Goal: Information Seeking & Learning: Compare options

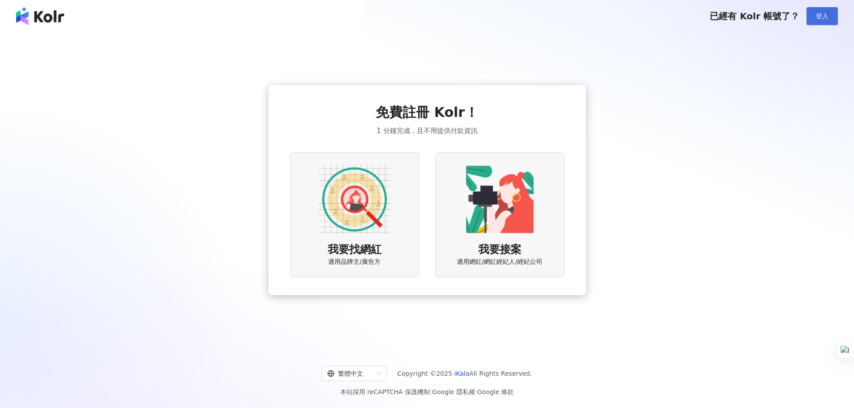
click at [815, 18] on button "登入" at bounding box center [821, 16] width 31 height 18
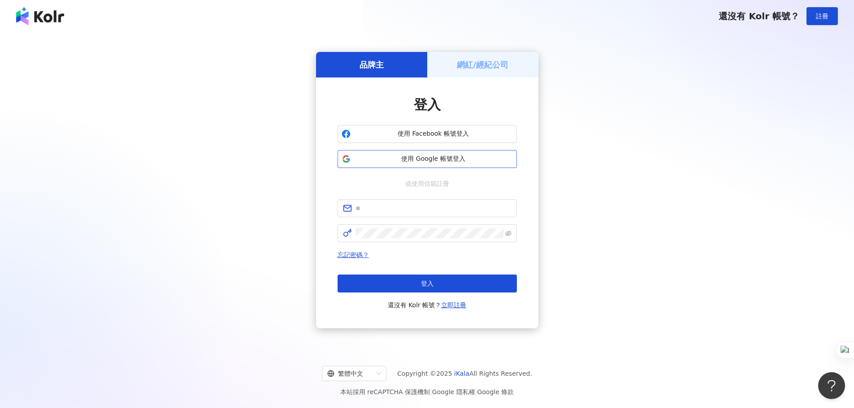
click at [420, 159] on span "使用 Google 帳號登入" at bounding box center [433, 159] width 159 height 9
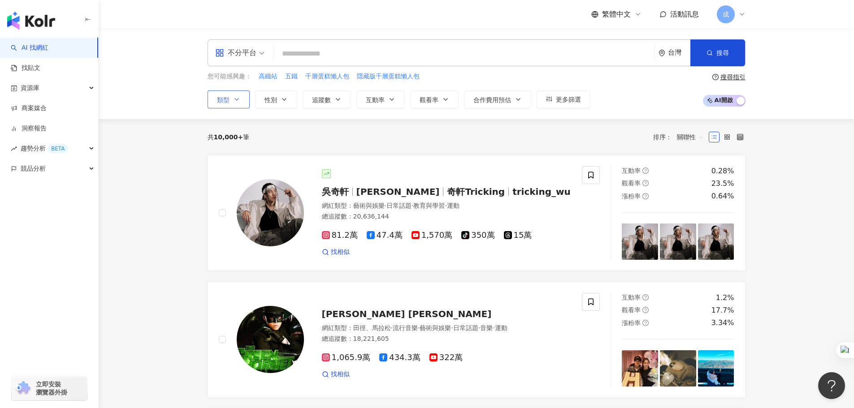
click at [235, 97] on icon "button" at bounding box center [236, 99] width 7 height 7
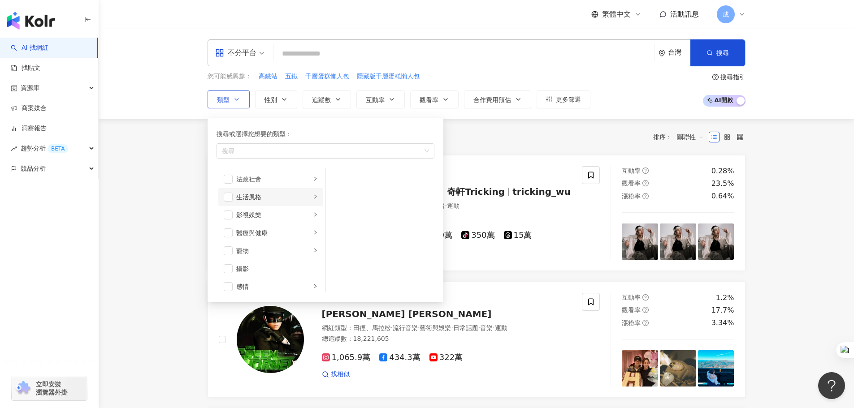
scroll to position [311, 0]
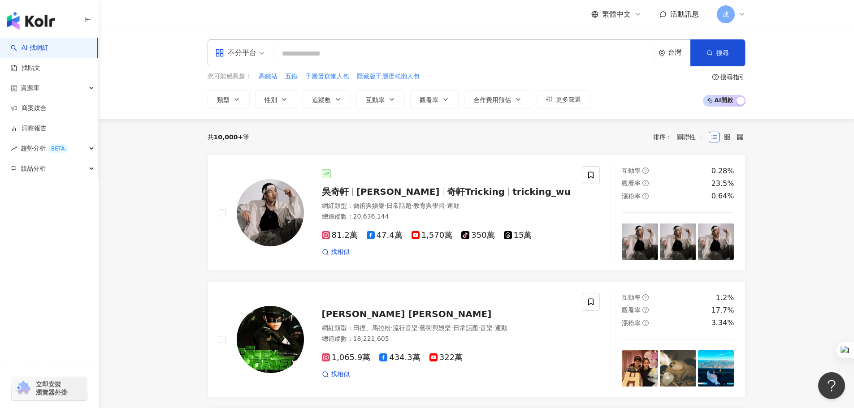
click at [629, 98] on div "您可能感興趣： 高鐵站 五鐵 千層蛋糕懶人包 隱藏版千層蛋糕懶人包 類型 搜尋或選擇您想要的類型： 搜尋 藝術與娛樂 美妝時尚 氣候和環境 日常話題 教育與學…" at bounding box center [477, 90] width 538 height 37
click at [503, 99] on span "合作費用預估" at bounding box center [492, 99] width 38 height 7
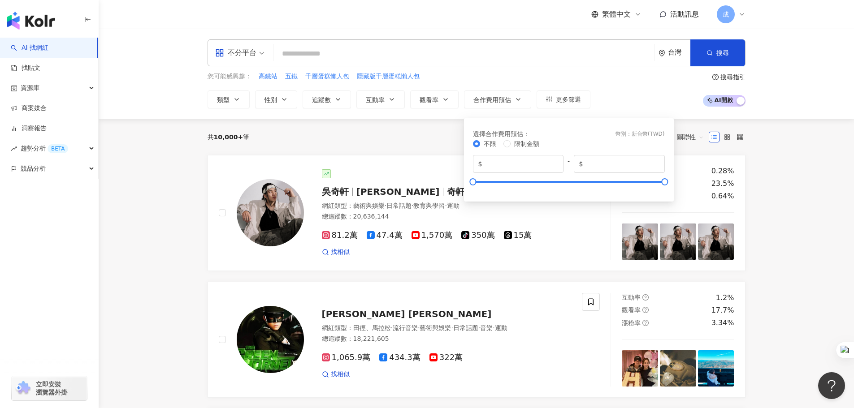
click at [660, 83] on div "您可能感興趣： 高鐵站 五鐵 千層蛋糕懶人包 隱藏版千層蛋糕懶人包 類型 性別 追蹤數 互動率 觀看率 合作費用預估 更多篩選 選擇合作費用預估 ： 幣別 ：…" at bounding box center [477, 90] width 538 height 37
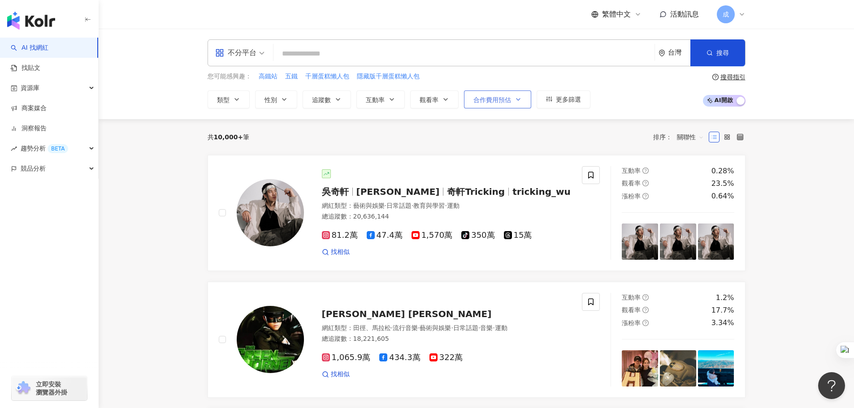
click at [517, 99] on icon "button" at bounding box center [518, 99] width 7 height 7
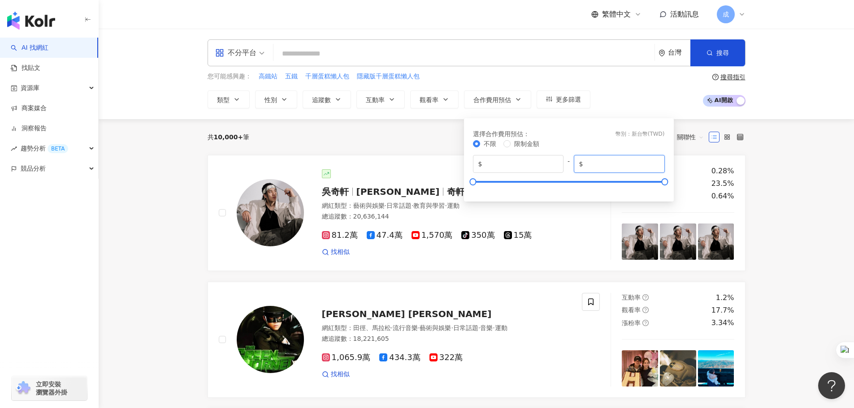
click at [599, 164] on input "*******" at bounding box center [622, 164] width 74 height 10
click at [656, 168] on input "******" at bounding box center [622, 164] width 74 height 10
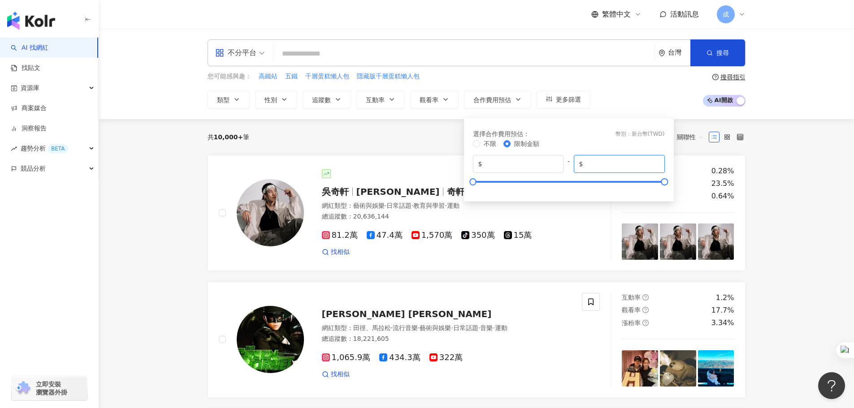
click at [656, 168] on input "******" at bounding box center [622, 164] width 74 height 10
drag, startPoint x: 628, startPoint y: 163, endPoint x: 579, endPoint y: 160, distance: 48.9
click at [579, 160] on span "$ ******" at bounding box center [619, 164] width 91 height 18
type input "****"
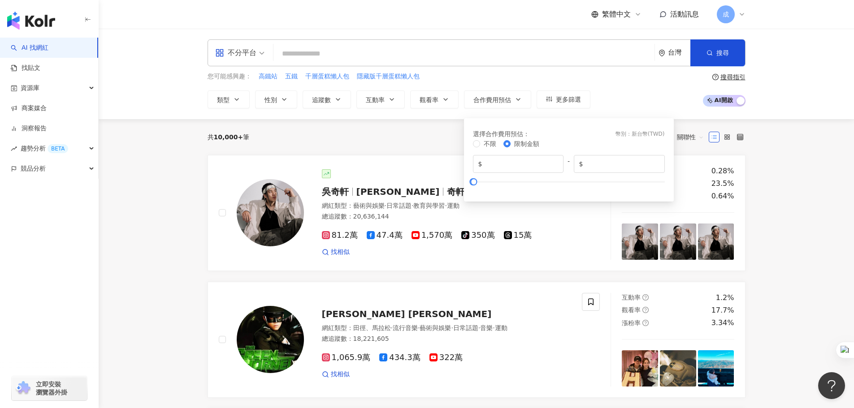
click at [603, 134] on div "選擇合作費用預估 ： 幣別 ： 新台幣 ( TWD )" at bounding box center [569, 134] width 192 height 10
click at [591, 95] on div "您可能感興趣： 高鐵站 五鐵 千層蛋糕懶人包 隱藏版千層蛋糕懶人包 類型 性別 追蹤數 互動率 觀看率 合作費用預估 更多篩選 選擇合作費用預估 ： 幣別 ：…" at bounding box center [477, 90] width 538 height 37
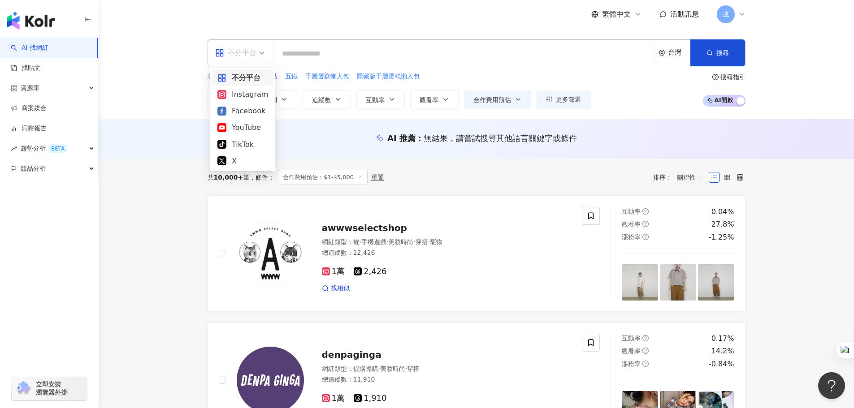
click at [265, 52] on div "不分平台" at bounding box center [239, 53] width 59 height 26
click at [353, 47] on input "search" at bounding box center [464, 53] width 374 height 17
click at [263, 56] on span "不分平台" at bounding box center [239, 53] width 49 height 14
click at [251, 98] on div "Instagram" at bounding box center [242, 94] width 51 height 11
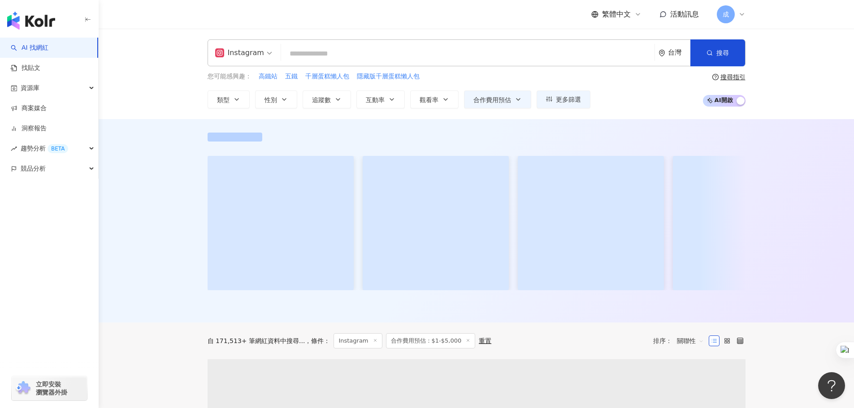
click at [333, 55] on input "search" at bounding box center [468, 53] width 366 height 17
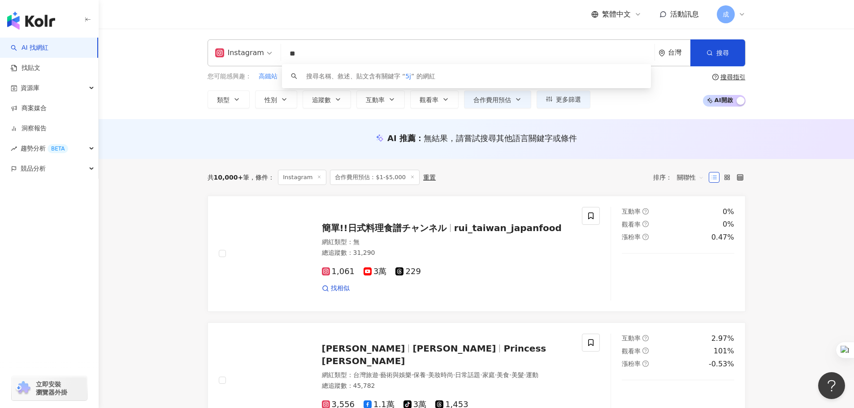
type input "*"
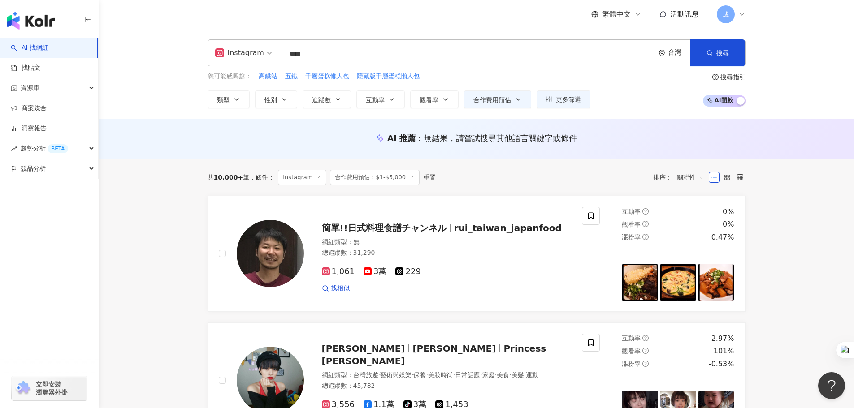
type input "**"
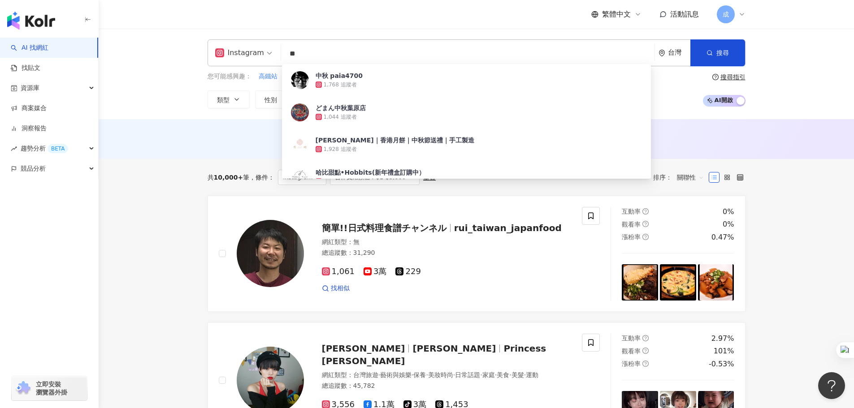
click at [381, 50] on input "**" at bounding box center [468, 53] width 366 height 17
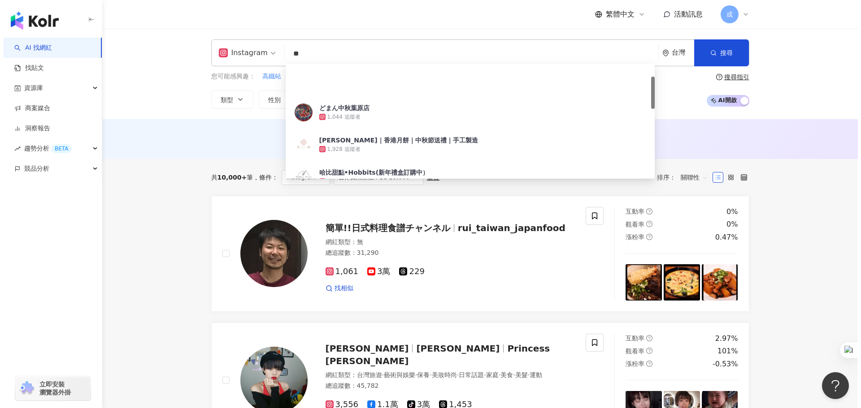
scroll to position [45, 0]
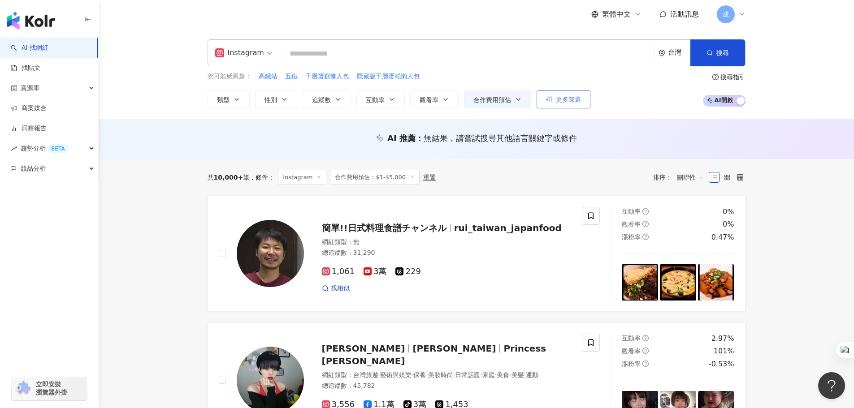
click at [572, 103] on span "更多篩選" at bounding box center [568, 99] width 25 height 7
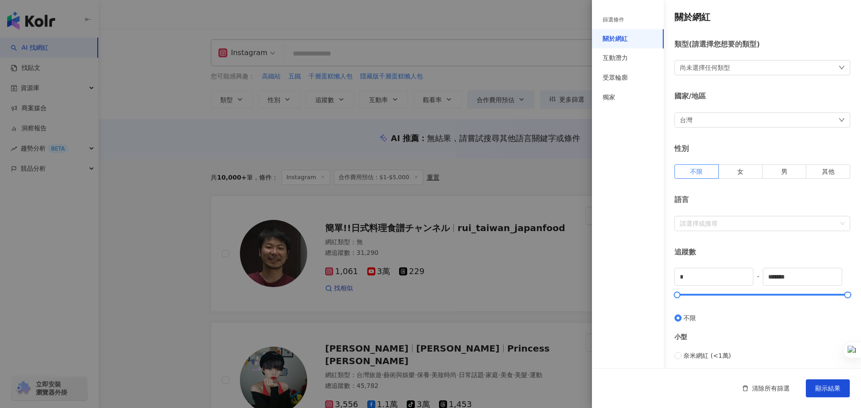
click at [731, 67] on div "尚未選擇任何類型" at bounding box center [762, 67] width 176 height 15
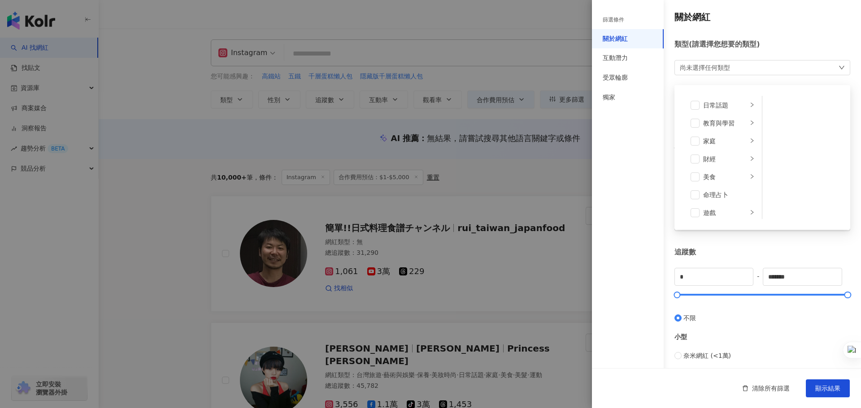
scroll to position [42, 0]
click at [712, 189] on div "美食" at bounding box center [725, 191] width 44 height 10
click at [691, 151] on span at bounding box center [694, 154] width 9 height 9
click at [697, 191] on span at bounding box center [694, 190] width 9 height 9
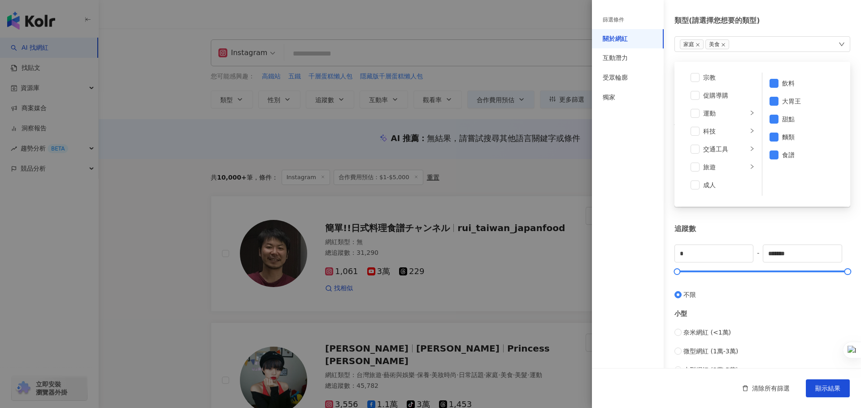
scroll to position [45, 0]
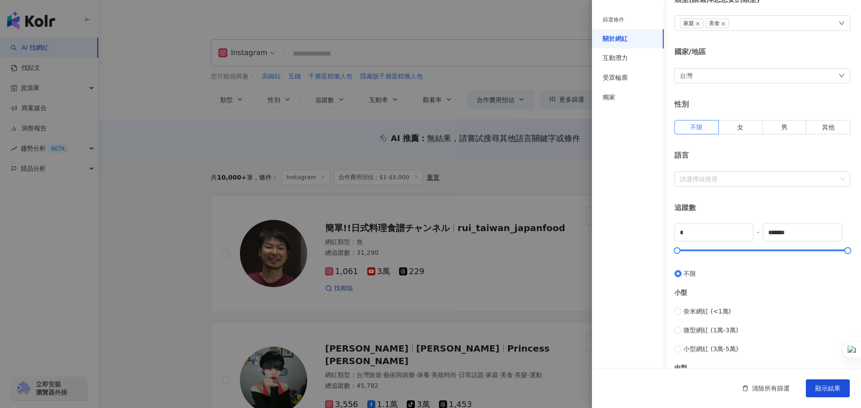
click at [639, 166] on div "篩選條件 關於網紅 互動潛力 受眾輪廓 獨家" at bounding box center [628, 210] width 72 height 398
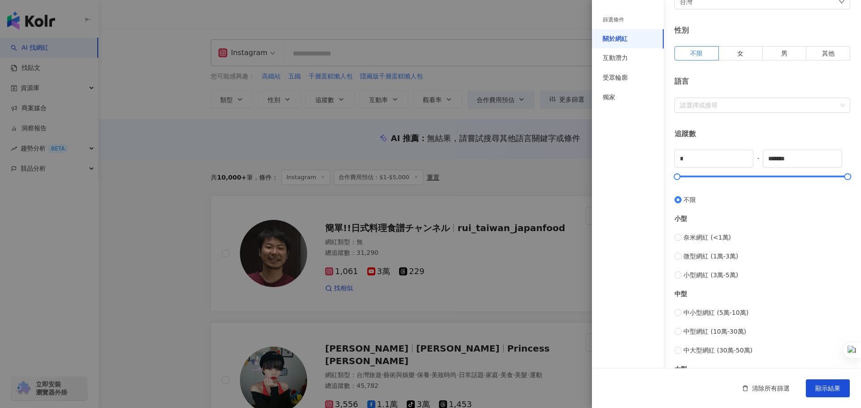
scroll to position [134, 0]
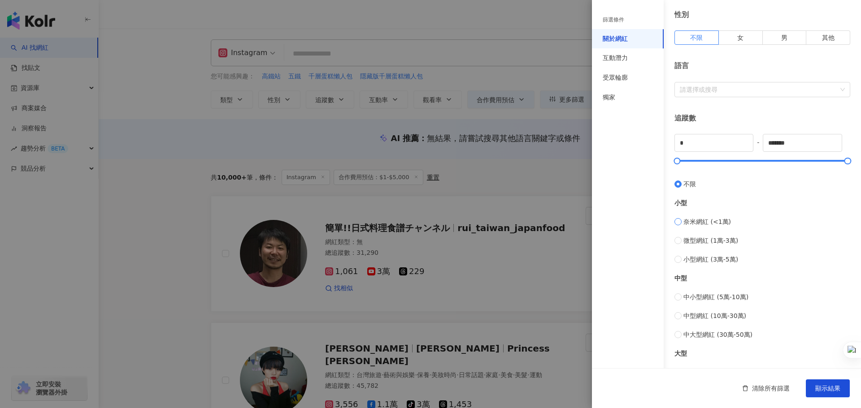
click at [713, 223] on span "奈米網紅 (<1萬)" at bounding box center [707, 222] width 48 height 10
type input "****"
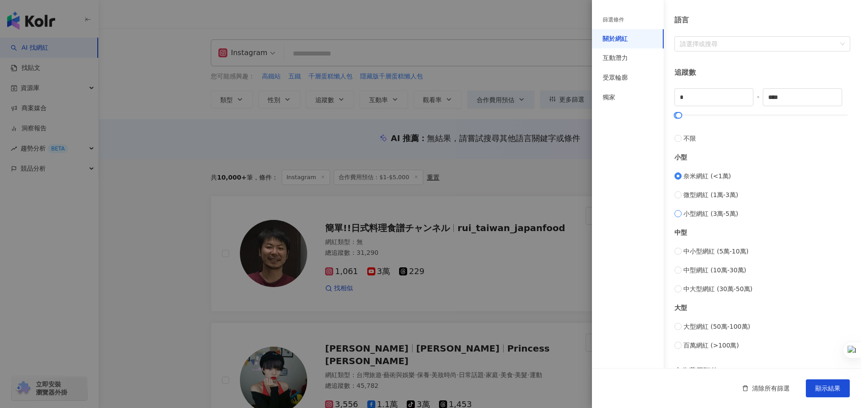
scroll to position [179, 0]
click at [619, 58] on div "互動潛力" at bounding box center [614, 58] width 25 height 9
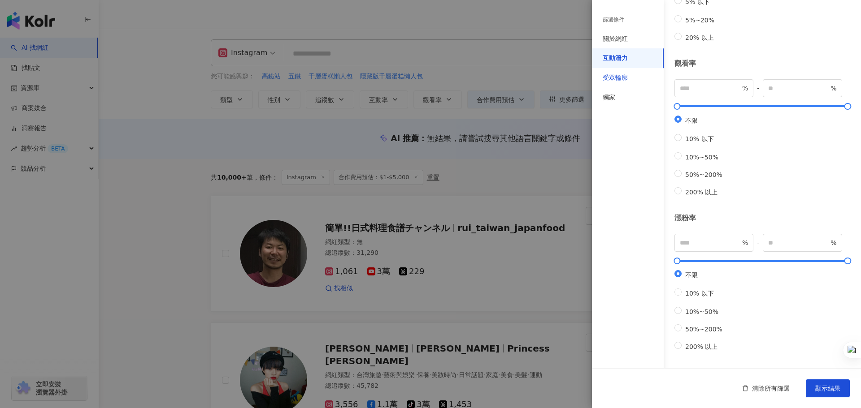
click at [619, 77] on div "受眾輪廓" at bounding box center [614, 78] width 25 height 9
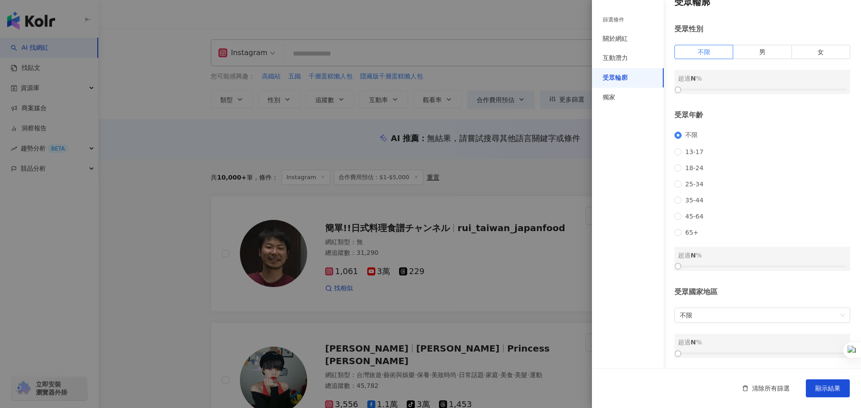
scroll to position [27, 0]
click at [619, 98] on div "獨家" at bounding box center [628, 98] width 72 height 20
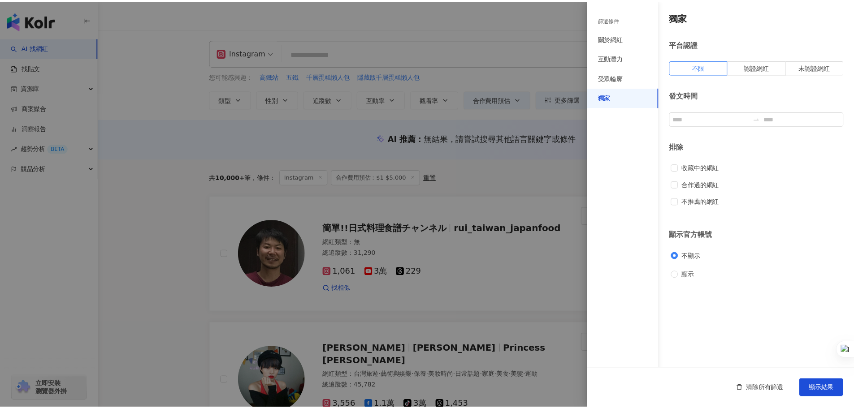
scroll to position [0, 0]
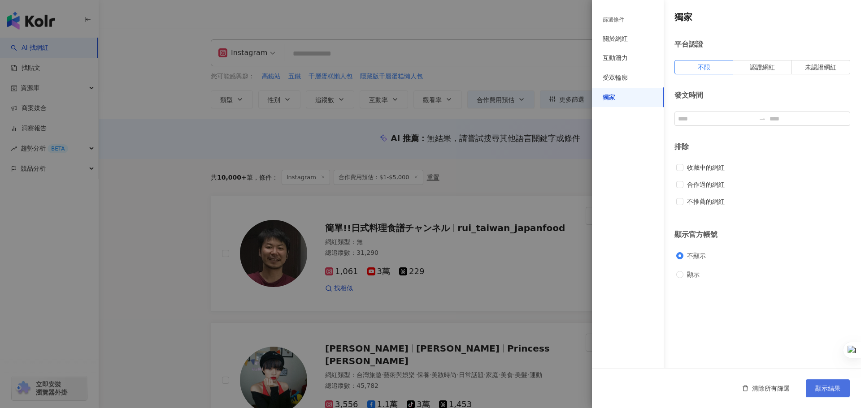
click at [825, 383] on button "顯示結果" at bounding box center [827, 389] width 44 height 18
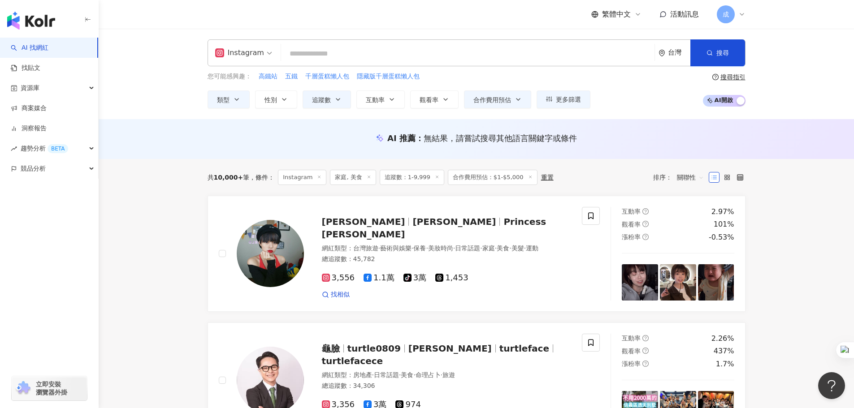
click at [346, 52] on input "search" at bounding box center [468, 53] width 366 height 17
click at [730, 76] on div "搜尋指引" at bounding box center [732, 77] width 25 height 7
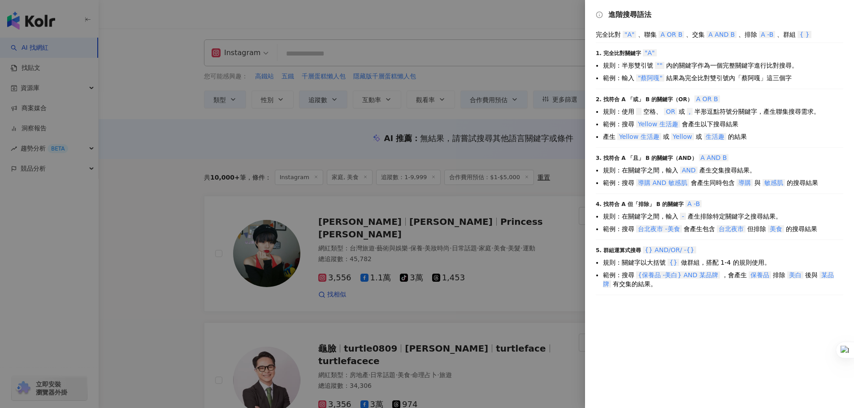
click at [670, 112] on span "OR" at bounding box center [670, 111] width 13 height 7
copy span "OR"
click at [307, 52] on div at bounding box center [427, 204] width 854 height 408
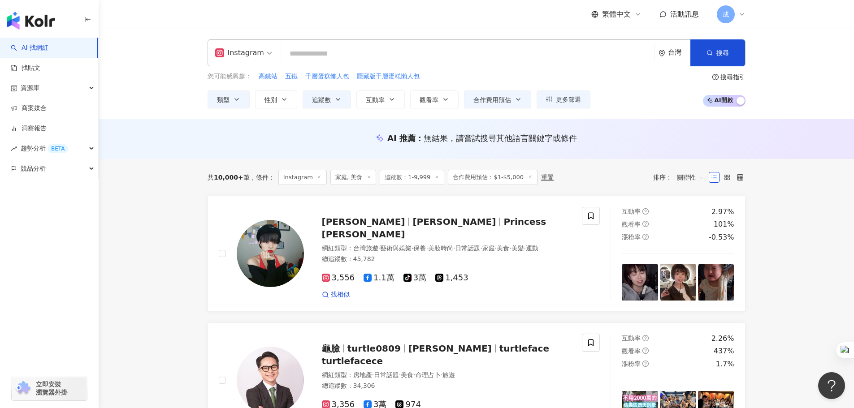
click at [356, 59] on input "search" at bounding box center [468, 53] width 366 height 17
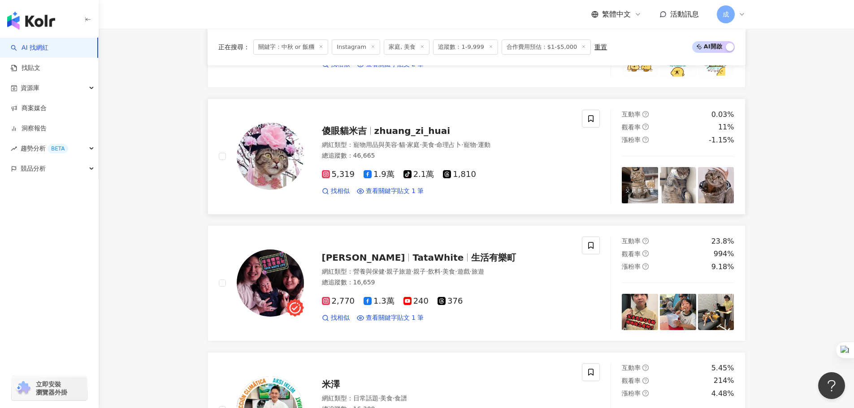
scroll to position [269, 0]
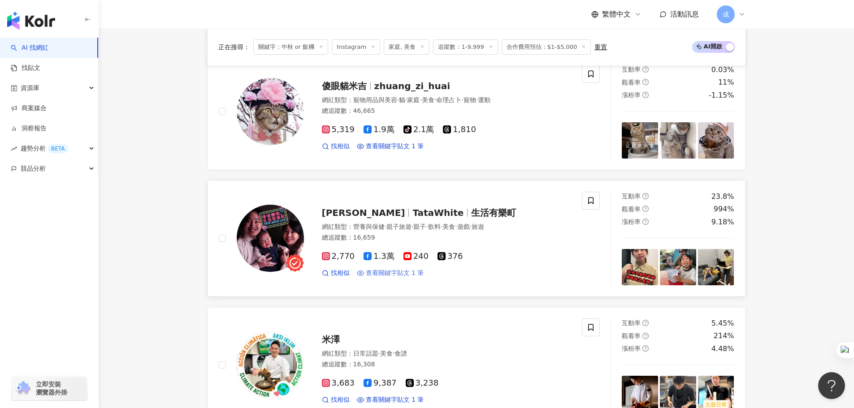
type input "********"
click at [394, 275] on span "查看關鍵字貼文 1 筆" at bounding box center [395, 273] width 58 height 9
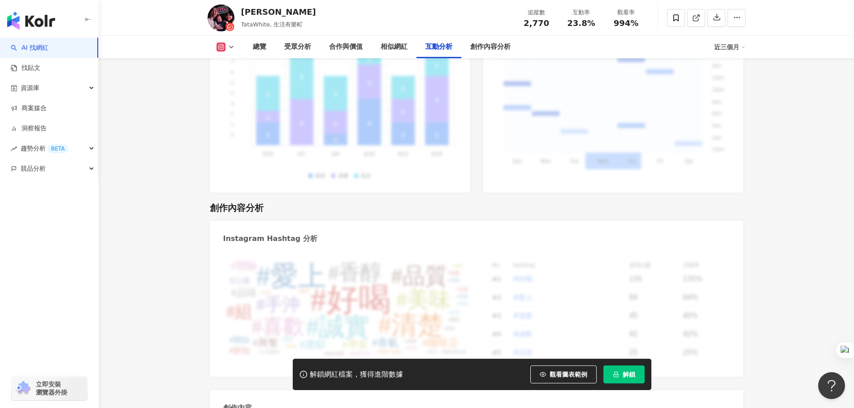
scroll to position [2726, 0]
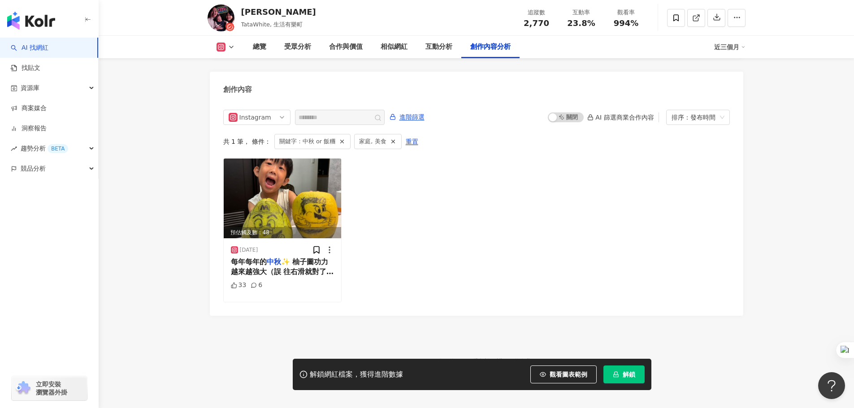
drag, startPoint x: 157, startPoint y: 134, endPoint x: 144, endPoint y: 124, distance: 16.0
click at [36, 67] on link "找貼文" at bounding box center [26, 68] width 30 height 9
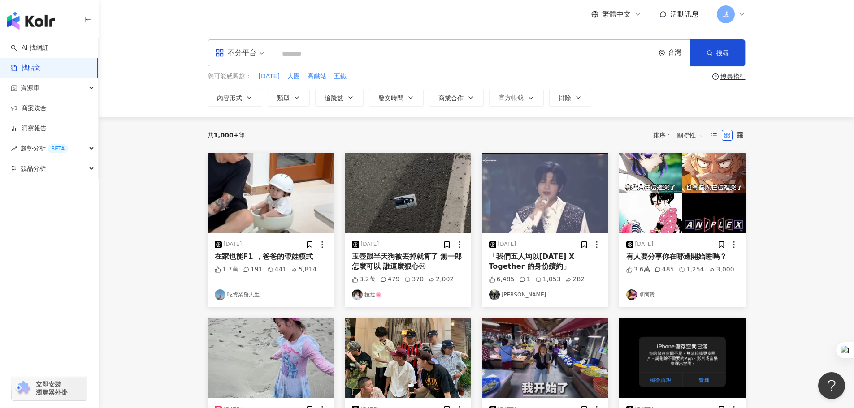
click at [322, 52] on input "search" at bounding box center [464, 53] width 374 height 19
click at [264, 76] on span "[DATE]" at bounding box center [269, 76] width 21 height 9
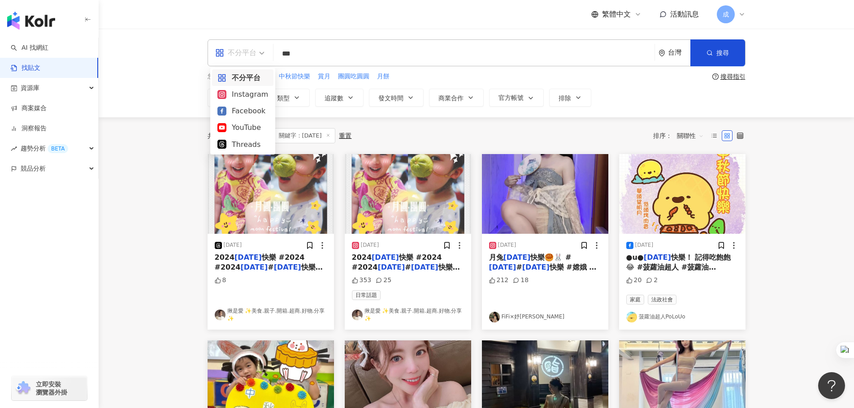
click at [264, 53] on span "不分平台" at bounding box center [239, 53] width 49 height 14
click at [834, 218] on main "不分平台 *** 台灣 搜尋 您可能感興趣： 烤肉 中秋節快樂 賞月 團圓吃圓圓 月餅 搜尋指引 內容形式 類型 追蹤數 發文時間 商業合作 官方帳號 排除 …" at bounding box center [476, 398] width 755 height 738
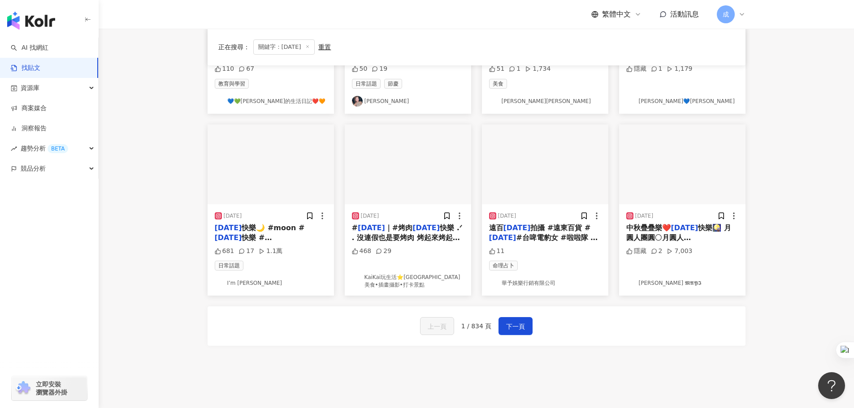
scroll to position [458, 0]
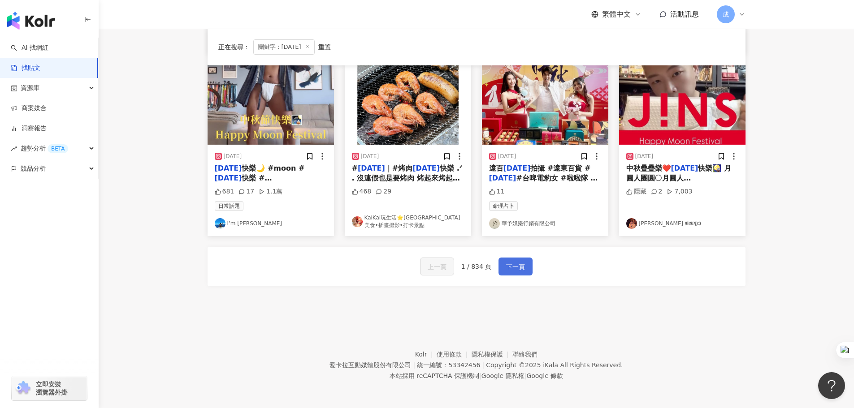
click at [516, 264] on span "下一頁" at bounding box center [515, 267] width 19 height 11
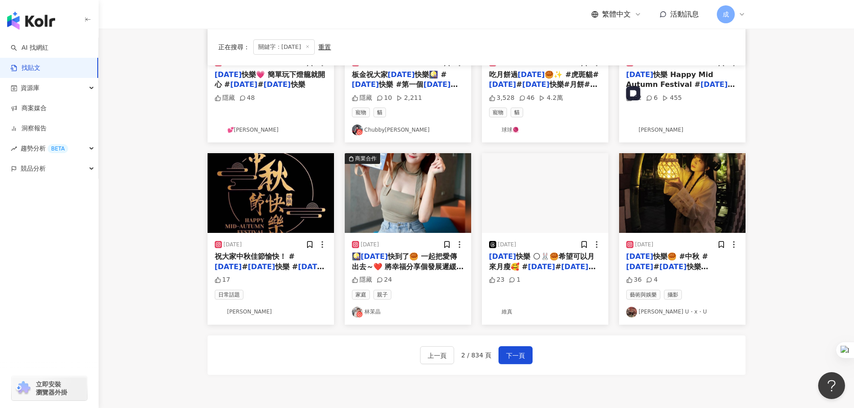
scroll to position [448, 0]
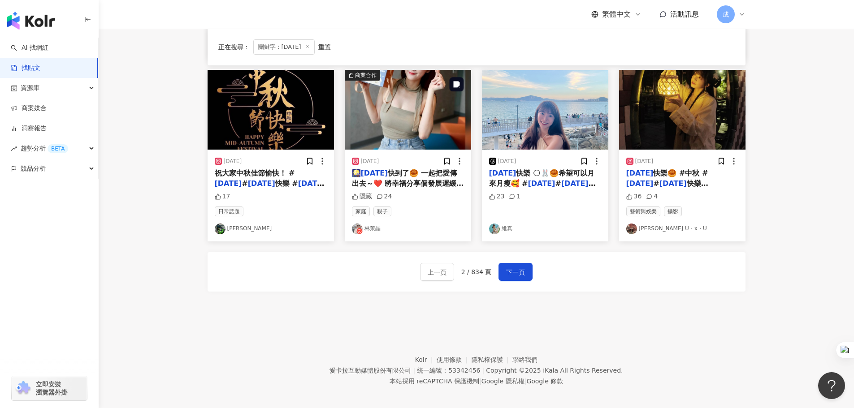
click at [402, 118] on img at bounding box center [408, 110] width 126 height 80
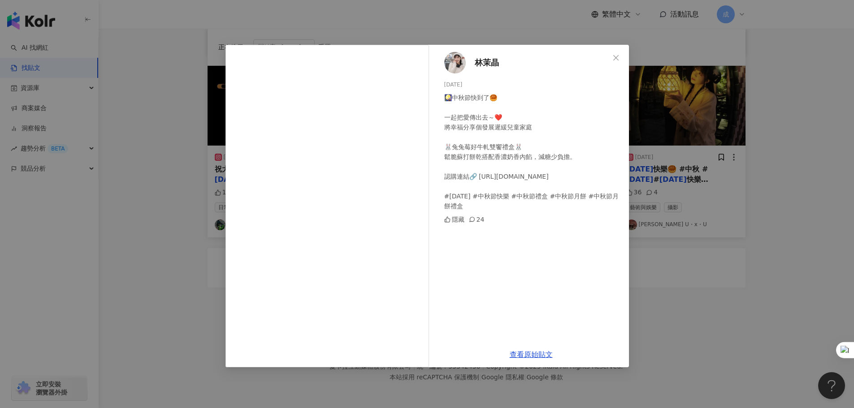
scroll to position [454, 0]
click at [617, 60] on icon "close" at bounding box center [615, 57] width 7 height 7
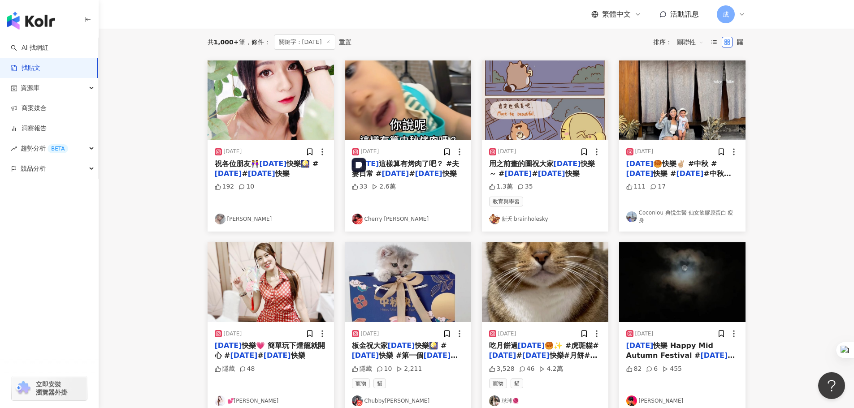
scroll to position [0, 0]
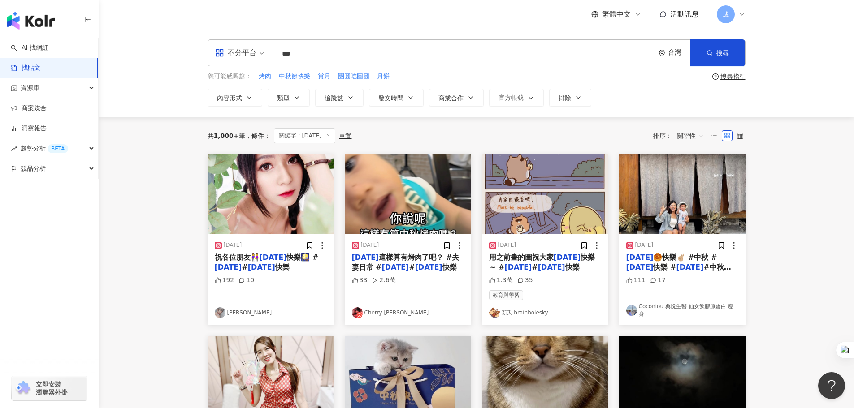
click at [342, 54] on input "***" at bounding box center [464, 53] width 374 height 19
click at [445, 53] on input "***" at bounding box center [464, 53] width 374 height 19
type input "*"
type input "**"
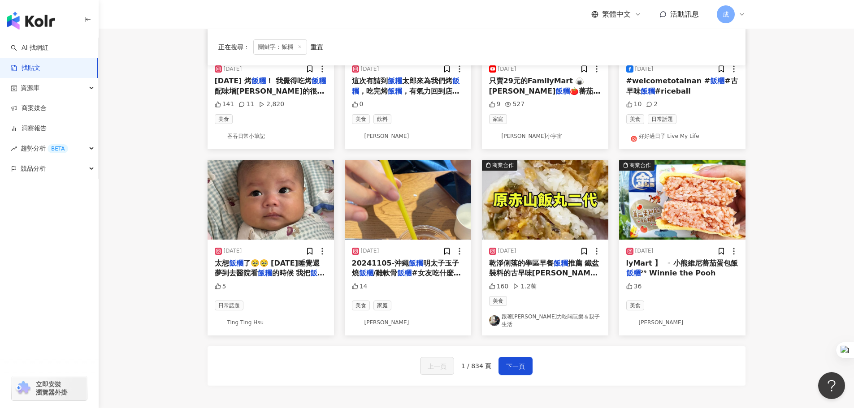
scroll to position [403, 0]
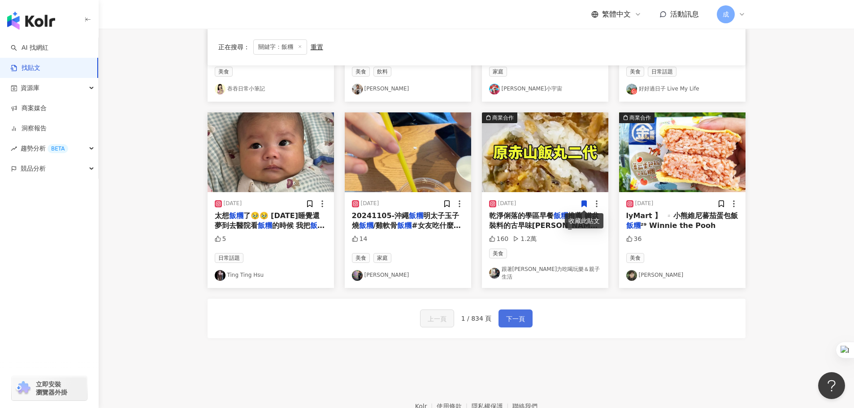
click at [515, 314] on span "下一頁" at bounding box center [515, 319] width 19 height 11
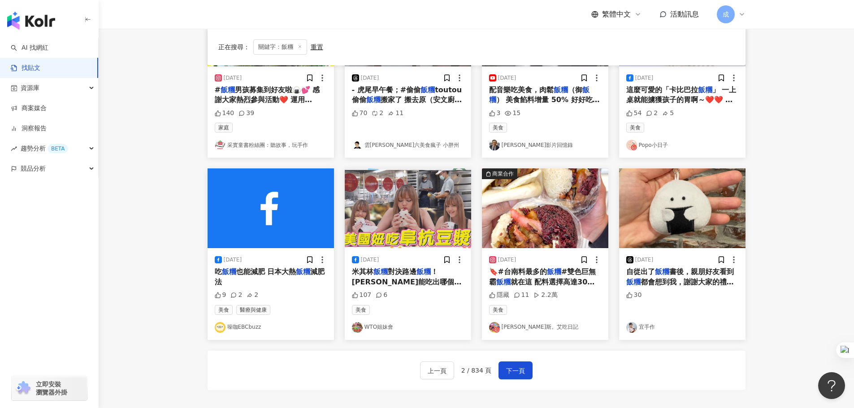
scroll to position [372, 0]
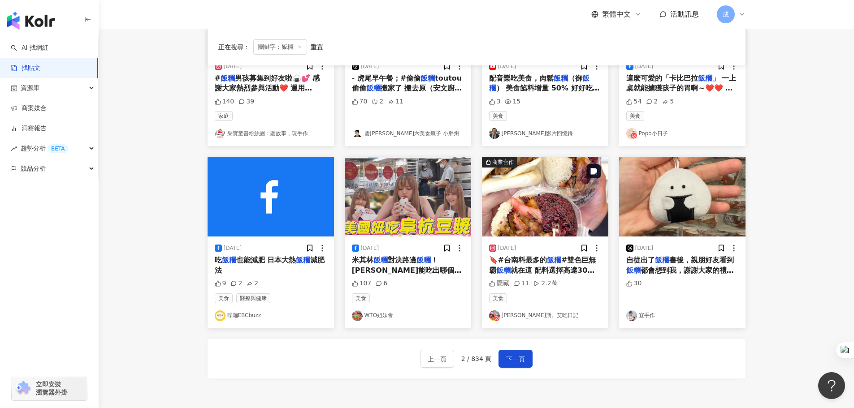
click at [553, 218] on img at bounding box center [545, 197] width 126 height 80
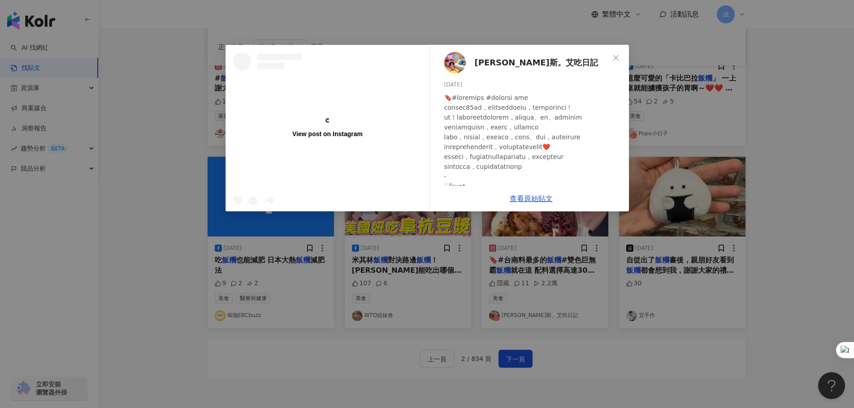
click at [541, 199] on div at bounding box center [532, 181] width 177 height 177
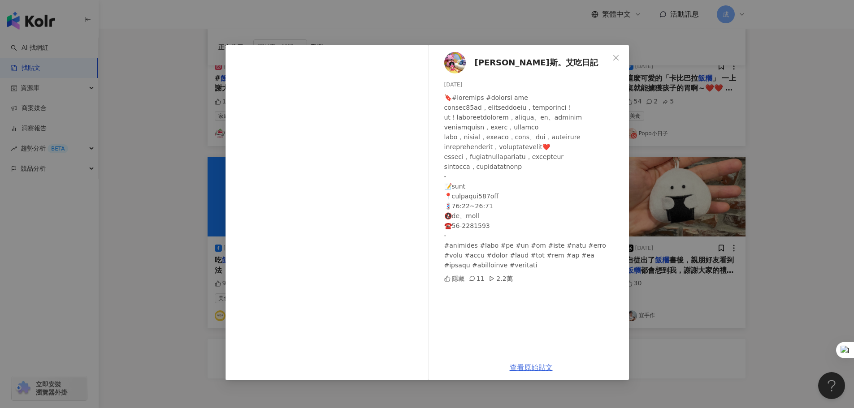
click at [531, 368] on link "查看原始貼文" at bounding box center [531, 367] width 43 height 9
click at [615, 56] on icon "close" at bounding box center [615, 57] width 7 height 7
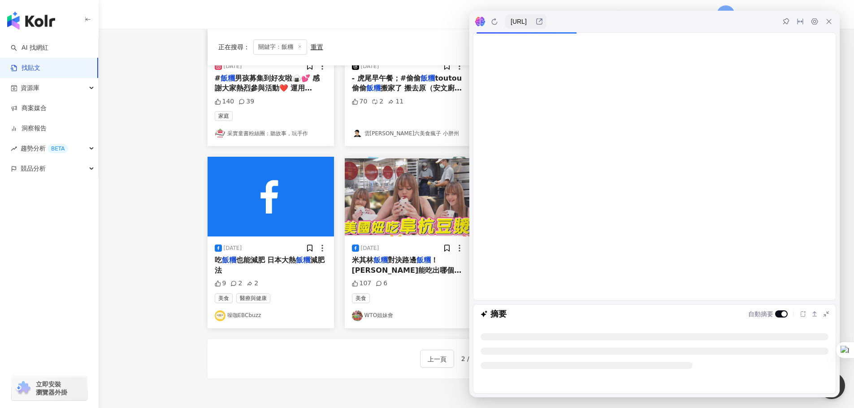
click at [828, 22] on icon at bounding box center [828, 21] width 7 height 7
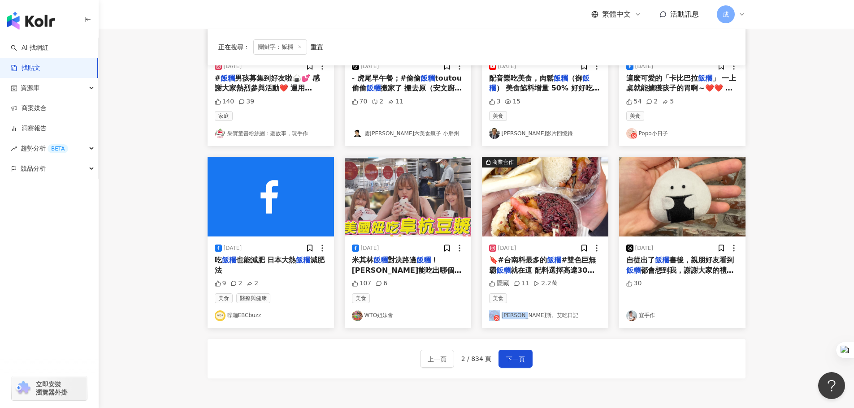
drag, startPoint x: 487, startPoint y: 315, endPoint x: 543, endPoint y: 313, distance: 56.5
click at [543, 313] on div "2024/12/13 🔖#台南料最多的 飯糰 #雙色巨無霸 飯糰 就在這 配料選擇高達30幾種，早點來還有新鮮現炒的蔬菜，這真的會有選擇障礙啦！ 大推！玉米炒…" at bounding box center [545, 282] width 126 height 91
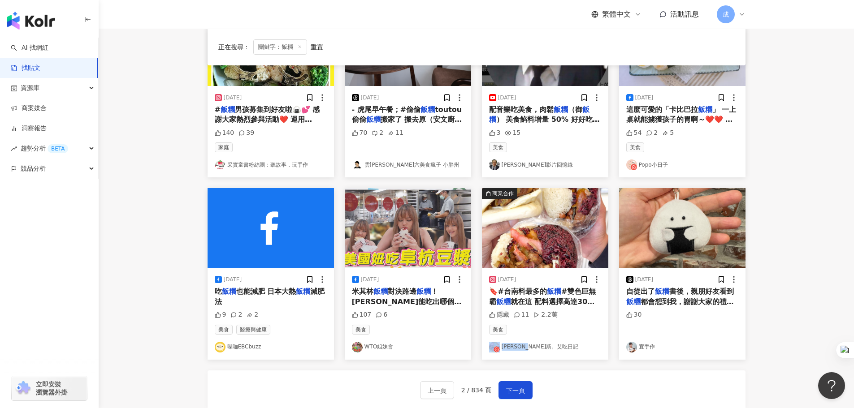
scroll to position [403, 0]
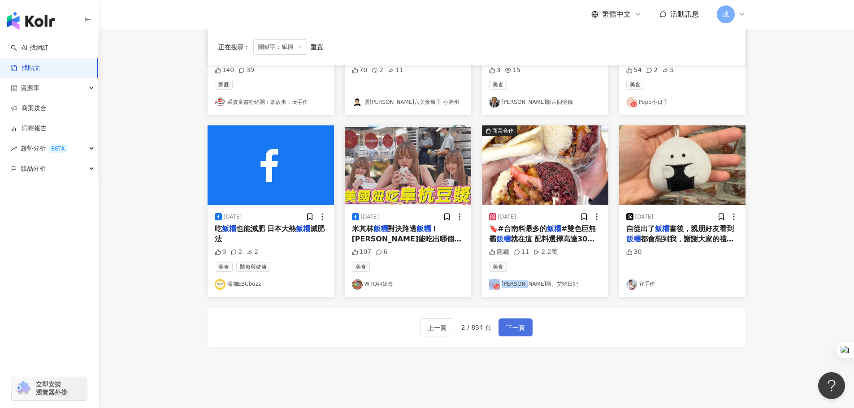
click at [517, 326] on span "下一頁" at bounding box center [515, 328] width 19 height 11
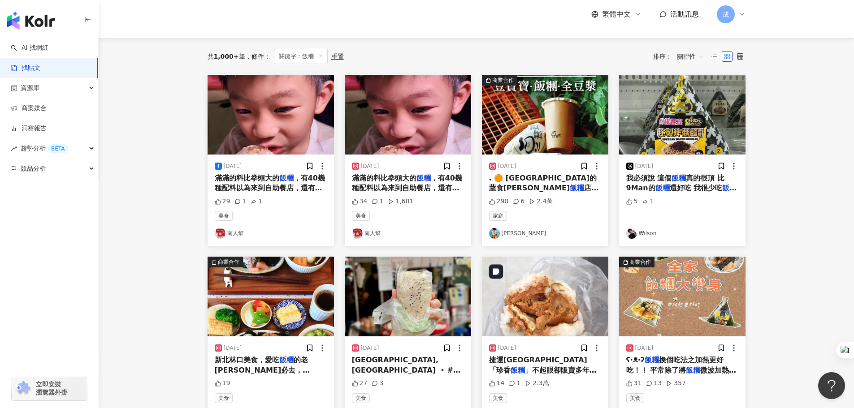
scroll to position [76, 0]
click at [673, 186] on span "還好吃 我很少吃" at bounding box center [696, 188] width 53 height 9
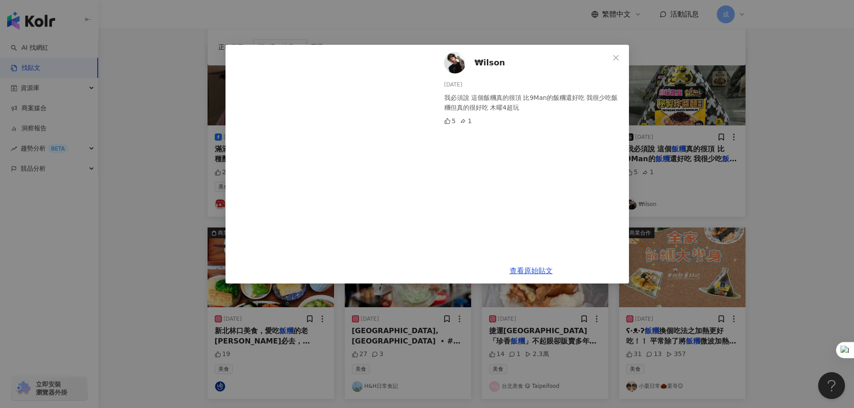
scroll to position [121, 0]
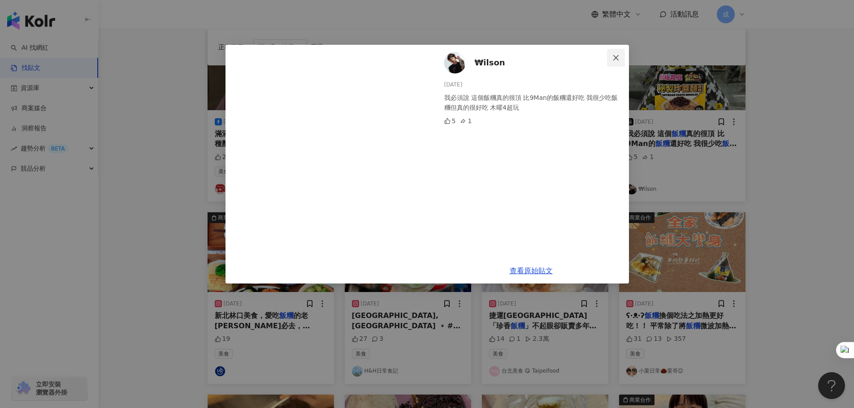
click at [620, 58] on span "Close" at bounding box center [616, 57] width 18 height 7
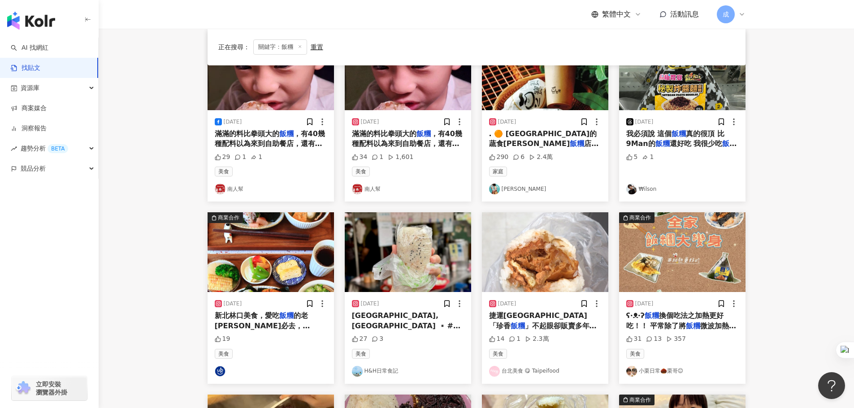
click at [644, 191] on link "₩ilson" at bounding box center [682, 189] width 112 height 11
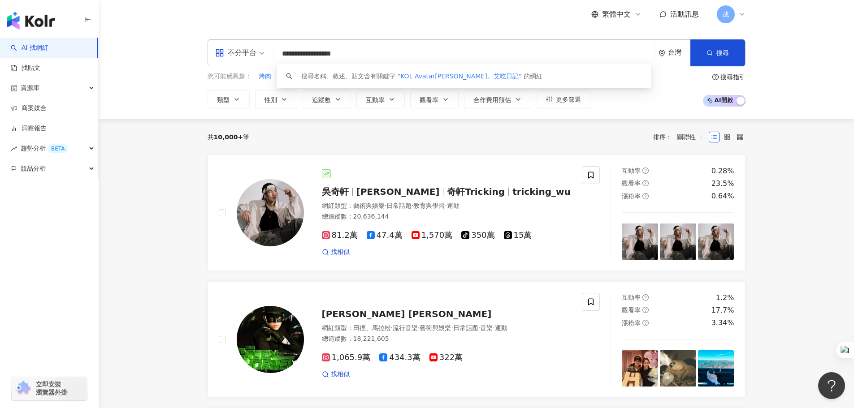
drag, startPoint x: 316, startPoint y: 54, endPoint x: 284, endPoint y: 53, distance: 32.7
click at [284, 53] on input "**********" at bounding box center [464, 53] width 374 height 17
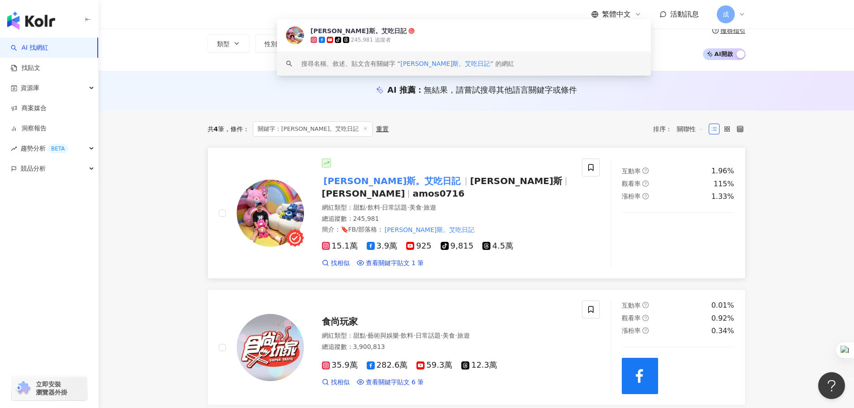
scroll to position [90, 0]
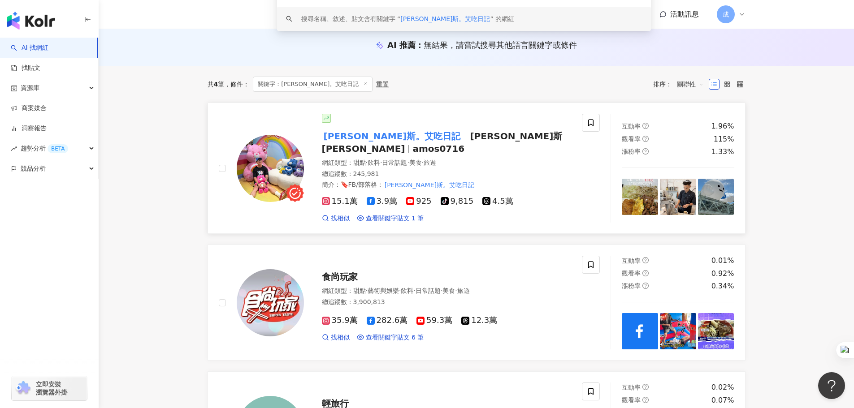
type input "********"
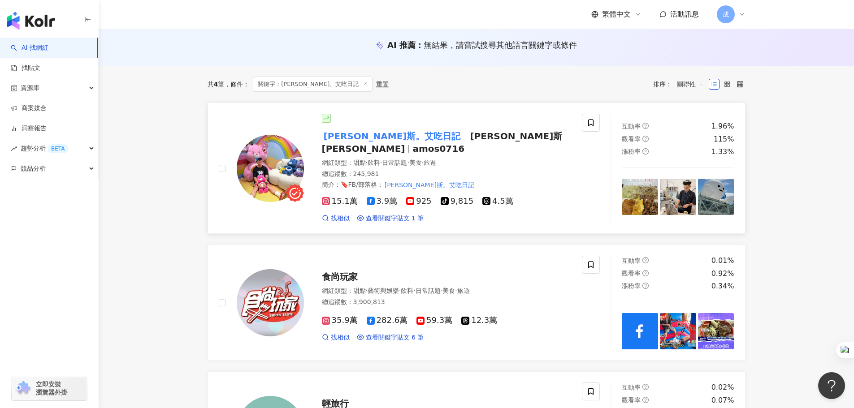
click at [464, 143] on span "amos0716" at bounding box center [438, 148] width 52 height 11
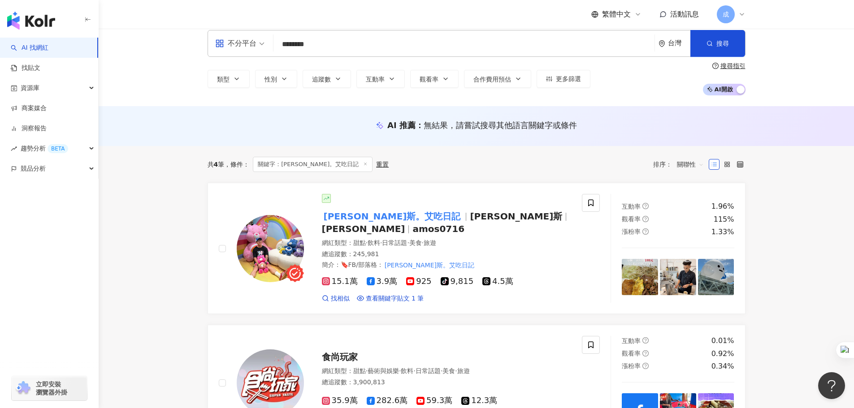
scroll to position [0, 0]
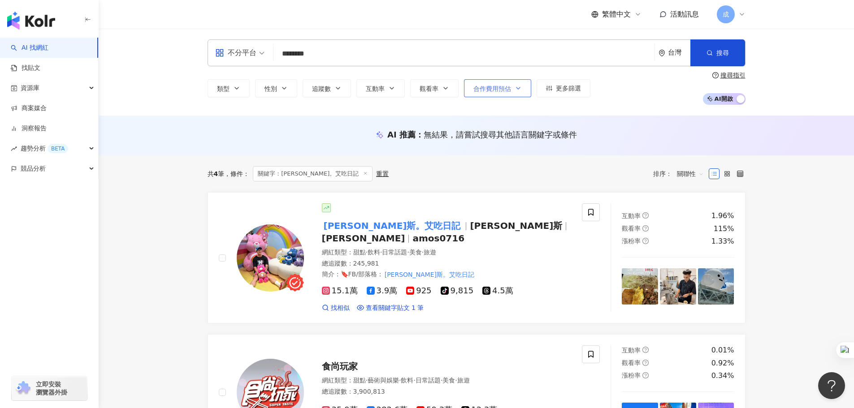
click at [513, 90] on button "合作費用預估" at bounding box center [497, 88] width 67 height 18
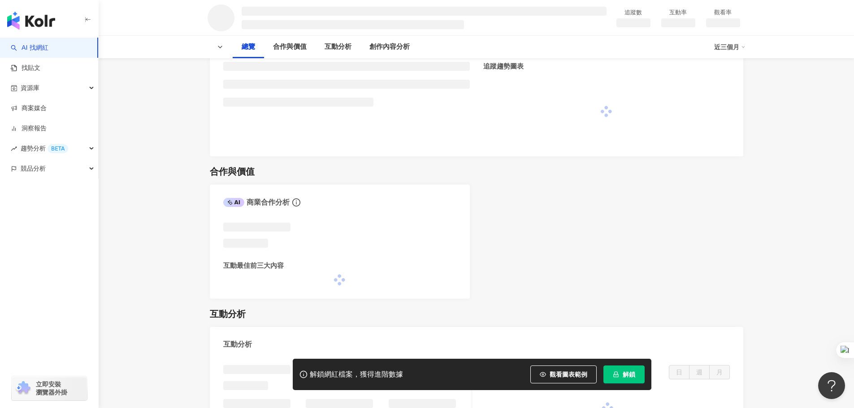
scroll to position [359, 0]
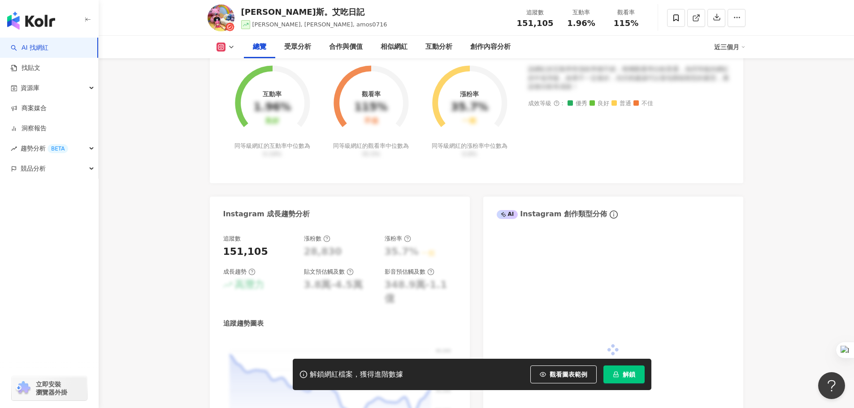
scroll to position [32, 0]
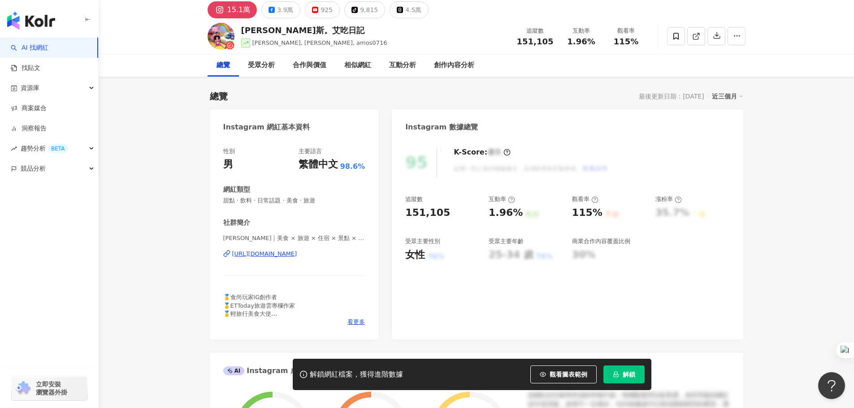
click at [231, 66] on div "總覽" at bounding box center [223, 65] width 31 height 22
click at [397, 8] on button "4.5萬" at bounding box center [408, 9] width 39 height 17
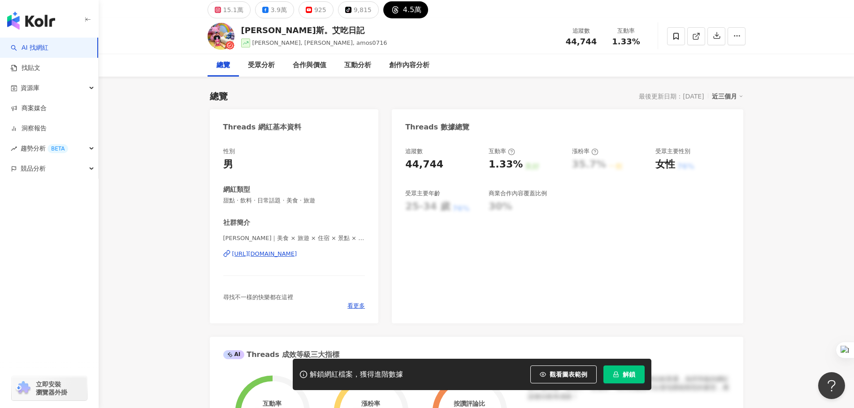
click at [354, 11] on div "9,815" at bounding box center [363, 10] width 18 height 13
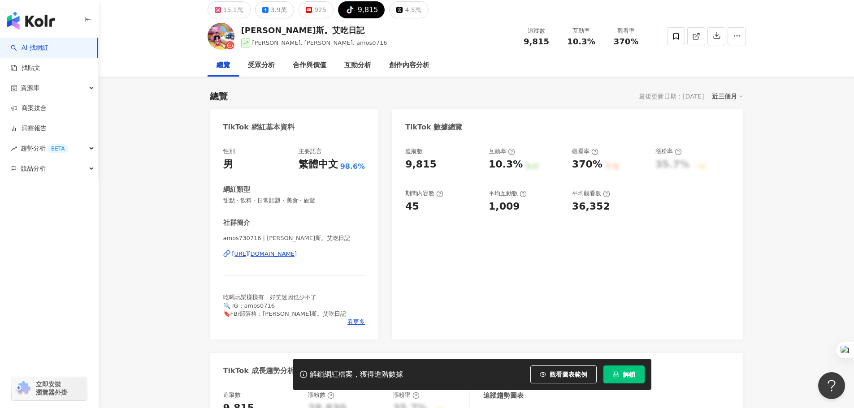
click at [626, 376] on span "解鎖" at bounding box center [629, 374] width 13 height 7
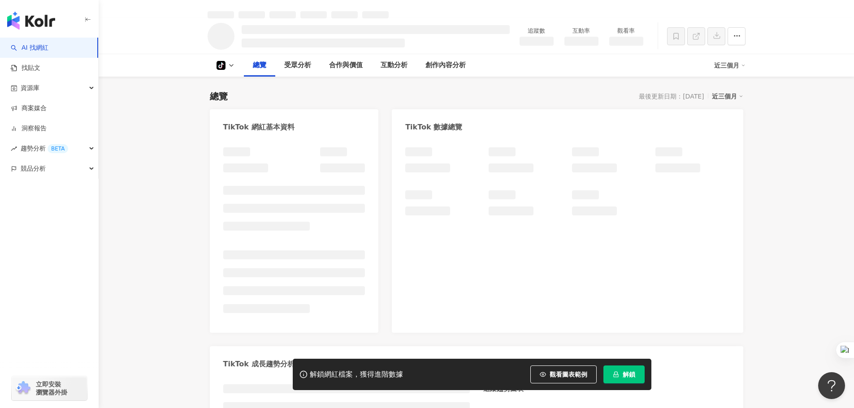
scroll to position [42, 0]
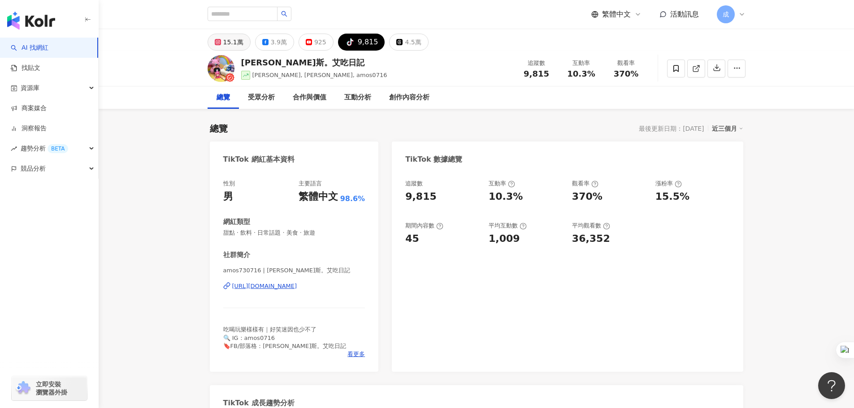
click at [226, 45] on div "15.1萬" at bounding box center [233, 42] width 20 height 13
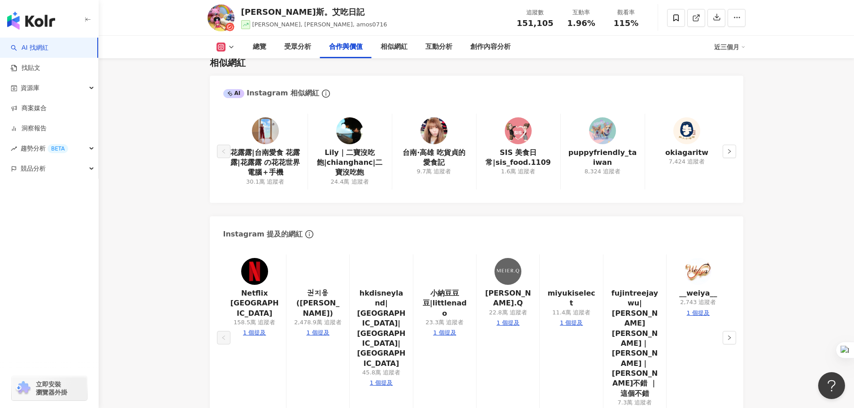
scroll to position [1255, 0]
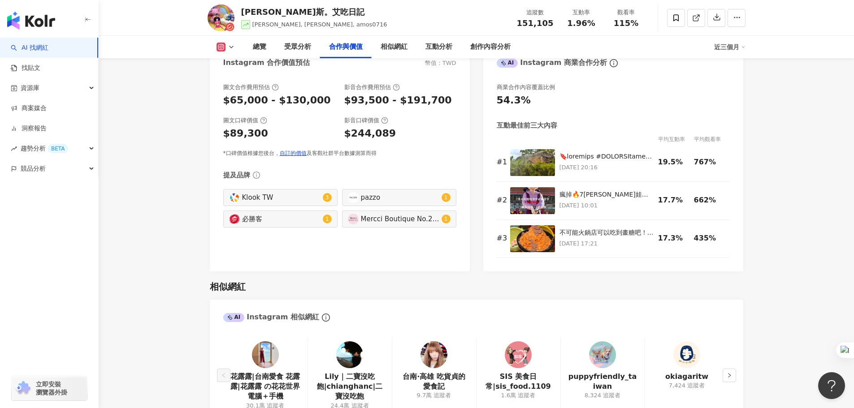
scroll to position [1255, 0]
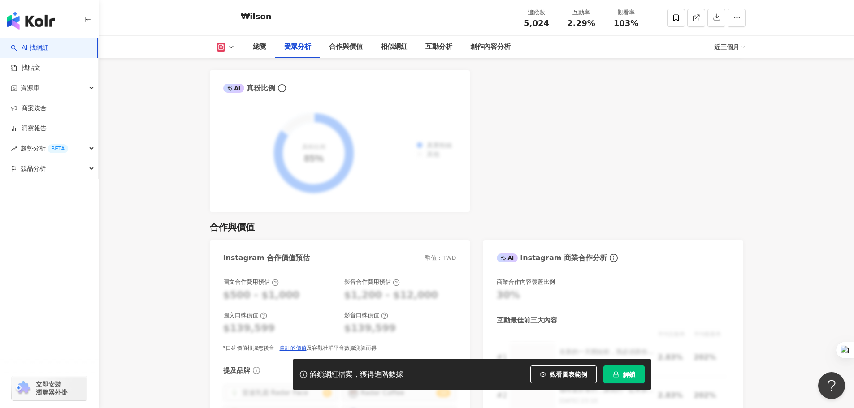
scroll to position [941, 0]
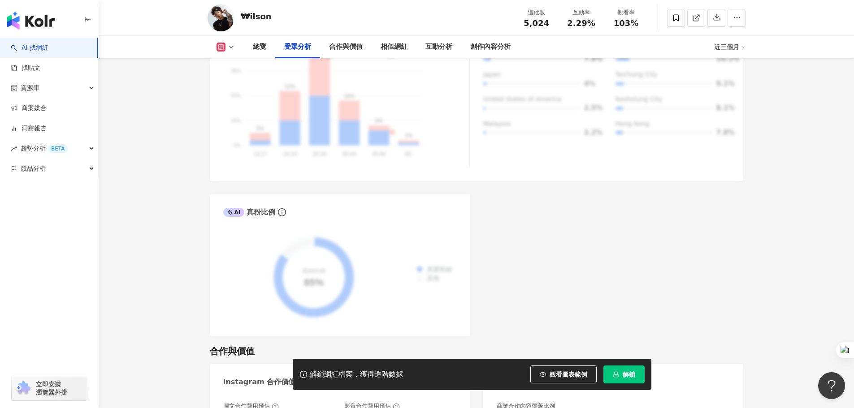
click at [233, 43] on icon at bounding box center [231, 46] width 7 height 7
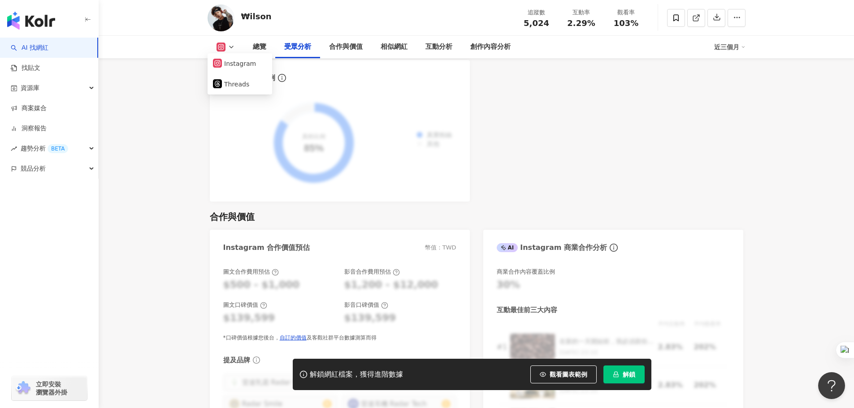
drag, startPoint x: 588, startPoint y: 121, endPoint x: 554, endPoint y: 109, distance: 35.2
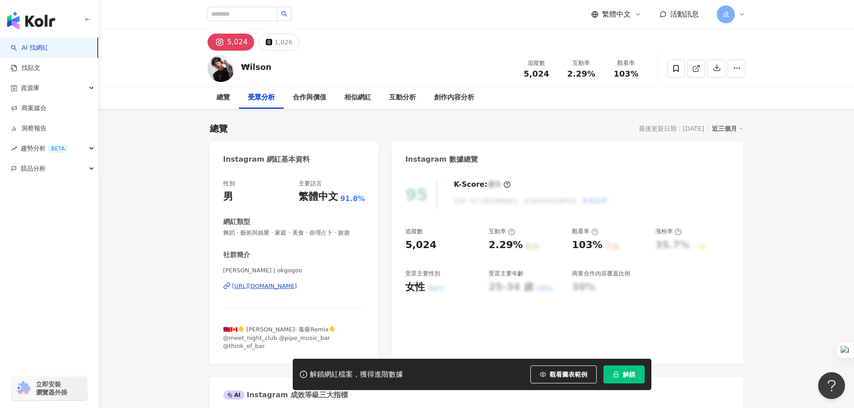
click at [48, 49] on link "AI 找網紅" at bounding box center [30, 47] width 38 height 9
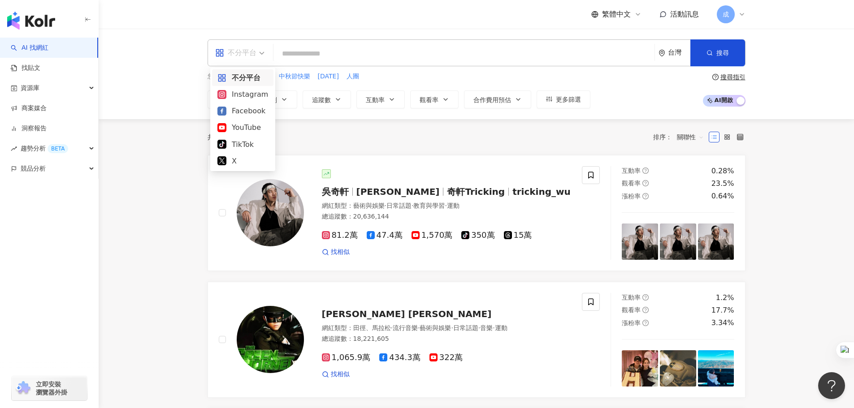
click at [262, 54] on span "不分平台" at bounding box center [239, 53] width 49 height 14
click at [250, 141] on div "TikTok" at bounding box center [242, 144] width 51 height 11
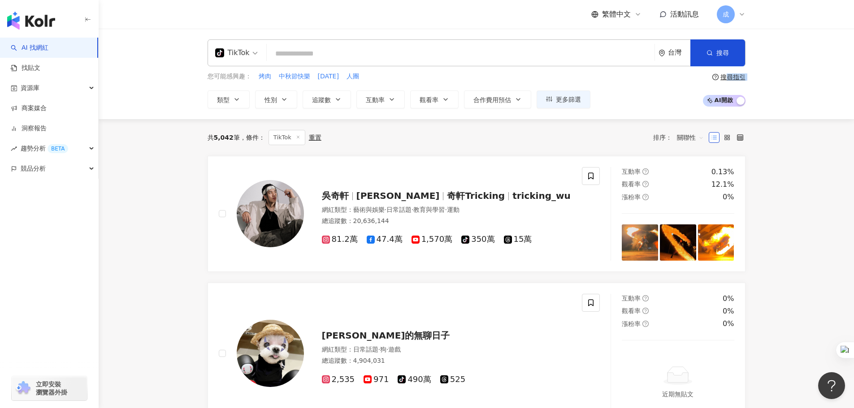
drag, startPoint x: 728, startPoint y: 78, endPoint x: 679, endPoint y: 83, distance: 49.6
click at [679, 83] on div "您可能感興趣： 烤肉 中秋節快樂 中秋節 人團 類型 性別 追蹤數 互動率 觀看率 合作費用預估 更多篩選 搜尋指引 AI 開啟 AI 關閉" at bounding box center [477, 90] width 538 height 37
click at [568, 95] on button "更多篩選" at bounding box center [564, 100] width 54 height 18
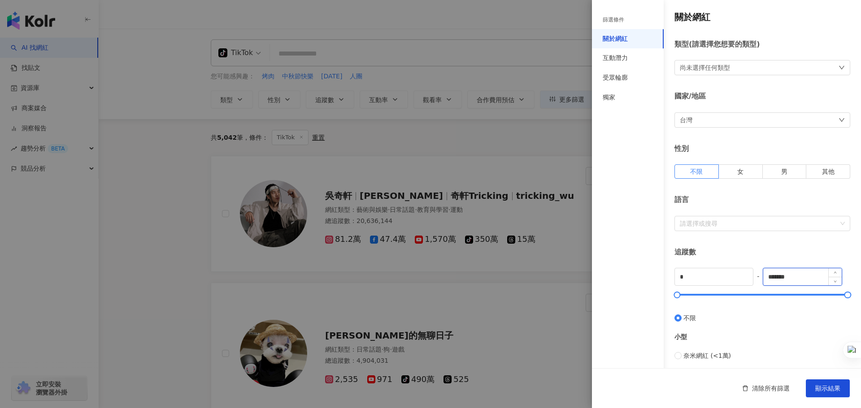
click at [775, 277] on input "*******" at bounding box center [802, 276] width 78 height 17
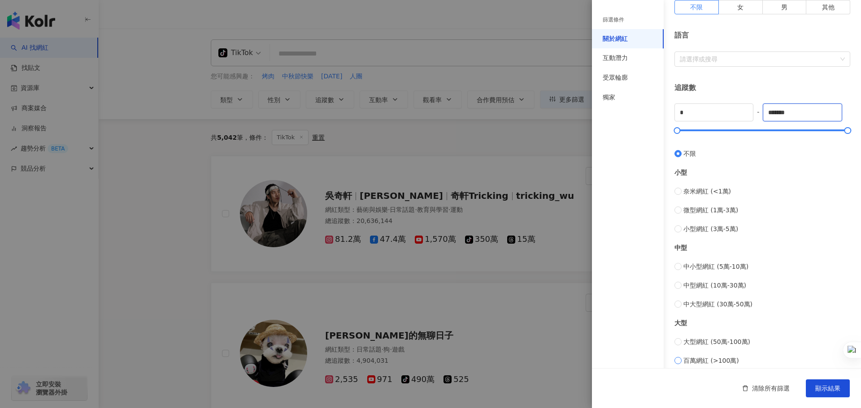
scroll to position [268, 0]
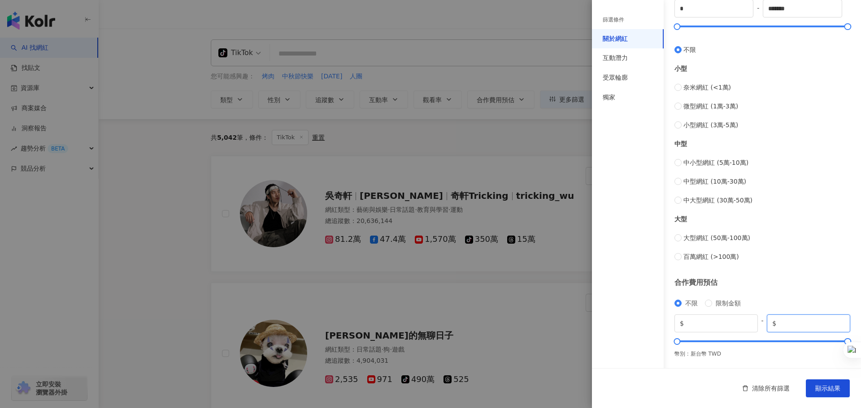
click at [794, 322] on input "*******" at bounding box center [811, 324] width 67 height 10
click at [809, 322] on input "*******" at bounding box center [811, 324] width 67 height 10
click at [792, 270] on div "關於網紅 類型 ( 請選擇您想要的類型 ) 尚未選擇任何類型 國家/地區 台灣 性別 不限 女 男 其他 語言 請選擇或搜尋 追蹤數 * - ******* …" at bounding box center [726, 50] width 269 height 637
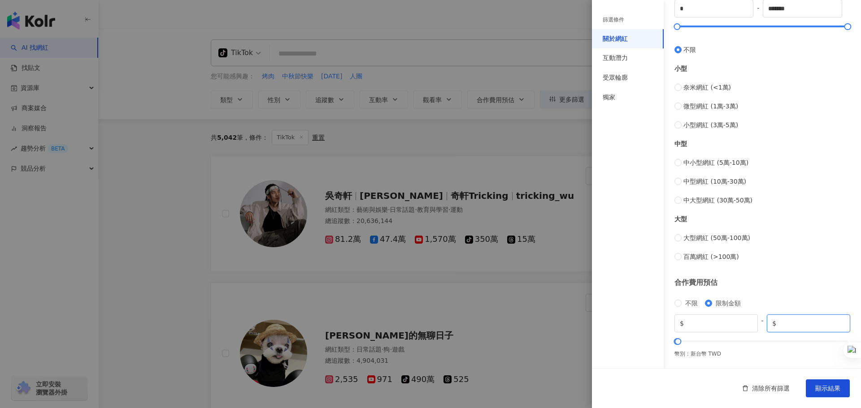
click at [778, 324] on input "****" at bounding box center [811, 324] width 67 height 10
type input "****"
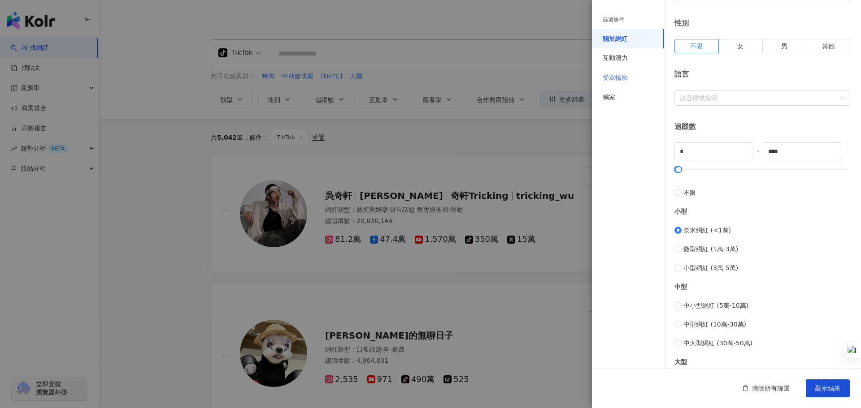
scroll to position [89, 0]
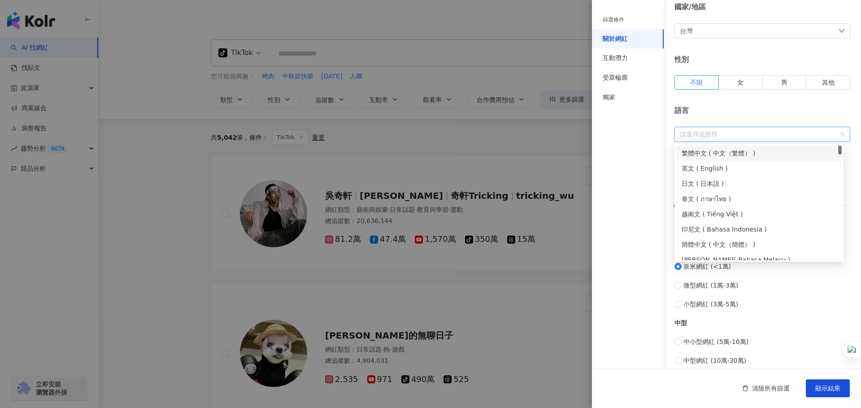
click at [743, 132] on div at bounding box center [757, 134] width 163 height 7
click at [723, 154] on div "繁體中文 ( 中文（繁體） )" at bounding box center [758, 153] width 155 height 10
click at [764, 111] on div "語言" at bounding box center [762, 111] width 176 height 10
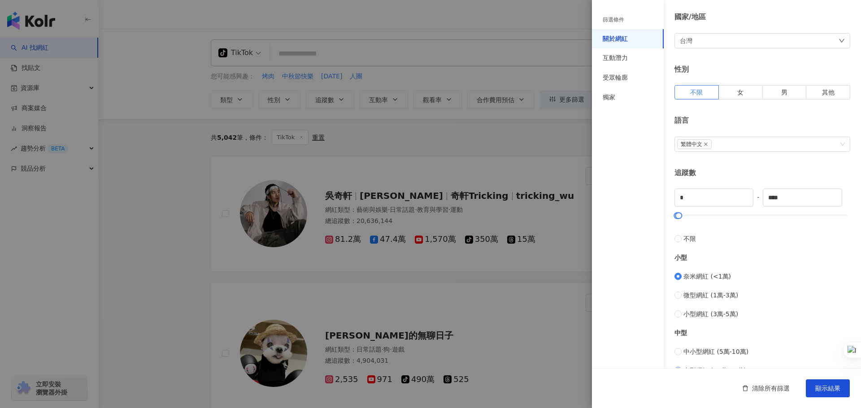
scroll to position [0, 0]
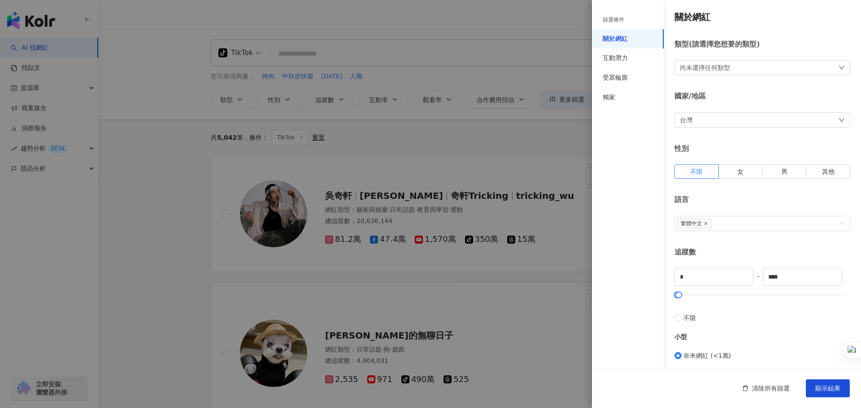
click at [724, 65] on div "尚未選擇任何類型" at bounding box center [704, 68] width 50 height 10
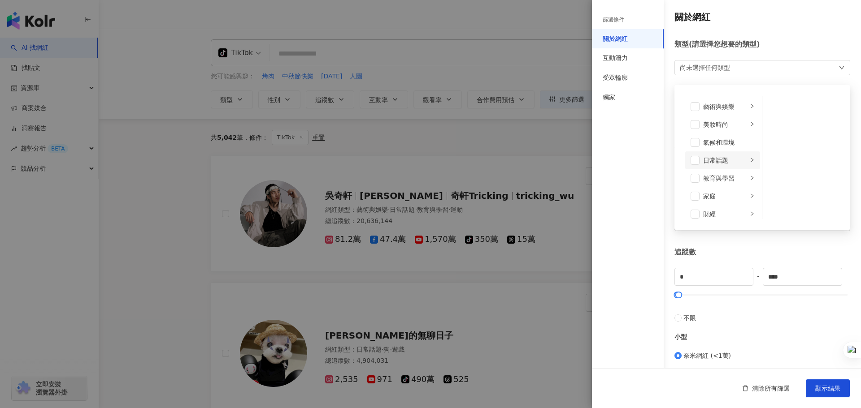
scroll to position [45, 0]
click at [696, 149] on span at bounding box center [694, 151] width 9 height 9
click at [697, 185] on span at bounding box center [694, 187] width 9 height 9
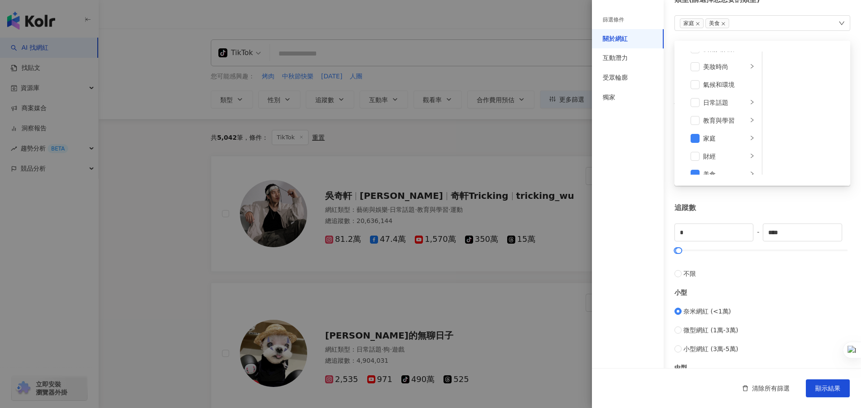
scroll to position [0, 0]
click at [695, 117] on span at bounding box center [694, 116] width 9 height 9
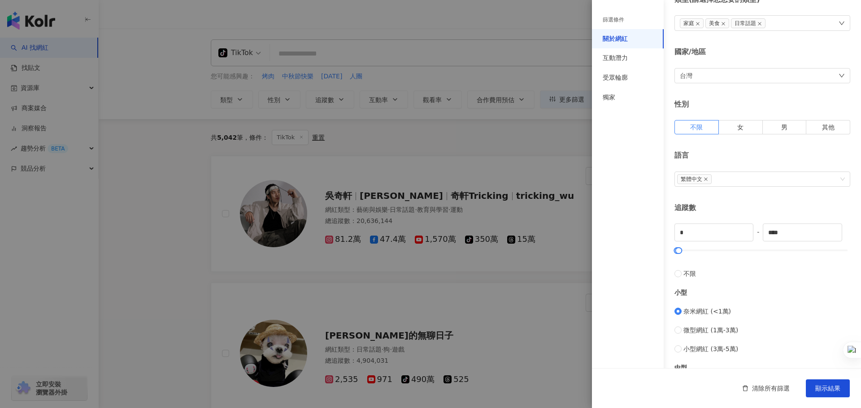
click at [796, 205] on div "追蹤數" at bounding box center [762, 208] width 176 height 10
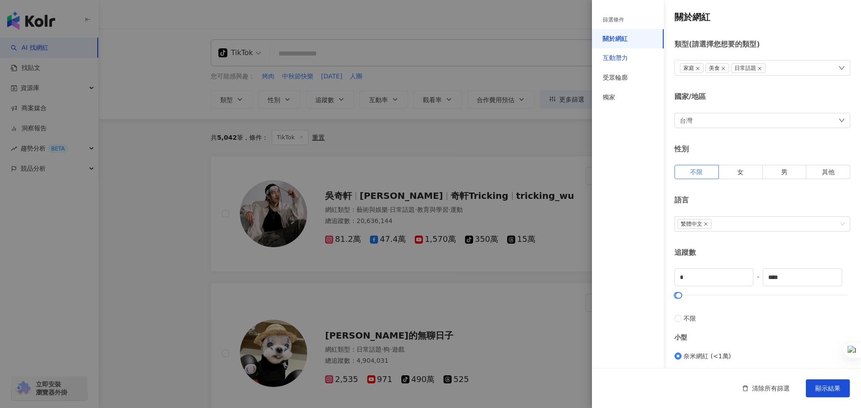
click at [623, 61] on div "互動潛力" at bounding box center [614, 58] width 25 height 9
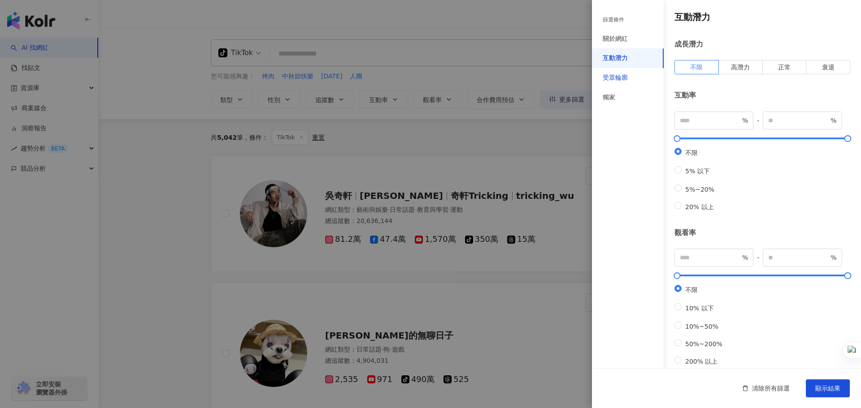
click at [622, 80] on div "受眾輪廓" at bounding box center [614, 78] width 25 height 9
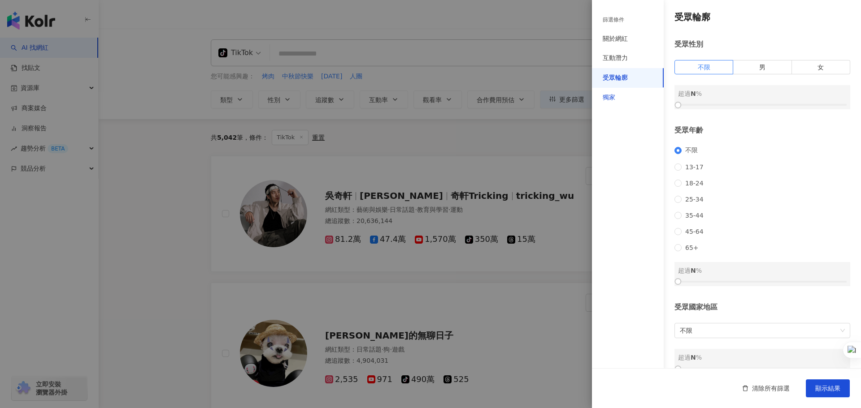
click at [614, 95] on div "獨家" at bounding box center [608, 97] width 13 height 9
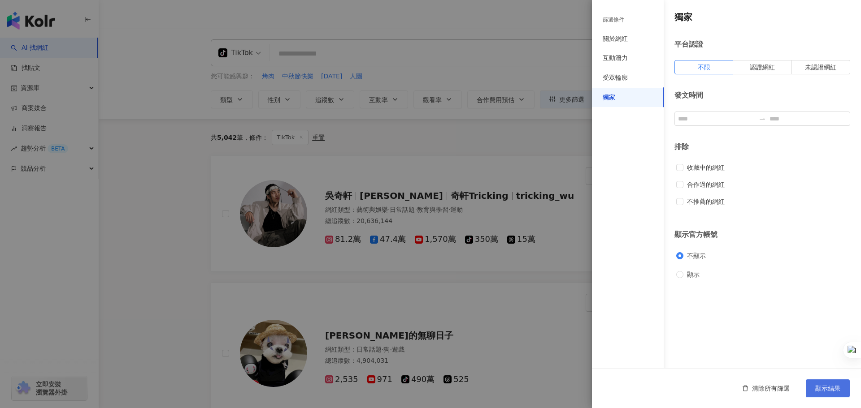
click at [830, 390] on span "顯示結果" at bounding box center [827, 388] width 25 height 7
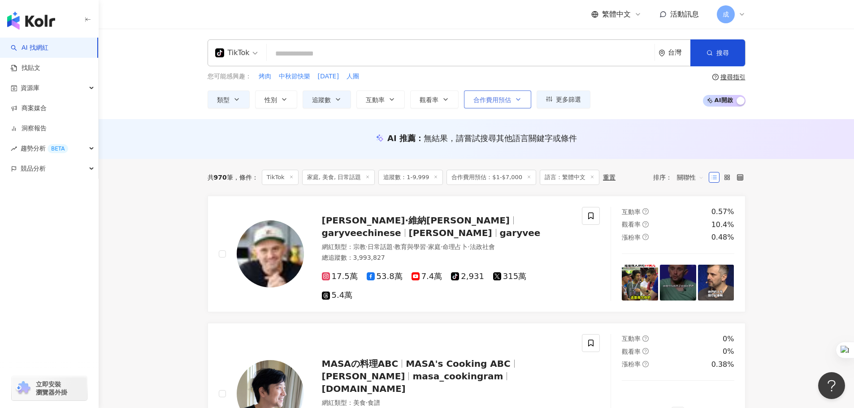
click at [520, 101] on icon "button" at bounding box center [518, 99] width 7 height 7
click at [254, 53] on span "TikTok" at bounding box center [236, 53] width 43 height 14
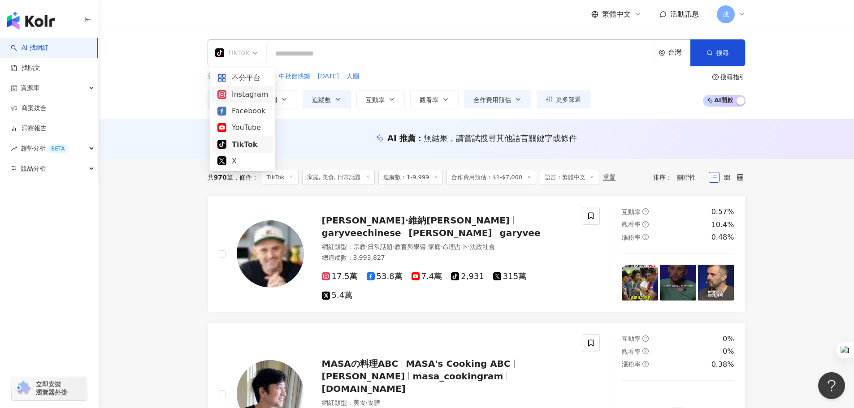
click at [247, 92] on div "Instagram" at bounding box center [242, 94] width 51 height 11
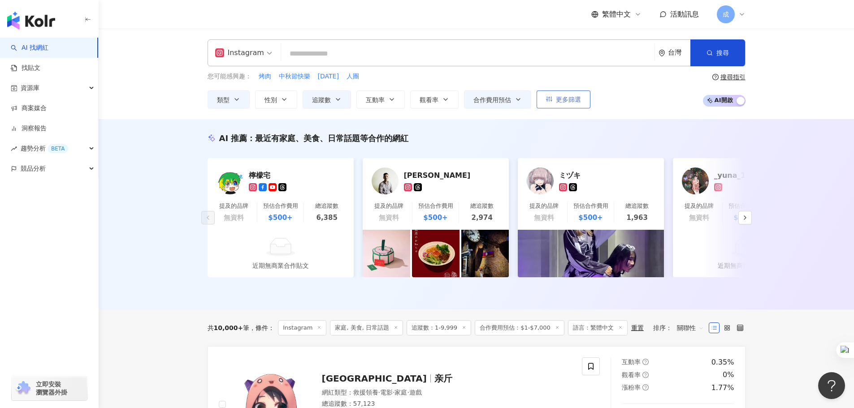
click at [566, 99] on span "更多篩選" at bounding box center [568, 99] width 25 height 7
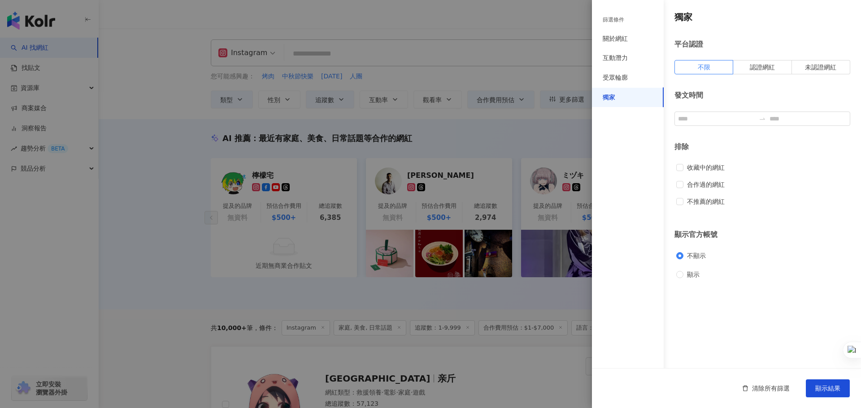
click at [623, 22] on div "篩選條件" at bounding box center [613, 20] width 22 height 8
click at [617, 41] on div "關於網紅" at bounding box center [614, 39] width 25 height 9
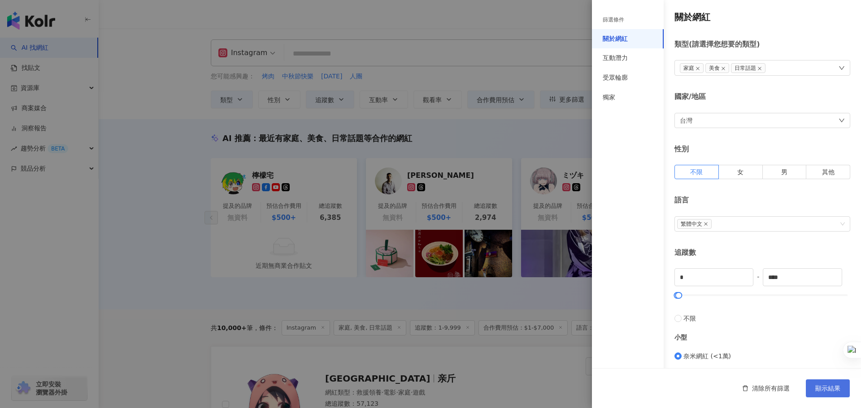
click at [821, 388] on span "顯示結果" at bounding box center [827, 388] width 25 height 7
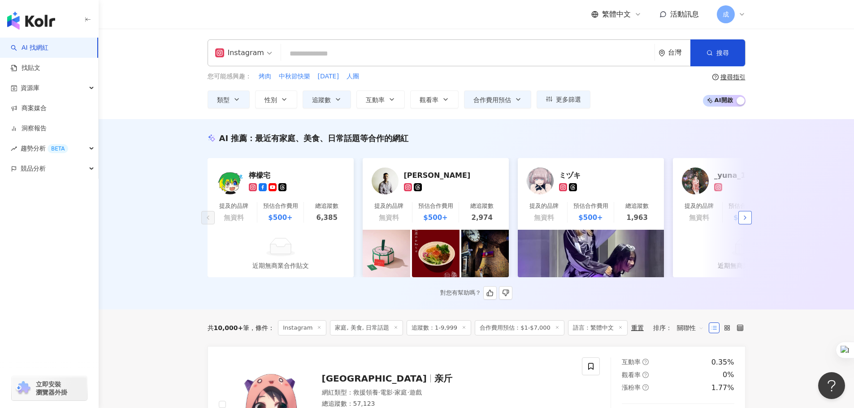
click at [744, 221] on icon "button" at bounding box center [744, 217] width 7 height 7
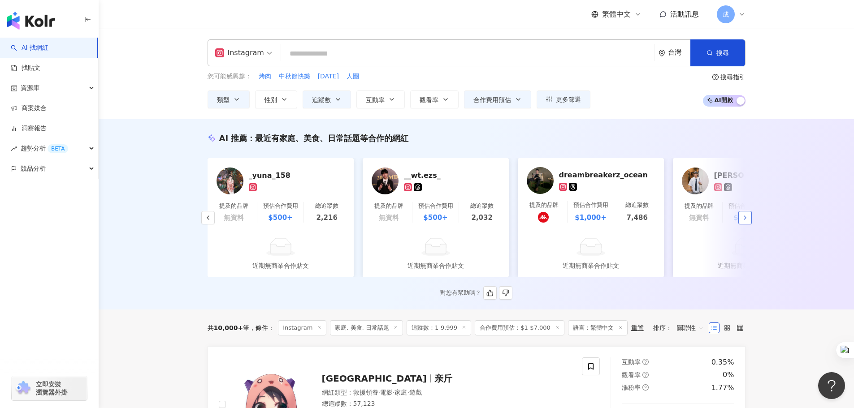
click at [744, 221] on icon "button" at bounding box center [744, 217] width 7 height 7
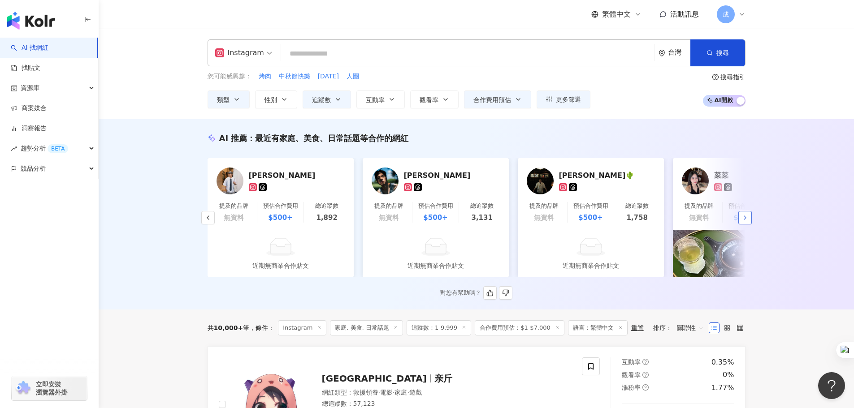
click at [744, 221] on icon "button" at bounding box center [744, 217] width 7 height 7
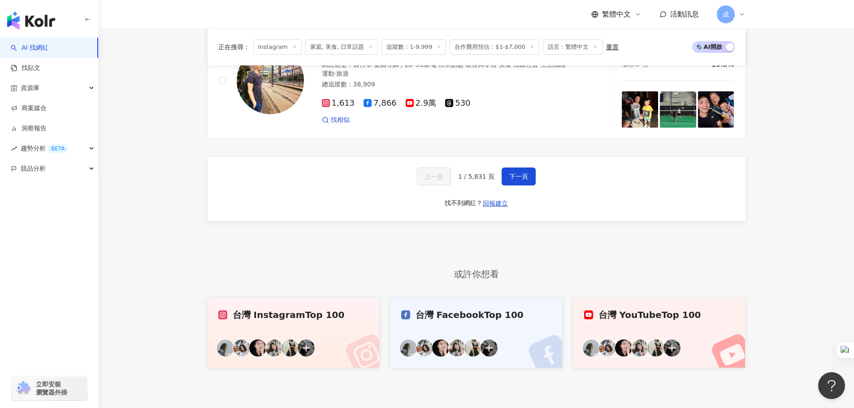
scroll to position [1837, 0]
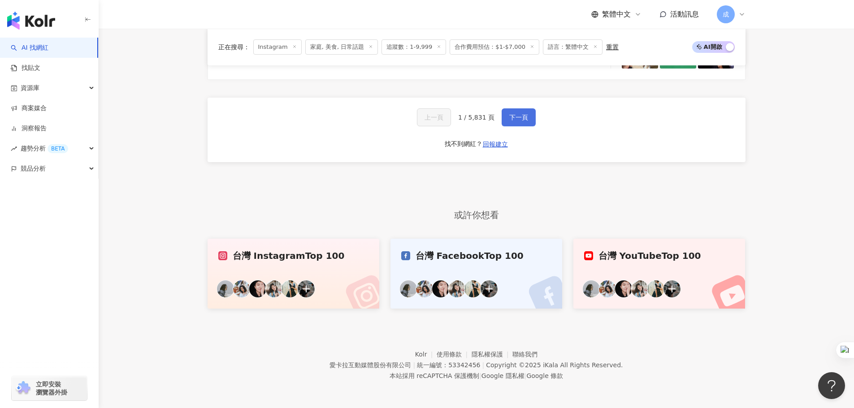
click at [522, 124] on button "下一頁" at bounding box center [519, 117] width 34 height 18
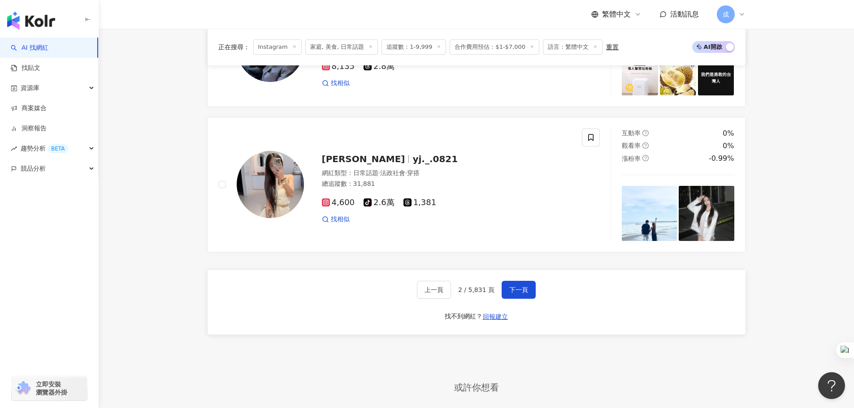
scroll to position [1804, 0]
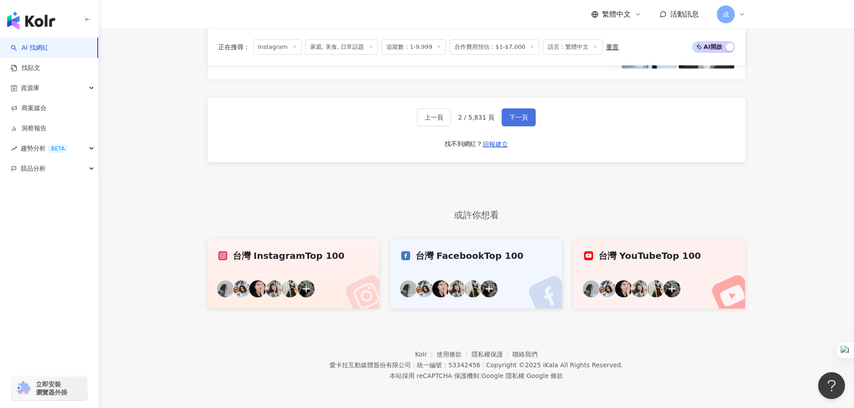
click at [511, 114] on span "下一頁" at bounding box center [518, 117] width 19 height 7
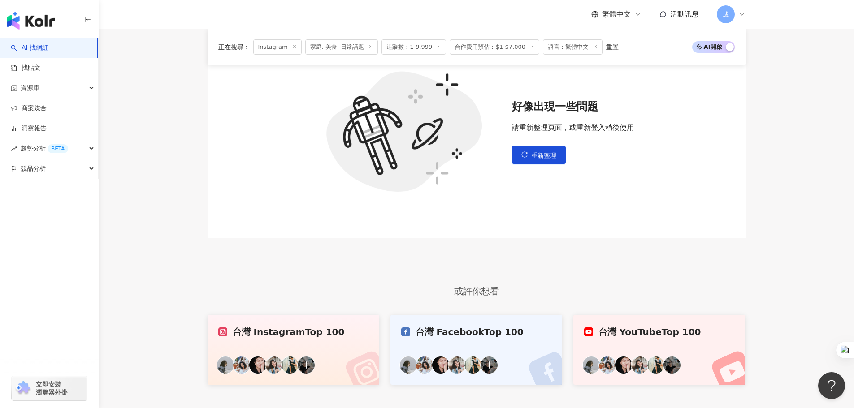
scroll to position [234, 0]
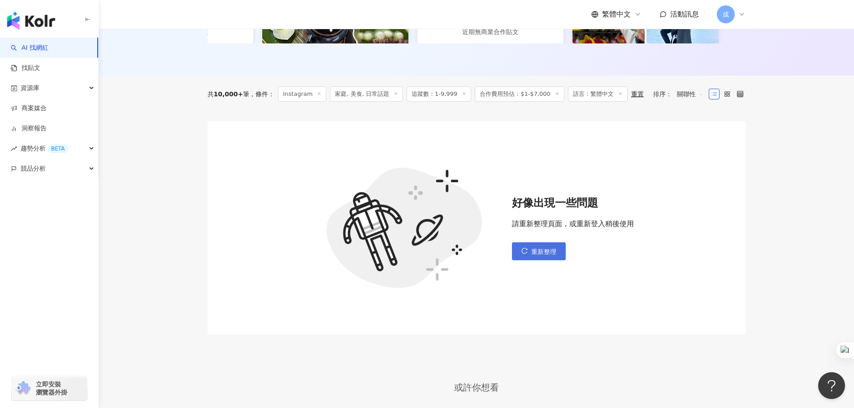
click at [534, 254] on span "重新整理" at bounding box center [543, 251] width 25 height 7
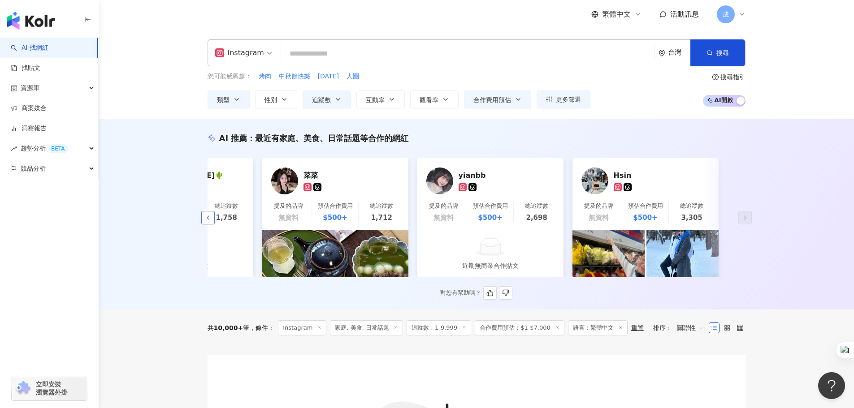
click at [204, 221] on icon "button" at bounding box center [207, 217] width 7 height 7
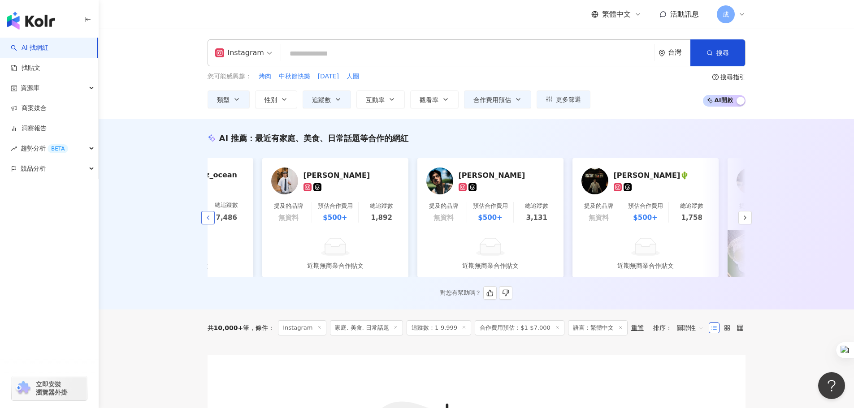
click at [204, 221] on icon "button" at bounding box center [207, 217] width 7 height 7
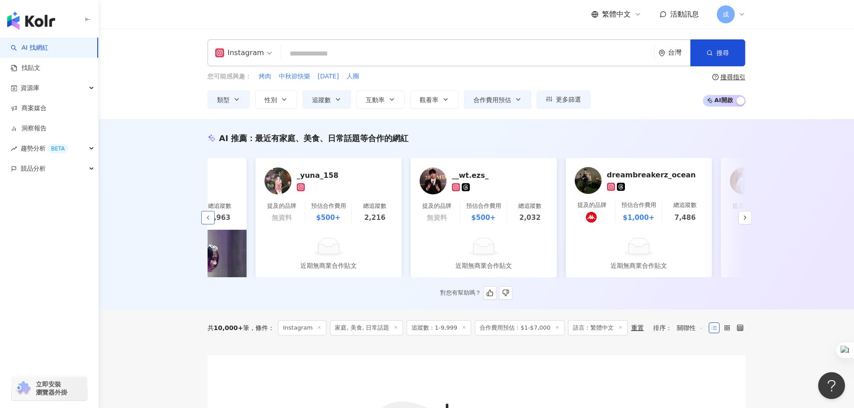
scroll to position [0, 411]
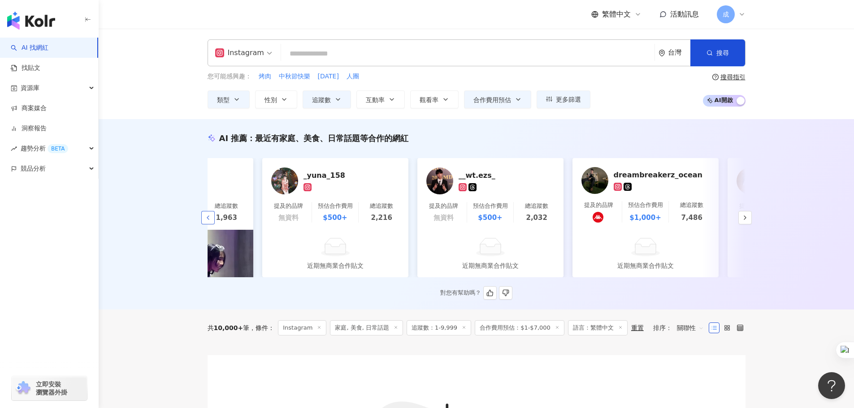
click at [204, 221] on icon "button" at bounding box center [207, 217] width 7 height 7
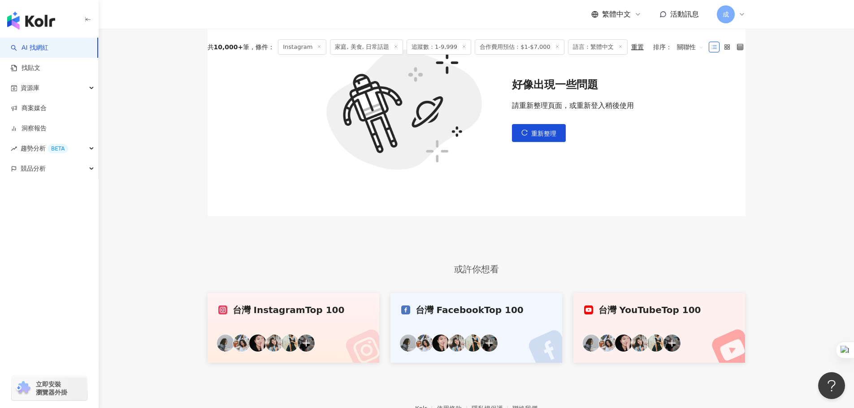
scroll to position [359, 0]
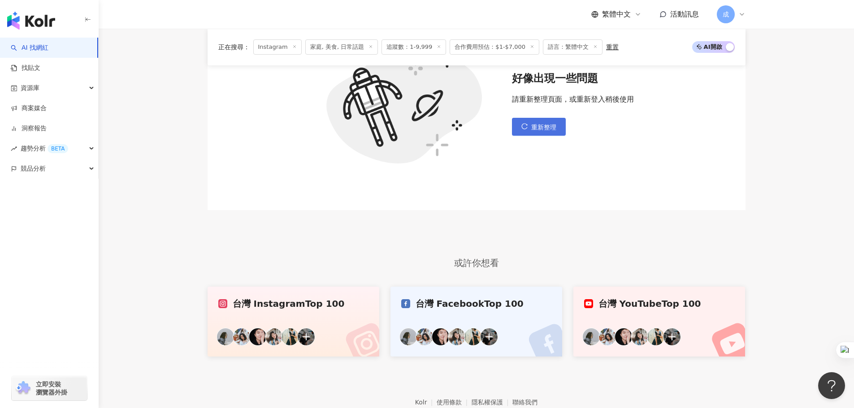
click at [545, 131] on span "重新整理" at bounding box center [543, 127] width 25 height 7
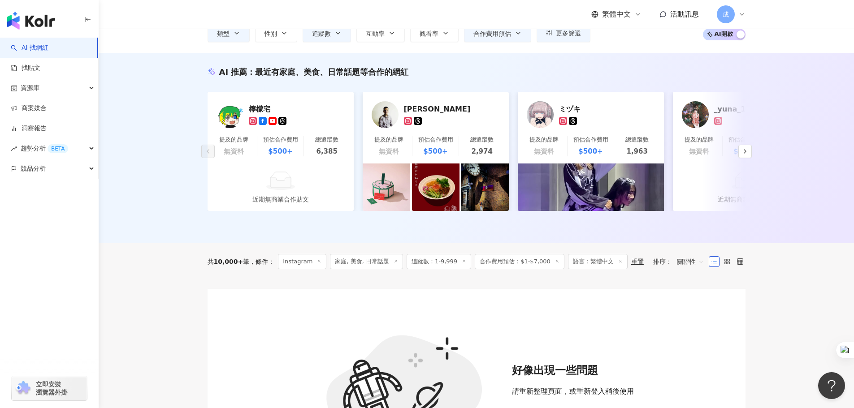
scroll to position [90, 0]
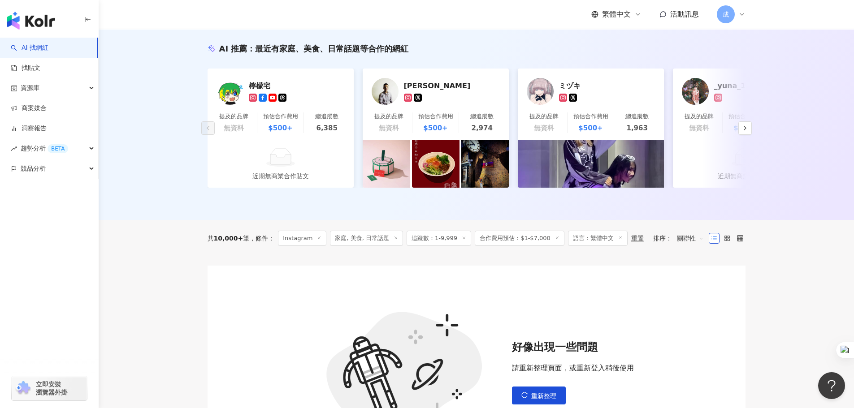
click at [688, 246] on span "關聯性" at bounding box center [690, 238] width 27 height 14
click at [693, 281] on div "追蹤數" at bounding box center [690, 279] width 22 height 10
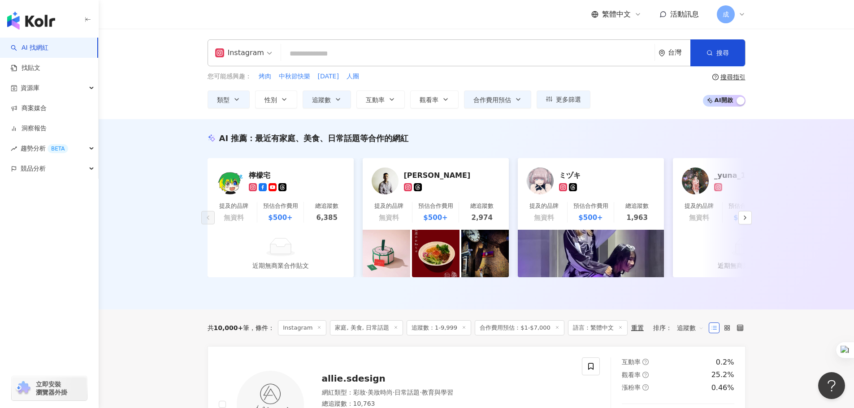
click at [631, 332] on div "重置" at bounding box center [637, 328] width 13 height 7
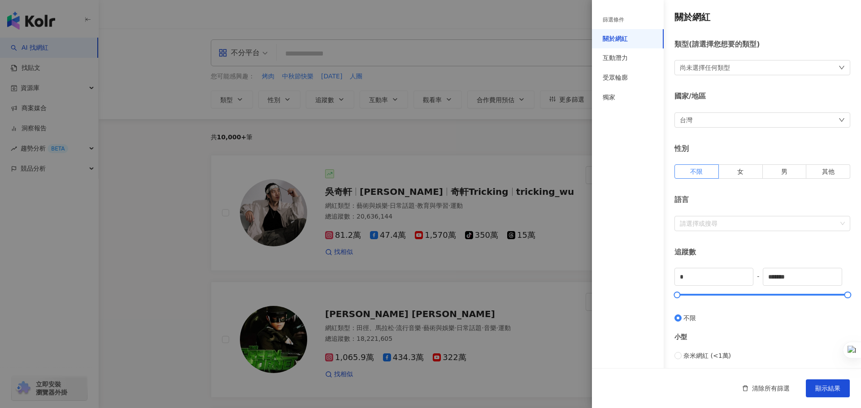
click at [786, 74] on div "尚未選擇任何類型" at bounding box center [762, 67] width 176 height 15
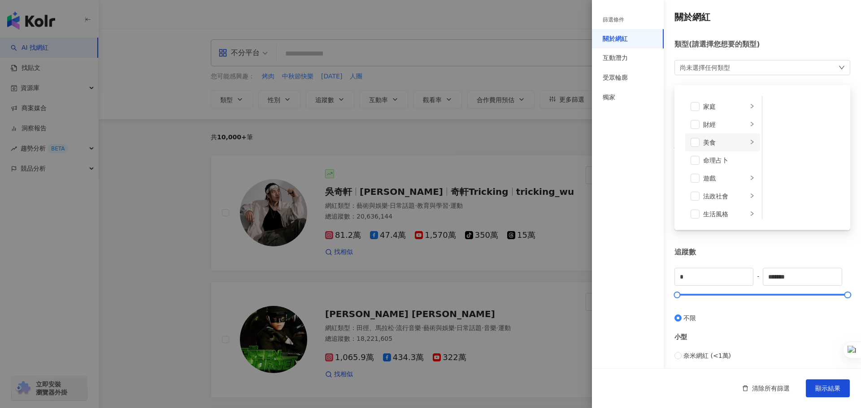
click at [714, 140] on div "美食" at bounding box center [725, 143] width 44 height 10
drag, startPoint x: 768, startPoint y: 180, endPoint x: 768, endPoint y: 168, distance: 12.1
click at [769, 180] on span at bounding box center [773, 178] width 9 height 9
click at [769, 160] on span at bounding box center [773, 160] width 9 height 9
click at [769, 127] on span at bounding box center [773, 125] width 9 height 9
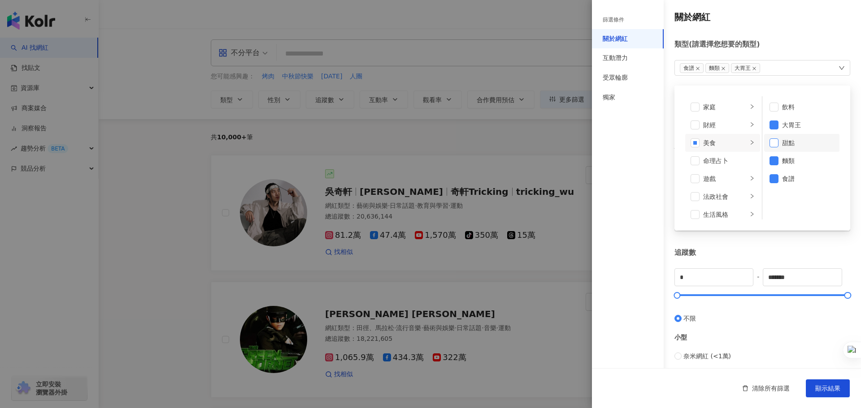
click at [769, 146] on span at bounding box center [773, 142] width 9 height 9
click at [805, 43] on div "類型 ( 請選擇您想要的類型 )" at bounding box center [762, 44] width 176 height 10
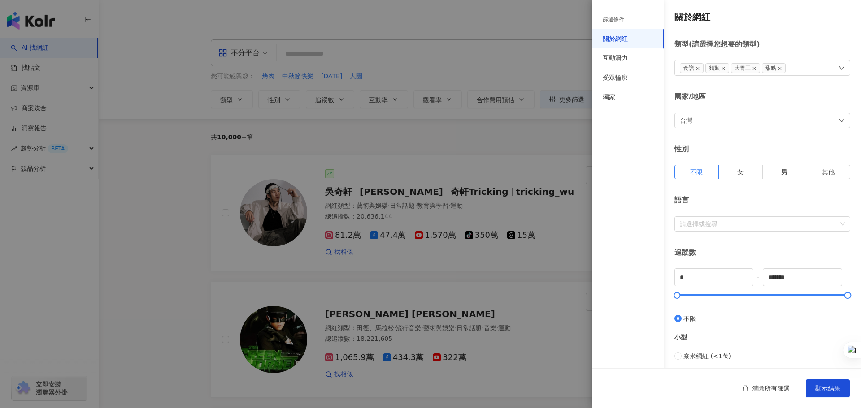
click at [802, 66] on div "食譜 麵類 大胃王 甜點" at bounding box center [762, 68] width 176 height 16
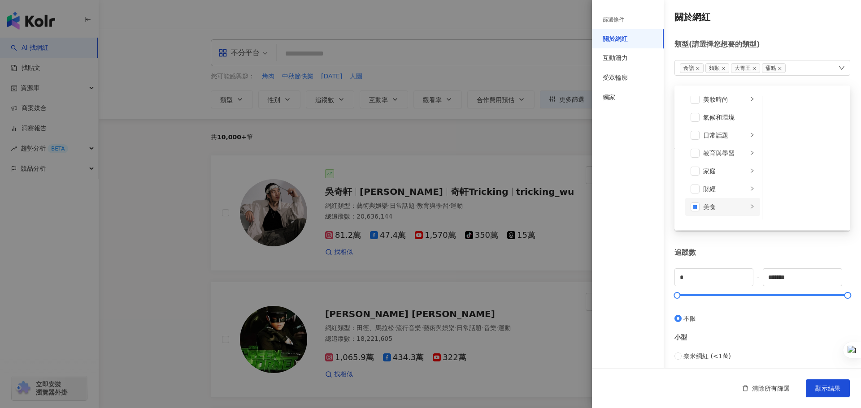
scroll to position [45, 0]
click at [699, 152] on span at bounding box center [694, 151] width 9 height 9
click at [749, 152] on icon "right" at bounding box center [751, 151] width 5 height 5
click at [772, 105] on span at bounding box center [773, 107] width 9 height 9
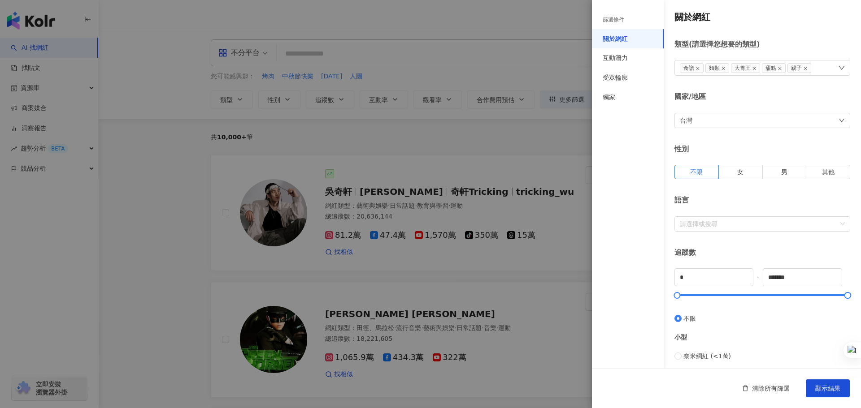
click at [630, 194] on div "篩選條件 關於網紅 互動潛力 受眾輪廓 獨家" at bounding box center [628, 210] width 72 height 398
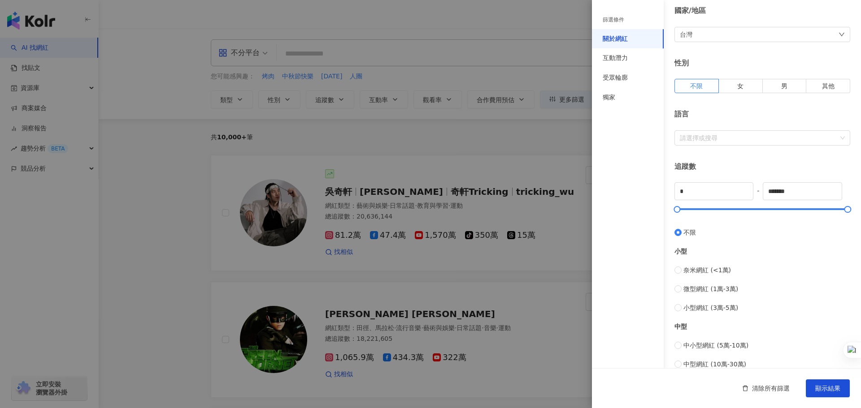
scroll to position [90, 0]
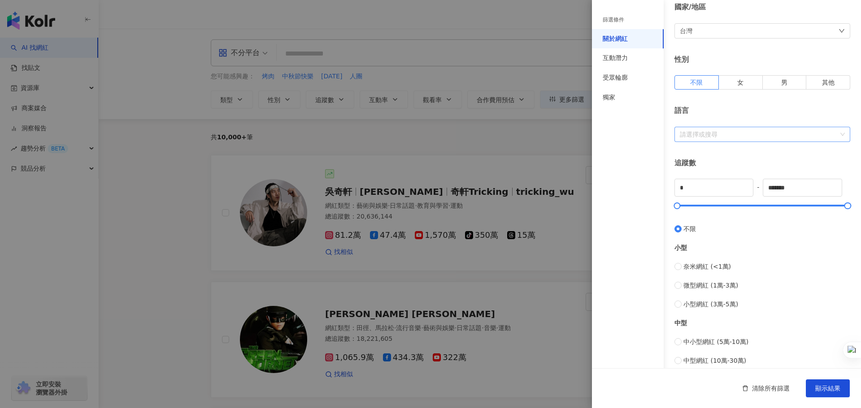
click at [752, 131] on div at bounding box center [757, 134] width 163 height 7
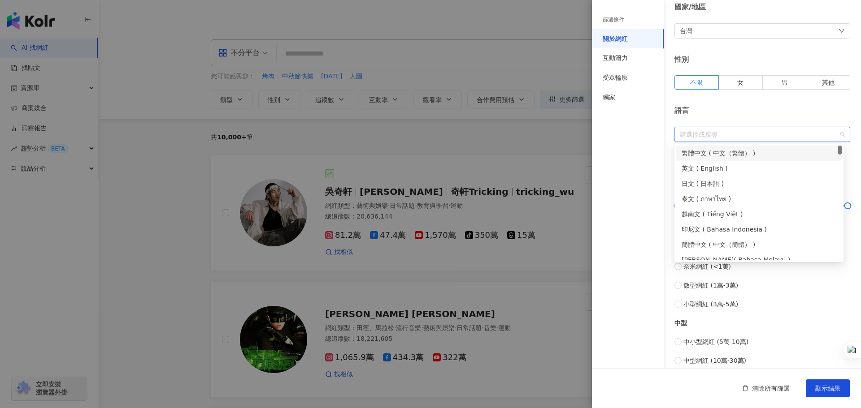
click at [717, 152] on div "繁體中文 ( 中文（繁體） )" at bounding box center [758, 153] width 155 height 10
click at [654, 167] on div "篩選條件 關於網紅 互動潛力 受眾輪廓 獨家" at bounding box center [628, 210] width 72 height 398
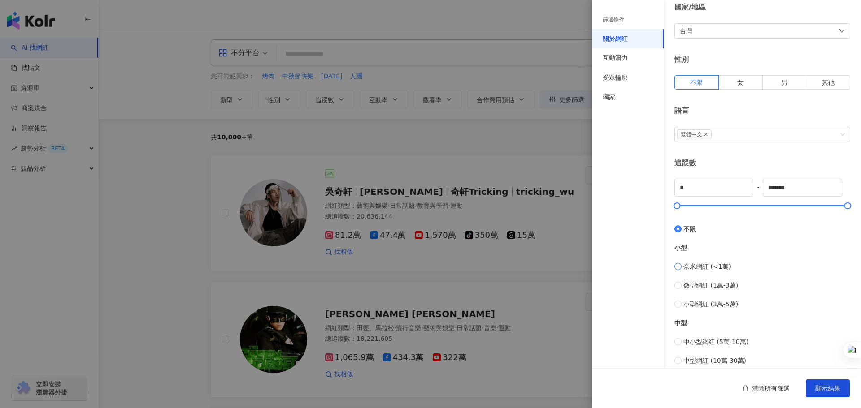
type input "****"
click at [679, 279] on div "奈米網紅 (<1萬) 微型網紅 (1萬-3萬) 小型網紅 (3萬-5萬)" at bounding box center [762, 286] width 176 height 48
type input "*****"
type input "*"
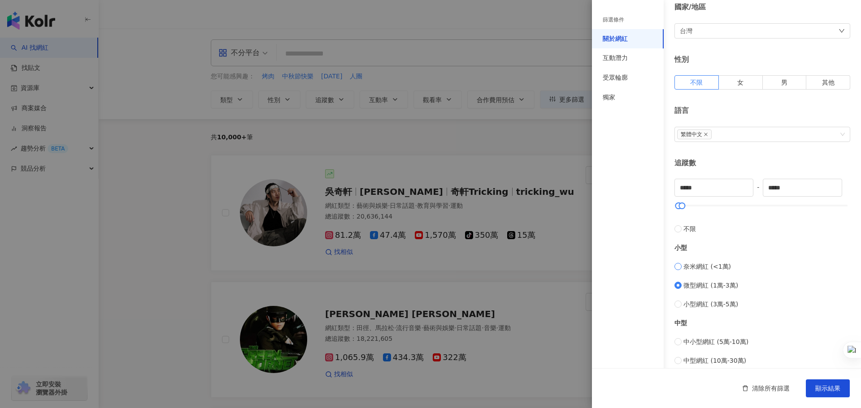
type input "****"
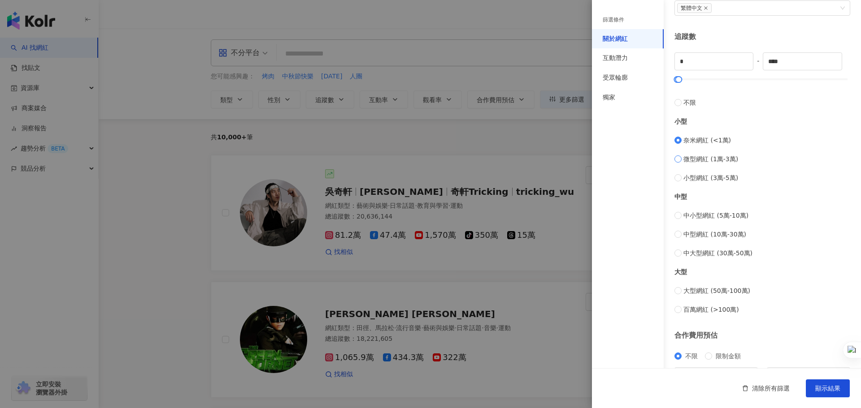
scroll to position [269, 0]
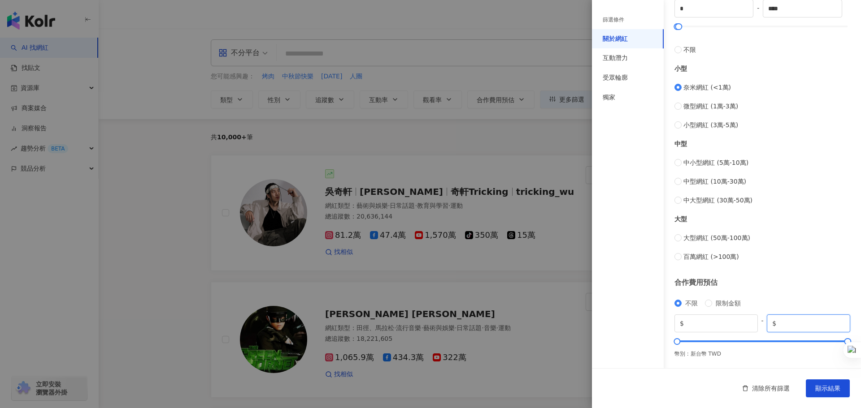
click at [795, 325] on input "*******" at bounding box center [811, 324] width 67 height 10
click at [795, 324] on input "*******" at bounding box center [811, 324] width 67 height 10
click at [796, 283] on div "合作費用預估" at bounding box center [762, 283] width 176 height 10
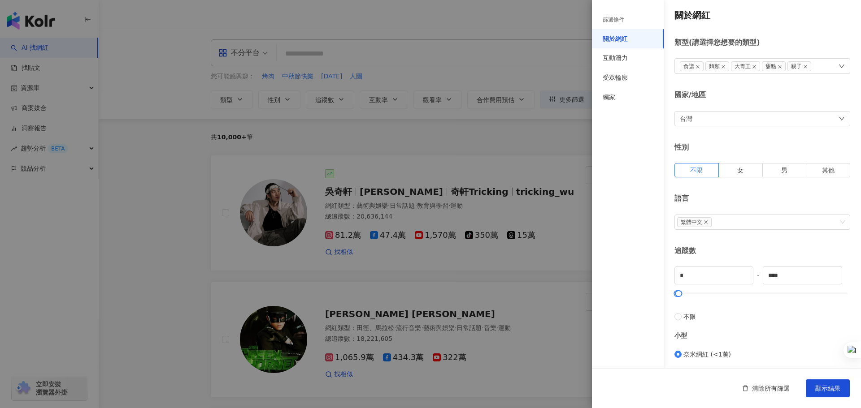
scroll to position [0, 0]
click at [636, 59] on div "互動潛力" at bounding box center [628, 58] width 72 height 20
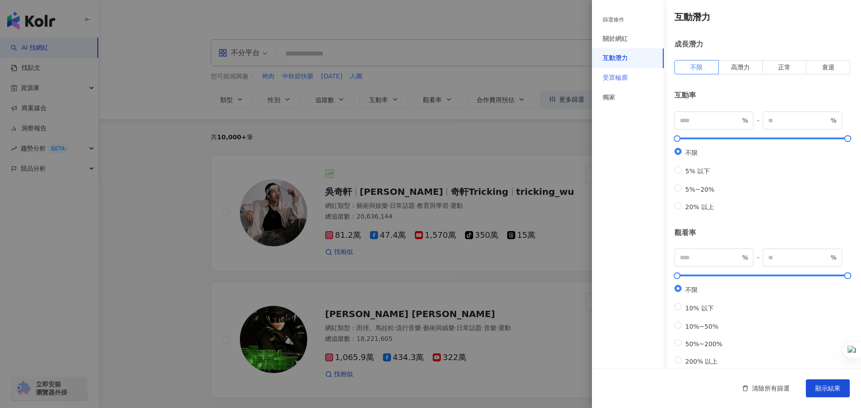
click at [629, 74] on div "受眾輪廓" at bounding box center [628, 78] width 72 height 20
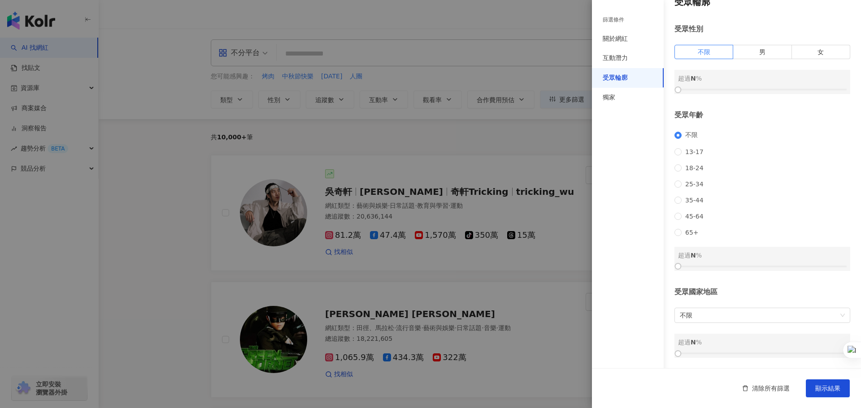
scroll to position [27, 0]
click at [765, 320] on span "不限" at bounding box center [761, 315] width 165 height 14
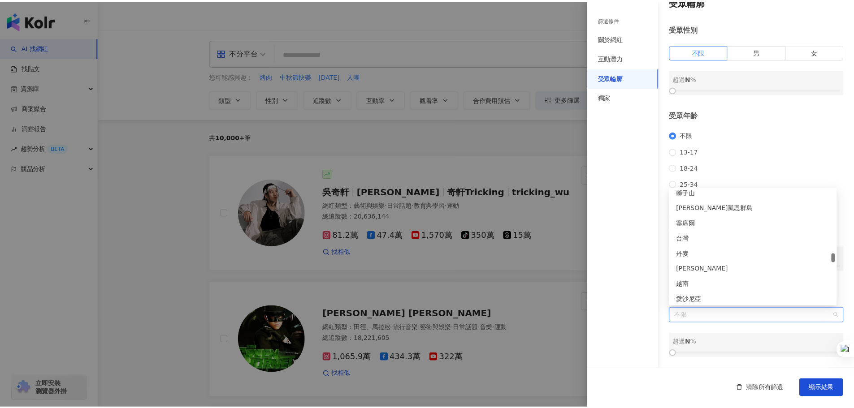
scroll to position [1870, 0]
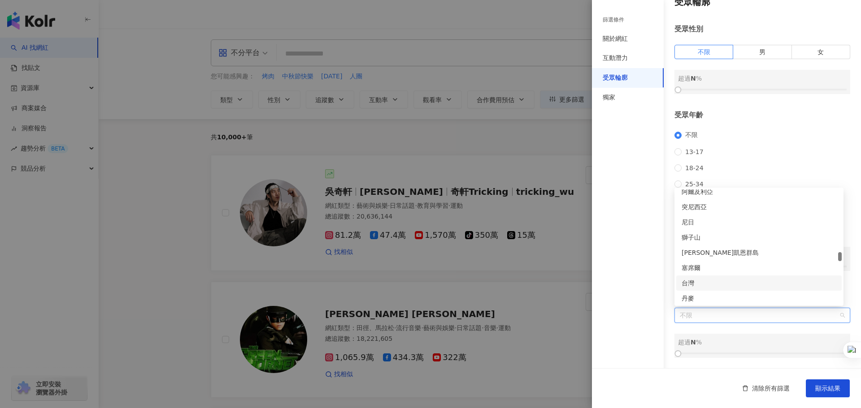
click at [689, 281] on div "台灣" at bounding box center [758, 283] width 155 height 10
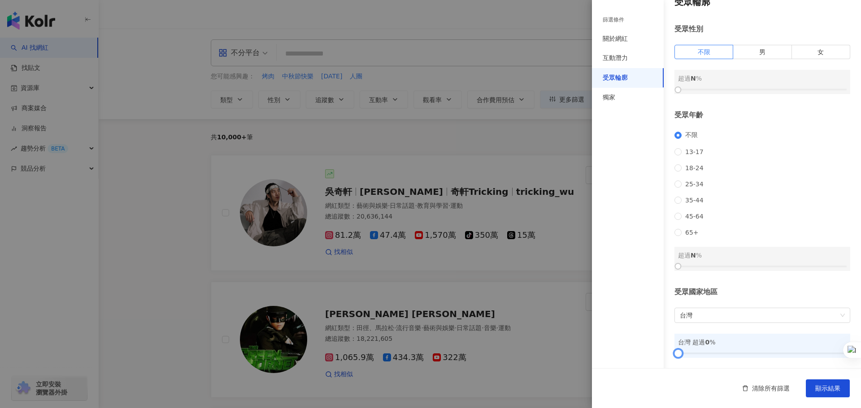
click at [676, 355] on div at bounding box center [677, 353] width 5 height 5
drag, startPoint x: 677, startPoint y: 351, endPoint x: 792, endPoint y: 349, distance: 115.7
click at [793, 351] on div at bounding box center [795, 353] width 5 height 5
click at [825, 390] on span "顯示結果" at bounding box center [827, 388] width 25 height 7
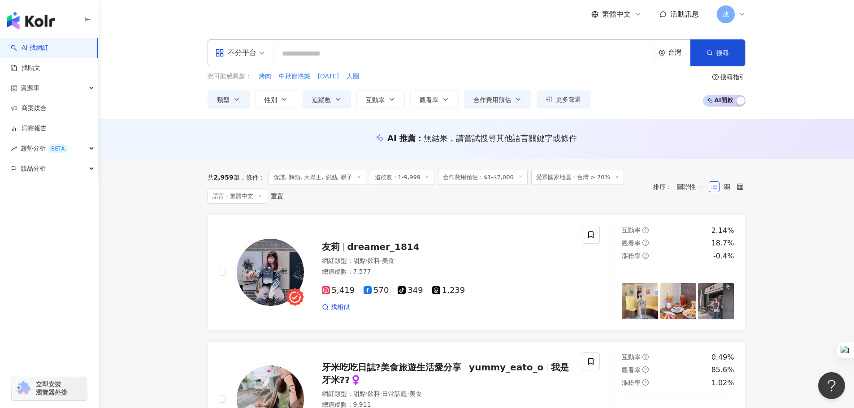
click at [695, 187] on span "關聯性" at bounding box center [690, 187] width 27 height 14
click at [693, 217] on div "追蹤數" at bounding box center [690, 221] width 22 height 10
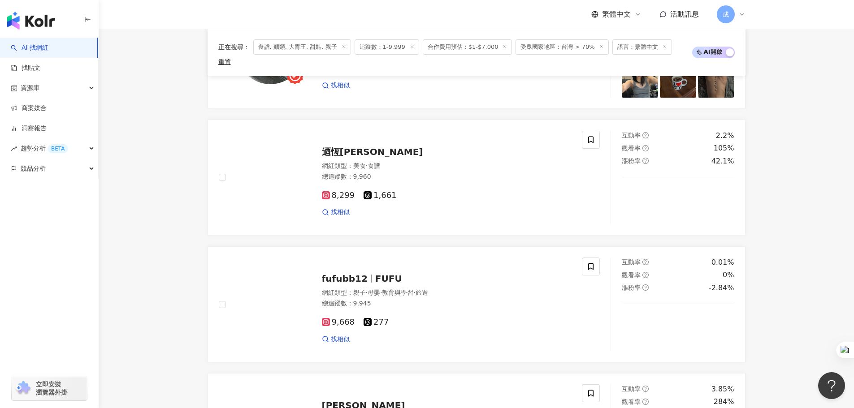
scroll to position [1628, 0]
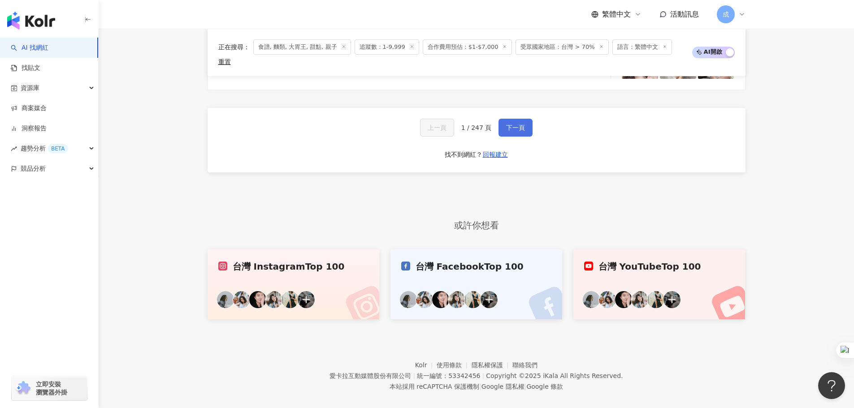
click at [502, 120] on button "下一頁" at bounding box center [515, 128] width 34 height 18
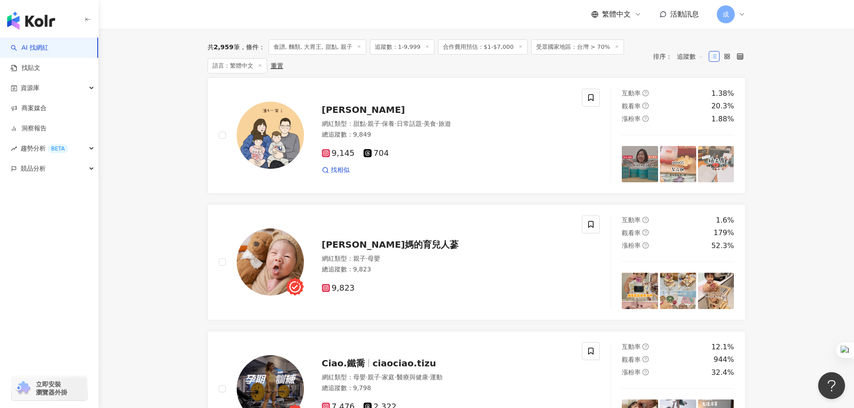
scroll to position [0, 0]
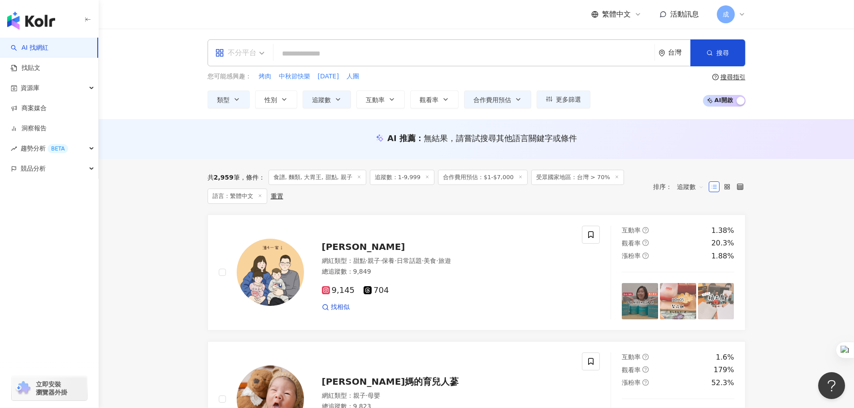
click at [260, 56] on span "不分平台" at bounding box center [239, 53] width 49 height 14
click at [242, 140] on div "TikTok" at bounding box center [242, 144] width 51 height 11
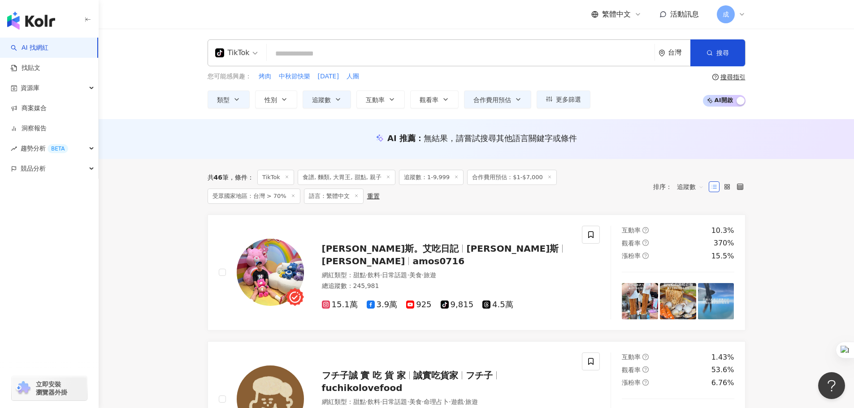
click at [683, 188] on span "追蹤數" at bounding box center [690, 187] width 27 height 14
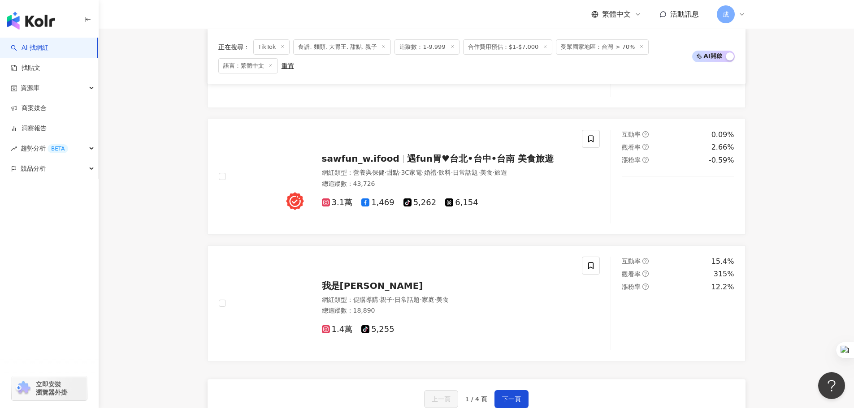
scroll to position [1524, 0]
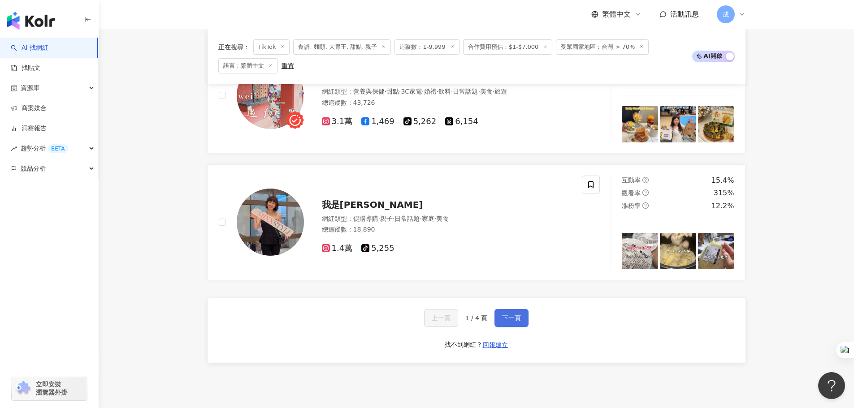
click at [522, 313] on button "下一頁" at bounding box center [511, 318] width 34 height 18
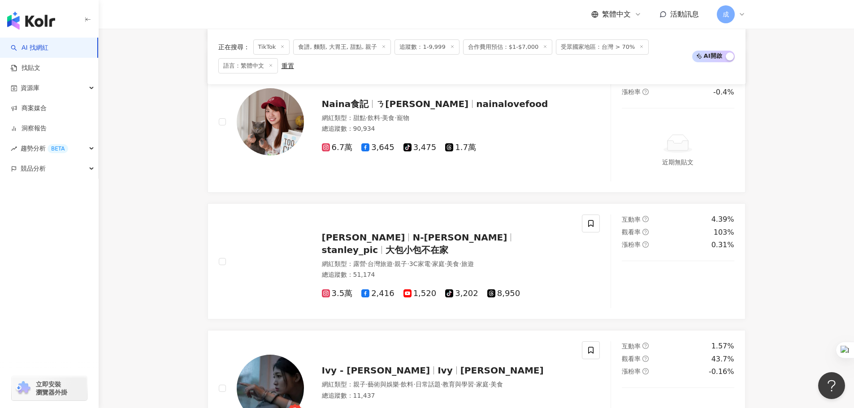
scroll to position [1229, 0]
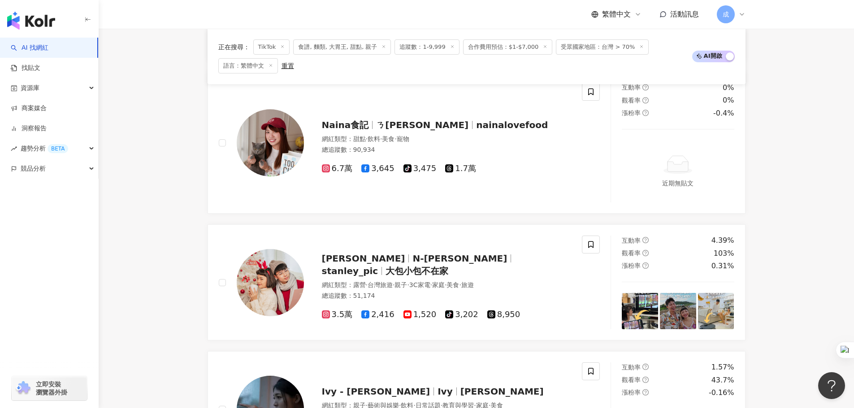
click at [639, 48] on icon at bounding box center [641, 46] width 4 height 4
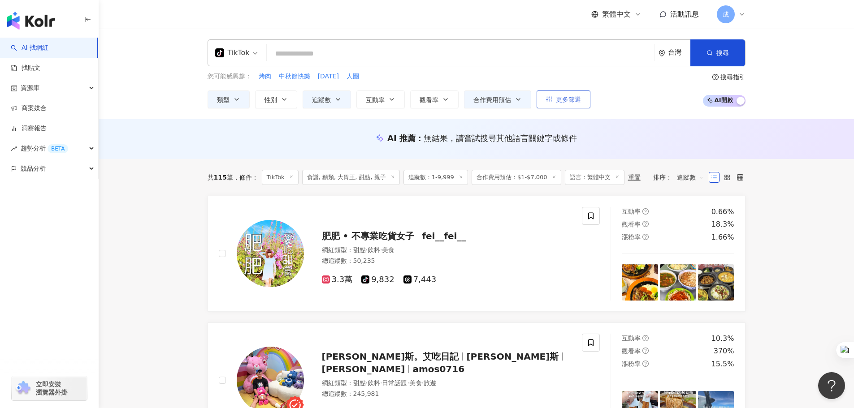
click at [567, 96] on span "更多篩選" at bounding box center [568, 99] width 25 height 7
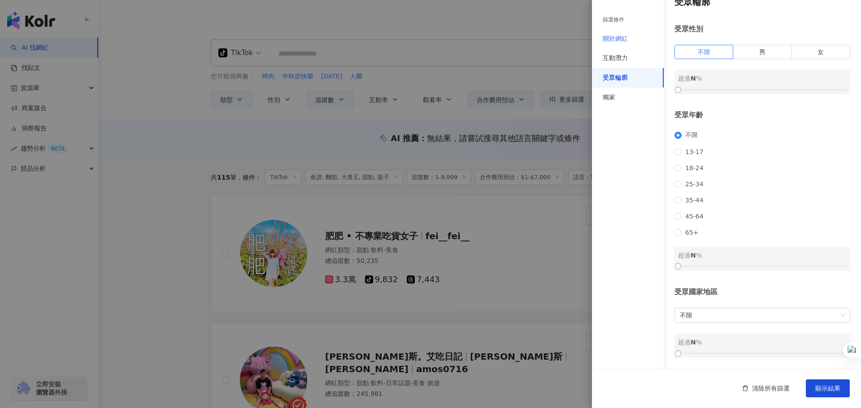
click at [628, 38] on div "關於網紅" at bounding box center [628, 39] width 72 height 20
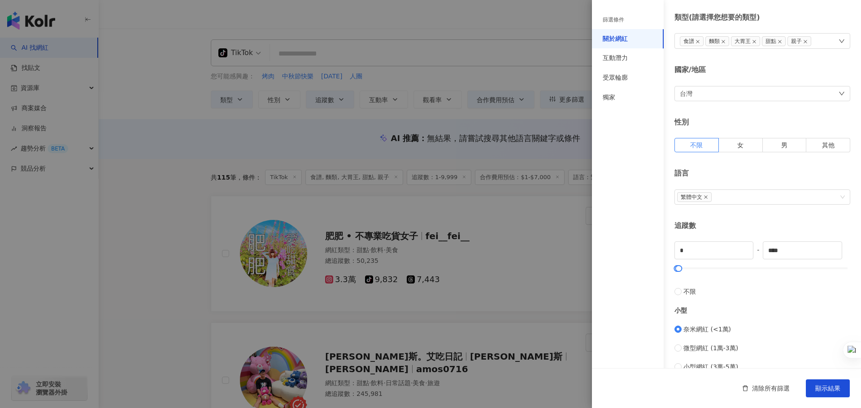
click at [840, 42] on div "食譜 麵類 大胃王 甜點 親子" at bounding box center [762, 41] width 176 height 16
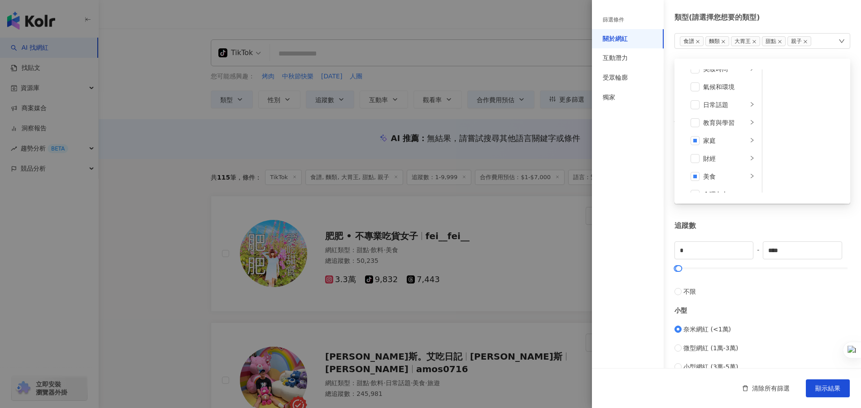
scroll to position [42, 0]
click at [695, 128] on span at bounding box center [694, 128] width 9 height 9
click at [695, 161] on span at bounding box center [694, 164] width 9 height 9
click at [696, 128] on span at bounding box center [694, 128] width 9 height 9
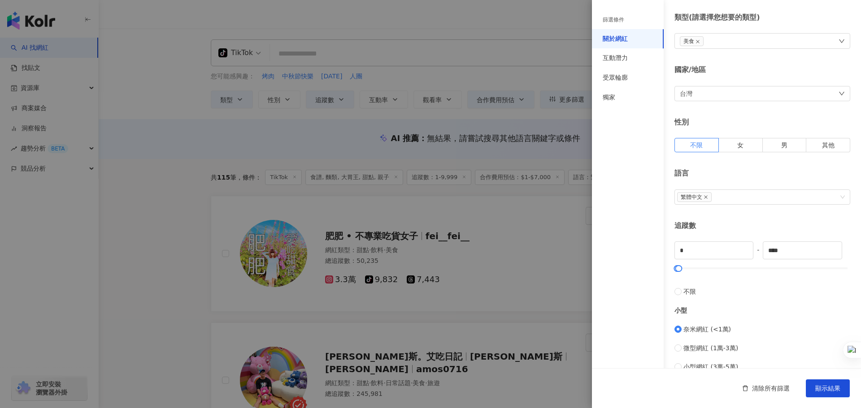
click at [806, 219] on div "關於網紅 類型 ( 請選擇您想要的類型 ) 美食 藝術與娛樂 美妝時尚 氣候和環境 日常話題 教育與學習 家庭 財經 美食 命理占卜 遊戲 法政社會 生活風格…" at bounding box center [726, 292] width 269 height 638
drag, startPoint x: 829, startPoint y: 389, endPoint x: 817, endPoint y: 307, distance: 82.1
click at [817, 307] on div "篩選條件 關於網紅 互動潛力 受眾輪廓 獨家 關於網紅 類型 ( 請選擇您想要的類型 ) 美食 國家/地區 台灣 性別 不限 女 男 其他 語言 繁體中文 追…" at bounding box center [726, 204] width 269 height 408
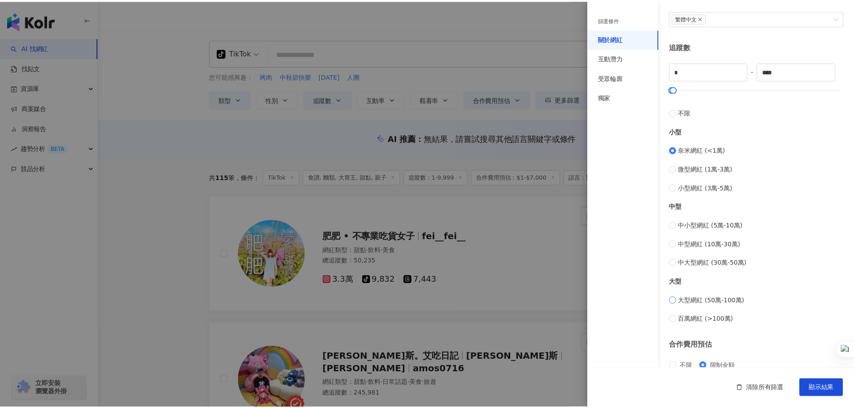
scroll to position [269, 0]
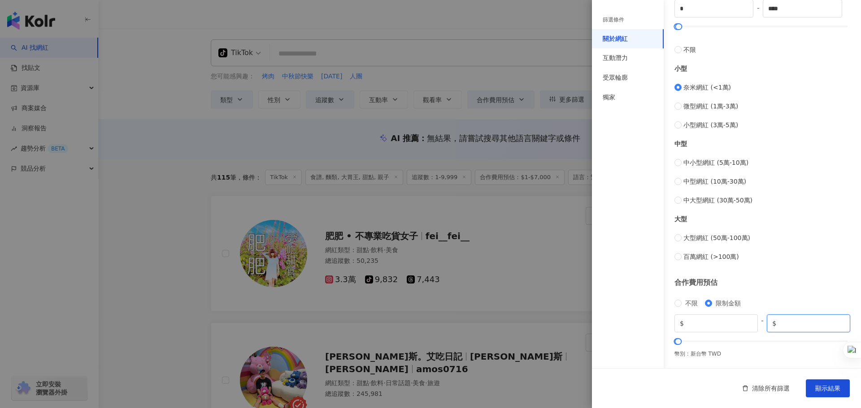
click at [796, 323] on input "****" at bounding box center [811, 324] width 67 height 10
drag, startPoint x: 787, startPoint y: 323, endPoint x: 768, endPoint y: 323, distance: 18.4
click at [768, 323] on span "$ ****" at bounding box center [807, 324] width 83 height 18
type input "*****"
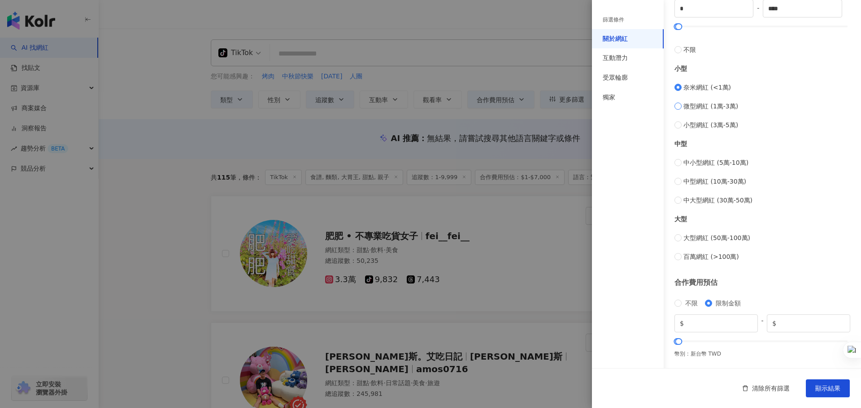
click at [724, 107] on span "微型網紅 (1萬-3萬)" at bounding box center [710, 106] width 55 height 10
type input "*****"
click at [830, 389] on span "顯示結果" at bounding box center [827, 388] width 25 height 7
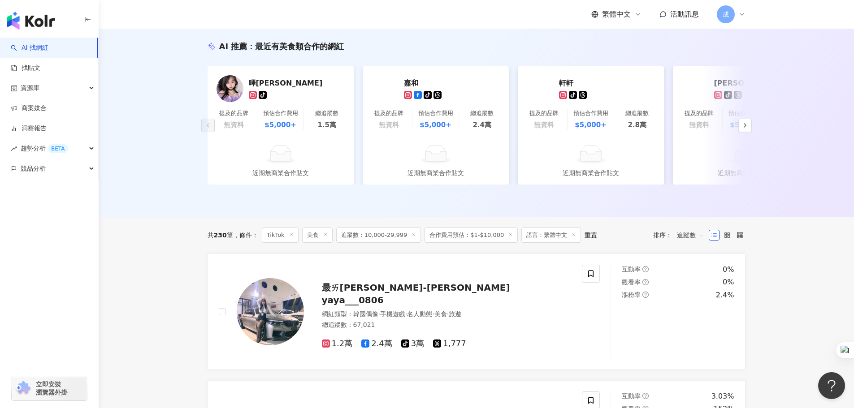
scroll to position [45, 0]
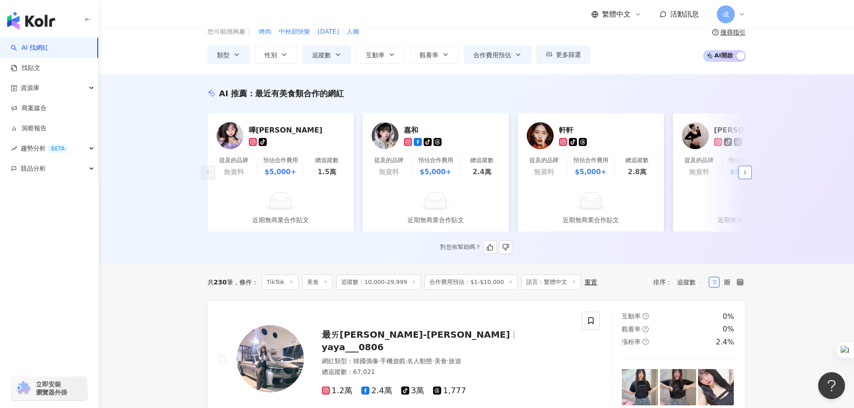
click at [745, 176] on icon "button" at bounding box center [744, 172] width 7 height 7
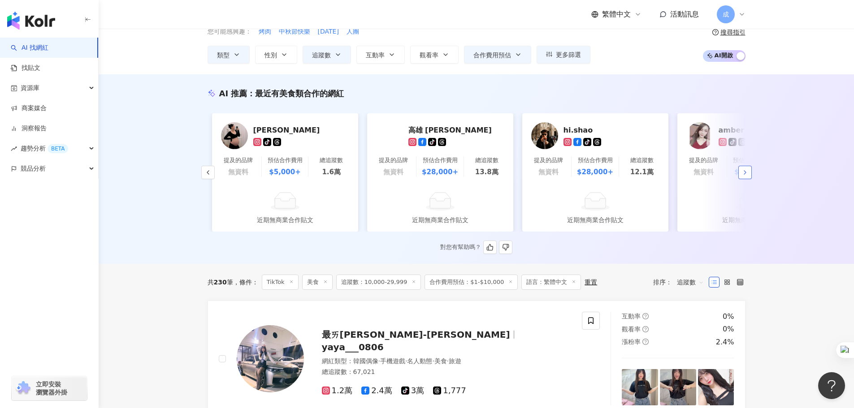
scroll to position [0, 465]
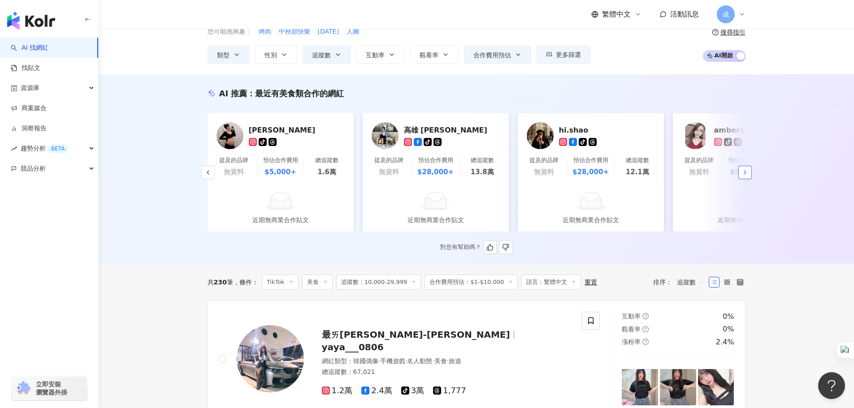
click at [745, 176] on icon "button" at bounding box center [744, 172] width 7 height 7
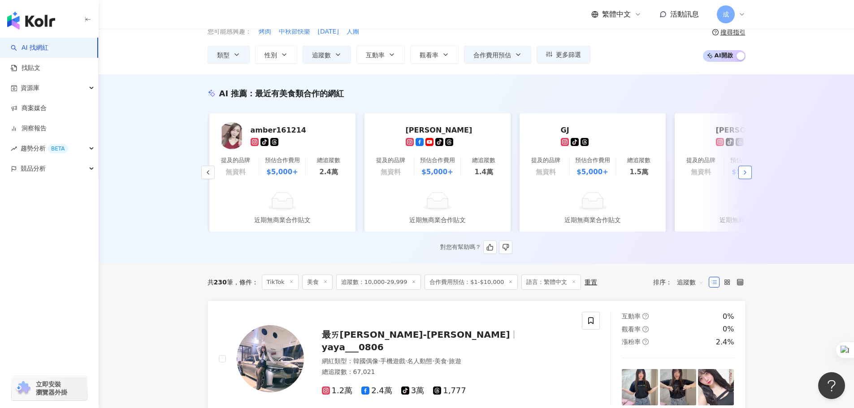
scroll to position [0, 930]
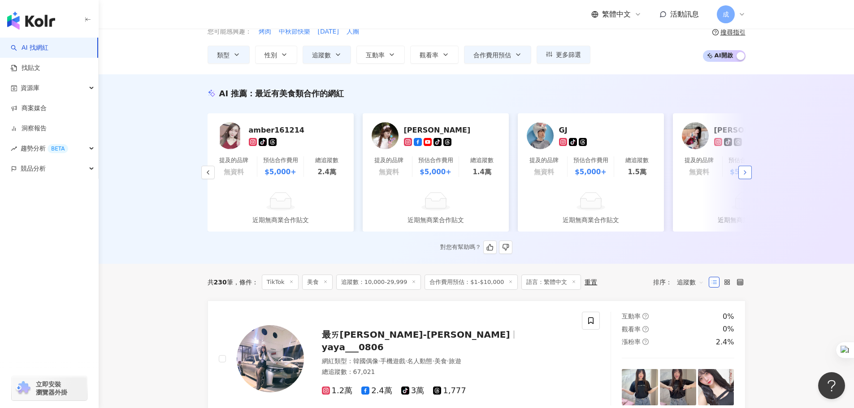
click at [745, 176] on icon "button" at bounding box center [744, 172] width 7 height 7
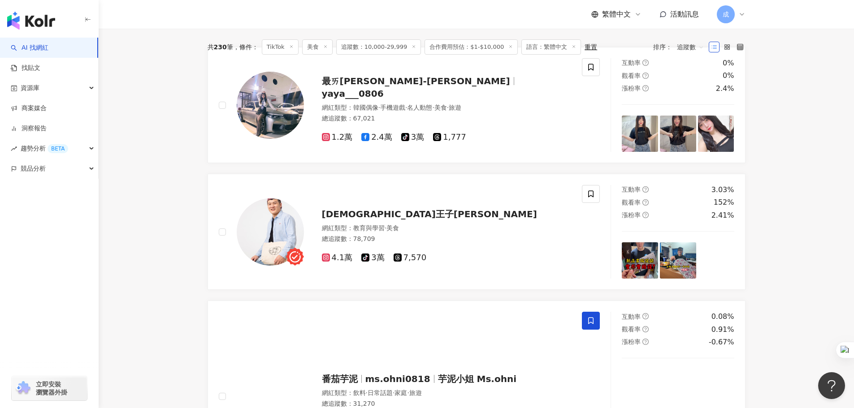
scroll to position [179, 0]
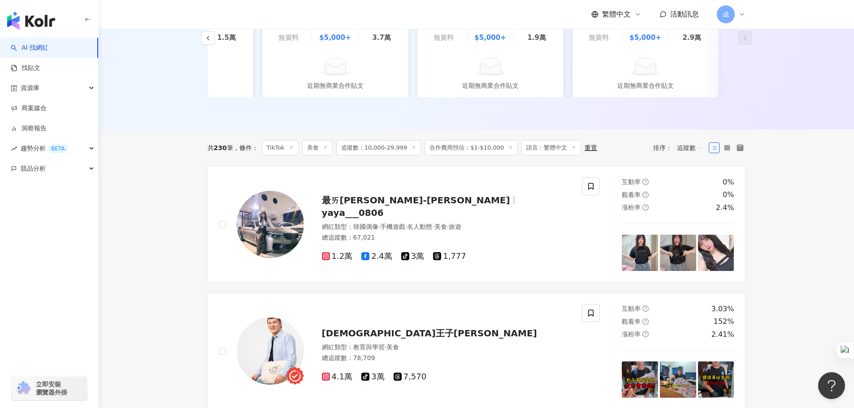
click at [689, 155] on span "追蹤數" at bounding box center [690, 148] width 27 height 14
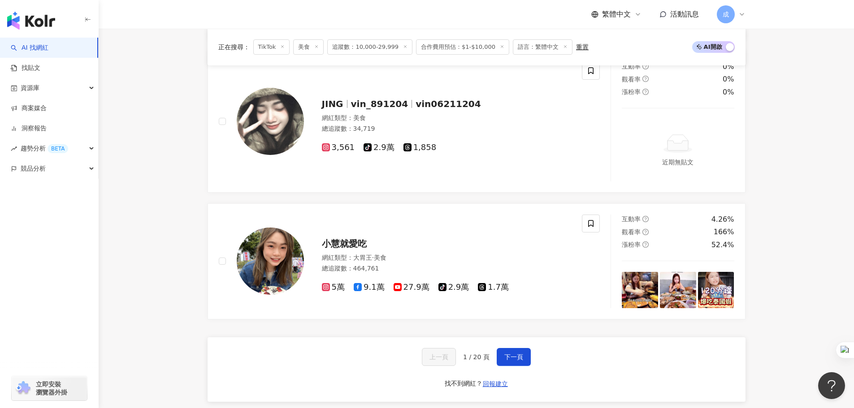
scroll to position [1793, 0]
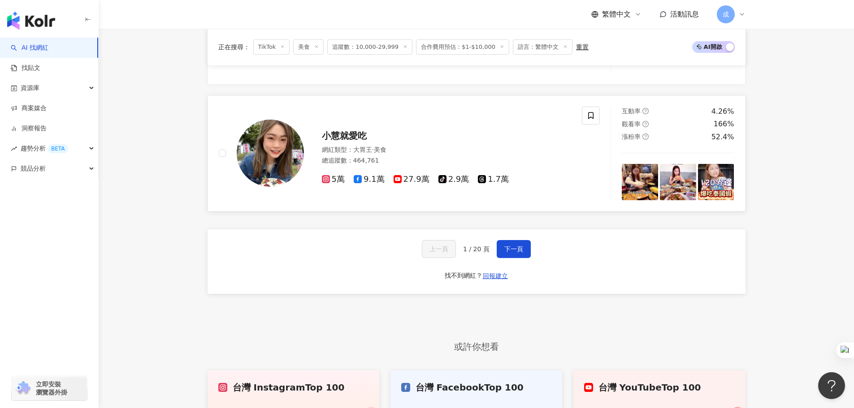
drag, startPoint x: 515, startPoint y: 259, endPoint x: 531, endPoint y: 155, distance: 105.2
click at [516, 253] on span "下一頁" at bounding box center [513, 249] width 19 height 7
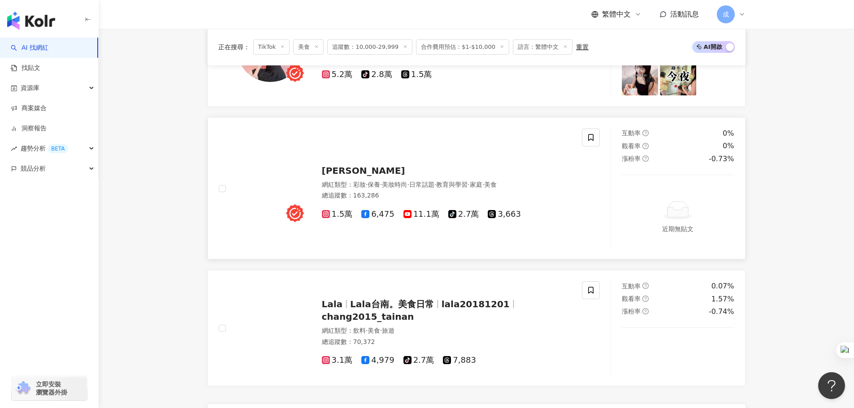
scroll to position [1665, 0]
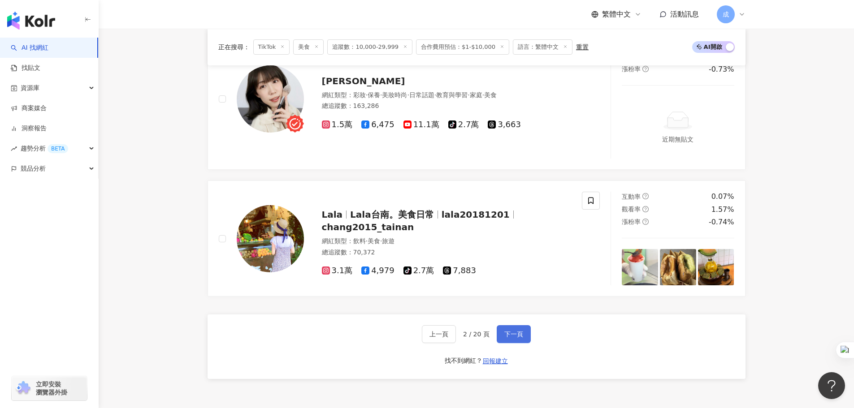
click at [519, 338] on span "下一頁" at bounding box center [513, 334] width 19 height 7
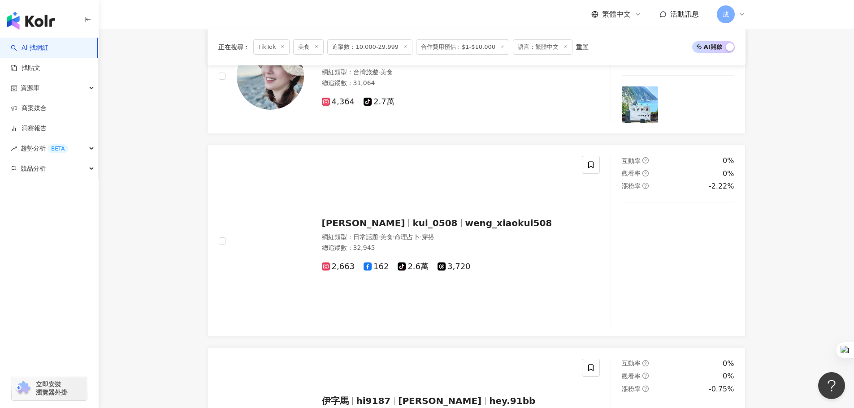
scroll to position [1662, 0]
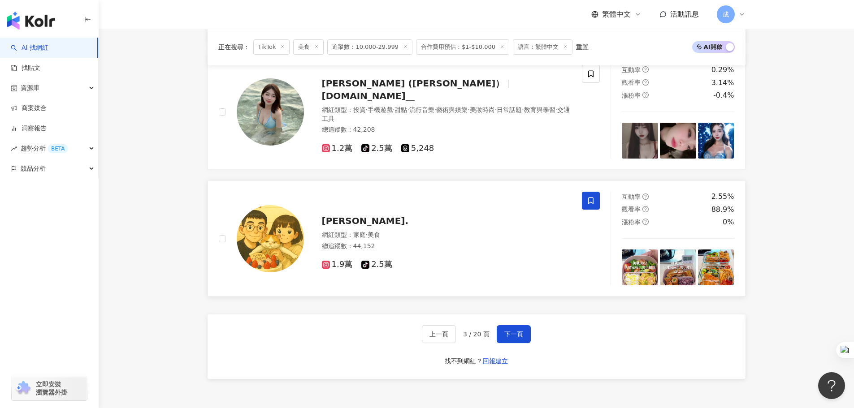
click at [591, 205] on icon at bounding box center [591, 201] width 8 height 8
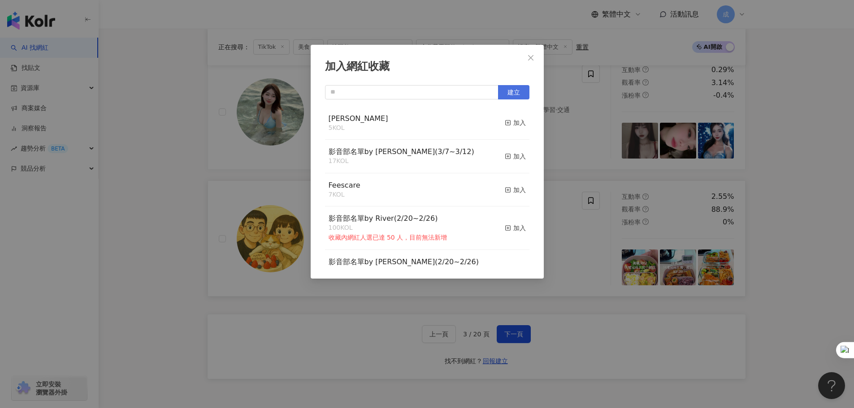
click at [507, 95] on span "建立" at bounding box center [513, 92] width 13 height 7
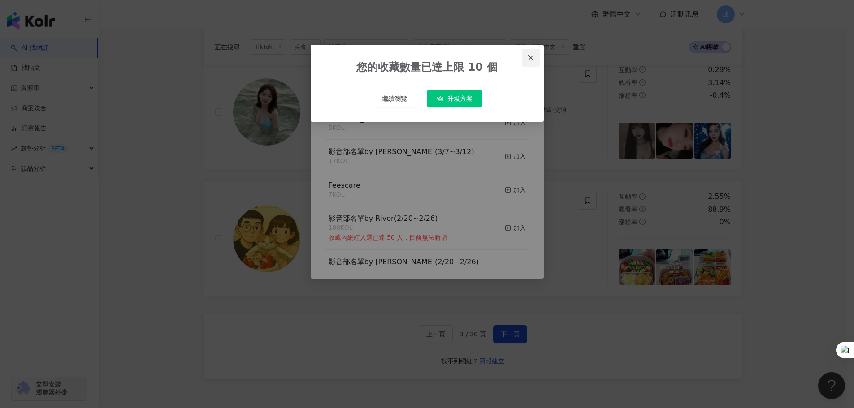
click at [533, 57] on icon "close" at bounding box center [530, 57] width 7 height 7
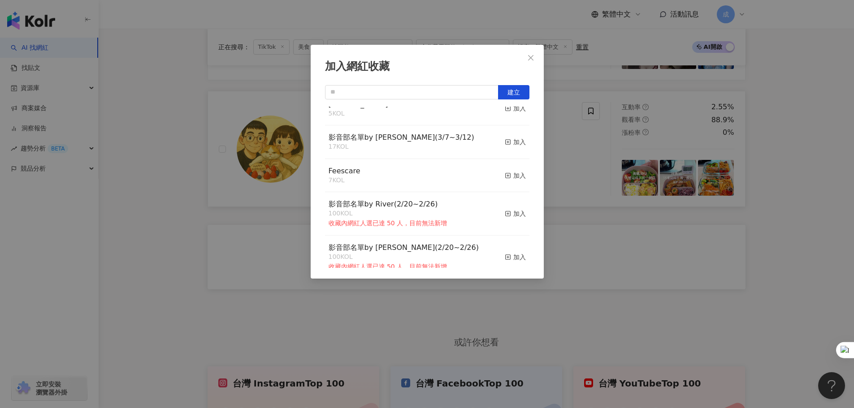
scroll to position [0, 0]
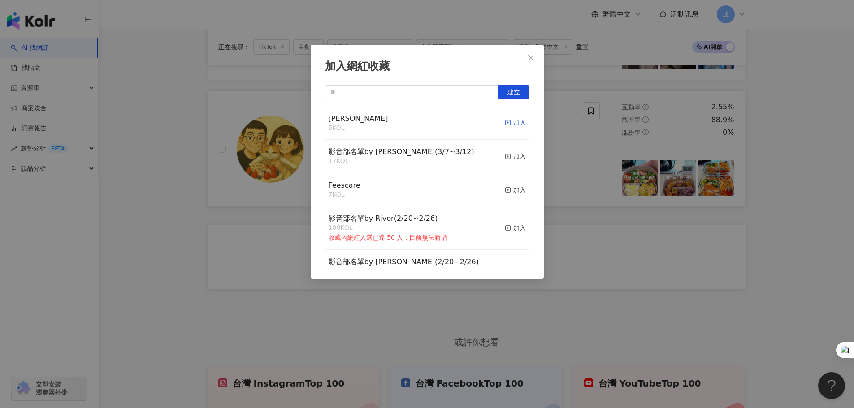
click at [505, 122] on icon "button" at bounding box center [508, 123] width 6 height 6
click at [530, 59] on icon "close" at bounding box center [530, 57] width 7 height 7
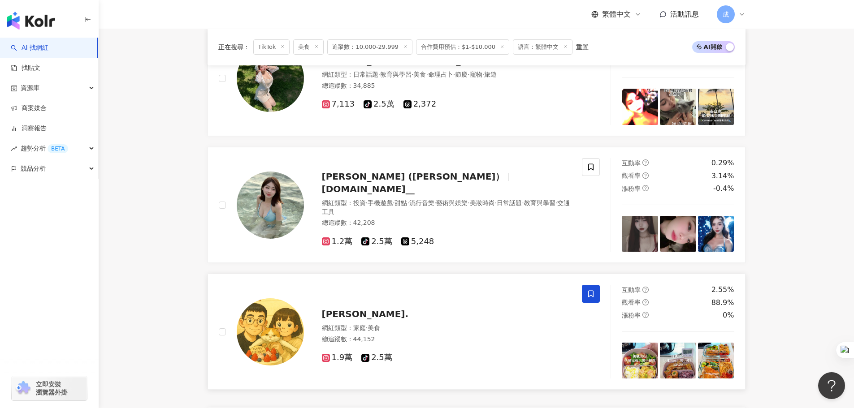
scroll to position [1483, 0]
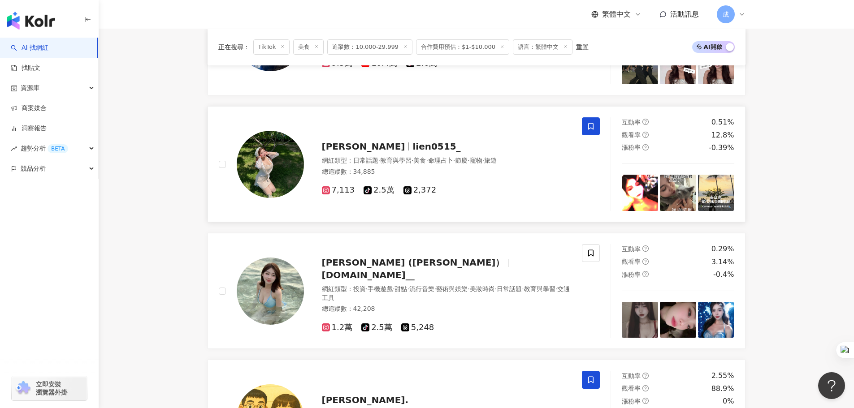
click at [587, 130] on icon at bounding box center [591, 126] width 8 height 8
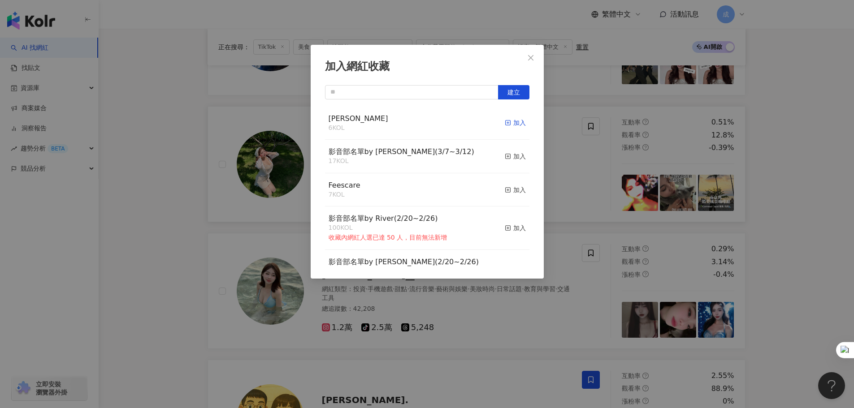
click at [512, 124] on div "加入" at bounding box center [515, 123] width 21 height 10
click at [532, 59] on icon "close" at bounding box center [530, 57] width 5 height 5
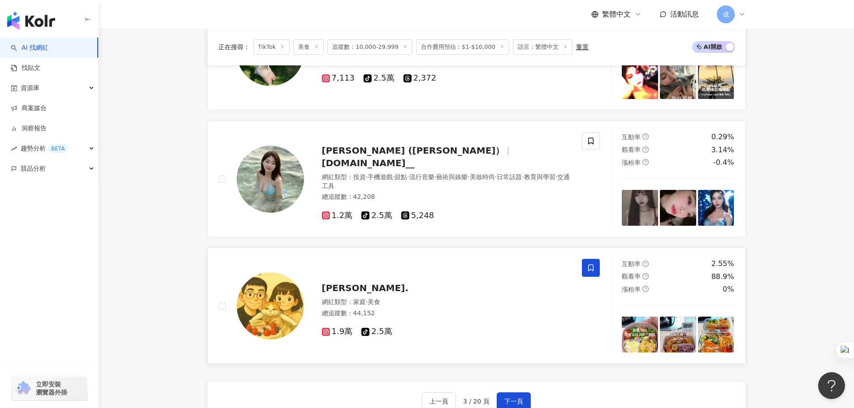
scroll to position [1662, 0]
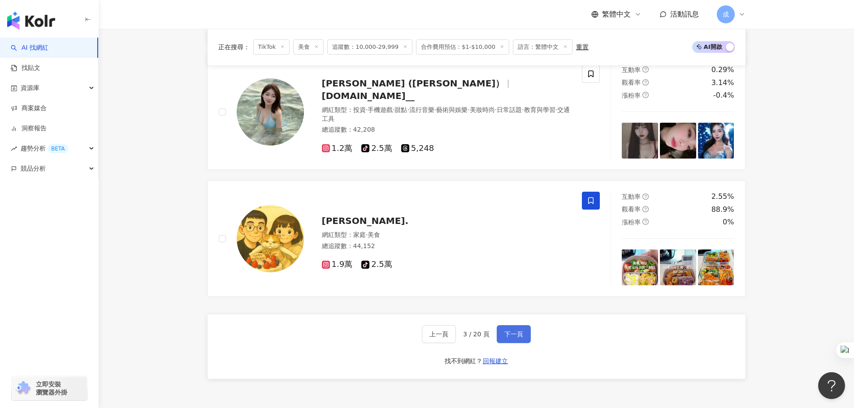
click at [511, 338] on span "下一頁" at bounding box center [513, 334] width 19 height 7
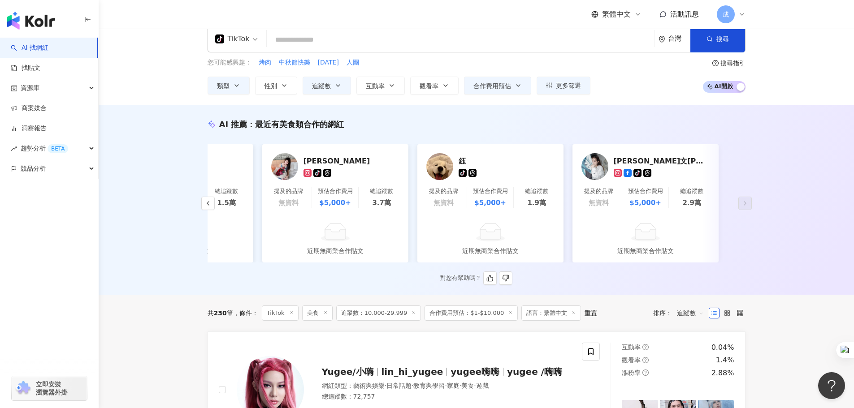
scroll to position [0, 0]
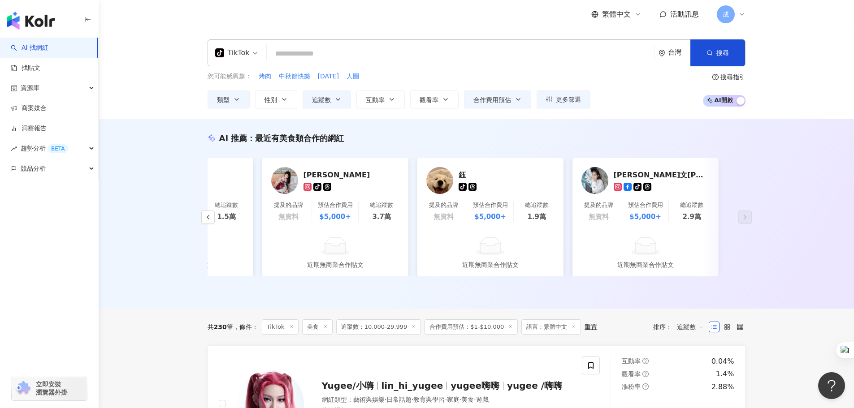
click at [333, 52] on input "search" at bounding box center [460, 53] width 381 height 17
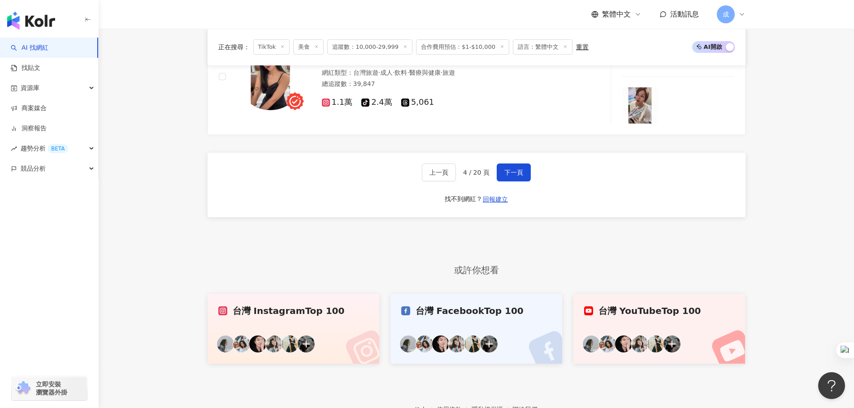
scroll to position [1882, 0]
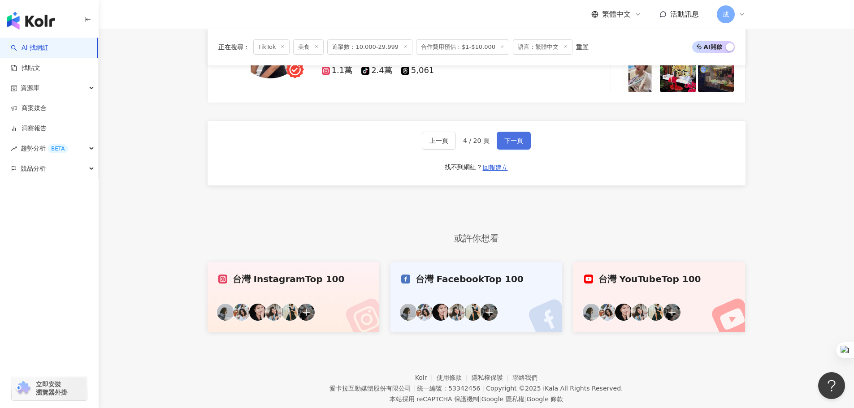
click at [518, 144] on span "下一頁" at bounding box center [513, 140] width 19 height 7
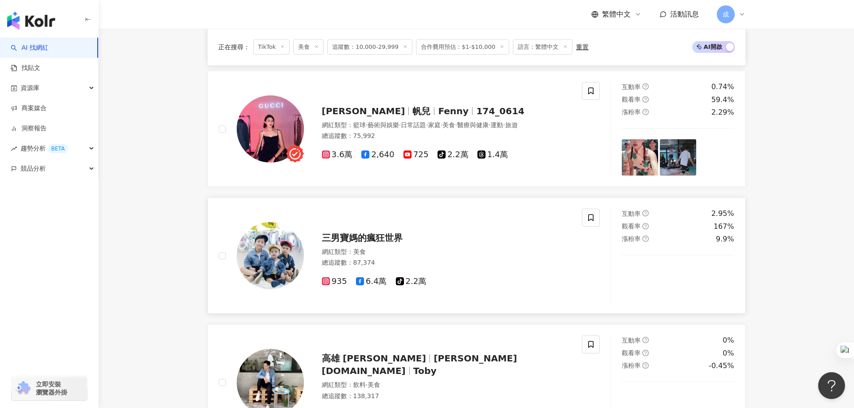
scroll to position [1474, 0]
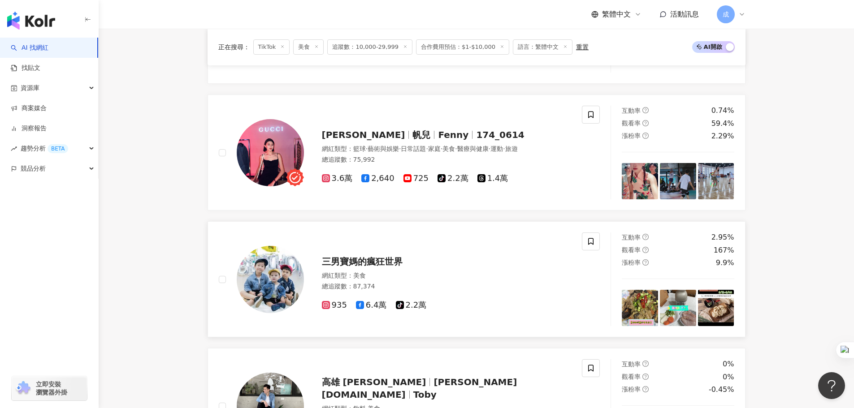
click at [387, 263] on span "三男寶媽的瘋狂世界" at bounding box center [362, 261] width 81 height 11
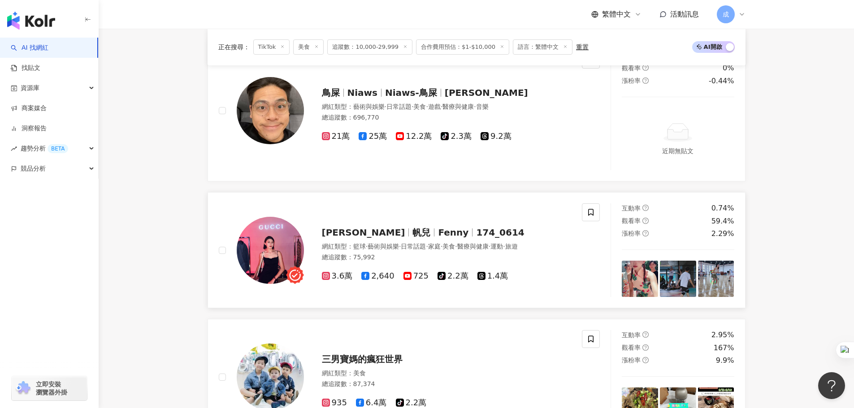
scroll to position [1339, 0]
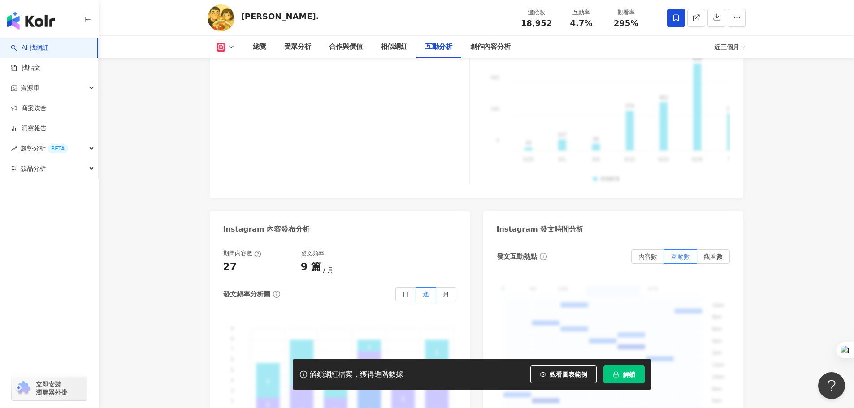
scroll to position [2331, 0]
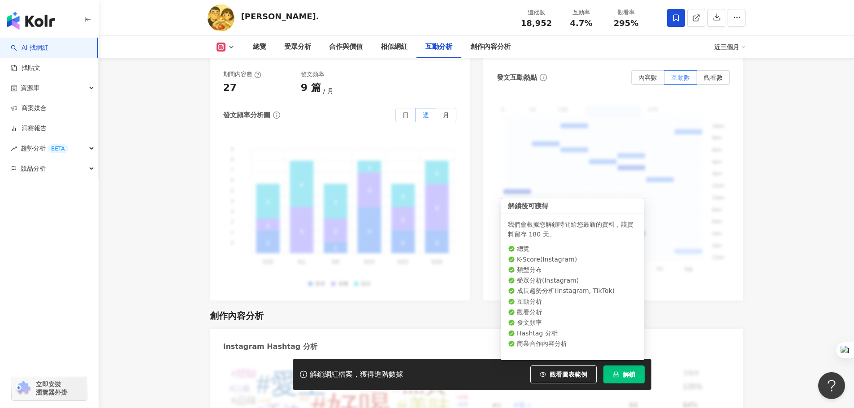
click at [623, 374] on span "解鎖" at bounding box center [629, 374] width 13 height 7
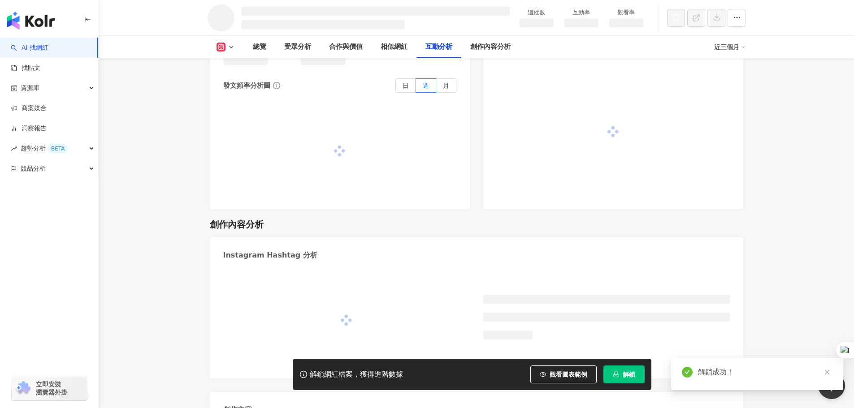
scroll to position [2072, 0]
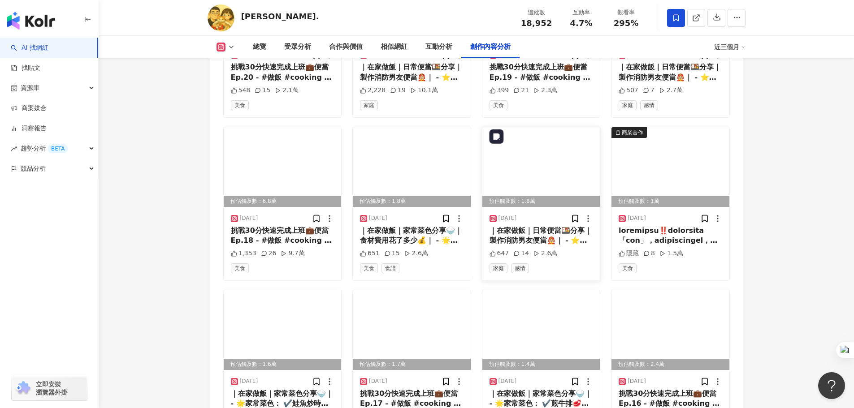
scroll to position [3059, 0]
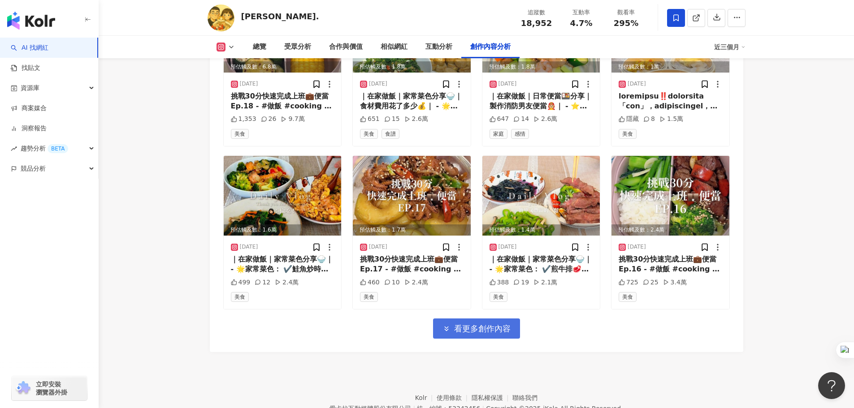
click at [505, 334] on span "看更多創作內容" at bounding box center [482, 329] width 56 height 10
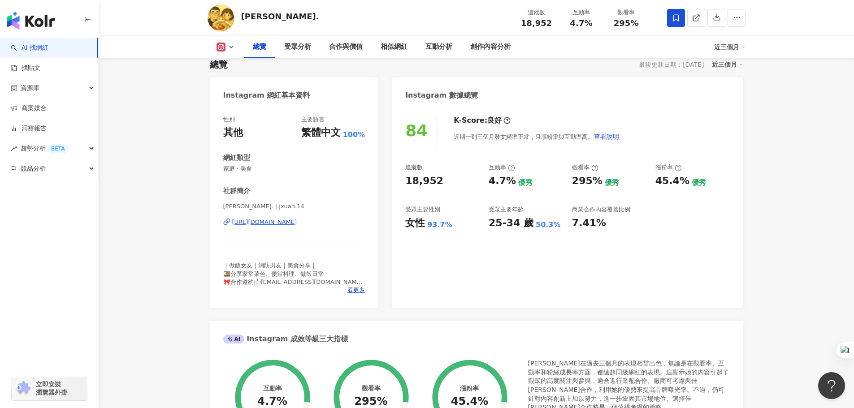
scroll to position [0, 0]
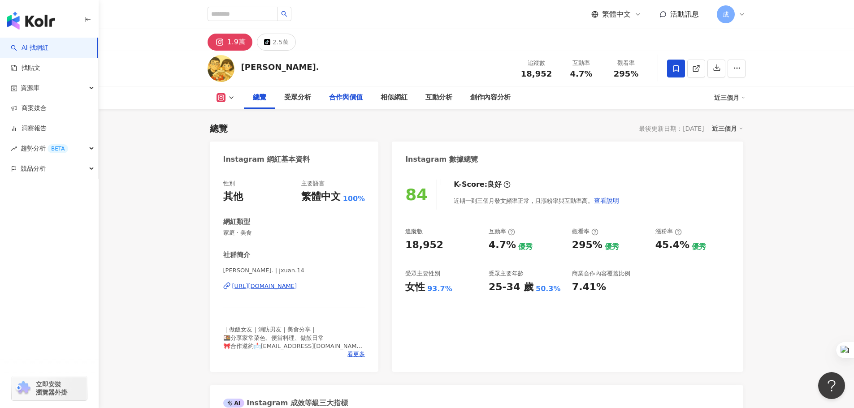
click at [359, 97] on div "合作與價值" at bounding box center [346, 97] width 34 height 11
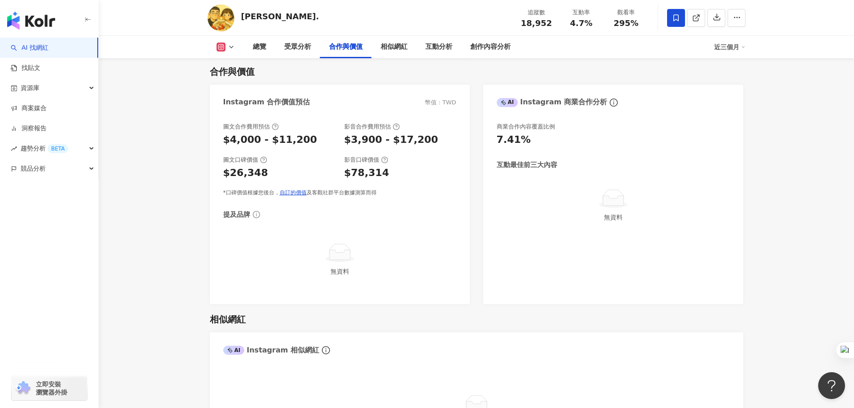
scroll to position [1214, 0]
click at [394, 48] on div "相似網紅" at bounding box center [394, 47] width 27 height 11
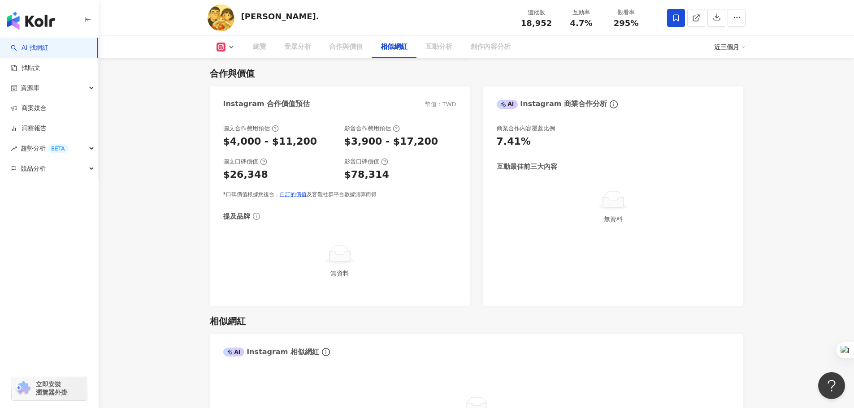
scroll to position [1462, 0]
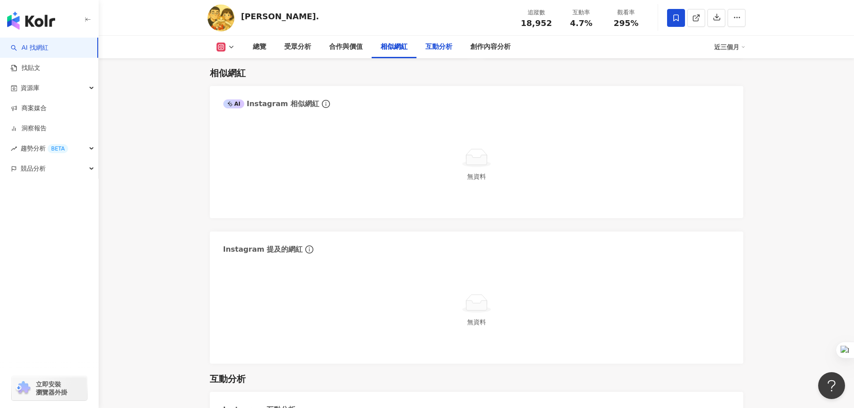
click at [444, 45] on div "互動分析" at bounding box center [438, 47] width 27 height 11
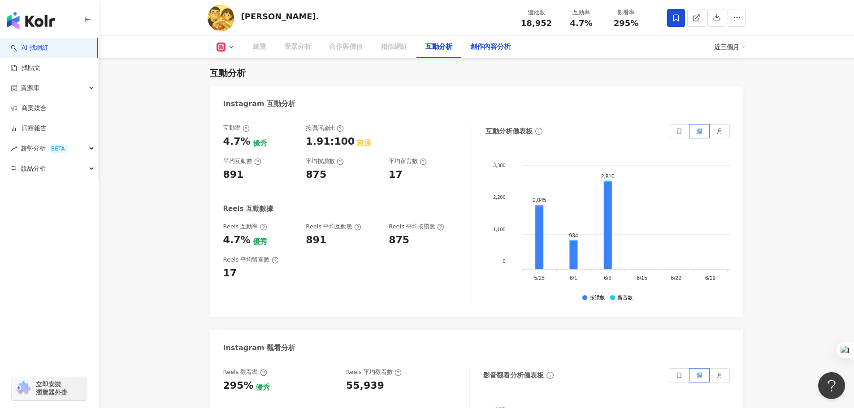
click at [499, 47] on div "創作內容分析" at bounding box center [490, 47] width 40 height 11
click at [490, 47] on div "創作內容分析" at bounding box center [490, 47] width 40 height 11
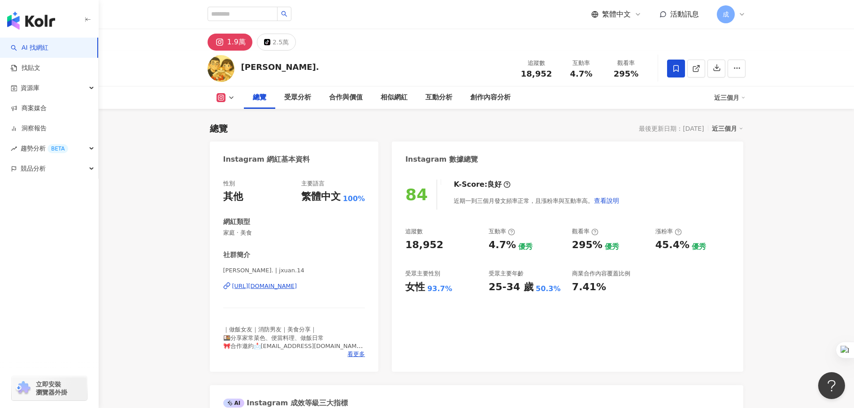
drag, startPoint x: 438, startPoint y: 144, endPoint x: 435, endPoint y: 139, distance: 5.5
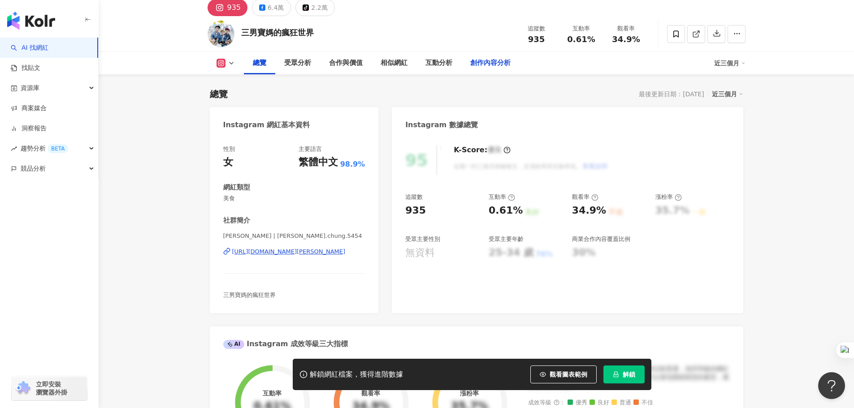
scroll to position [90, 0]
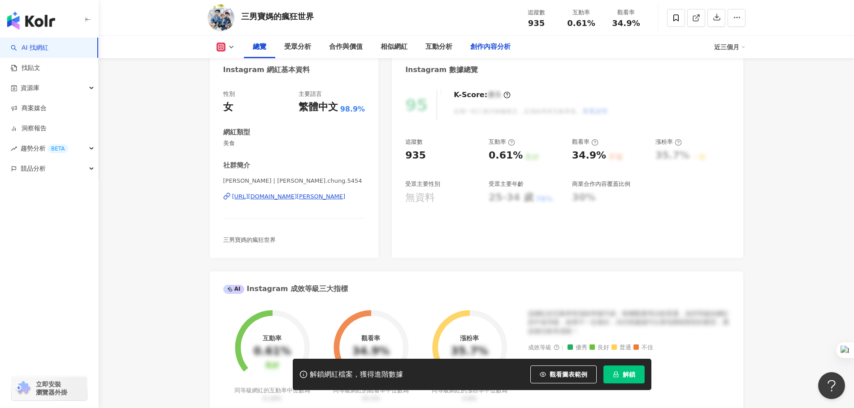
click at [493, 48] on div "創作內容分析" at bounding box center [490, 47] width 40 height 11
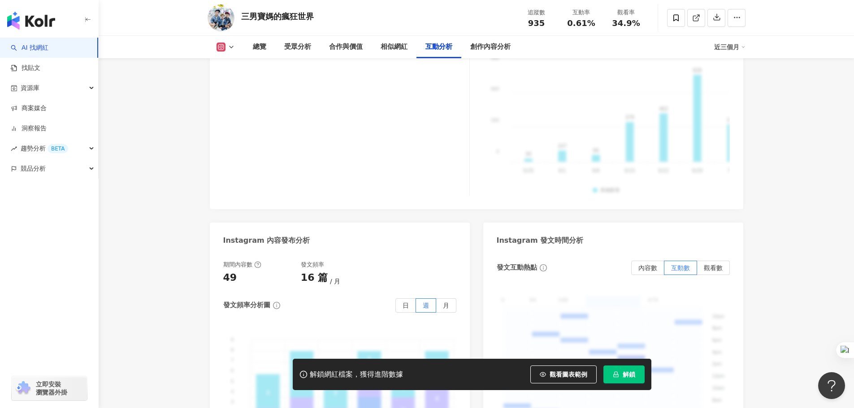
scroll to position [2107, 0]
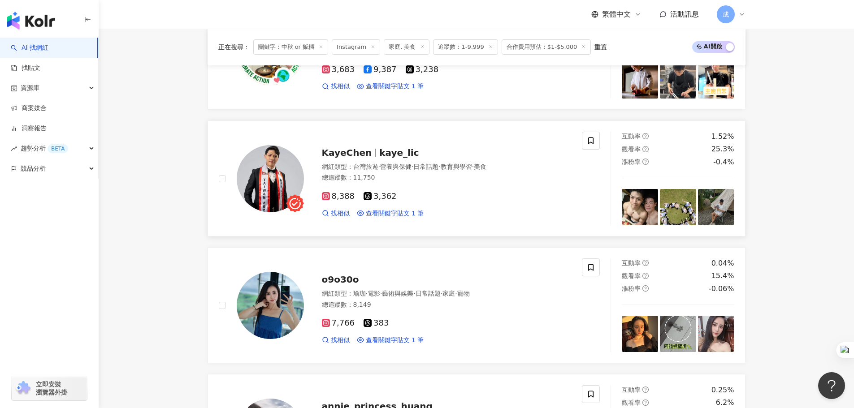
scroll to position [672, 0]
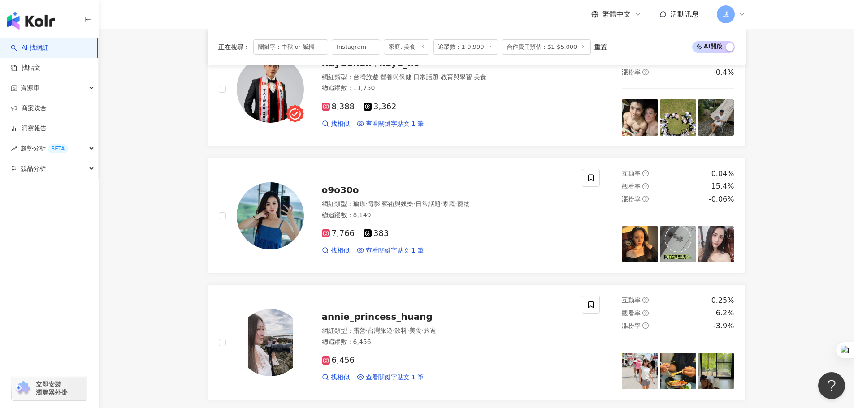
click at [793, 199] on main "Instagram ******** 台灣 搜尋 keyword 搜尋名稱、敘述、貼文含有關鍵字 “ 中秋 or 飯糰 ” 的網紅 您可能感興趣： 中秋節 人…" at bounding box center [476, 400] width 755 height 2089
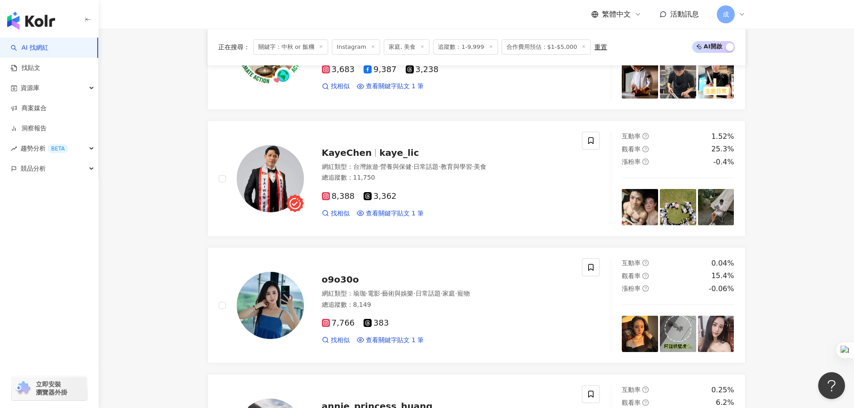
scroll to position [0, 0]
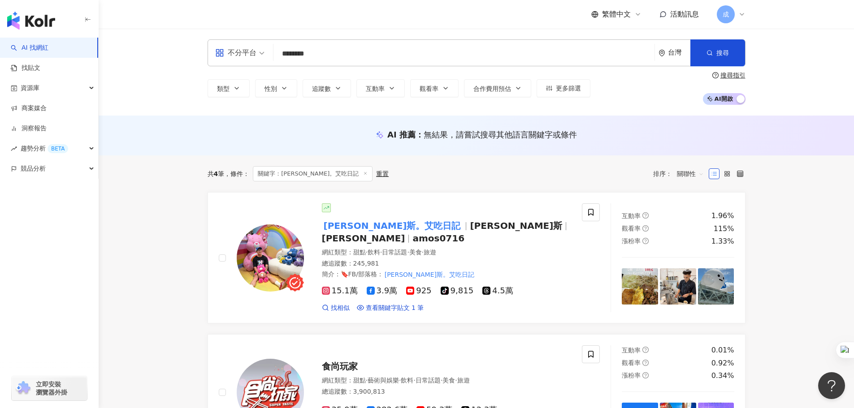
click at [325, 136] on div "AI 推薦 ： 無結果，請嘗試搜尋其他語言關鍵字或條件" at bounding box center [477, 134] width 538 height 11
click at [576, 93] on button "更多篩選" at bounding box center [564, 88] width 54 height 18
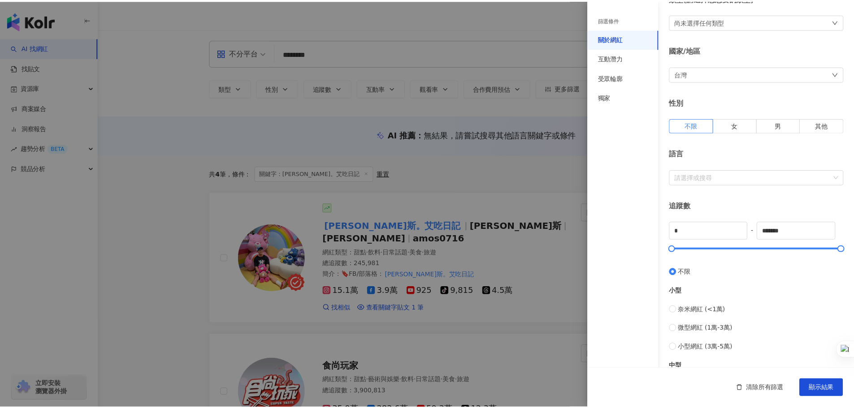
scroll to position [134, 0]
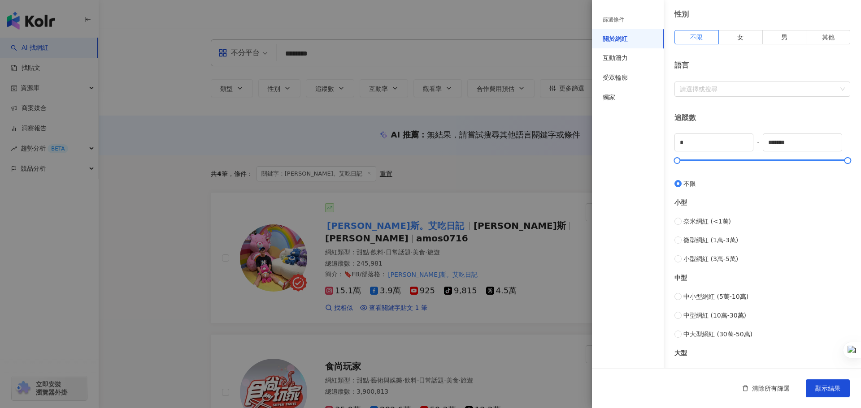
click at [180, 140] on div at bounding box center [430, 204] width 861 height 408
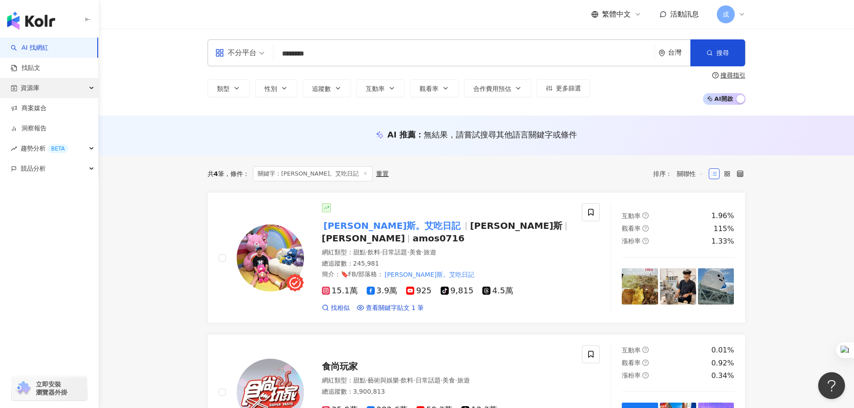
click at [71, 91] on div "資源庫" at bounding box center [49, 88] width 98 height 20
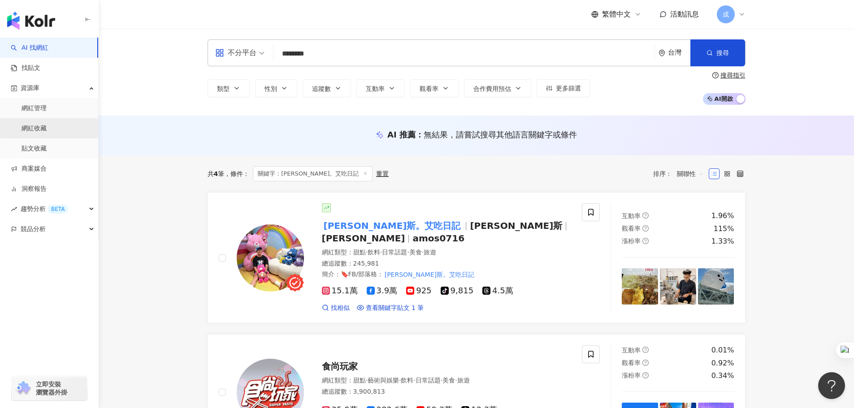
click at [44, 129] on link "網紅收藏" at bounding box center [34, 128] width 25 height 9
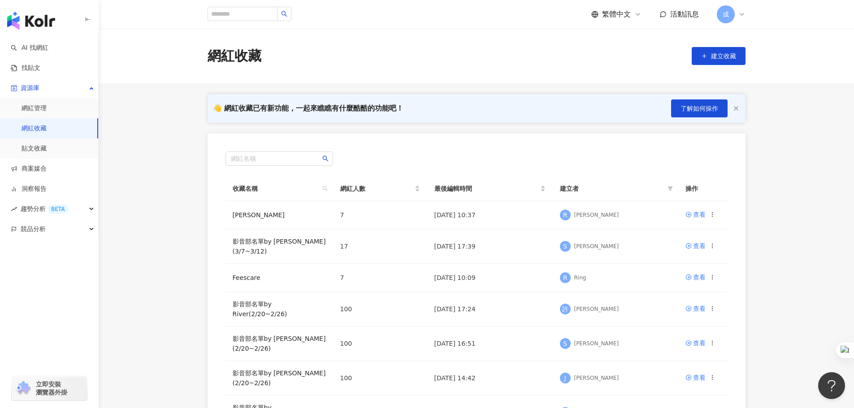
click at [140, 102] on main "網紅收藏 建立收藏 👋 網紅收藏已有新功能，一起來瞧瞧有什麼酷酷的功能吧！ 了解如何操作 網紅名稱 收藏名稱 網紅人數 最後編輯時間 建立者 操作 RYAN …" at bounding box center [476, 301] width 755 height 545
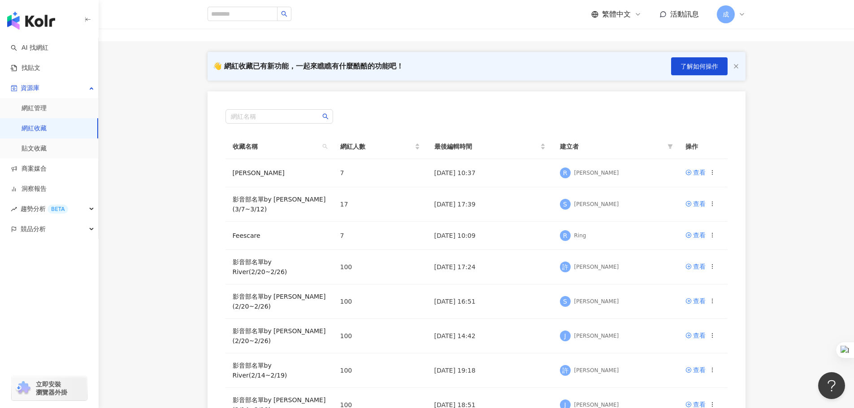
scroll to position [134, 0]
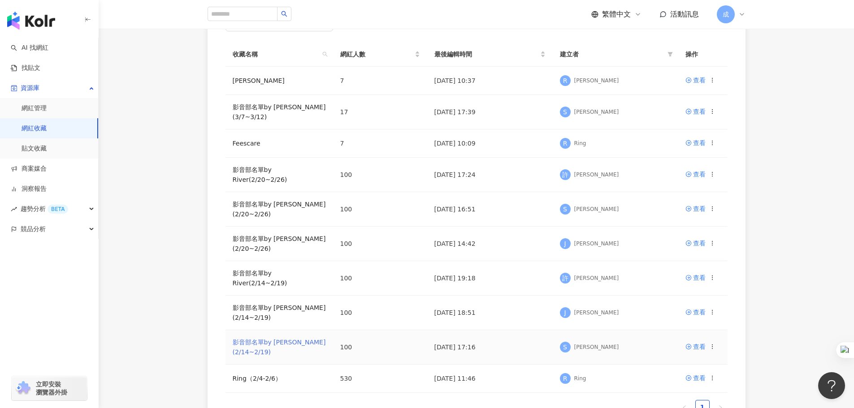
click at [283, 339] on link "影音部名單by Sandy(2/14~2/19)" at bounding box center [279, 347] width 93 height 17
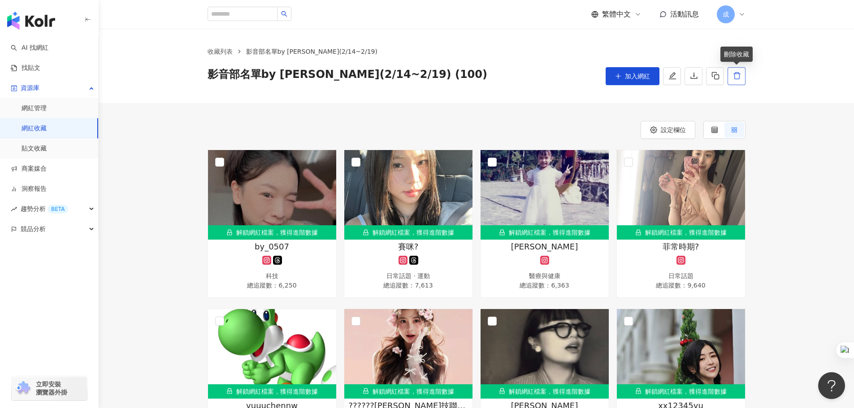
click at [733, 78] on icon "delete" at bounding box center [737, 76] width 8 height 8
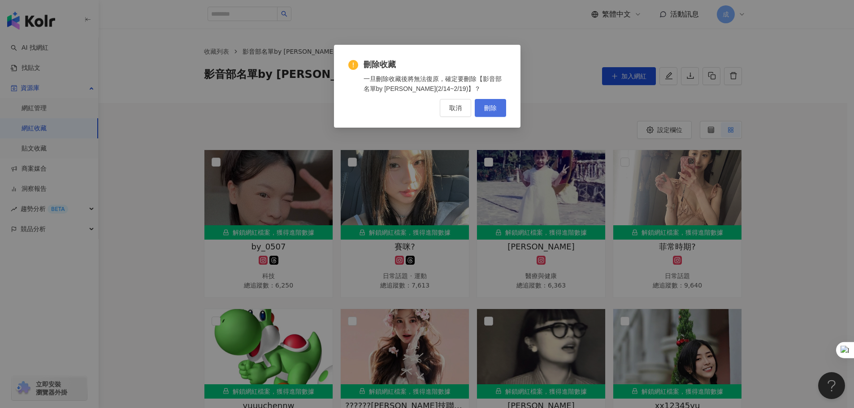
click at [494, 109] on span "刪除" at bounding box center [490, 107] width 13 height 7
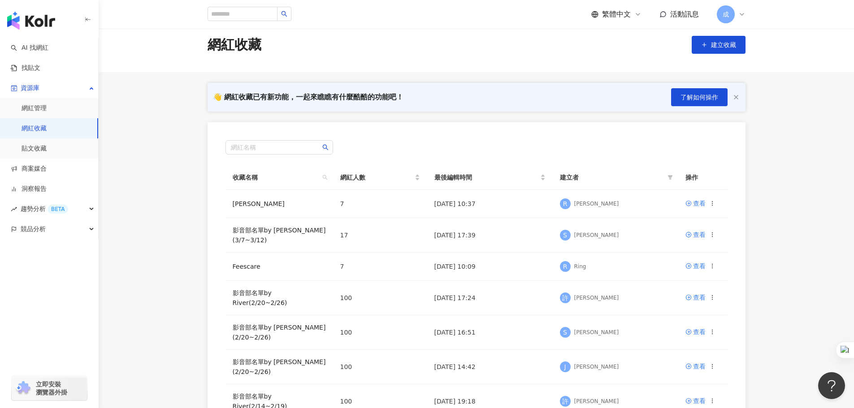
scroll to position [206, 0]
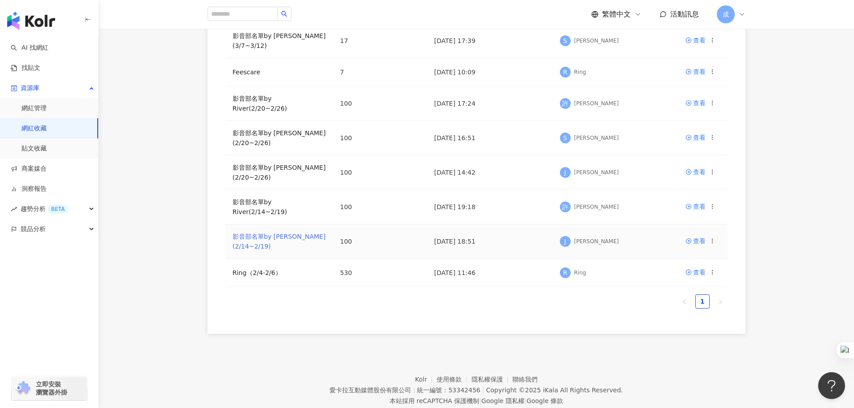
click at [253, 233] on link "影音部名單by Jeremy(2/14~2/19)" at bounding box center [279, 241] width 93 height 17
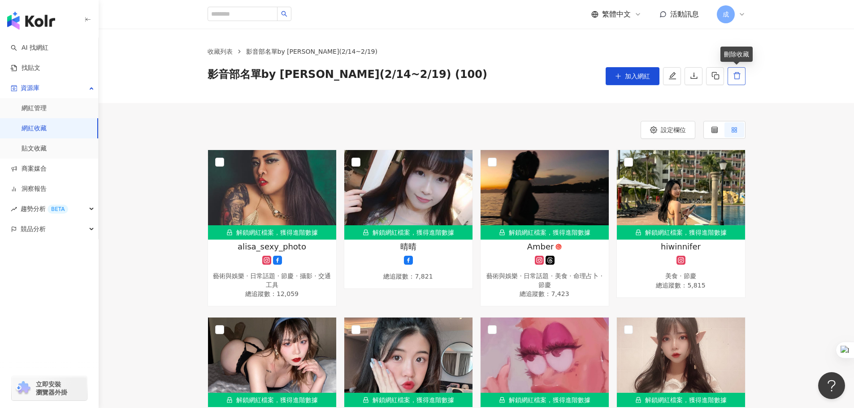
click at [735, 77] on icon "delete" at bounding box center [737, 76] width 8 height 8
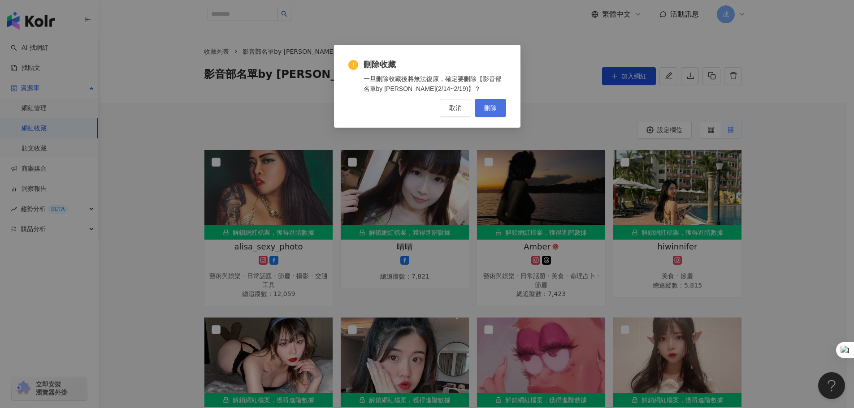
click at [493, 107] on span "刪除" at bounding box center [490, 107] width 13 height 7
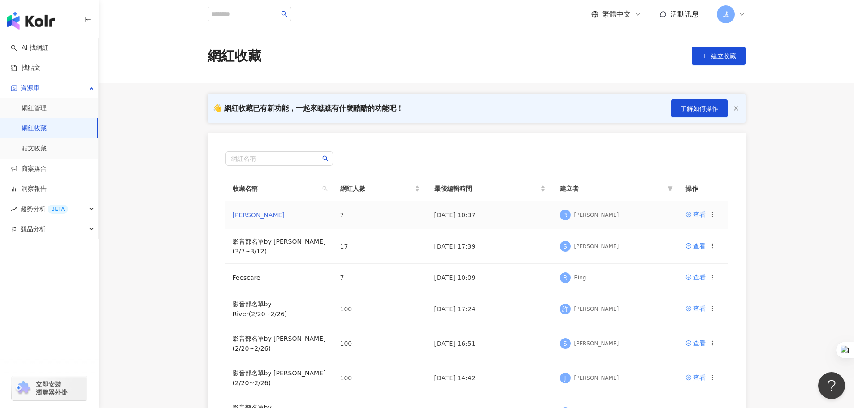
click at [242, 213] on link "RYAN" at bounding box center [259, 215] width 52 height 7
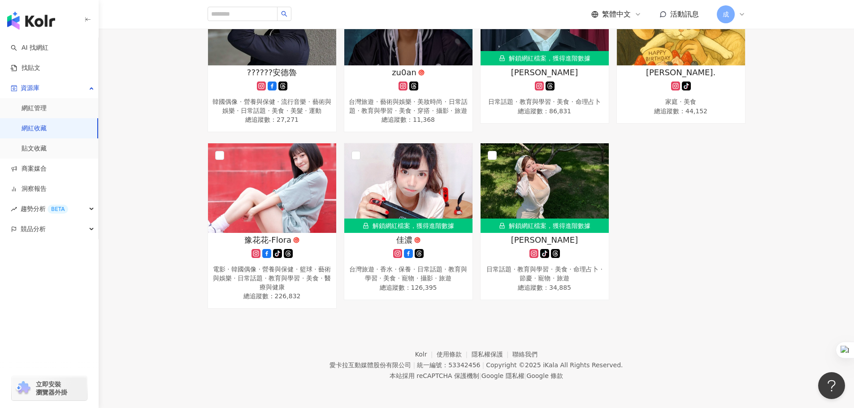
scroll to position [182, 0]
click at [803, 132] on div "??????安德魯 韓國偶像 · 營養與保健 · 流行音樂 · 藝術與娛樂 · 日常話題 · 美食 · 美髮 · 運動 總追蹤數 ： 27,271 zu0an…" at bounding box center [476, 141] width 755 height 333
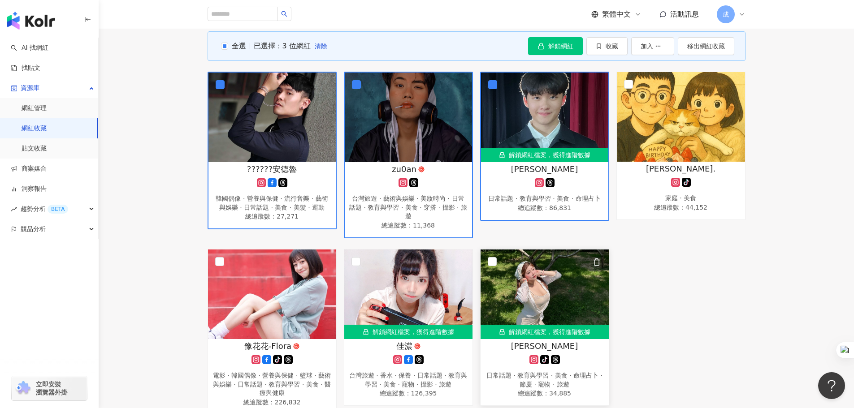
scroll to position [134, 0]
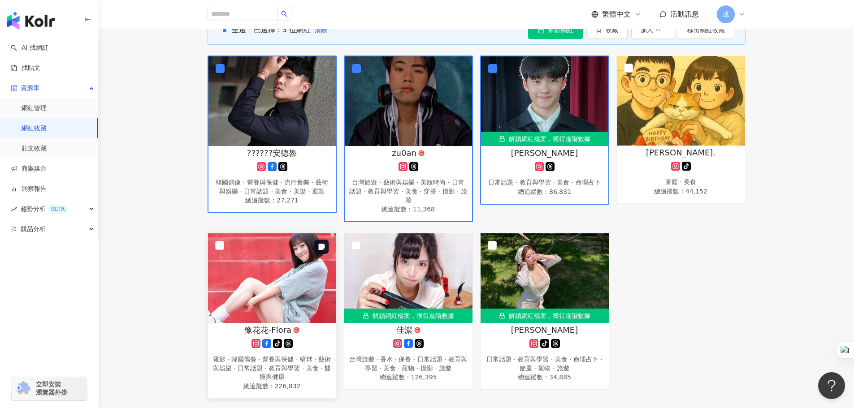
click at [225, 244] on img at bounding box center [272, 279] width 128 height 90
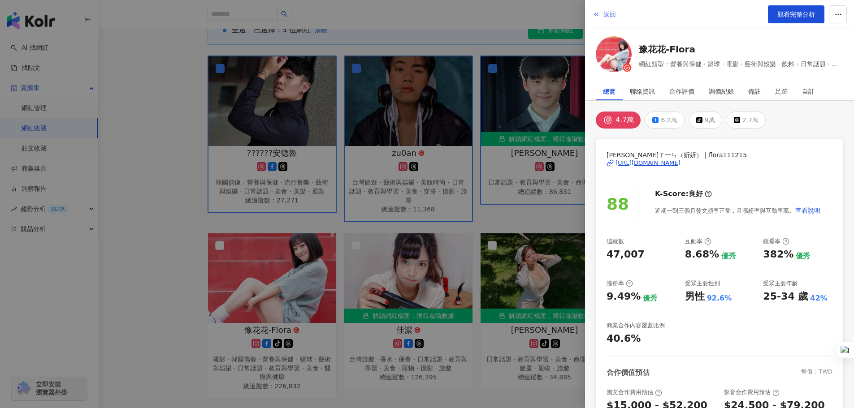
click at [608, 16] on span "返回" at bounding box center [609, 14] width 13 height 7
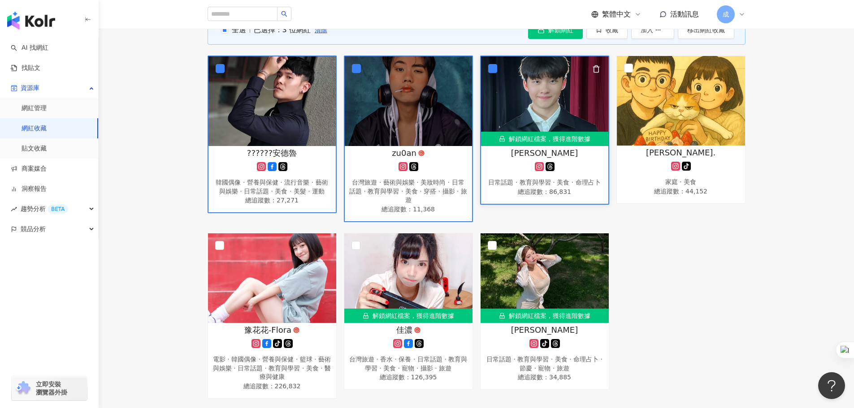
scroll to position [90, 0]
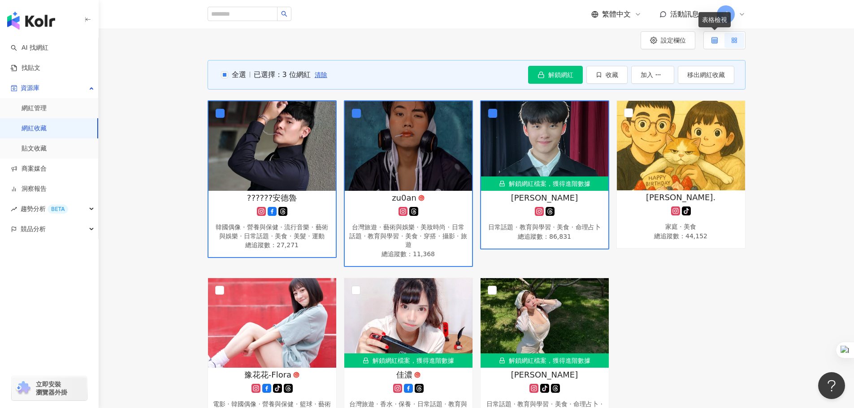
click at [715, 43] on icon at bounding box center [714, 40] width 6 height 6
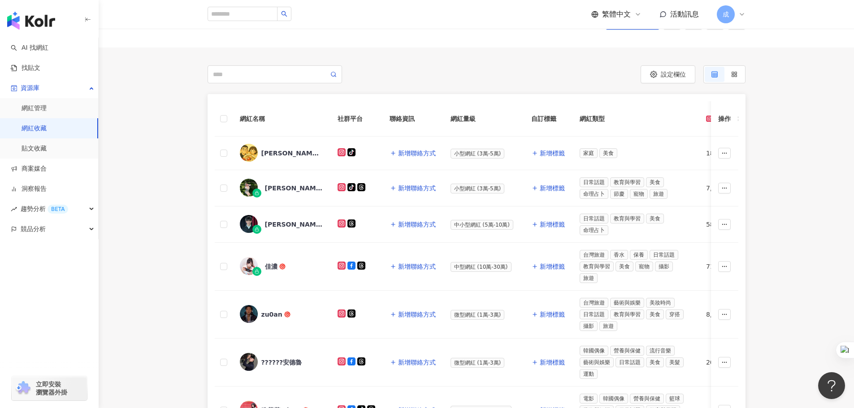
scroll to position [0, 0]
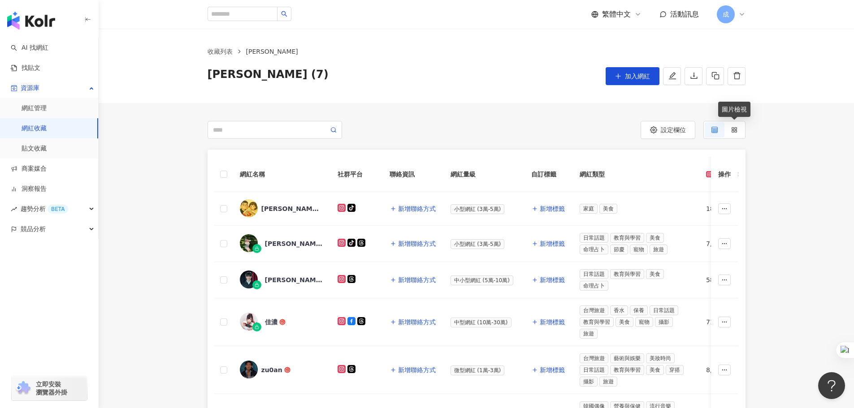
drag, startPoint x: 731, startPoint y: 130, endPoint x: 598, endPoint y: 166, distance: 137.2
click at [731, 130] on icon at bounding box center [734, 130] width 6 height 6
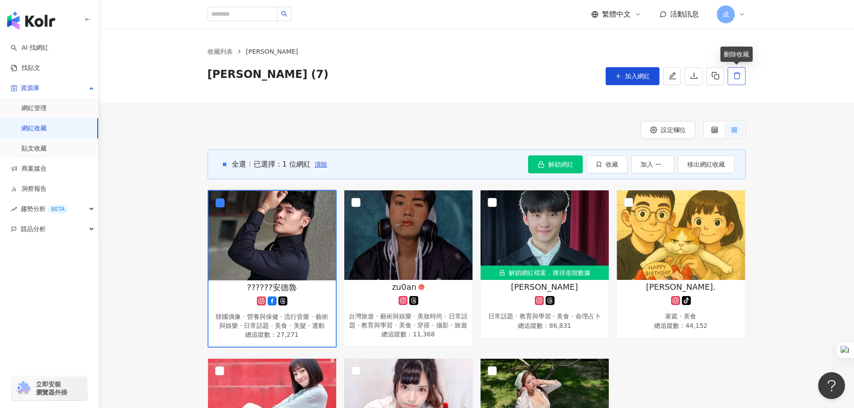
click at [734, 78] on icon "delete" at bounding box center [737, 76] width 8 height 8
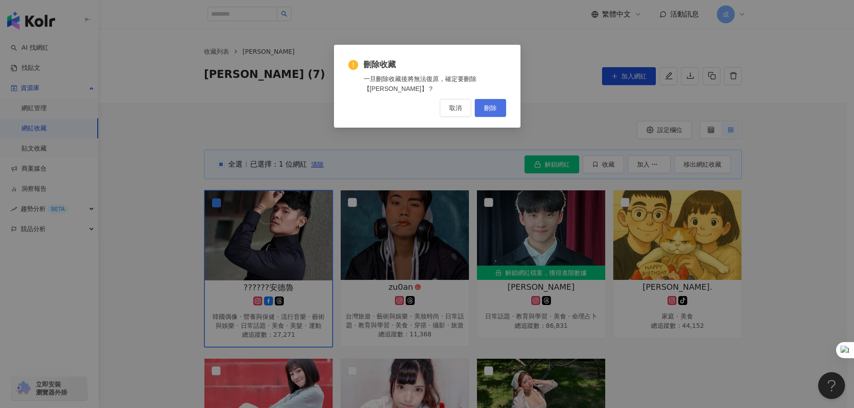
click at [493, 114] on button "刪除" at bounding box center [490, 108] width 31 height 18
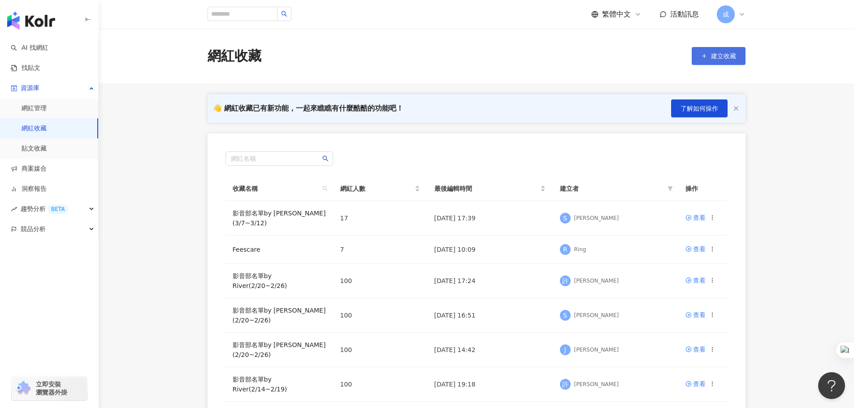
click at [717, 59] on span "建立收藏" at bounding box center [723, 55] width 25 height 7
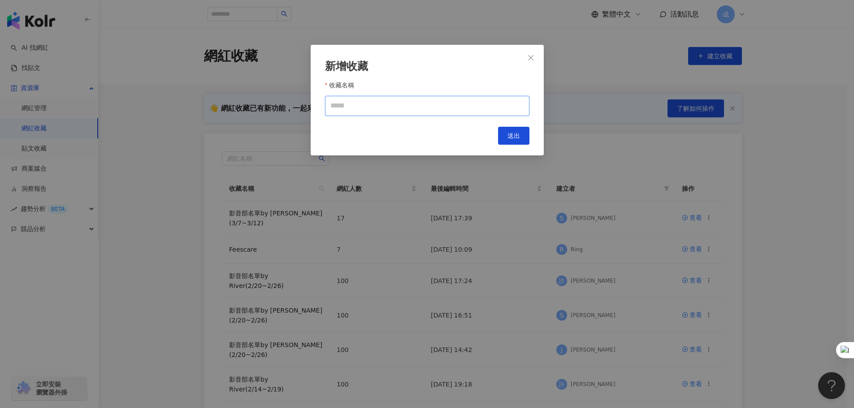
click at [354, 108] on input "收藏名稱" at bounding box center [427, 106] width 204 height 20
type input "*"
type input "****"
click at [515, 138] on span "送出" at bounding box center [513, 135] width 13 height 7
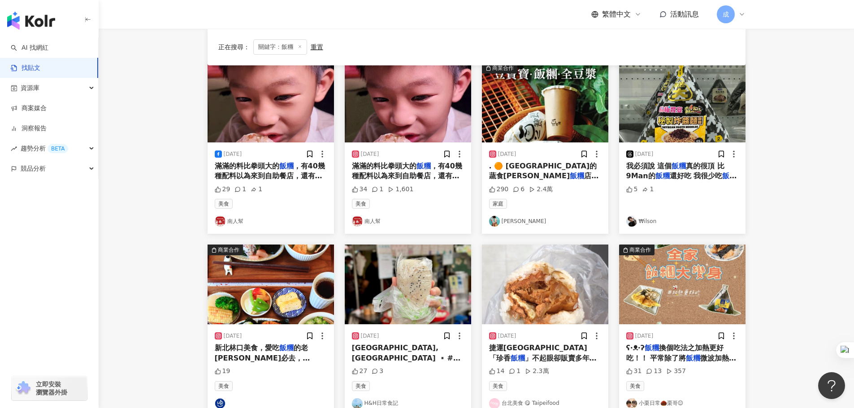
scroll to position [90, 0]
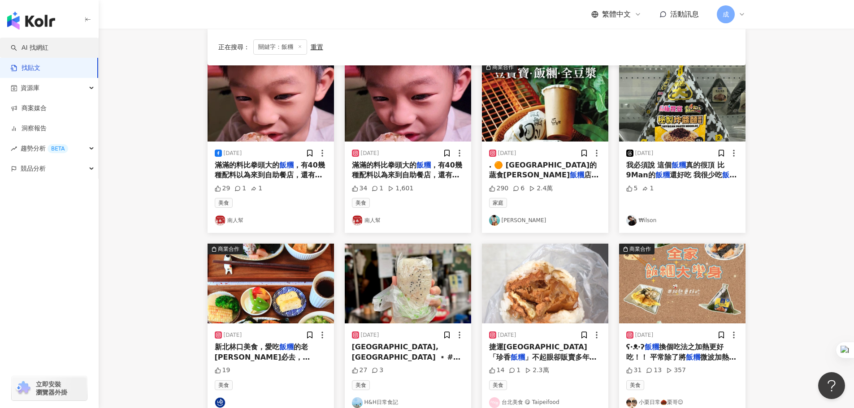
click at [48, 45] on link "AI 找網紅" at bounding box center [30, 47] width 38 height 9
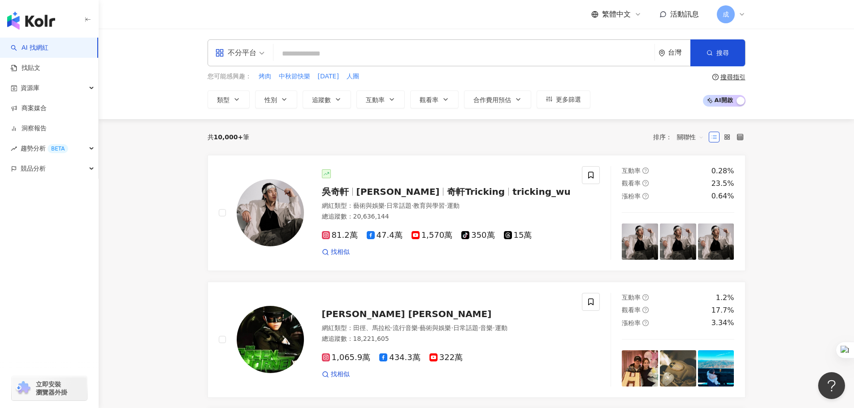
click at [260, 52] on span "不分平台" at bounding box center [239, 53] width 49 height 14
click at [245, 141] on div "TikTok" at bounding box center [242, 144] width 51 height 11
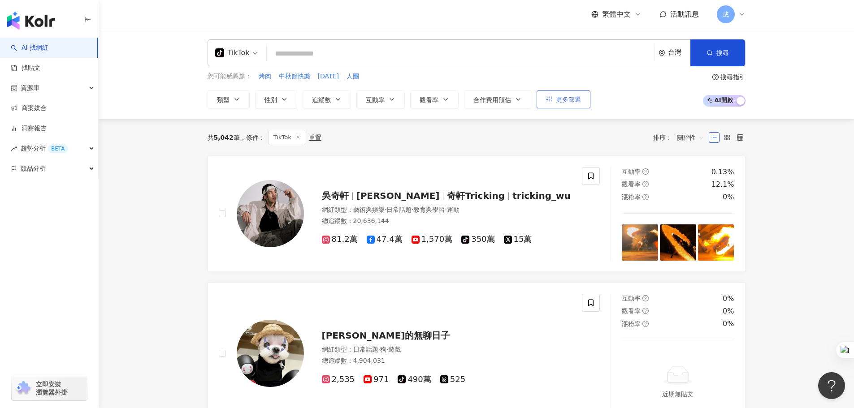
click at [571, 100] on span "更多篩選" at bounding box center [568, 99] width 25 height 7
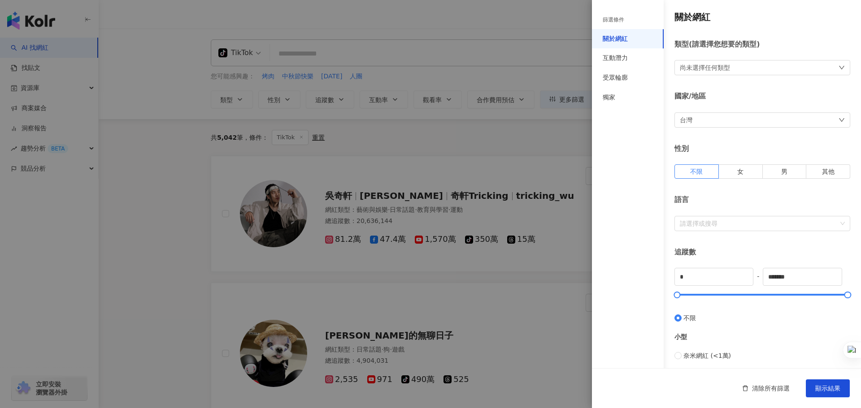
click at [740, 68] on div "尚未選擇任何類型" at bounding box center [762, 67] width 176 height 15
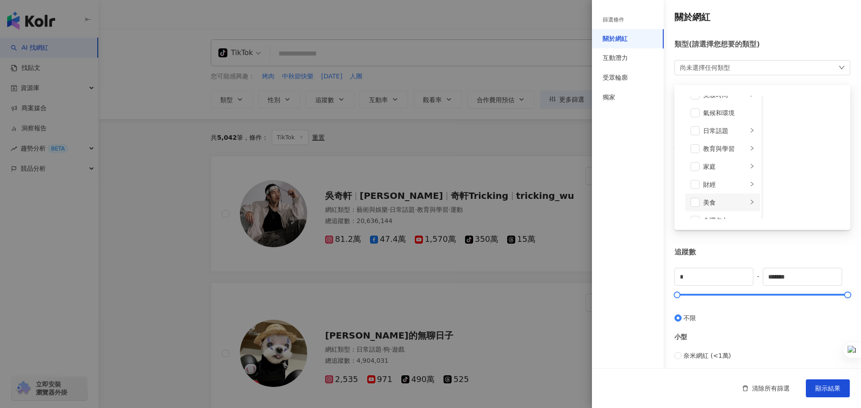
scroll to position [45, 0]
click at [720, 185] on div "美食" at bounding box center [725, 187] width 44 height 10
click at [694, 188] on span at bounding box center [694, 187] width 9 height 9
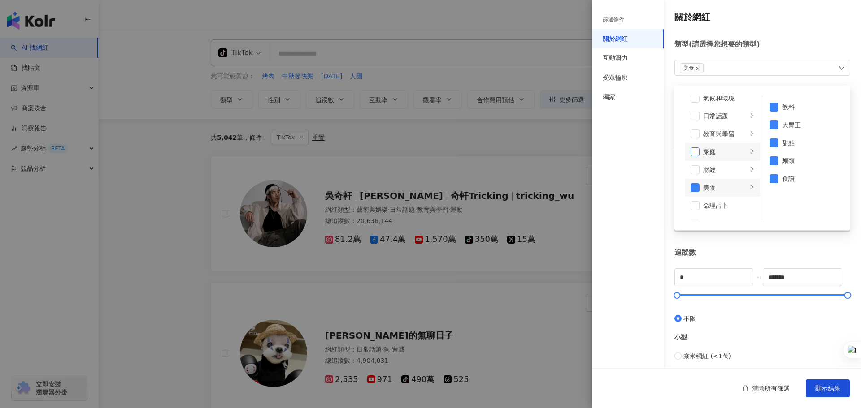
click at [693, 152] on span at bounding box center [694, 151] width 9 height 9
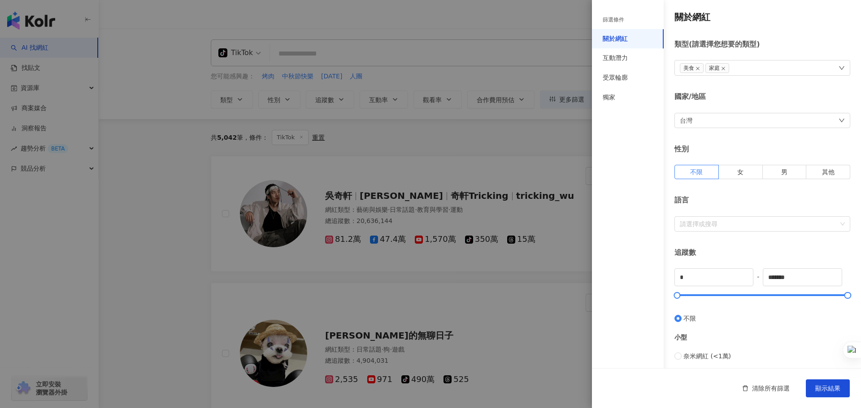
click at [622, 209] on div "篩選條件 關於網紅 互動潛力 受眾輪廓 獨家" at bounding box center [628, 210] width 72 height 398
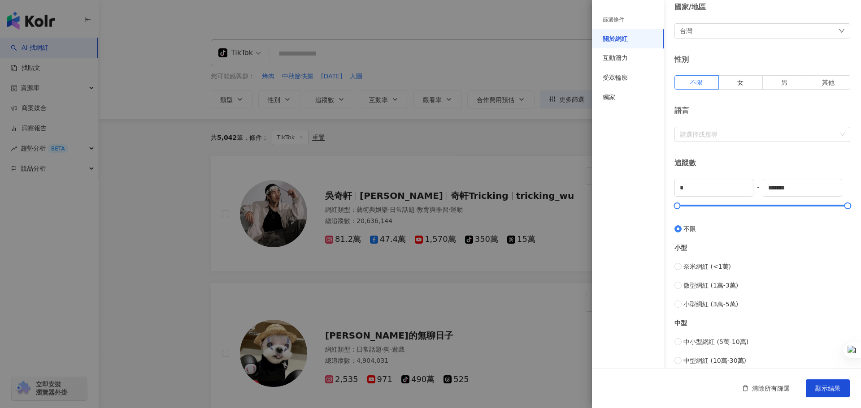
scroll to position [179, 0]
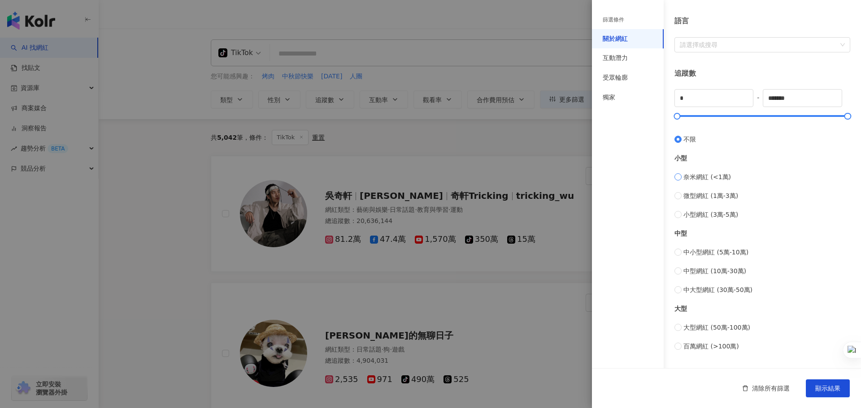
click at [711, 178] on span "奈米網紅 (<1萬)" at bounding box center [707, 177] width 48 height 10
type input "****"
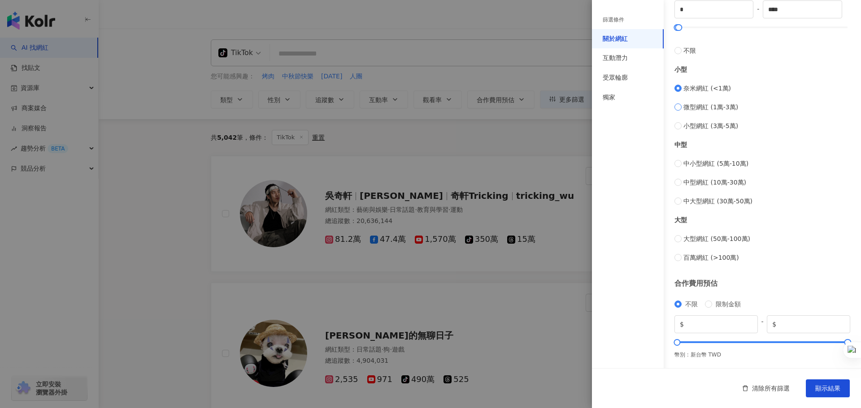
scroll to position [269, 0]
click at [787, 323] on input "*******" at bounding box center [811, 324] width 67 height 10
click at [787, 322] on input "*******" at bounding box center [811, 324] width 67 height 10
drag, startPoint x: 806, startPoint y: 322, endPoint x: 774, endPoint y: 321, distance: 32.3
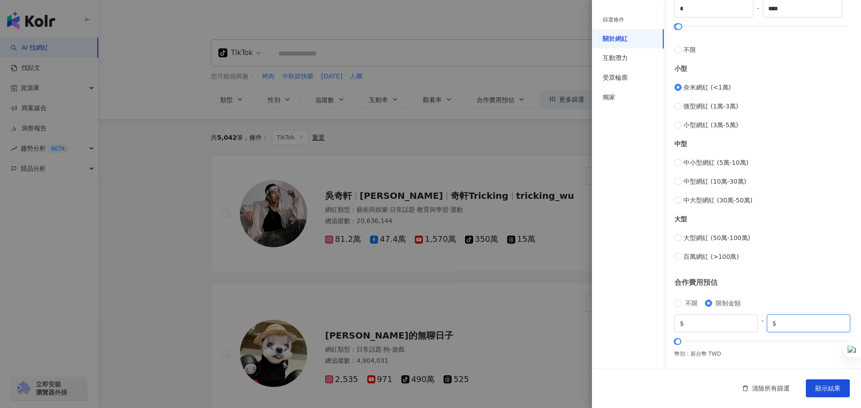
click at [778, 321] on input "****" at bounding box center [811, 324] width 67 height 10
type input "****"
click at [776, 189] on div "中小型網紅 (5萬-10萬) 中型網紅 (10萬-30萬) 中大型網紅 (30萬-50萬)" at bounding box center [762, 182] width 176 height 48
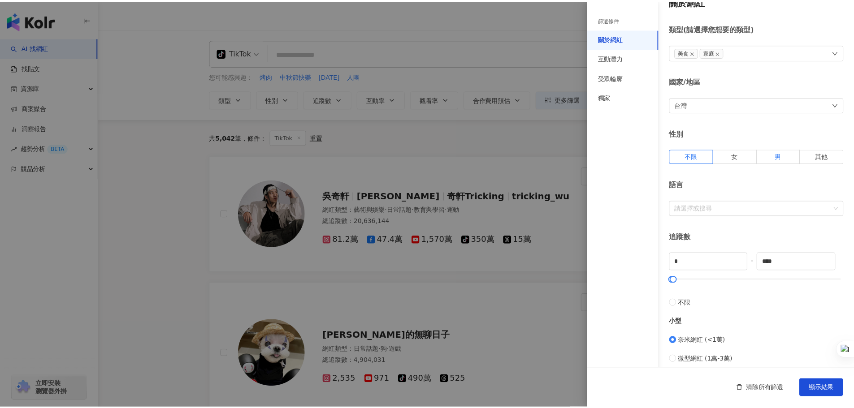
scroll to position [0, 0]
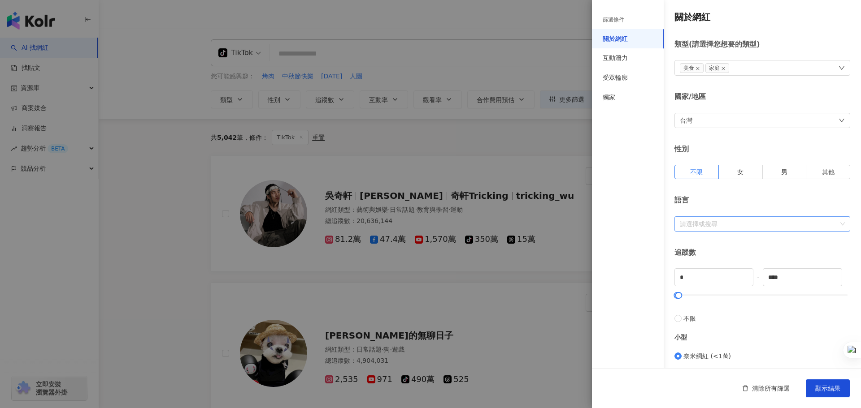
click at [748, 216] on div "請選擇或搜尋" at bounding box center [762, 223] width 176 height 15
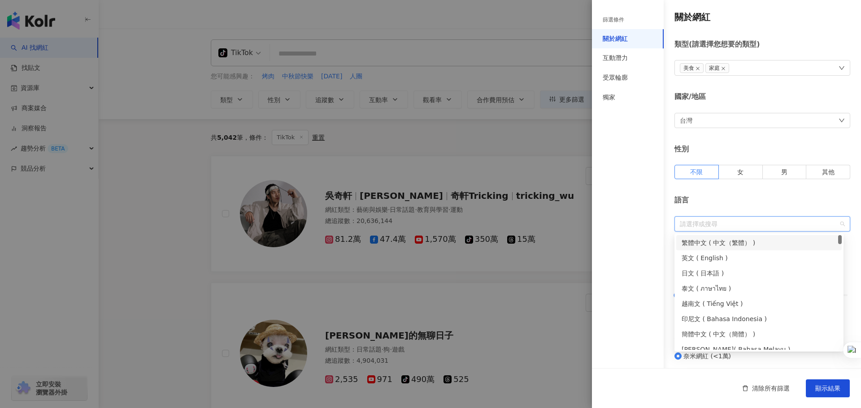
click at [712, 245] on div "繁體中文 ( 中文（繁體） )" at bounding box center [758, 243] width 155 height 10
click at [831, 389] on span "顯示結果" at bounding box center [827, 388] width 25 height 7
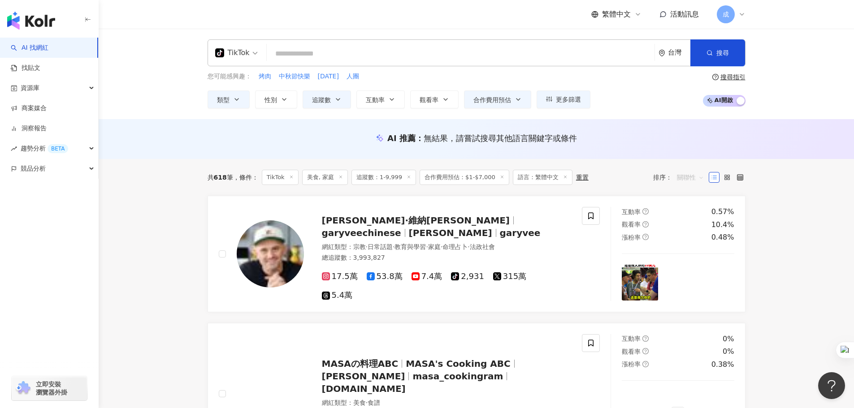
click at [684, 178] on span "關聯性" at bounding box center [690, 177] width 27 height 14
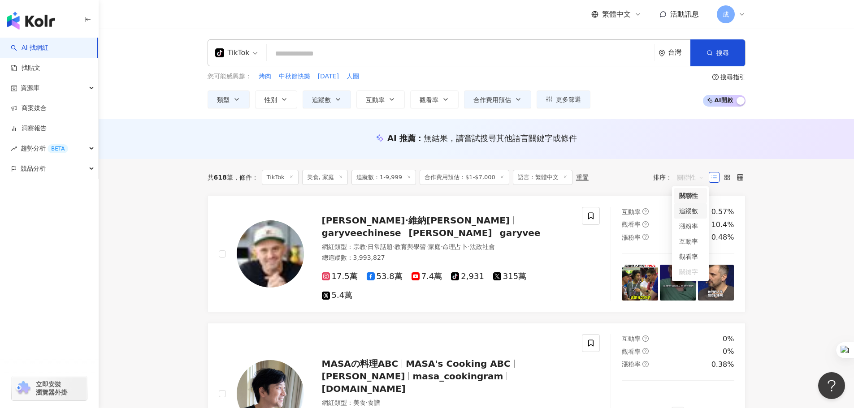
click at [690, 208] on div "追蹤數" at bounding box center [690, 211] width 22 height 10
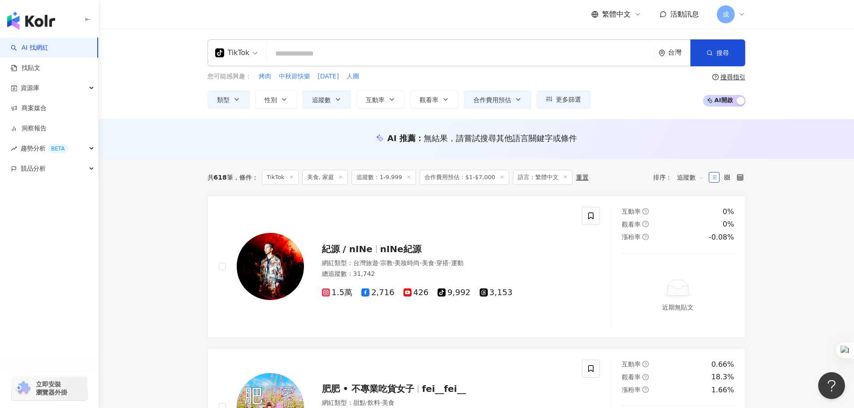
click at [255, 55] on span "TikTok" at bounding box center [236, 53] width 43 height 14
click at [249, 89] on div "Instagram" at bounding box center [242, 94] width 51 height 11
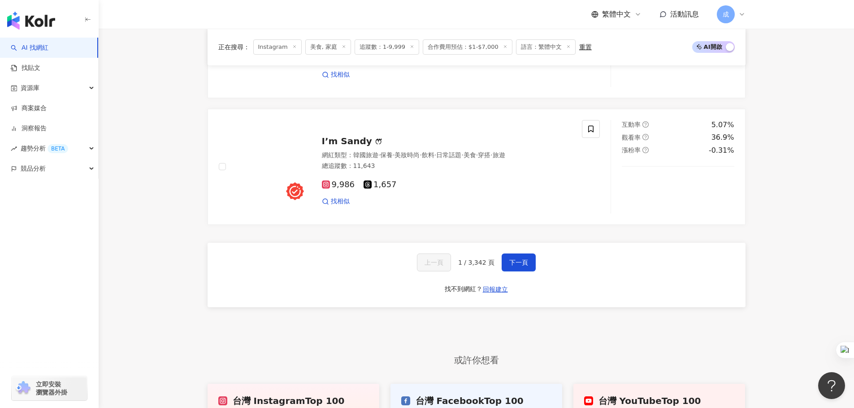
scroll to position [1793, 0]
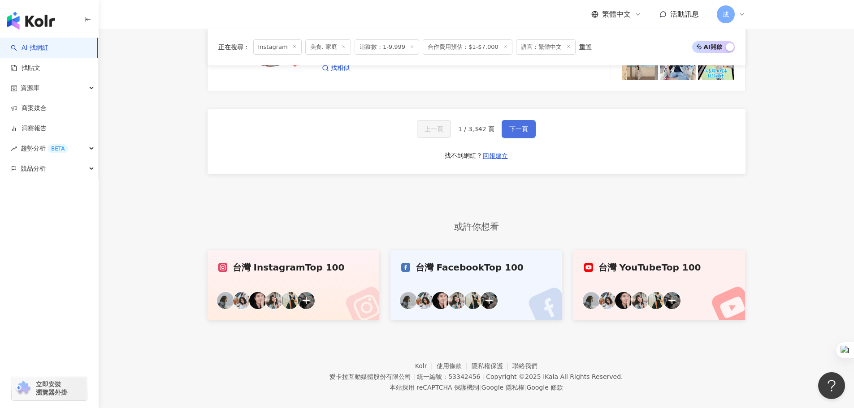
click at [521, 133] on span "下一頁" at bounding box center [518, 128] width 19 height 7
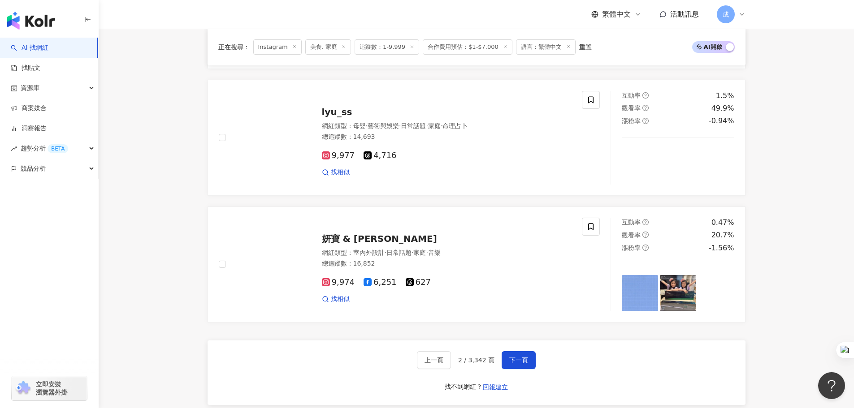
scroll to position [1569, 0]
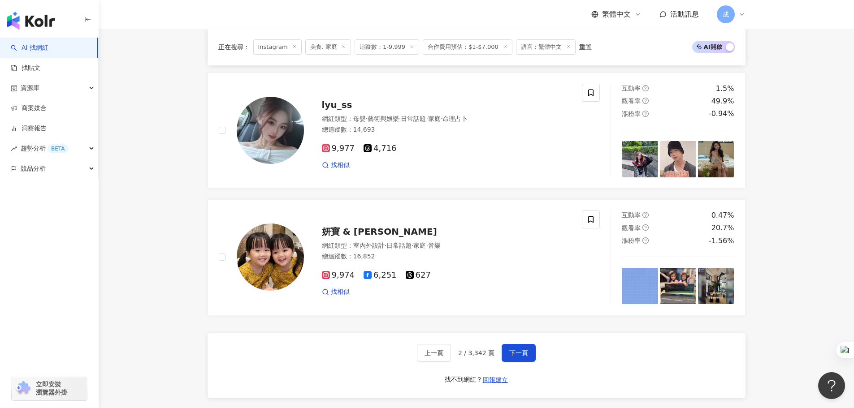
click at [580, 47] on div "重置" at bounding box center [585, 46] width 13 height 7
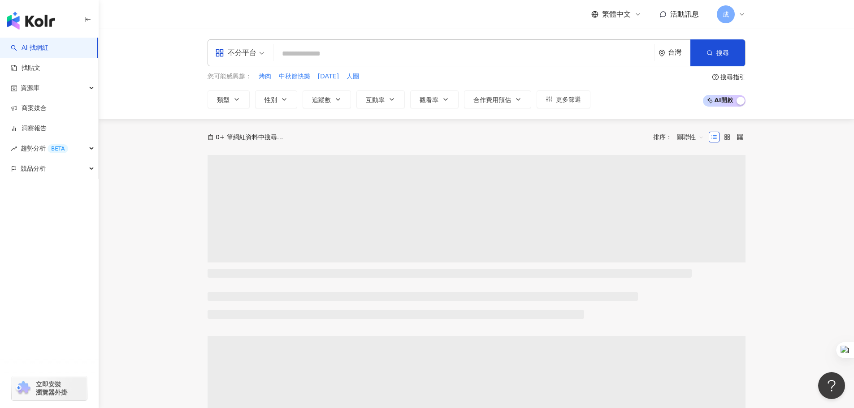
type input "*******"
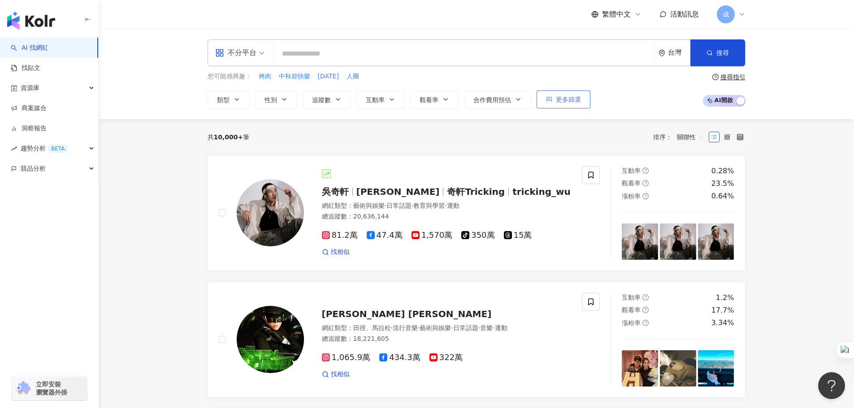
click at [569, 98] on span "更多篩選" at bounding box center [568, 99] width 25 height 7
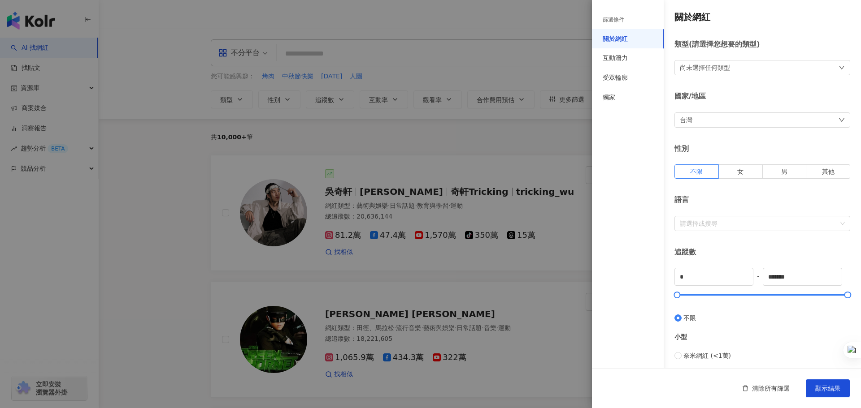
click at [745, 67] on div "尚未選擇任何類型" at bounding box center [762, 67] width 176 height 15
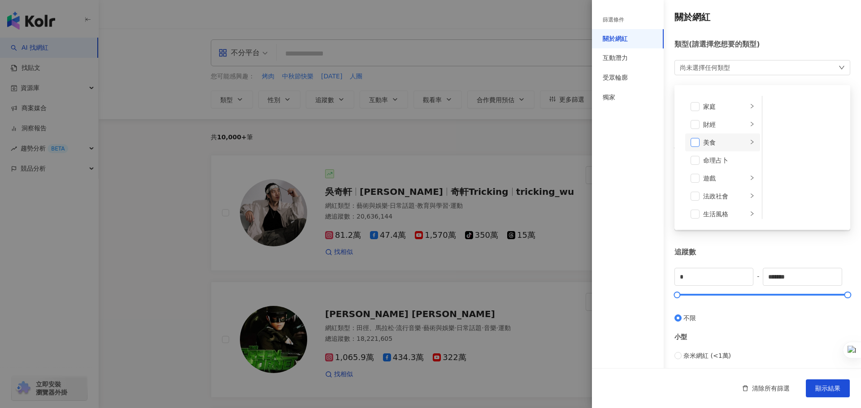
click at [692, 142] on span at bounding box center [694, 142] width 9 height 9
click at [615, 189] on div "篩選條件 關於網紅 互動潛力 受眾輪廓 獨家" at bounding box center [628, 210] width 72 height 398
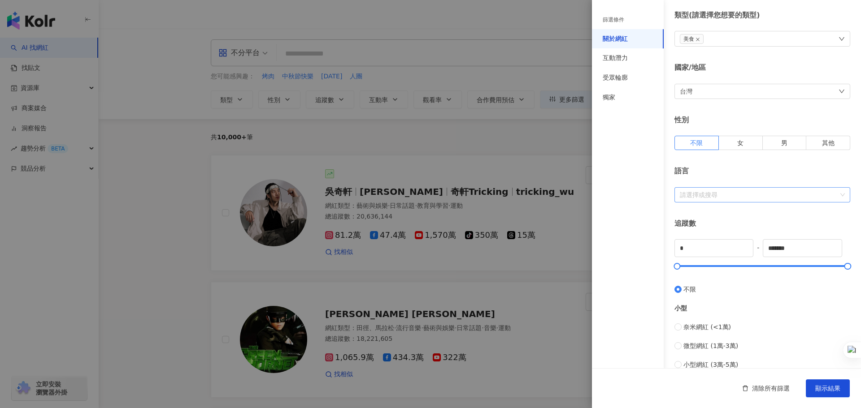
scroll to position [45, 0]
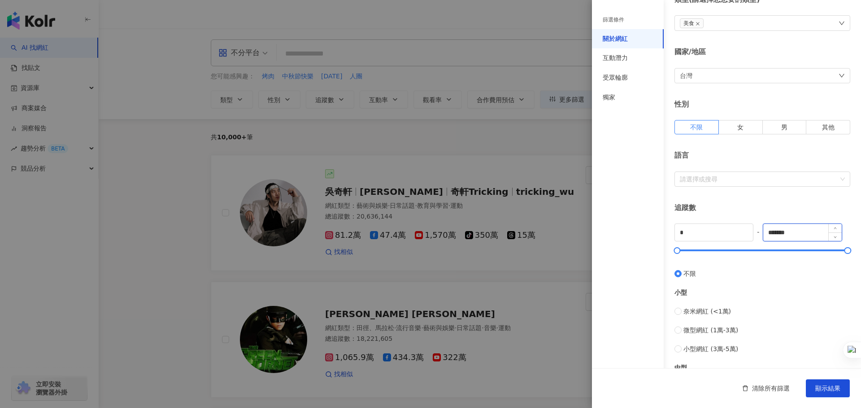
click at [798, 233] on input "*******" at bounding box center [802, 232] width 78 height 17
drag, startPoint x: 690, startPoint y: 314, endPoint x: 723, endPoint y: 292, distance: 39.8
click at [690, 313] on span "奈米網紅 (<1萬)" at bounding box center [707, 312] width 48 height 10
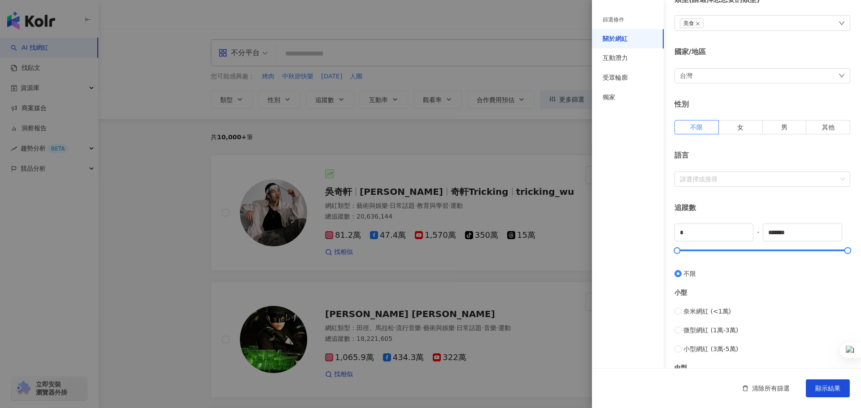
type input "****"
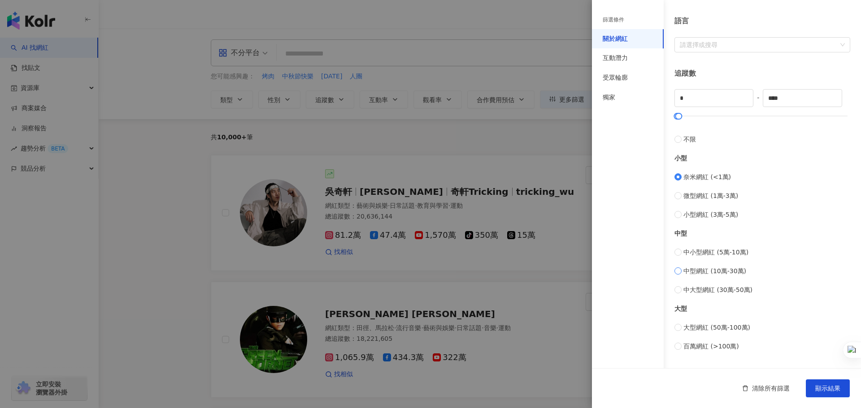
scroll to position [269, 0]
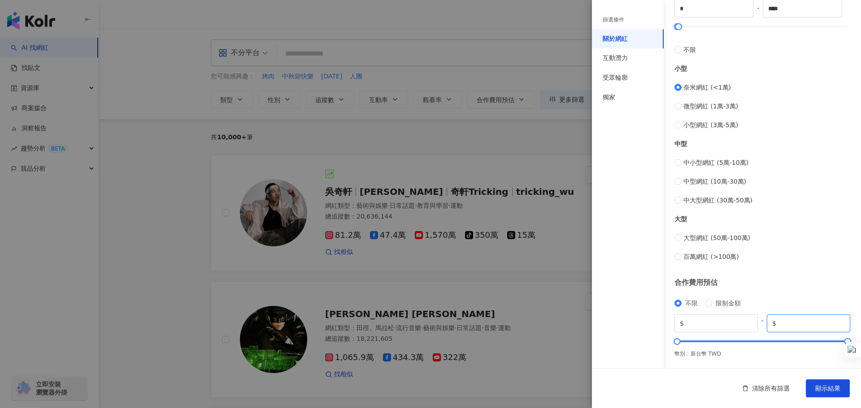
click at [795, 322] on input "*******" at bounding box center [811, 324] width 67 height 10
type input "****"
click at [790, 284] on div "合作費用預估" at bounding box center [762, 283] width 176 height 10
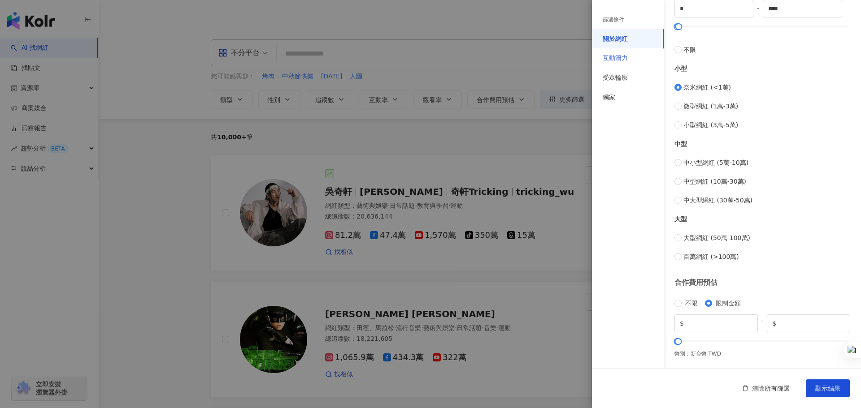
click at [624, 53] on div "互動潛力" at bounding box center [628, 58] width 72 height 20
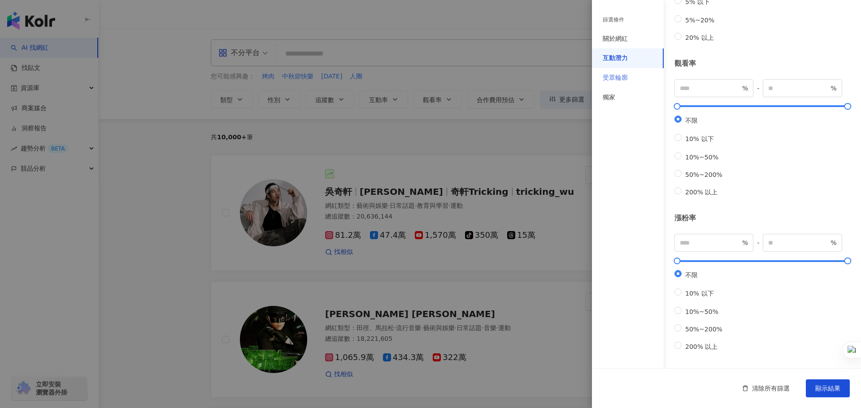
click at [626, 68] on div "受眾輪廓" at bounding box center [628, 78] width 72 height 20
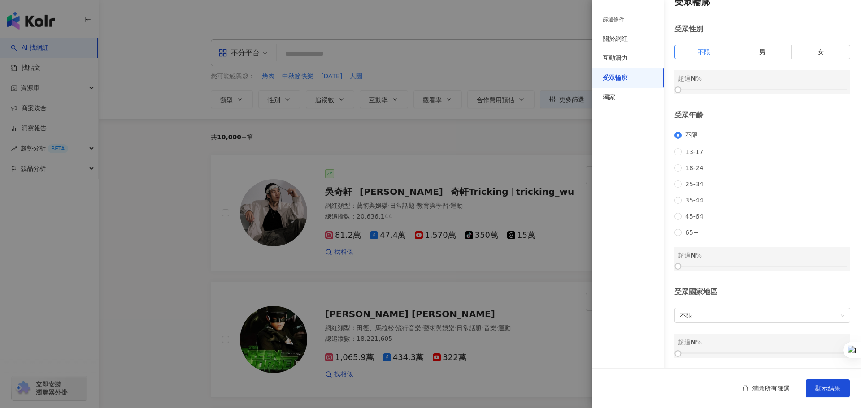
scroll to position [27, 0]
click at [619, 86] on div "受眾輪廓" at bounding box center [628, 78] width 72 height 20
click at [616, 94] on div "獨家" at bounding box center [628, 98] width 72 height 20
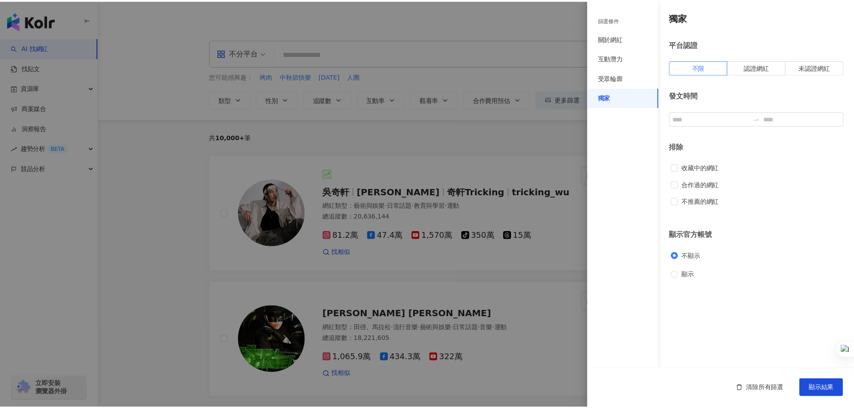
scroll to position [0, 0]
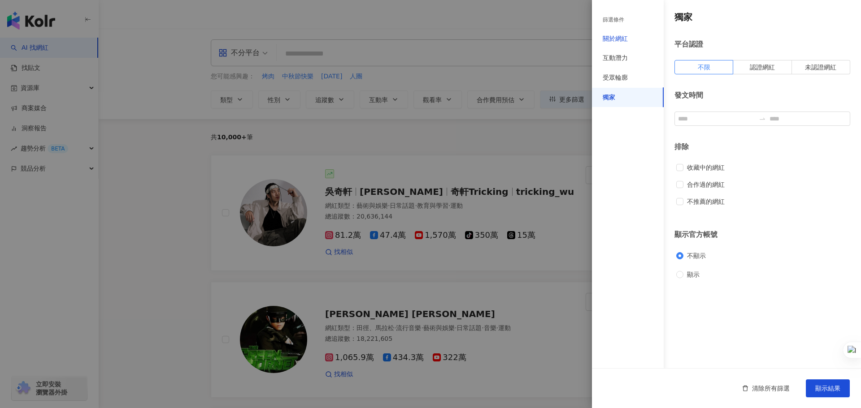
click at [613, 38] on div "關於網紅" at bounding box center [614, 39] width 25 height 9
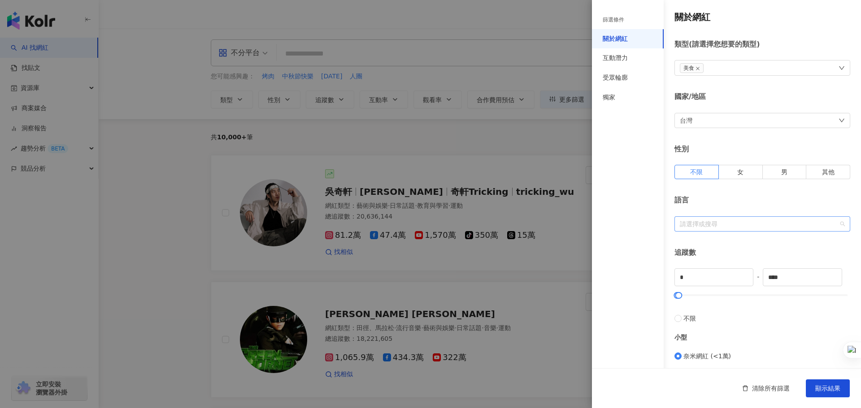
click at [775, 221] on div at bounding box center [757, 224] width 163 height 7
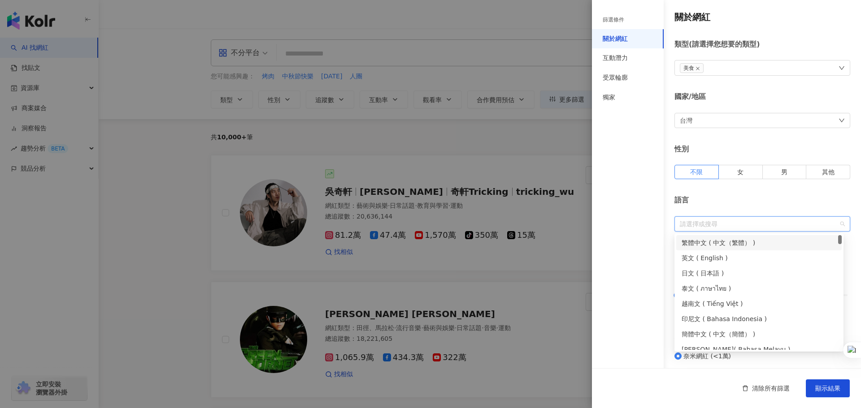
click at [716, 242] on div "繁體中文 ( 中文（繁體） )" at bounding box center [758, 243] width 155 height 10
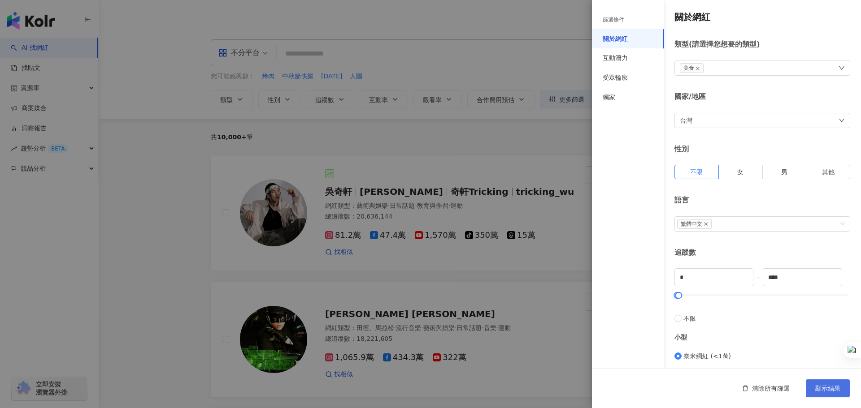
click at [818, 389] on span "顯示結果" at bounding box center [827, 388] width 25 height 7
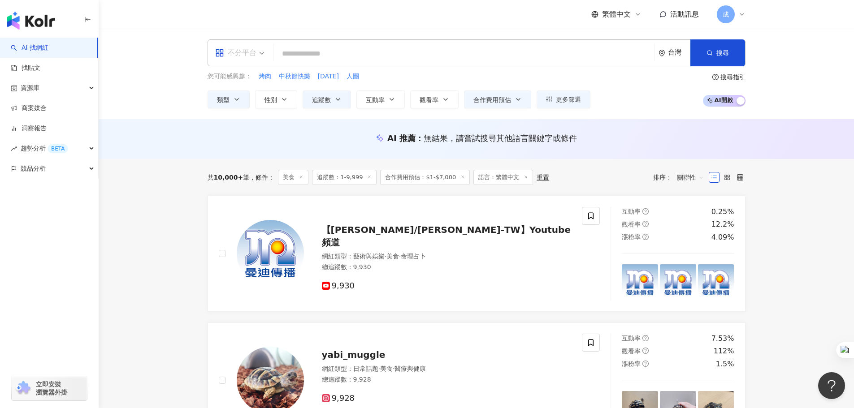
click at [265, 55] on div "不分平台" at bounding box center [239, 53] width 59 height 26
click at [232, 95] on div "Instagram" at bounding box center [242, 94] width 51 height 11
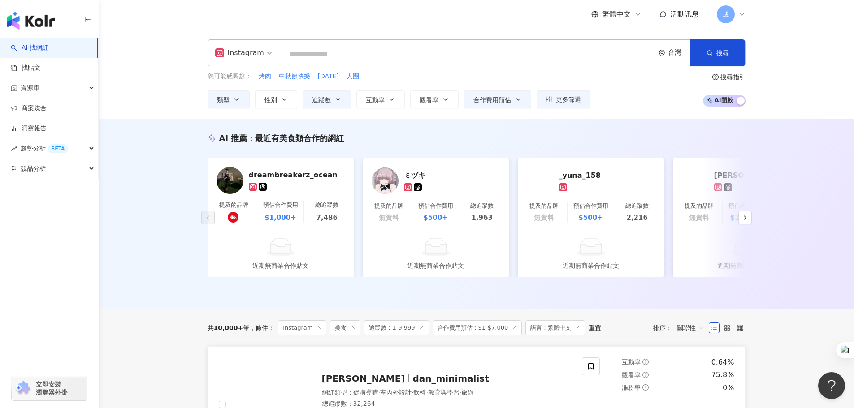
scroll to position [179, 0]
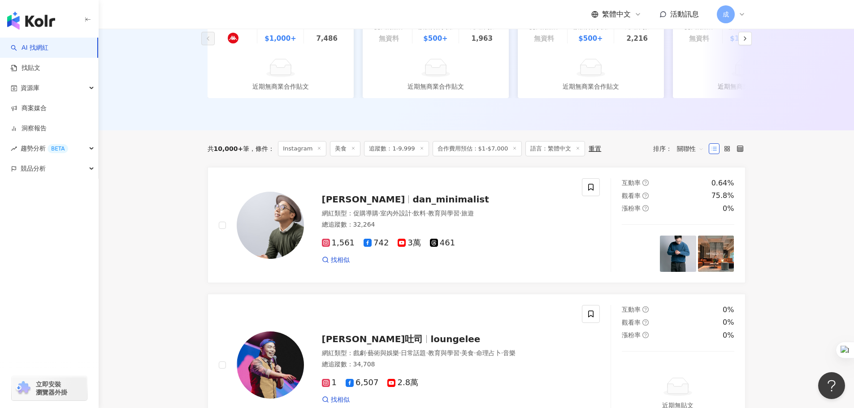
click at [246, 152] on div "共 10,000+ 筆" at bounding box center [229, 148] width 42 height 7
click at [629, 156] on div "共 10,000+ 筆 條件 ： Instagram 美食 追蹤數：1-9,999 合作費用預估：$1-$7,000 語言：繁體中文 重置 排序： 關聯性" at bounding box center [477, 148] width 538 height 15
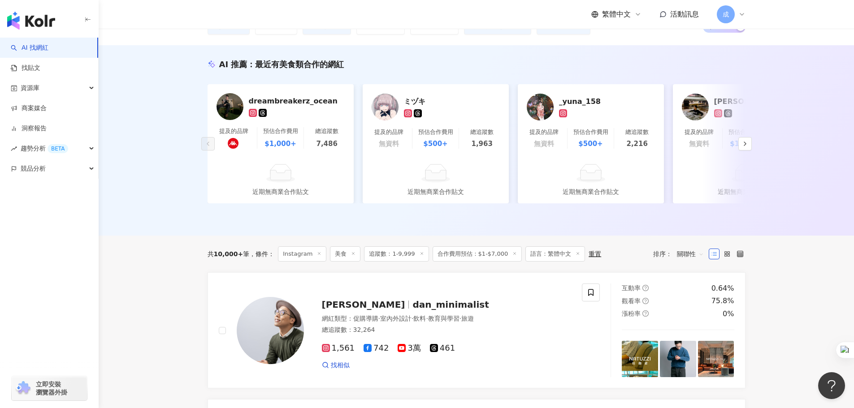
scroll to position [90, 0]
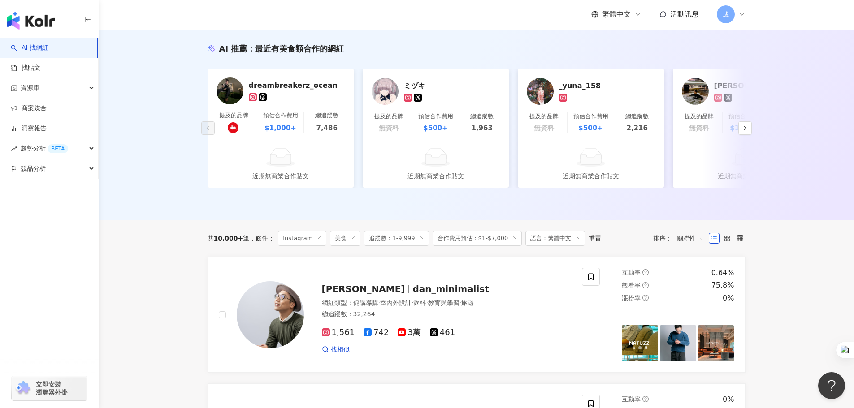
click at [682, 246] on span "關聯性" at bounding box center [690, 238] width 27 height 14
click at [688, 277] on div "追蹤數" at bounding box center [690, 279] width 22 height 10
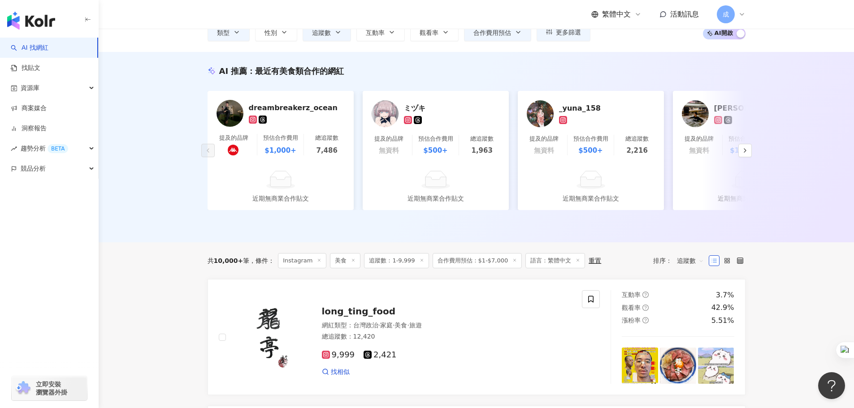
scroll to position [224, 0]
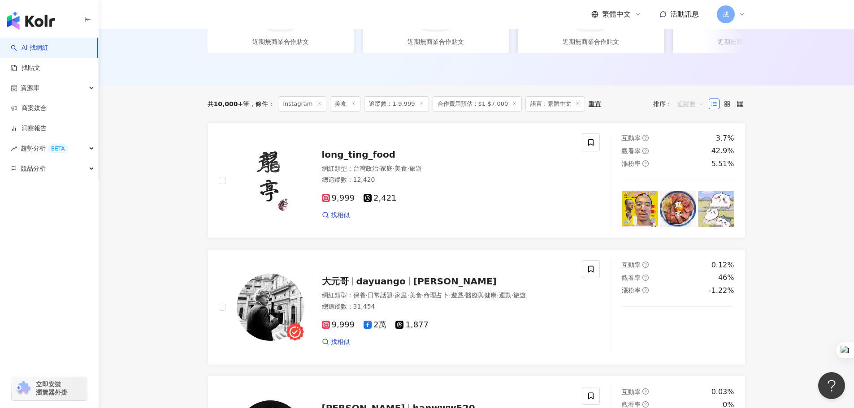
click at [681, 111] on span "追蹤數" at bounding box center [690, 104] width 27 height 14
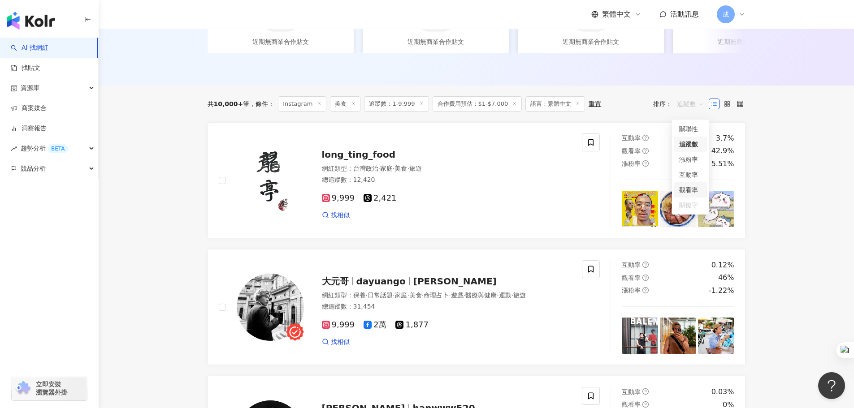
click at [690, 192] on div "觀看率" at bounding box center [690, 190] width 22 height 10
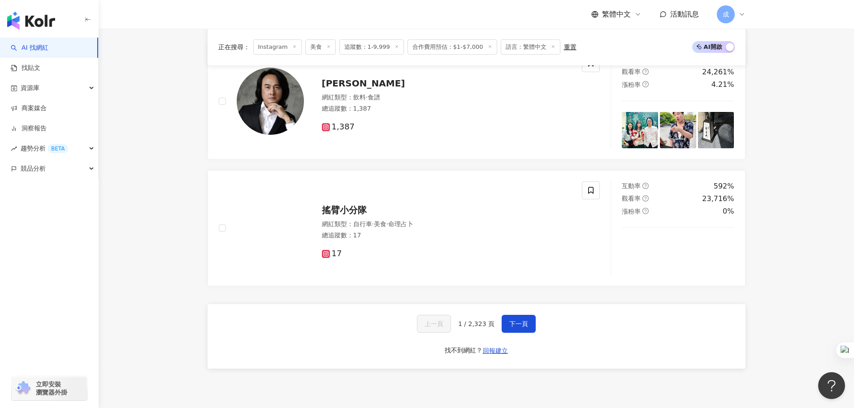
scroll to position [1614, 0]
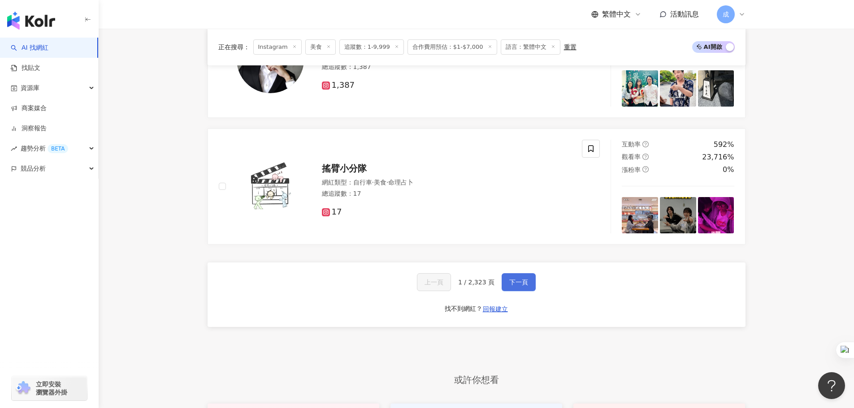
click at [530, 291] on button "下一頁" at bounding box center [519, 282] width 34 height 18
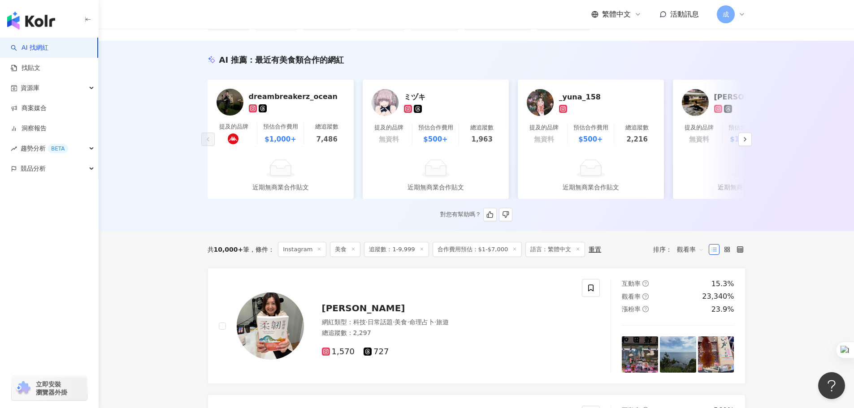
scroll to position [0, 0]
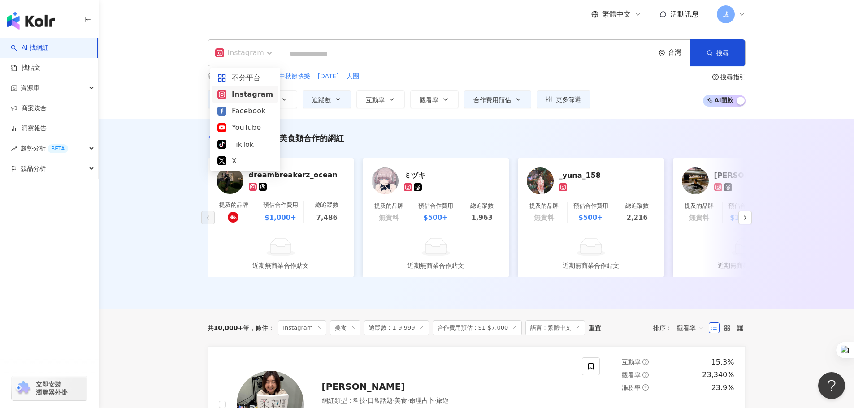
click at [265, 53] on span "Instagram" at bounding box center [243, 53] width 57 height 14
click at [242, 143] on div "TikTok" at bounding box center [245, 144] width 56 height 11
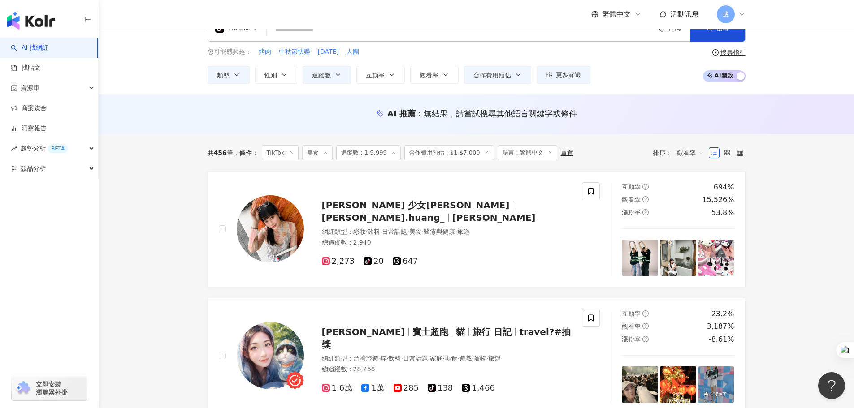
scroll to position [45, 0]
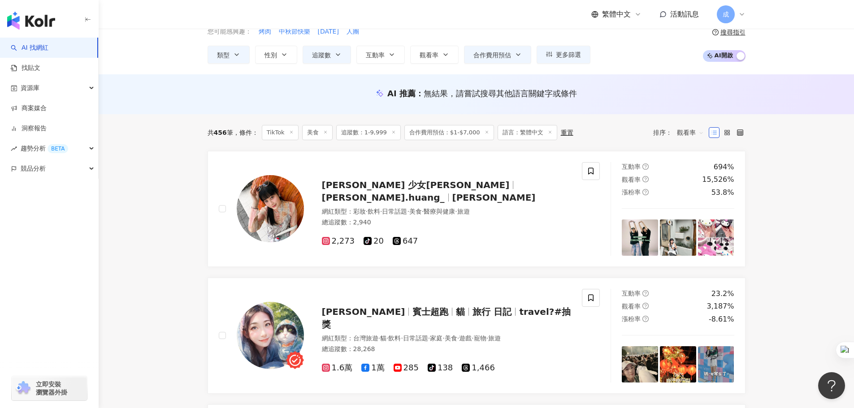
click at [695, 133] on span "觀看率" at bounding box center [690, 132] width 27 height 14
click at [691, 199] on div "互動率" at bounding box center [690, 197] width 22 height 10
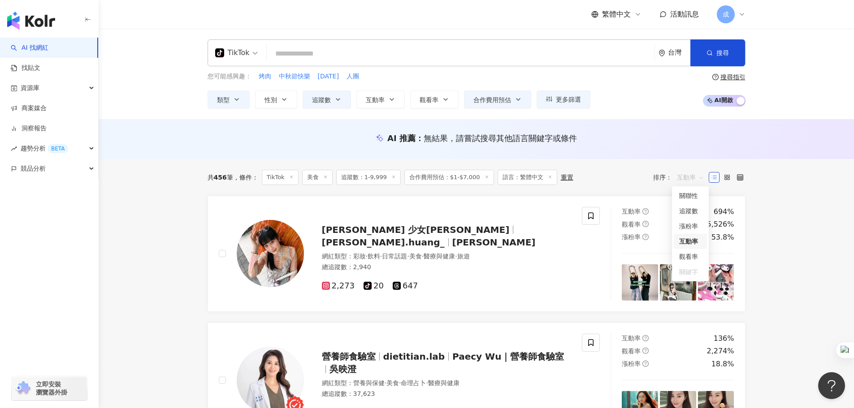
click at [688, 177] on span "互動率" at bounding box center [690, 177] width 27 height 14
click at [690, 210] on div "追蹤數" at bounding box center [690, 211] width 22 height 10
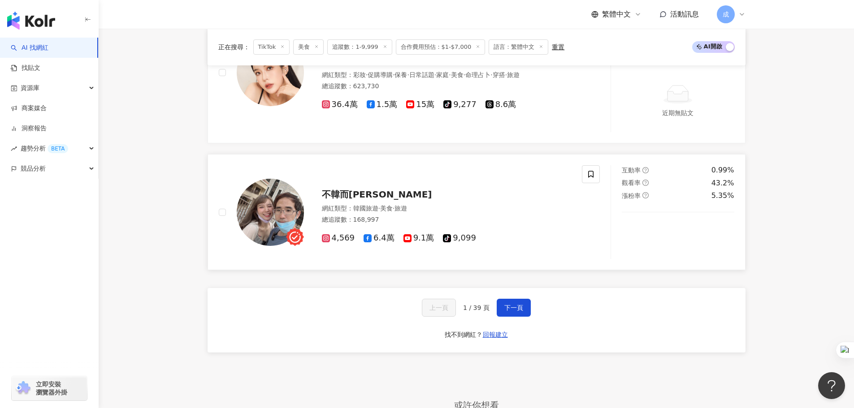
scroll to position [1560, 0]
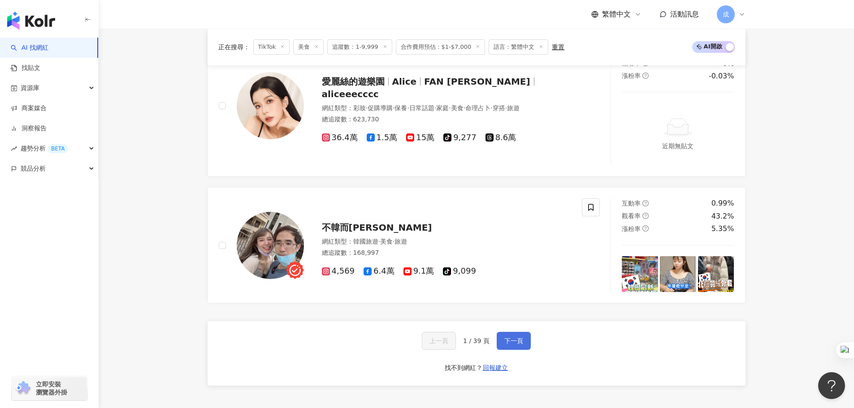
click at [520, 342] on span "下一頁" at bounding box center [513, 340] width 19 height 7
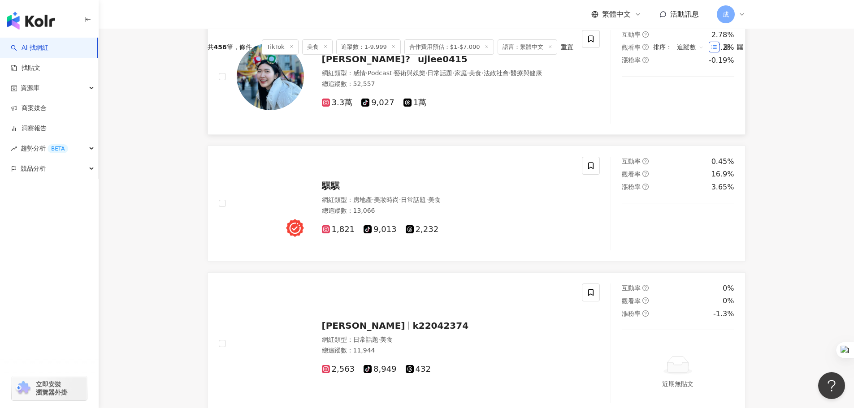
scroll to position [179, 0]
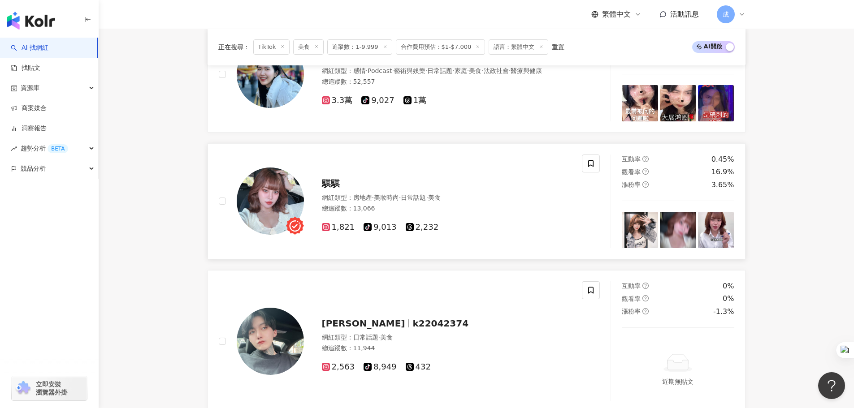
drag, startPoint x: 276, startPoint y: 192, endPoint x: 489, endPoint y: 184, distance: 213.5
click at [489, 184] on div "騏騏" at bounding box center [447, 183] width 250 height 13
click at [594, 162] on icon at bounding box center [591, 164] width 8 height 8
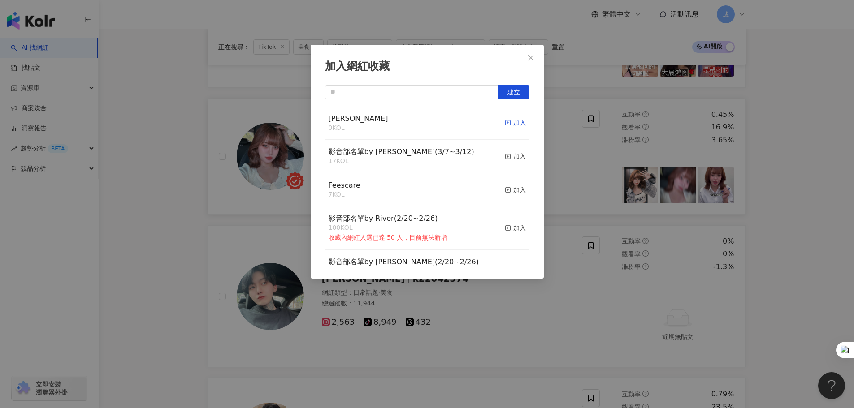
click at [511, 124] on div "加入" at bounding box center [515, 123] width 21 height 10
click at [531, 59] on icon "close" at bounding box center [530, 57] width 7 height 7
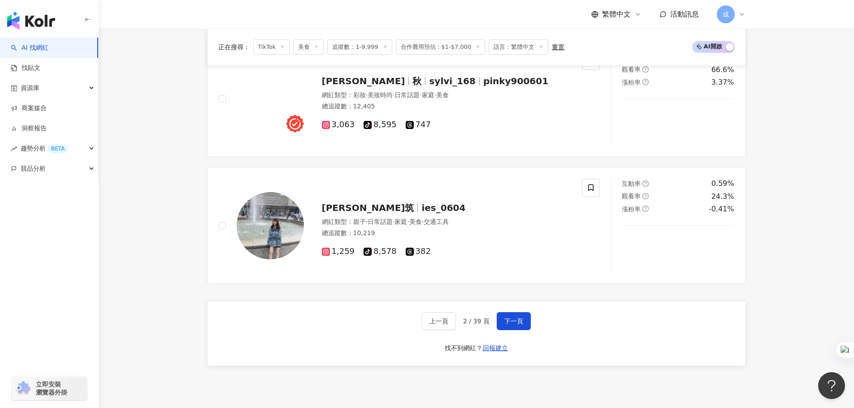
scroll to position [1569, 0]
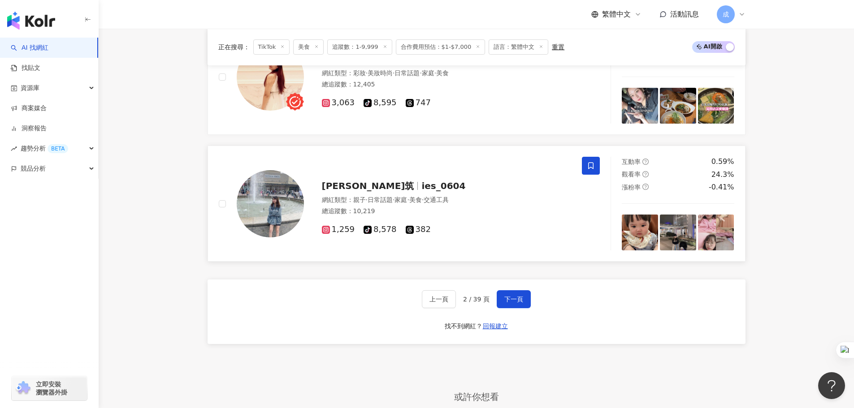
click at [584, 161] on span at bounding box center [591, 166] width 18 height 18
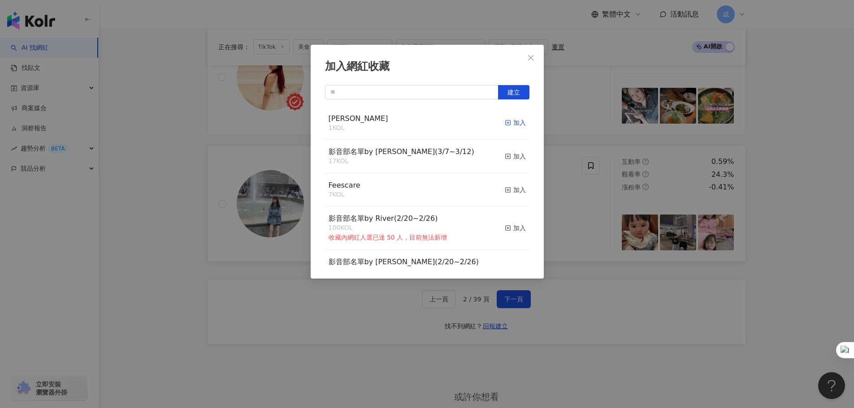
click at [515, 121] on div "加入" at bounding box center [515, 123] width 21 height 10
click at [531, 61] on icon "close" at bounding box center [530, 57] width 7 height 7
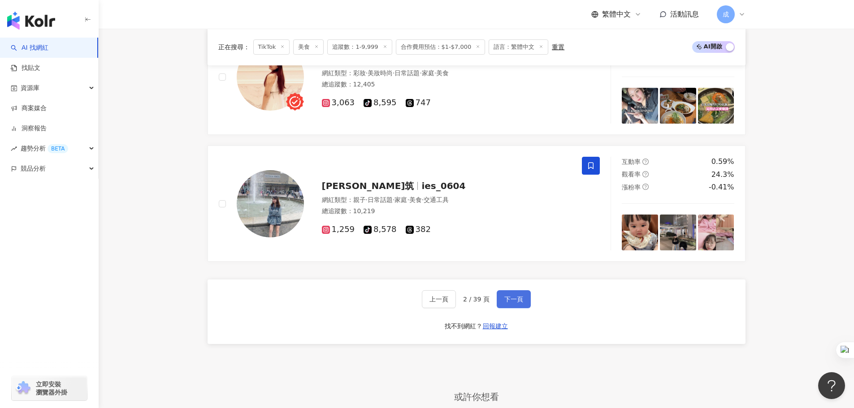
click at [517, 298] on span "下一頁" at bounding box center [513, 299] width 19 height 7
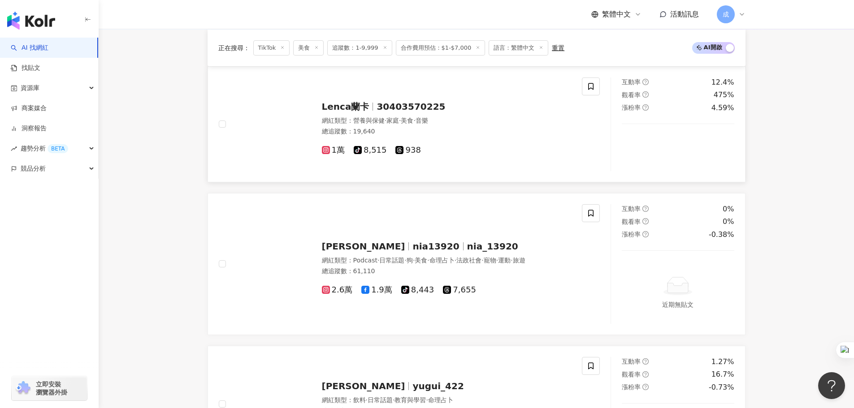
scroll to position [90, 0]
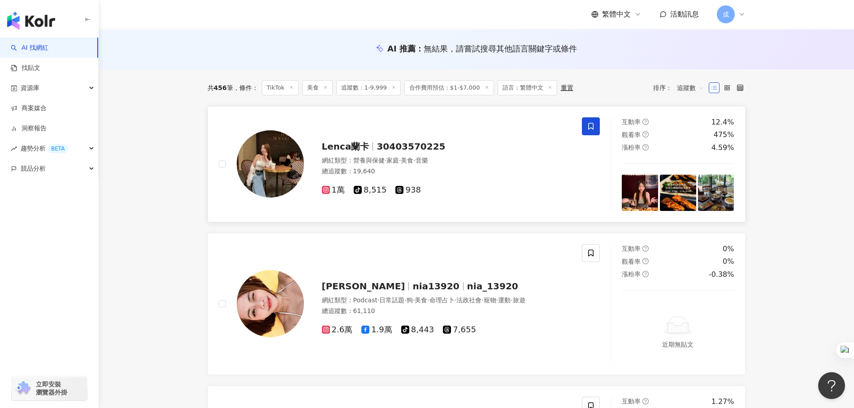
click at [593, 126] on icon at bounding box center [590, 126] width 5 height 7
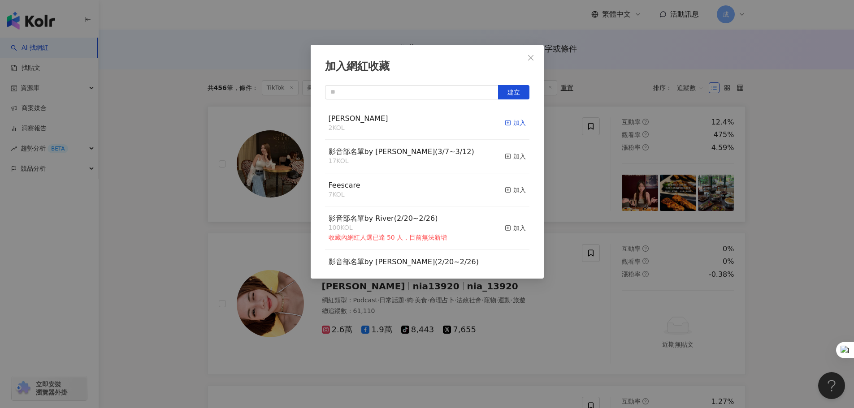
click at [505, 125] on rect "button" at bounding box center [507, 123] width 5 height 5
click at [795, 159] on div "加入網紅收藏 建立 RYAN 2 KOL 加入 影音部名單by Sandy(3/7~3/12) 17 KOL 加入 Feescare 7 KOL 加入 影音部…" at bounding box center [427, 204] width 854 height 408
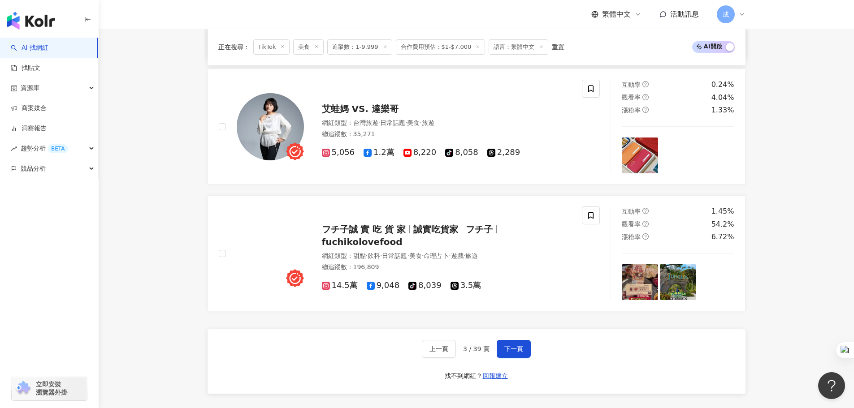
scroll to position [1569, 0]
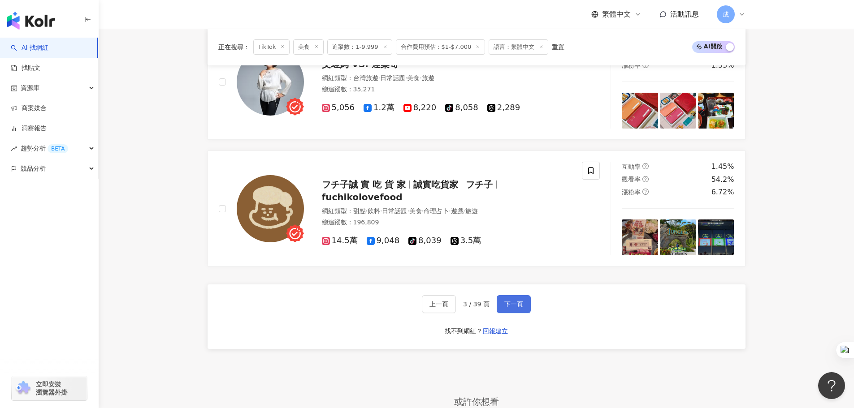
click at [513, 305] on span "下一頁" at bounding box center [513, 304] width 19 height 7
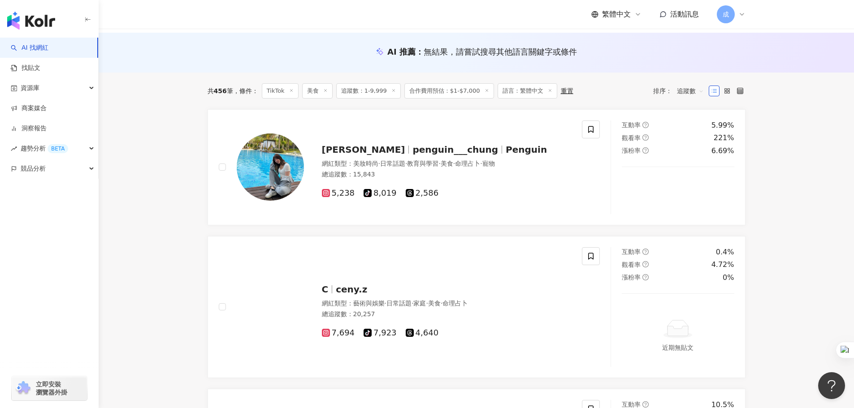
scroll to position [90, 0]
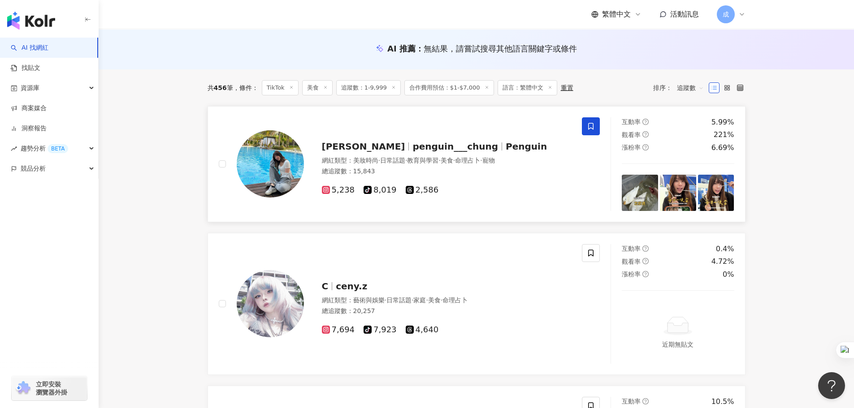
click at [587, 123] on icon at bounding box center [591, 126] width 8 height 8
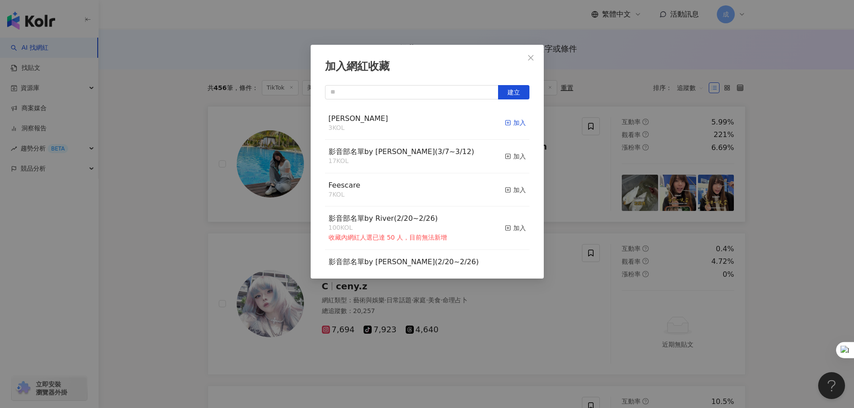
click at [505, 123] on icon "button" at bounding box center [508, 123] width 6 height 6
click at [787, 178] on div "加入網紅收藏 建立 RYAN 4 KOL 已加入 影音部名單by Sandy(3/7~3/12) 17 KOL 加入 Feescare 7 KOL 加入 影音…" at bounding box center [427, 204] width 854 height 408
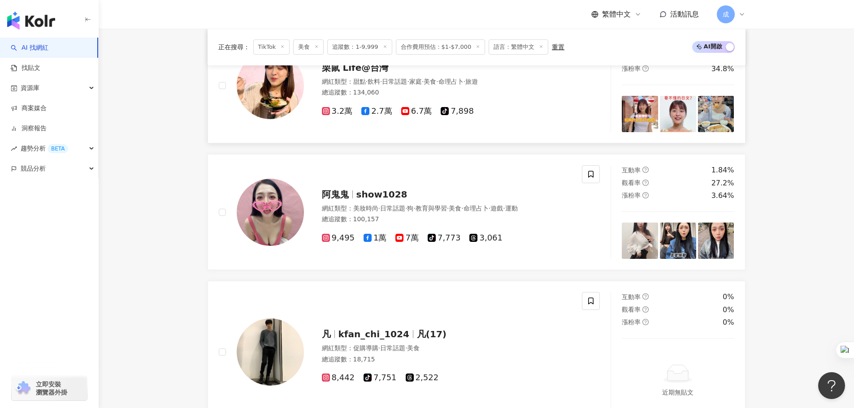
scroll to position [493, 0]
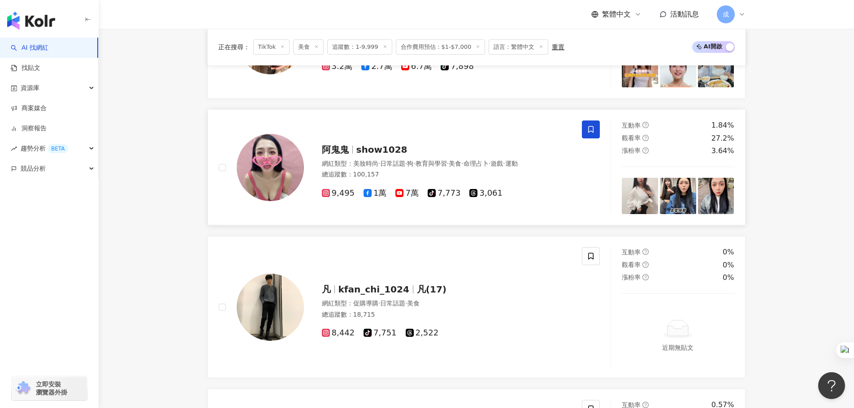
click at [584, 130] on span at bounding box center [591, 130] width 18 height 18
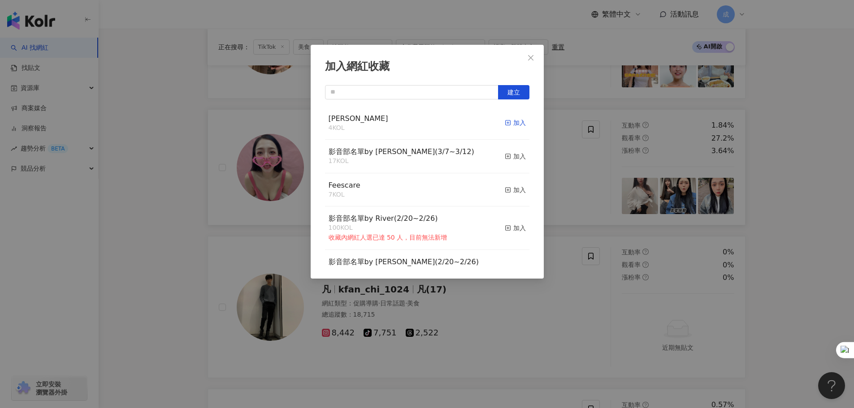
click at [505, 121] on icon "button" at bounding box center [508, 123] width 6 height 6
click at [777, 216] on div "加入網紅收藏 建立 RYAN 5 KOL 已加入 影音部名單by Sandy(3/7~3/12) 17 KOL 加入 Feescare 7 KOL 加入 影音…" at bounding box center [427, 204] width 854 height 408
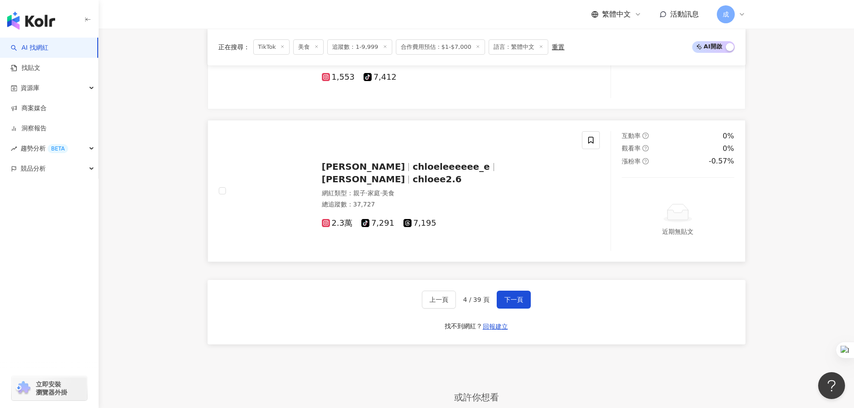
scroll to position [1524, 0]
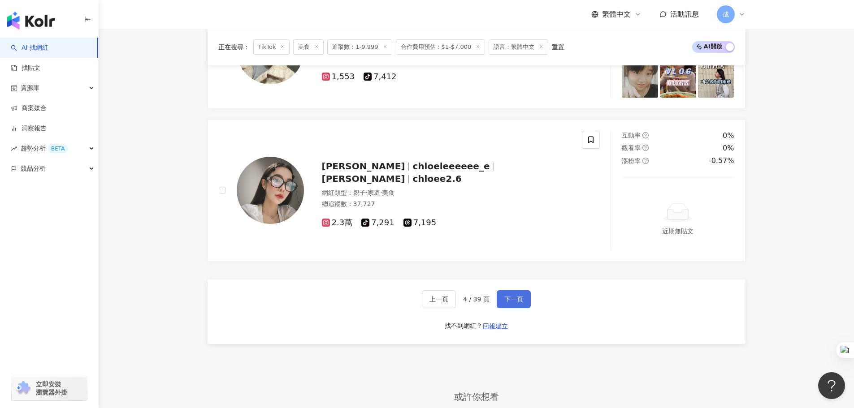
click at [522, 299] on button "下一頁" at bounding box center [514, 299] width 34 height 18
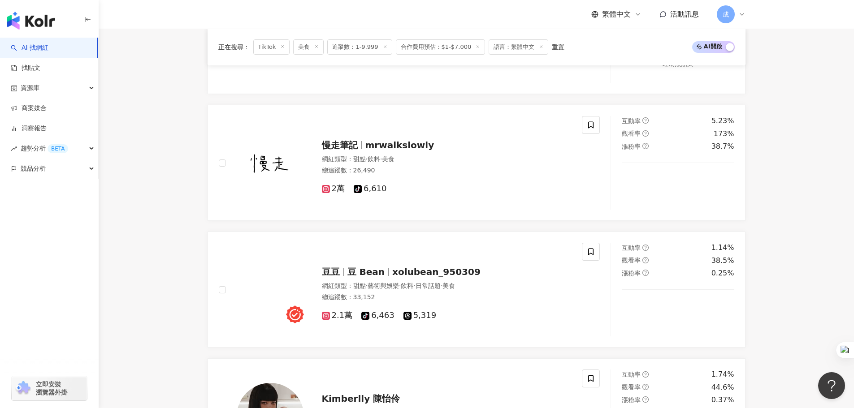
scroll to position [1255, 0]
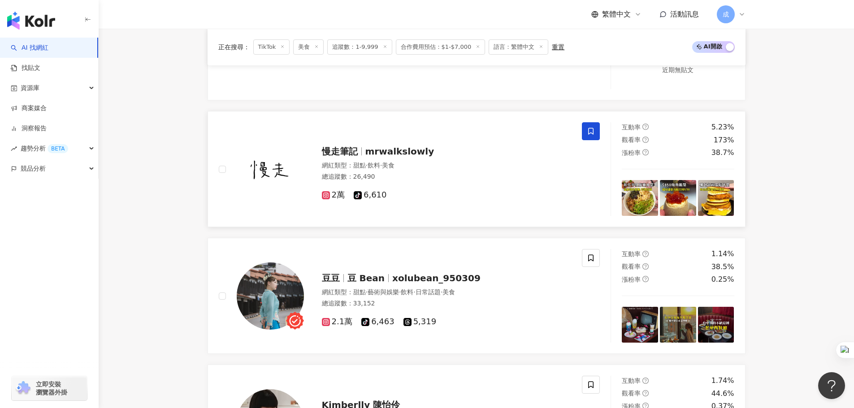
click at [584, 130] on span at bounding box center [591, 131] width 18 height 18
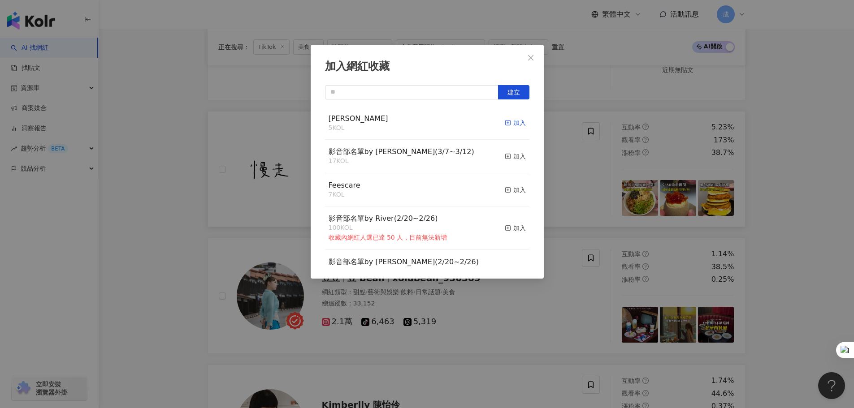
click at [506, 123] on div "加入" at bounding box center [515, 123] width 21 height 10
click at [535, 58] on span "Close" at bounding box center [531, 57] width 18 height 7
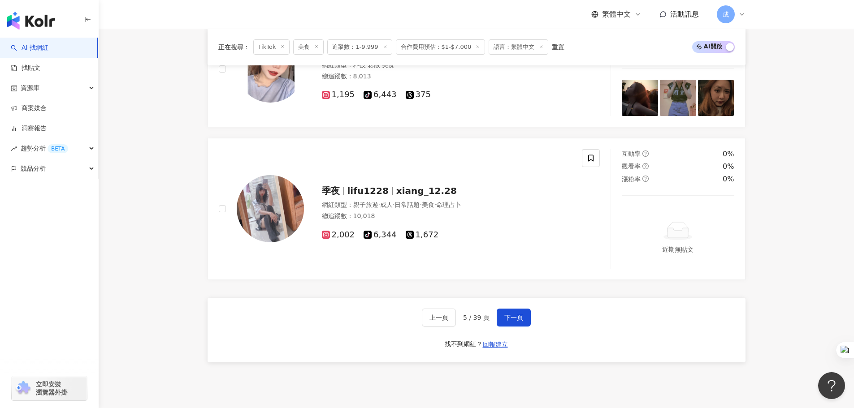
scroll to position [1748, 0]
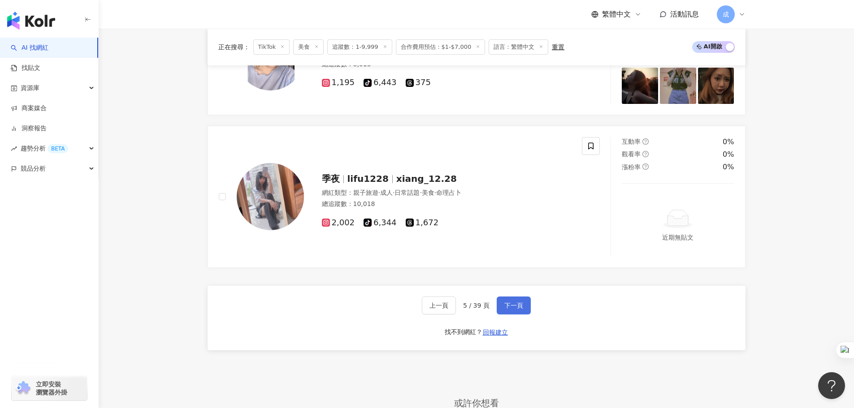
click at [522, 305] on button "下一頁" at bounding box center [514, 306] width 34 height 18
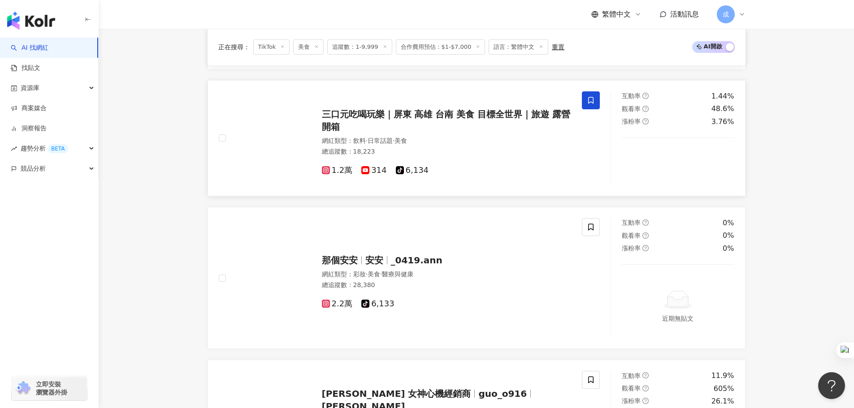
scroll to position [403, 0]
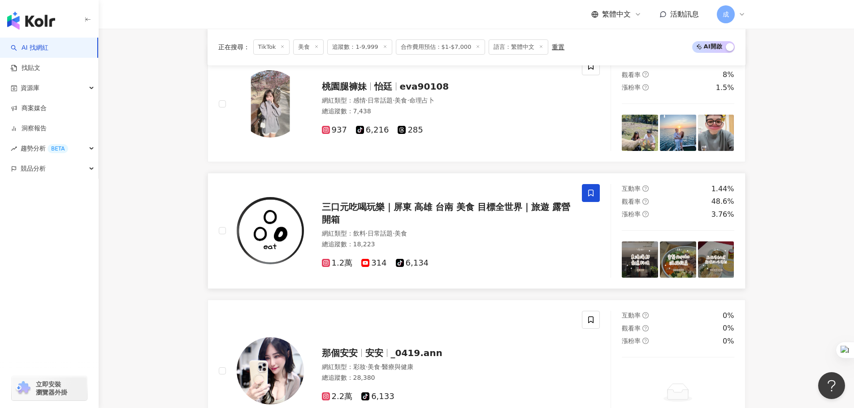
click at [591, 198] on span at bounding box center [591, 193] width 18 height 18
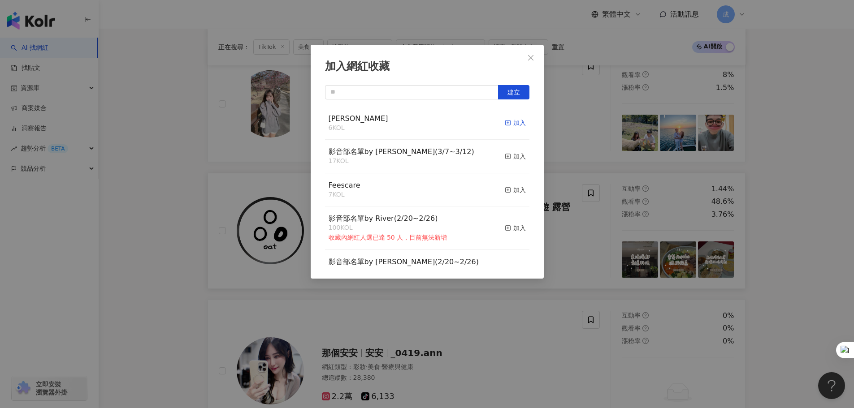
click at [508, 123] on div "加入" at bounding box center [515, 123] width 21 height 10
click at [781, 207] on div "加入網紅收藏 建立 RYAN 7 KOL 已加入 影音部名單by Sandy(3/7~3/12) 17 KOL 加入 Feescare 7 KOL 加入 影音…" at bounding box center [427, 204] width 854 height 408
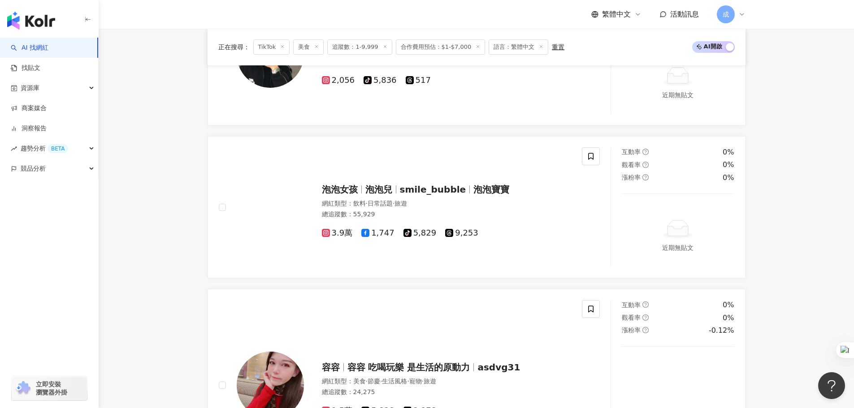
scroll to position [1345, 0]
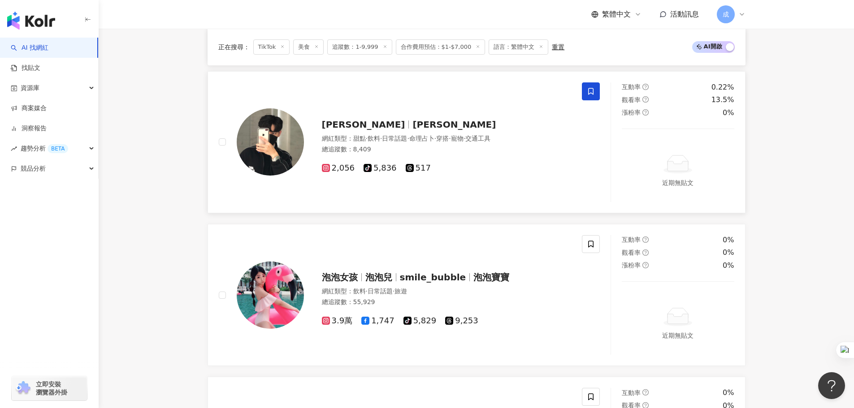
click at [591, 93] on icon at bounding box center [590, 91] width 5 height 7
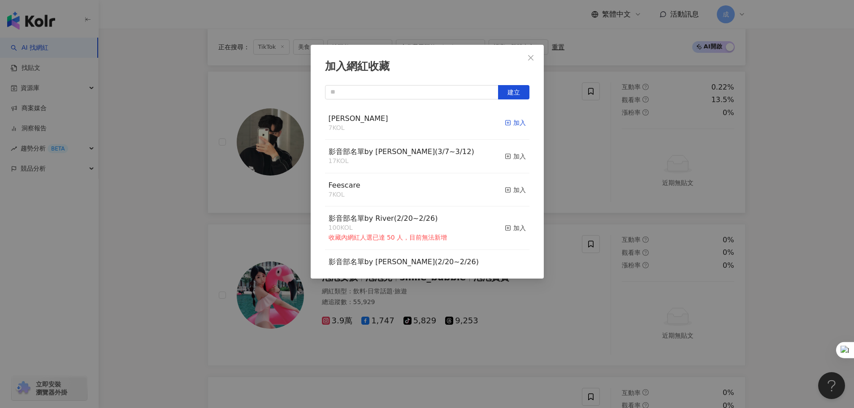
click at [508, 126] on div "加入" at bounding box center [515, 123] width 21 height 10
click at [578, 152] on div "加入網紅收藏 建立 RYAN 7 KOL 加入 影音部名單by Sandy(3/7~3/12) 17 KOL 加入 Feescare 7 KOL 加入 影音部…" at bounding box center [427, 204] width 854 height 408
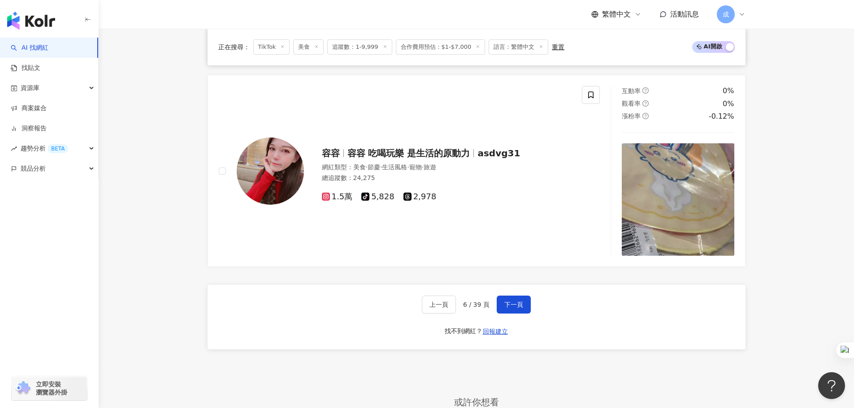
scroll to position [1658, 0]
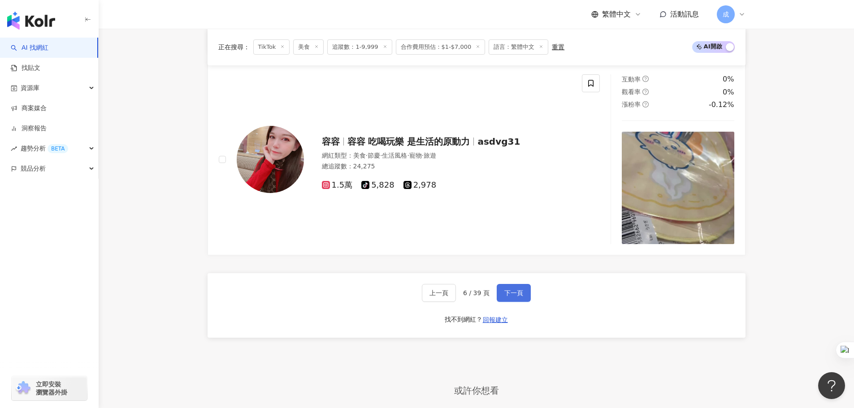
click at [522, 294] on button "下一頁" at bounding box center [514, 293] width 34 height 18
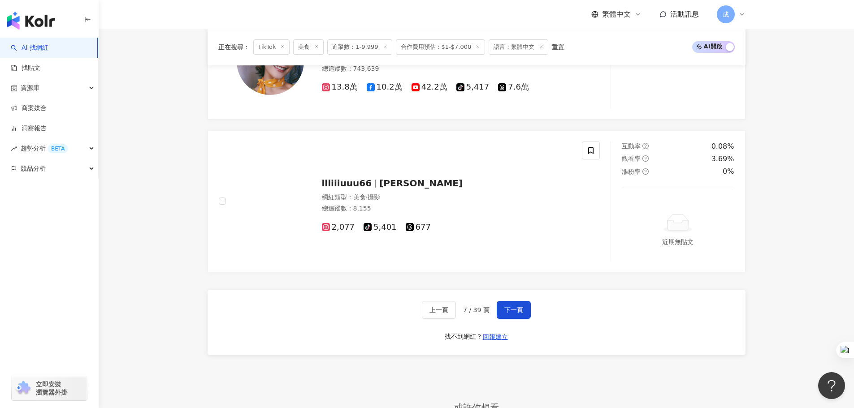
scroll to position [1627, 0]
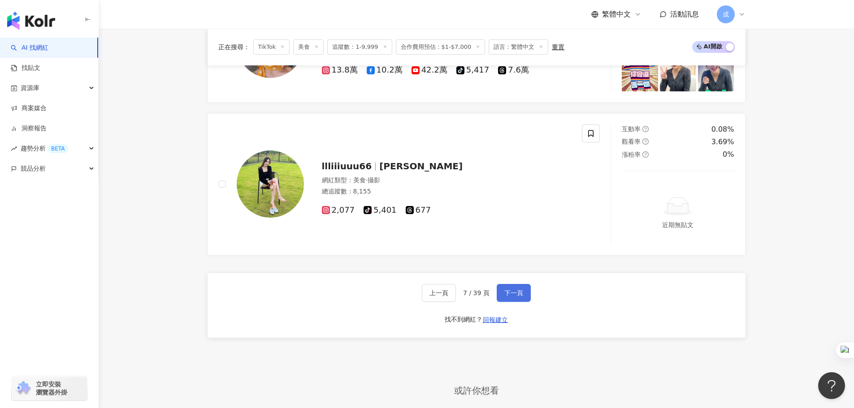
click at [519, 294] on span "下一頁" at bounding box center [513, 293] width 19 height 7
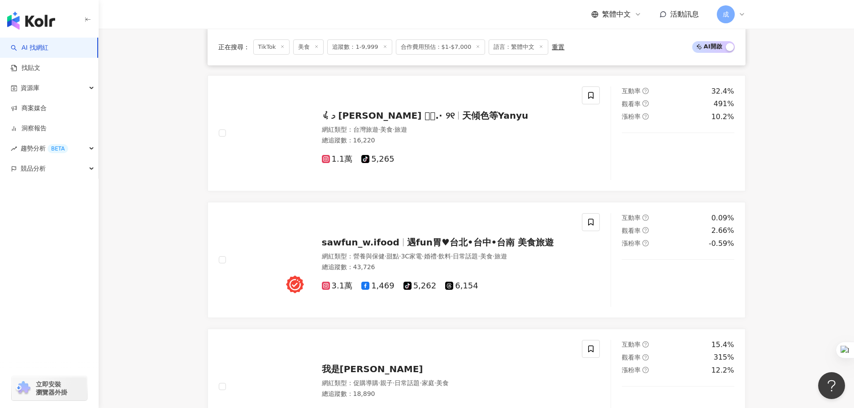
scroll to position [269, 0]
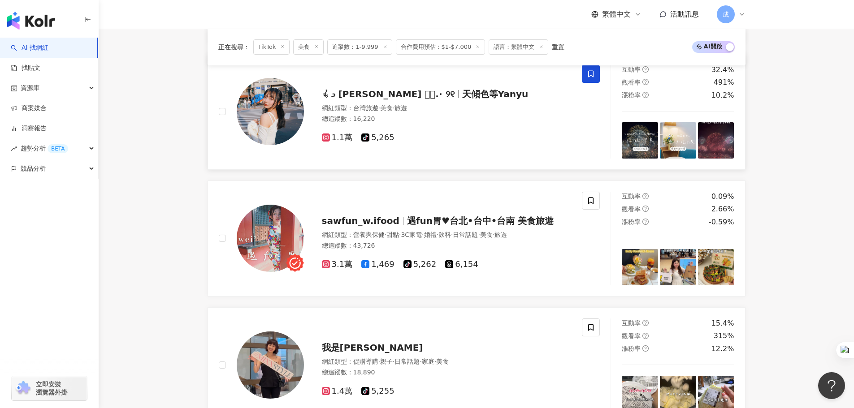
click at [595, 79] on span at bounding box center [591, 74] width 18 height 18
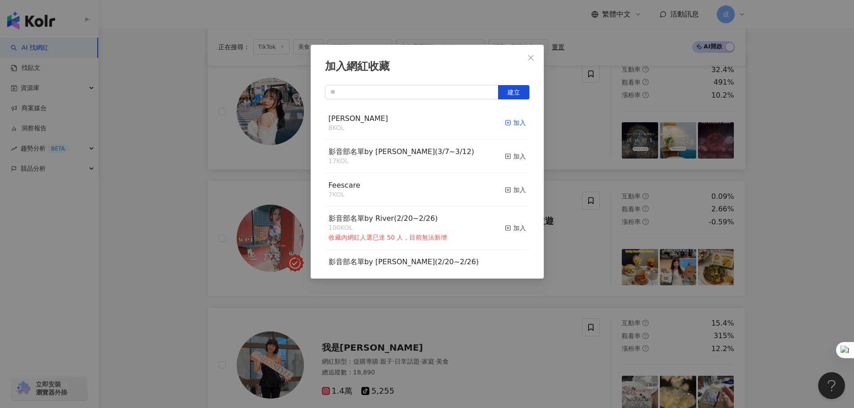
click at [510, 128] on div "加入" at bounding box center [515, 123] width 21 height 10
click at [531, 54] on icon "close" at bounding box center [530, 57] width 7 height 7
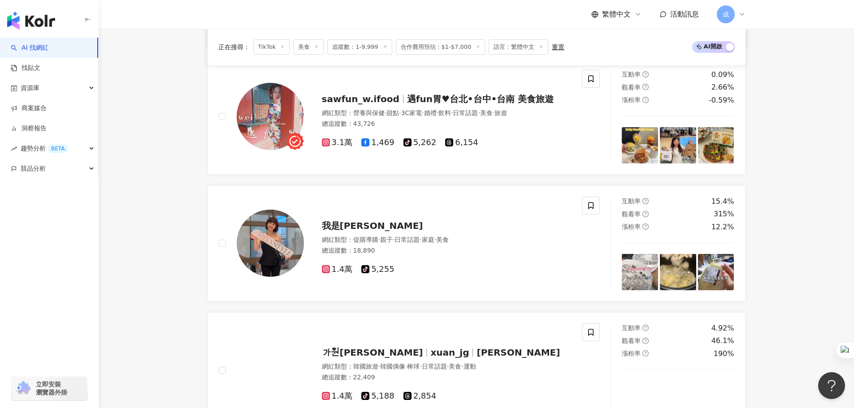
scroll to position [403, 0]
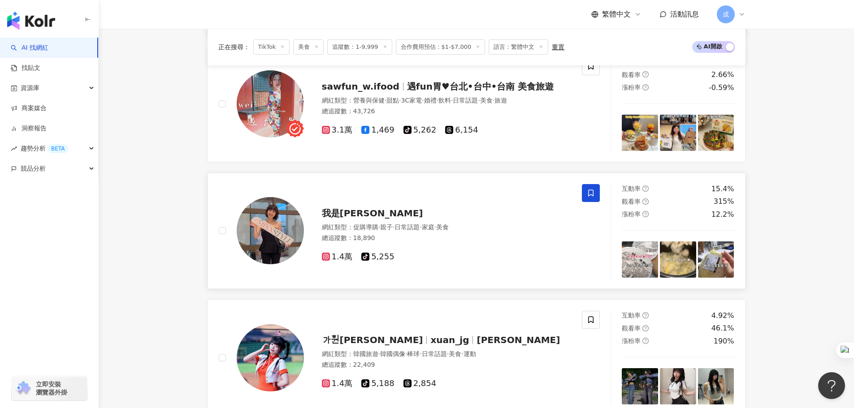
click at [591, 192] on icon at bounding box center [591, 193] width 8 height 8
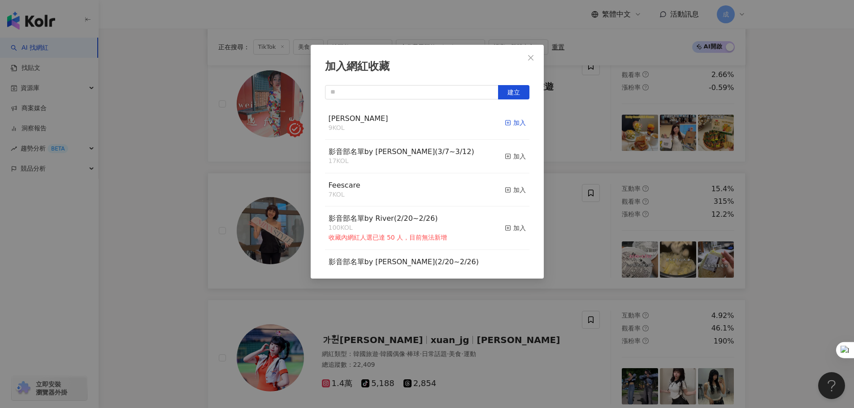
click at [509, 126] on div "加入" at bounding box center [515, 123] width 21 height 10
click at [792, 211] on div "加入網紅收藏 建立 RYAN 9 KOL 加入 影音部名單by Sandy(3/7~3/12) 17 KOL 加入 Feescare 7 KOL 加入 影音部…" at bounding box center [427, 204] width 854 height 408
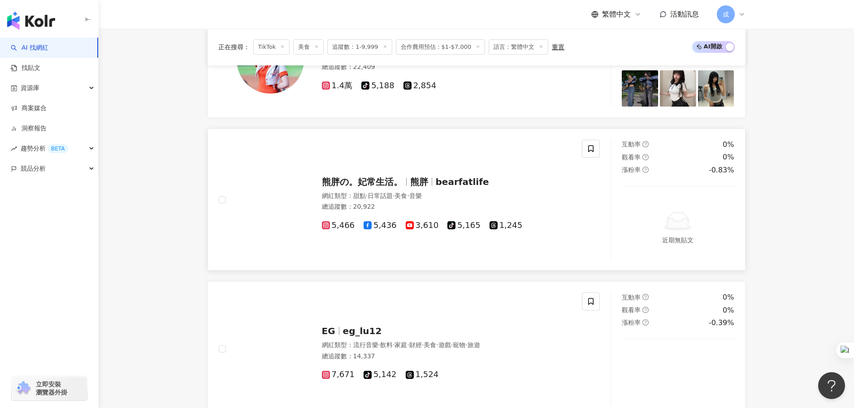
scroll to position [717, 0]
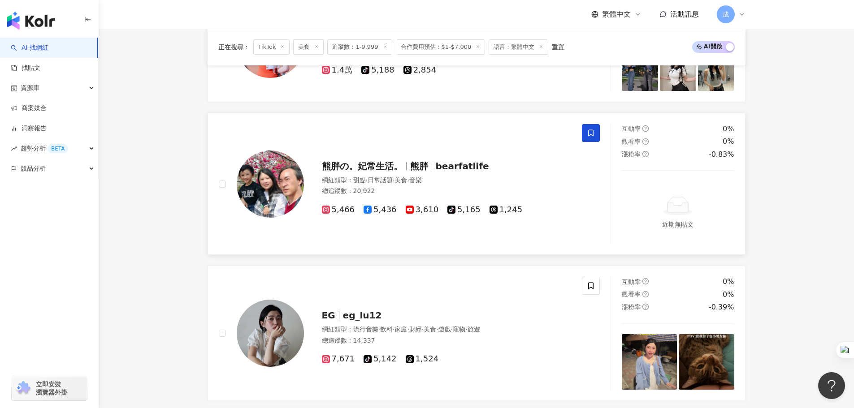
click at [588, 136] on icon at bounding box center [591, 133] width 8 height 8
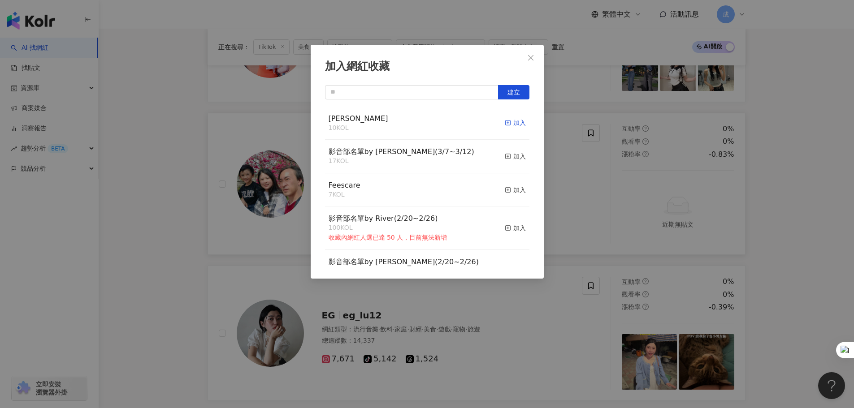
click at [511, 120] on div "加入" at bounding box center [515, 123] width 21 height 10
click at [531, 58] on icon "close" at bounding box center [530, 57] width 7 height 7
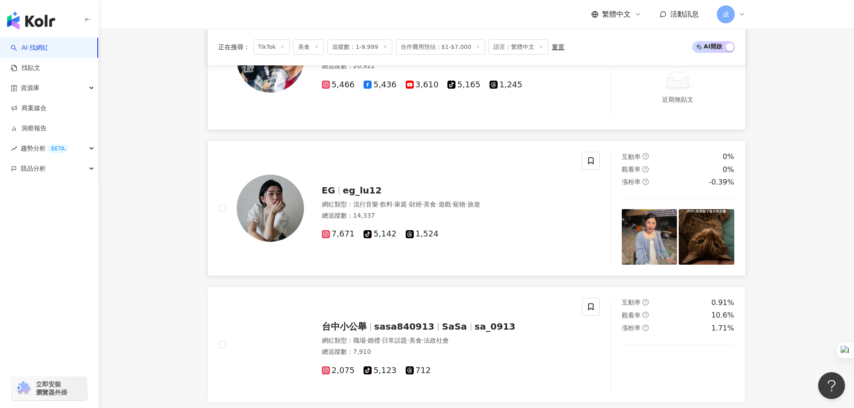
scroll to position [852, 0]
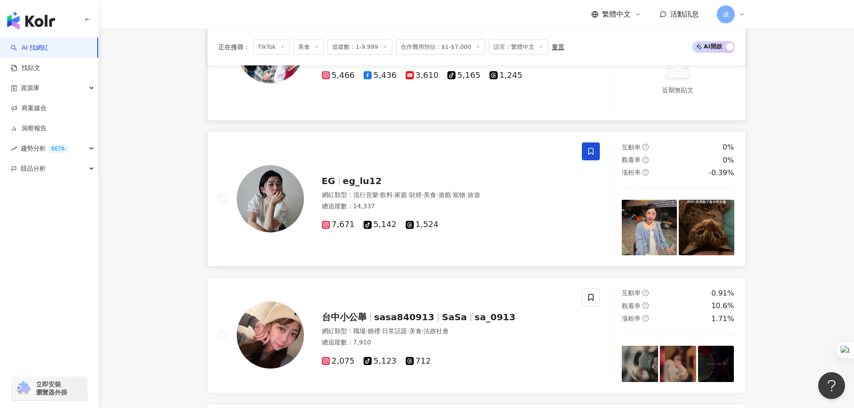
click at [592, 153] on icon at bounding box center [591, 151] width 8 height 8
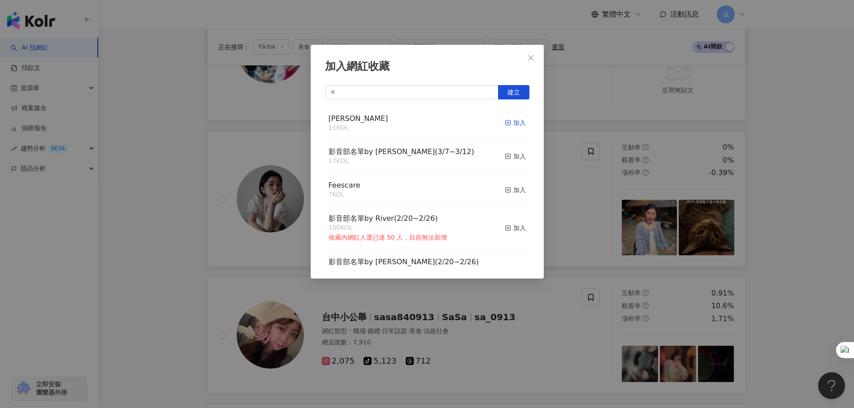
click at [512, 122] on div "加入" at bounding box center [515, 123] width 21 height 10
click at [533, 60] on icon "close" at bounding box center [530, 57] width 5 height 5
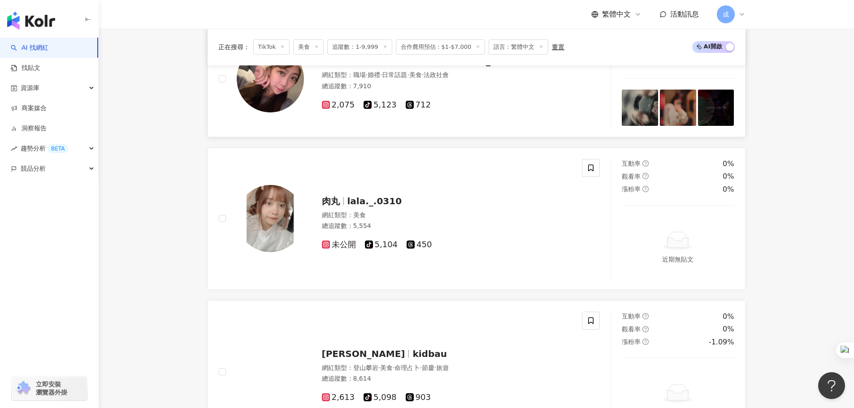
scroll to position [1121, 0]
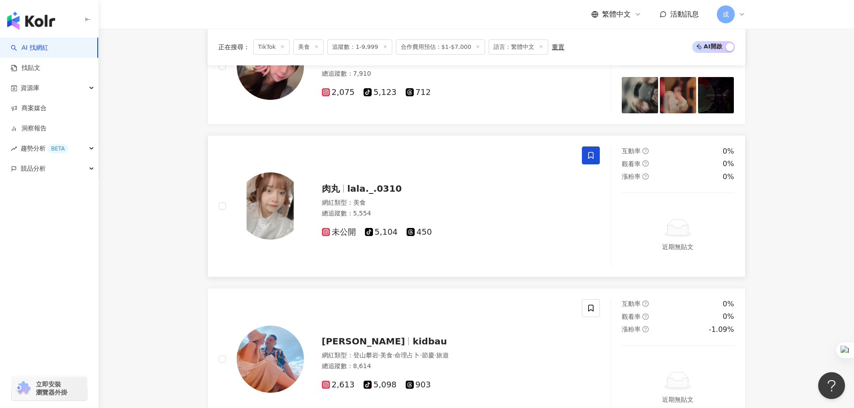
click at [588, 159] on icon at bounding box center [591, 155] width 8 height 8
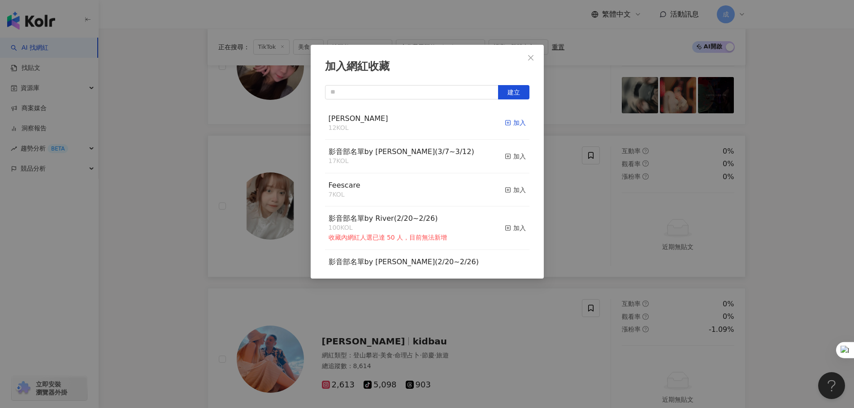
click at [506, 125] on div "加入" at bounding box center [515, 123] width 21 height 10
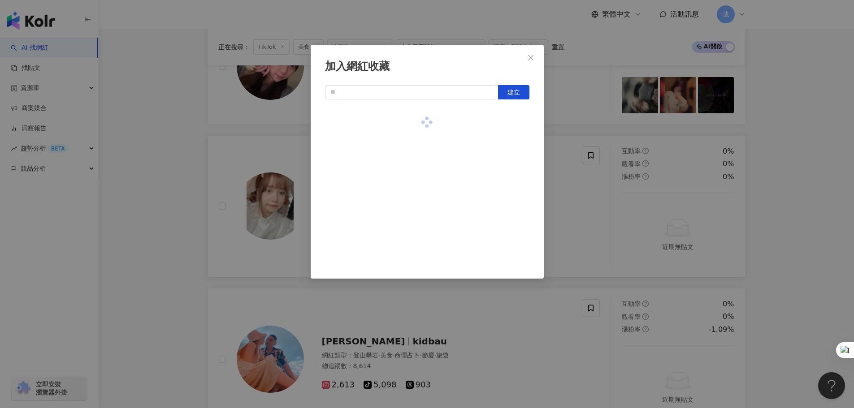
click at [588, 210] on div "加入網紅收藏 建立" at bounding box center [427, 204] width 854 height 408
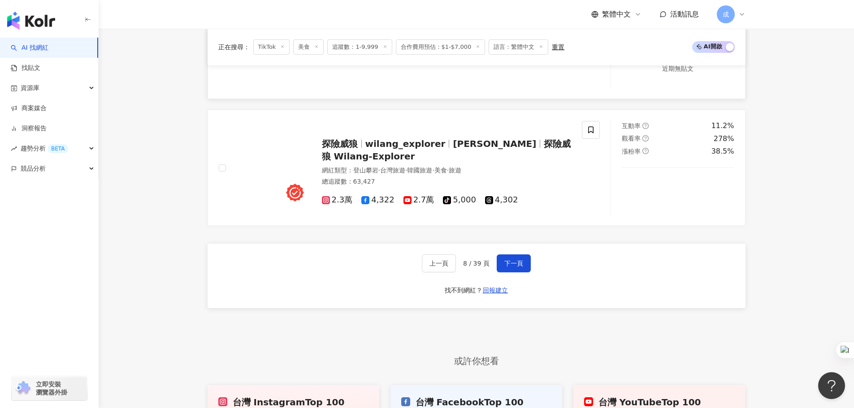
scroll to position [1614, 0]
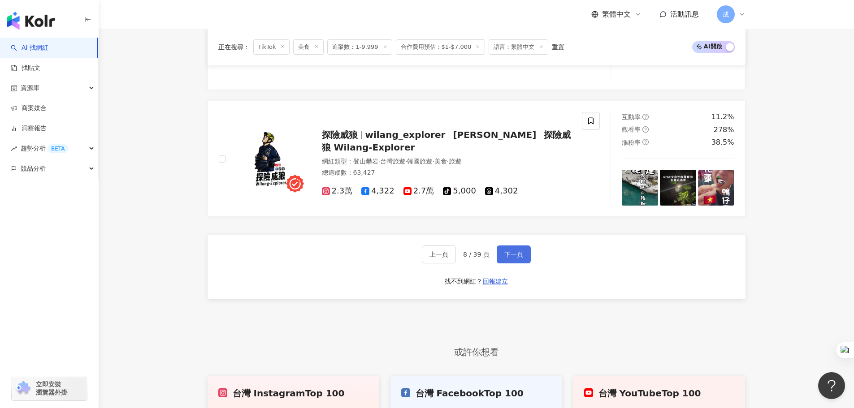
click at [523, 251] on button "下一頁" at bounding box center [514, 255] width 34 height 18
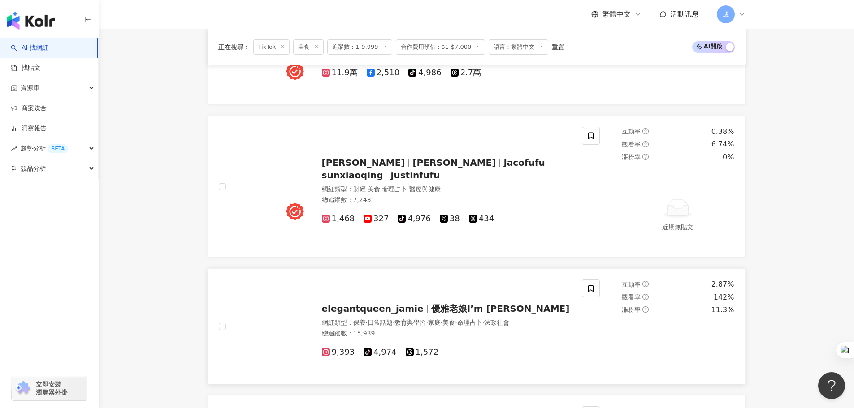
scroll to position [506, 0]
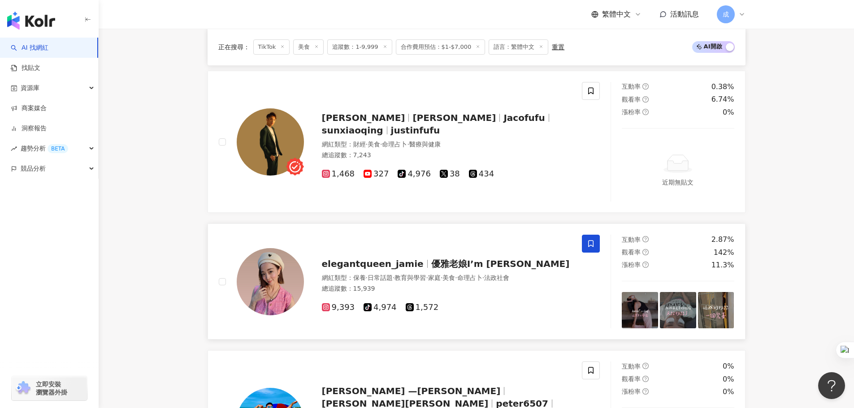
click at [593, 247] on icon at bounding box center [590, 244] width 5 height 7
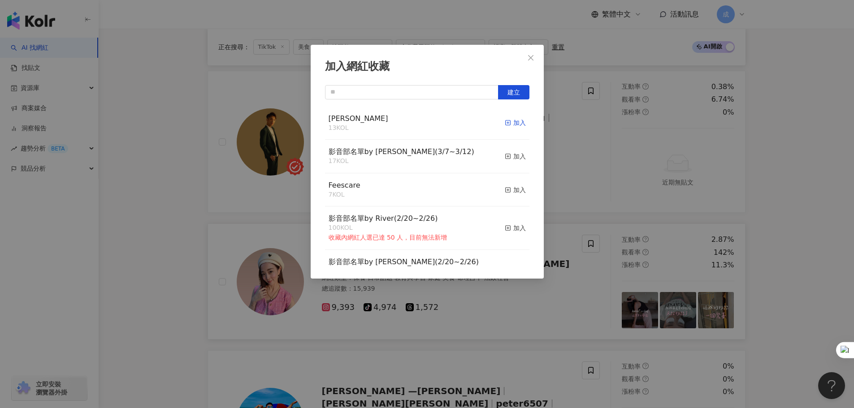
click at [506, 121] on div "加入" at bounding box center [515, 123] width 21 height 10
click at [529, 58] on icon "close" at bounding box center [530, 57] width 7 height 7
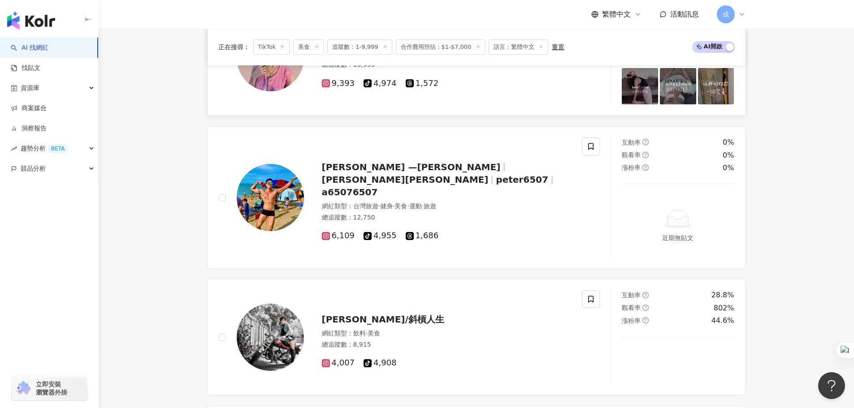
scroll to position [774, 0]
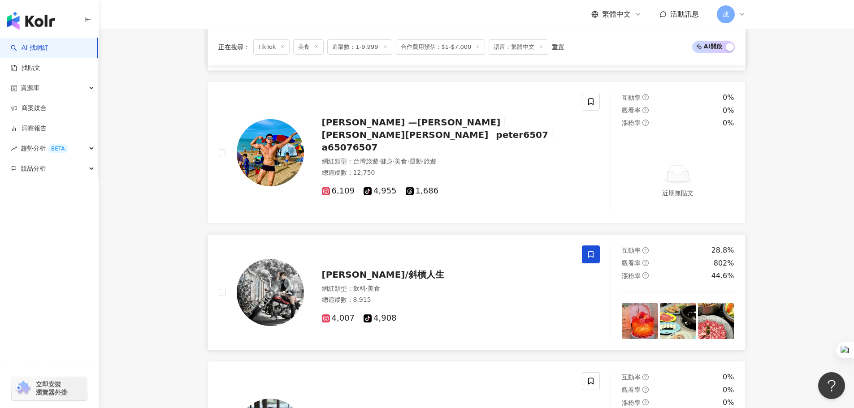
click at [599, 251] on span at bounding box center [591, 255] width 18 height 18
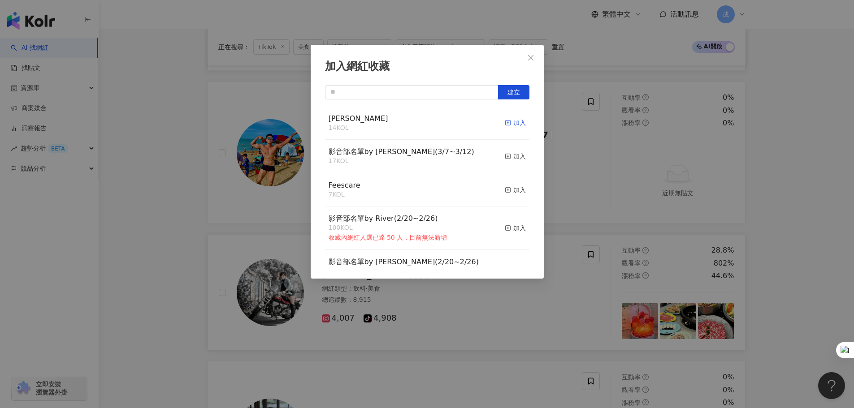
click at [508, 124] on div "加入" at bounding box center [515, 123] width 21 height 10
click at [783, 195] on div "加入網紅收藏 建立 RYAN 14 KOL 加入 影音部名單by Sandy(3/7~3/12) 17 KOL 加入 Feescare 7 KOL 加入 影音…" at bounding box center [427, 204] width 854 height 408
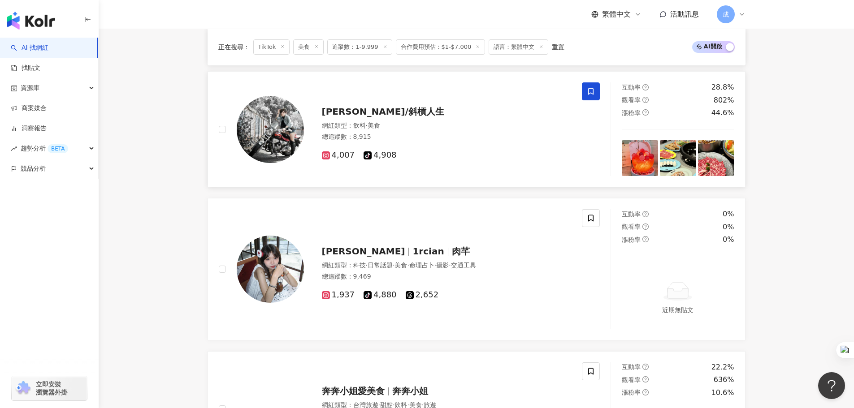
scroll to position [954, 0]
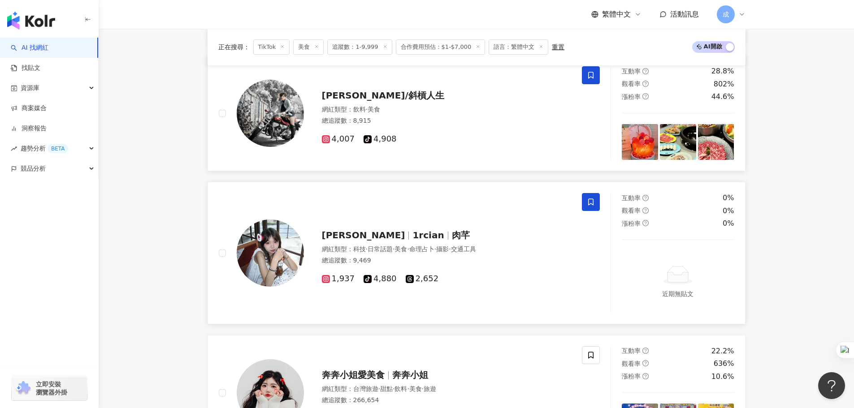
click at [594, 199] on icon at bounding box center [591, 202] width 8 height 8
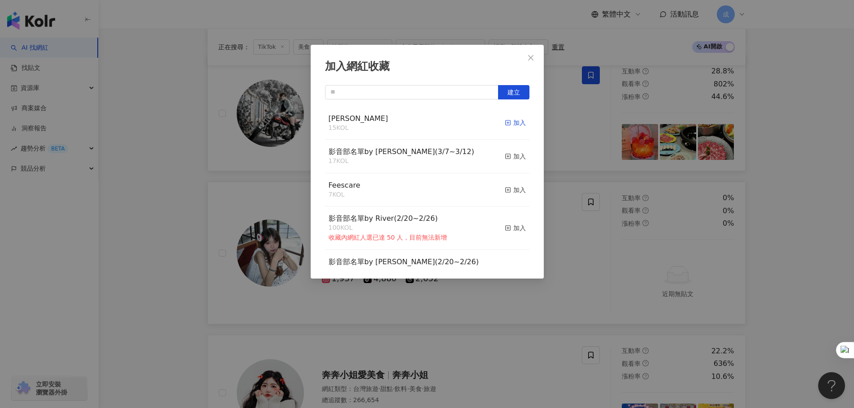
click at [510, 123] on div "加入" at bounding box center [515, 123] width 21 height 10
click at [783, 235] on div "加入網紅收藏 建立 RYAN 15 KOL 加入 影音部名單by Sandy(3/7~3/12) 17 KOL 加入 Feescare 7 KOL 加入 影音…" at bounding box center [427, 204] width 854 height 408
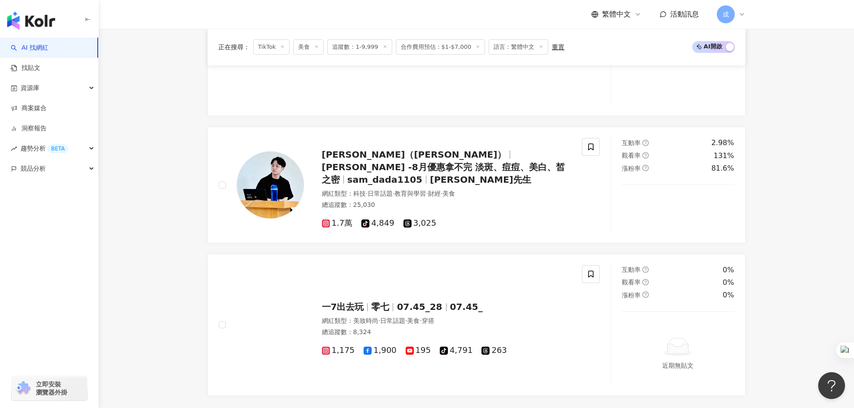
scroll to position [1716, 0]
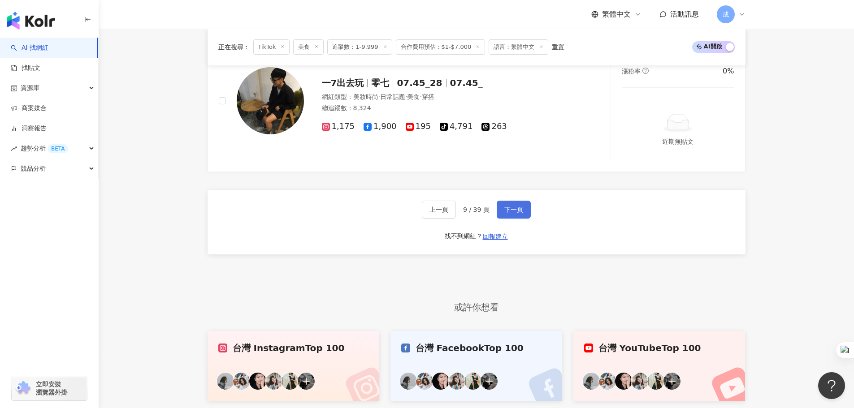
click at [521, 214] on button "下一頁" at bounding box center [514, 210] width 34 height 18
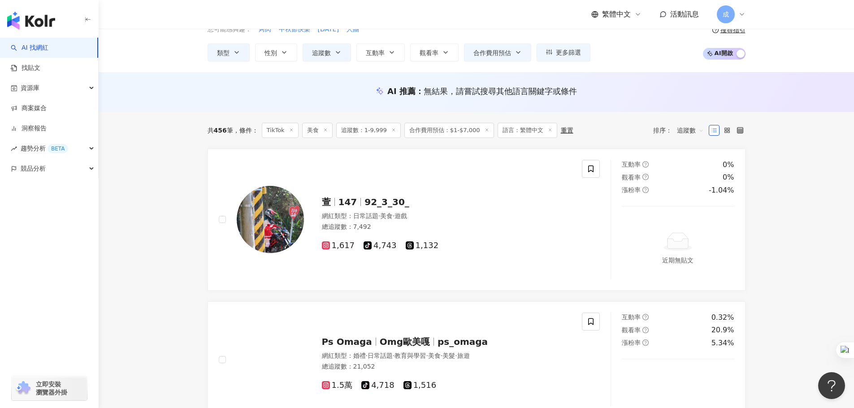
scroll to position [90, 0]
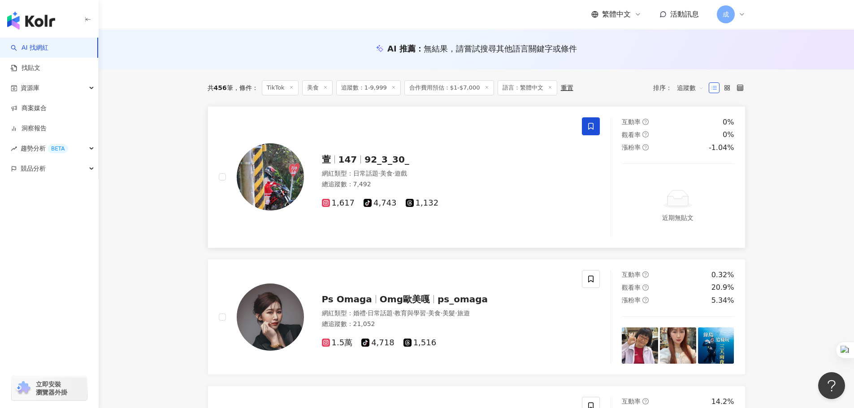
click at [591, 124] on icon at bounding box center [591, 126] width 8 height 8
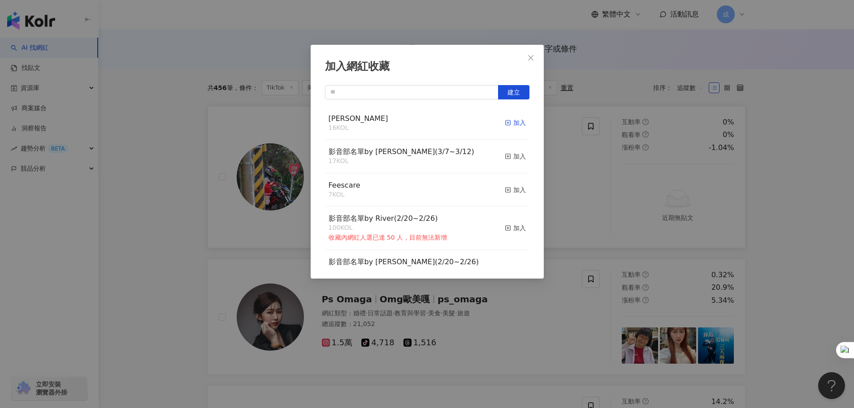
click at [505, 122] on div "加入" at bounding box center [515, 123] width 21 height 10
click at [804, 173] on div "加入網紅收藏 建立 RYAN 17 KOL 已加入 影音部名單by Sandy(3/7~3/12) 17 KOL 加入 Feescare 7 KOL 加入 影…" at bounding box center [427, 204] width 854 height 408
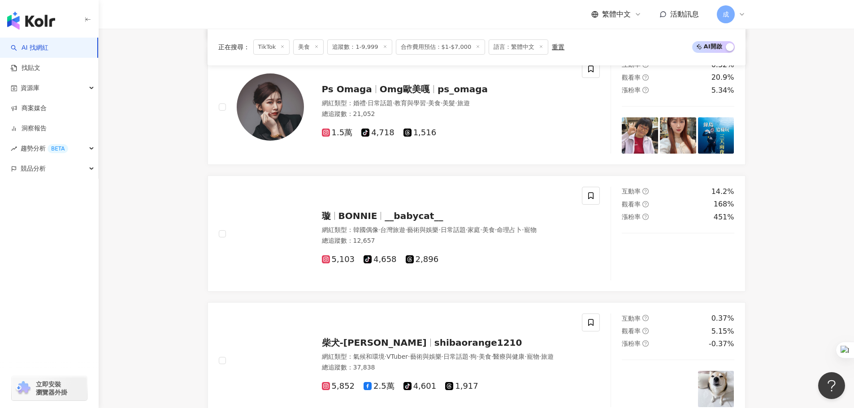
scroll to position [314, 0]
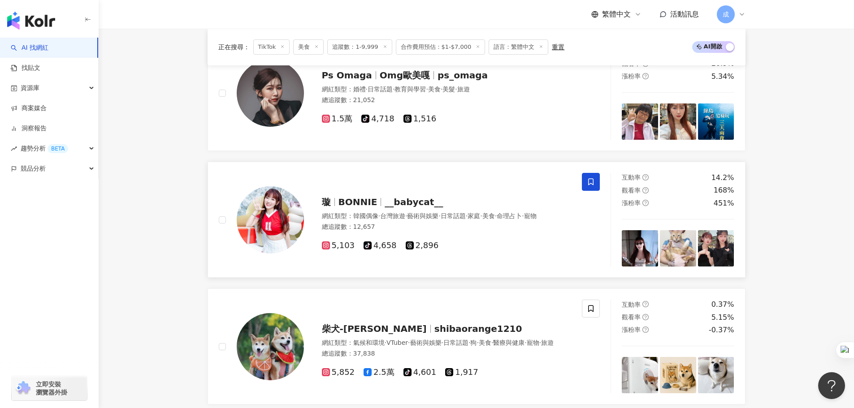
click at [589, 190] on span at bounding box center [591, 182] width 18 height 18
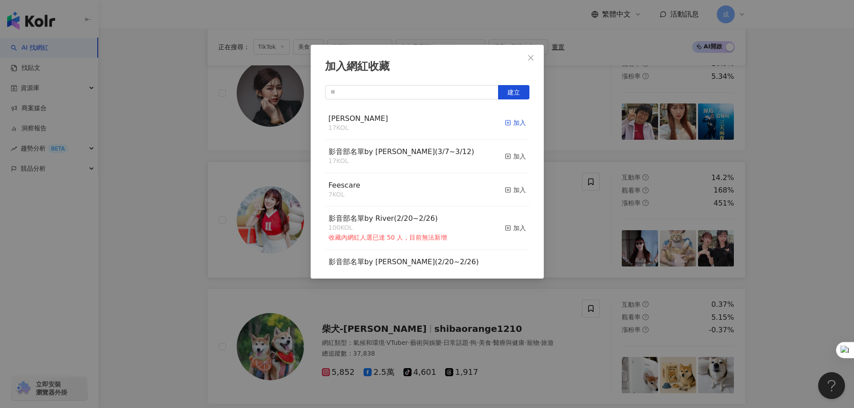
click at [507, 121] on div "加入" at bounding box center [515, 123] width 21 height 10
click at [803, 179] on div "加入網紅收藏 建立 RYAN 17 KOL 加入 影音部名單by Sandy(3/7~3/12) 17 KOL 加入 Feescare 7 KOL 加入 影音…" at bounding box center [427, 204] width 854 height 408
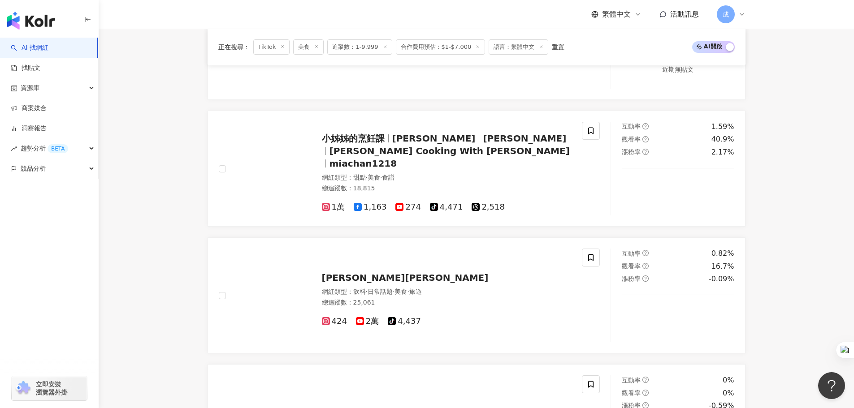
scroll to position [1076, 0]
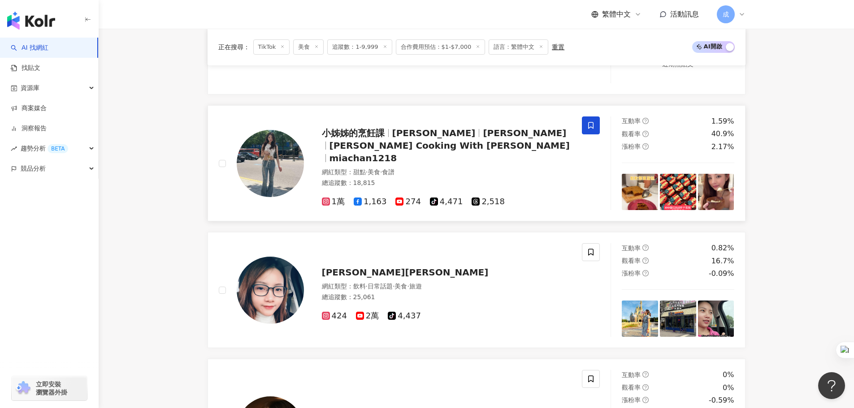
click at [591, 125] on icon at bounding box center [591, 125] width 8 height 8
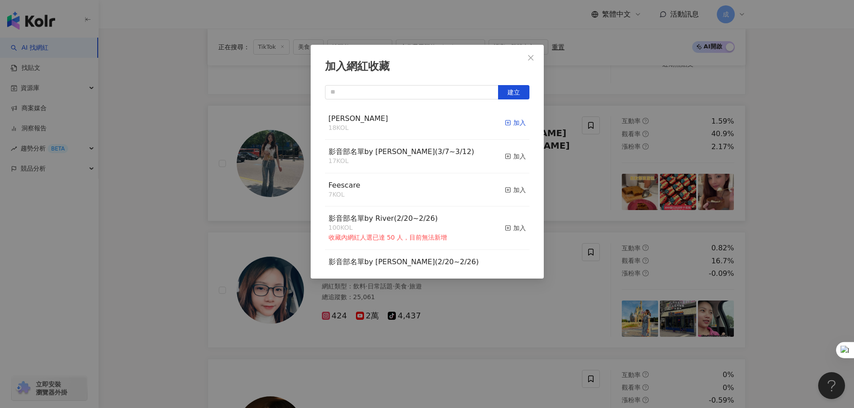
click at [518, 122] on div "加入" at bounding box center [515, 123] width 21 height 10
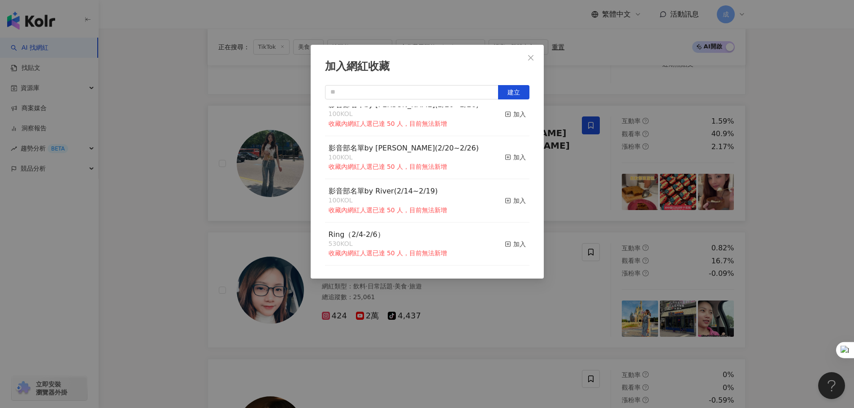
scroll to position [169, 0]
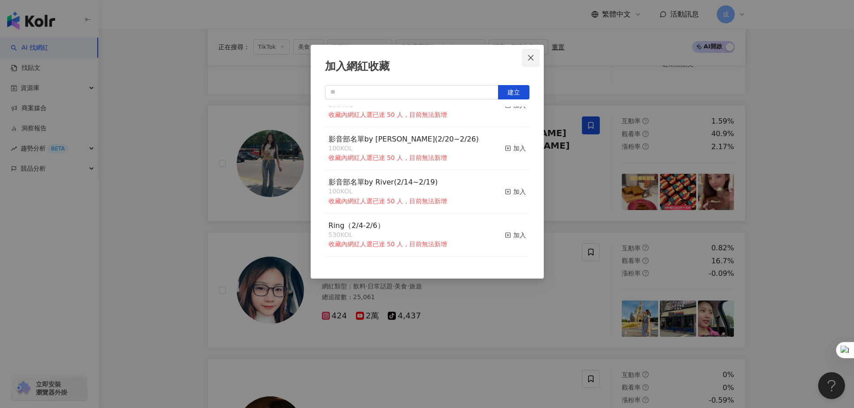
click at [534, 57] on icon "close" at bounding box center [530, 57] width 7 height 7
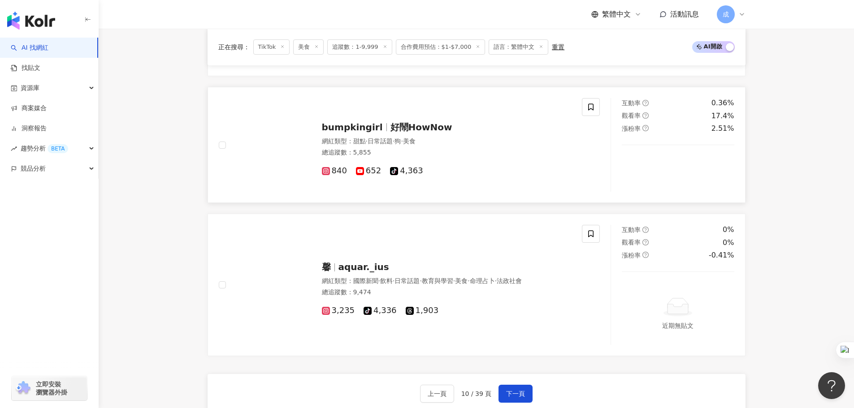
scroll to position [1569, 0]
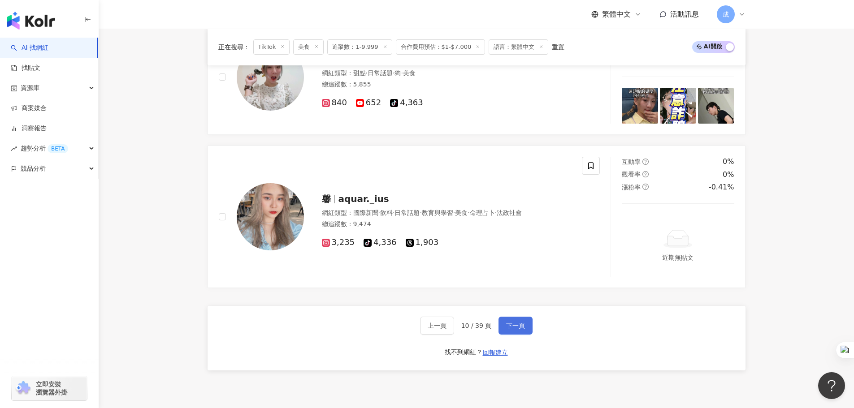
click at [511, 322] on span "下一頁" at bounding box center [515, 325] width 19 height 7
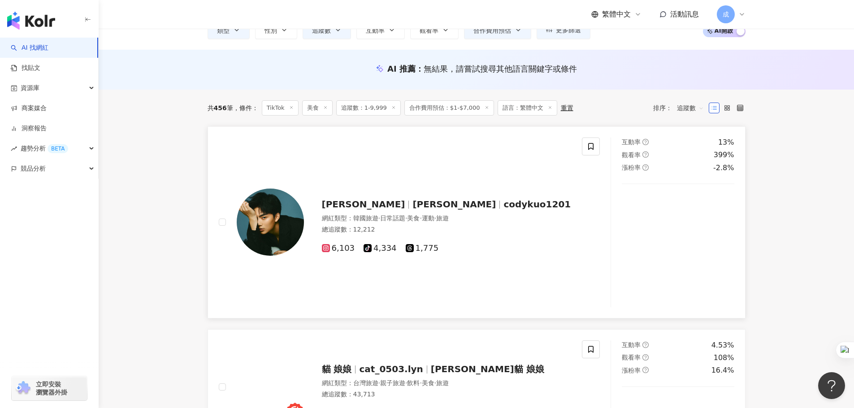
scroll to position [90, 0]
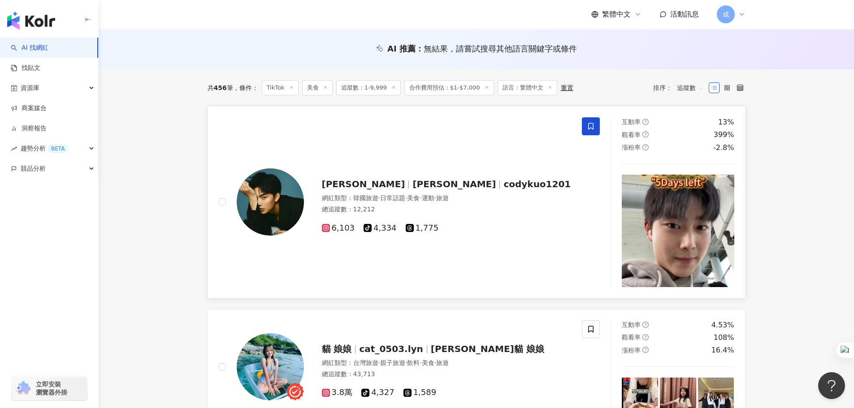
click at [588, 120] on span at bounding box center [591, 126] width 18 height 18
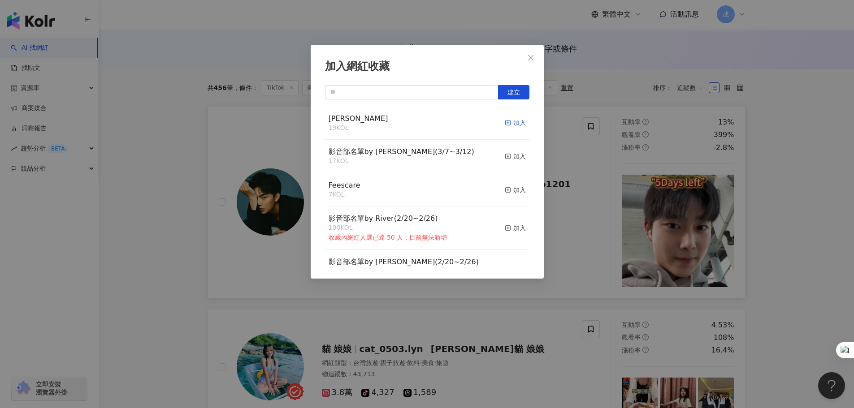
click at [505, 122] on icon "button" at bounding box center [508, 123] width 6 height 6
click at [782, 199] on div "加入網紅收藏 建立 RYAN 19 KOL 加入 影音部名單by Sandy(3/7~3/12) 17 KOL 加入 Feescare 7 KOL 加入 影音…" at bounding box center [427, 204] width 854 height 408
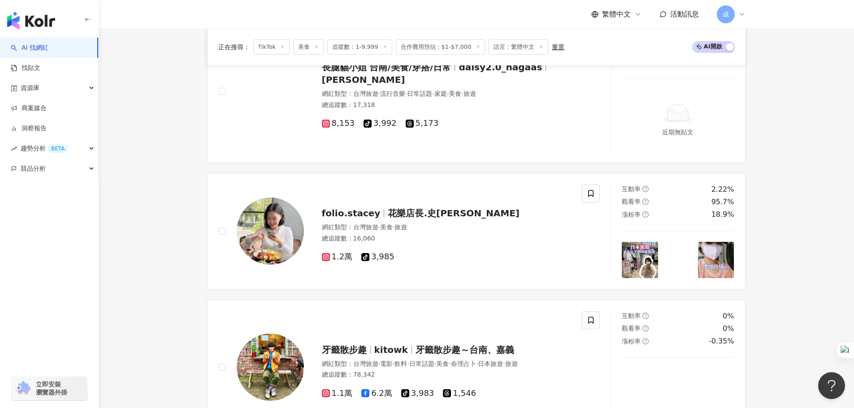
scroll to position [1389, 0]
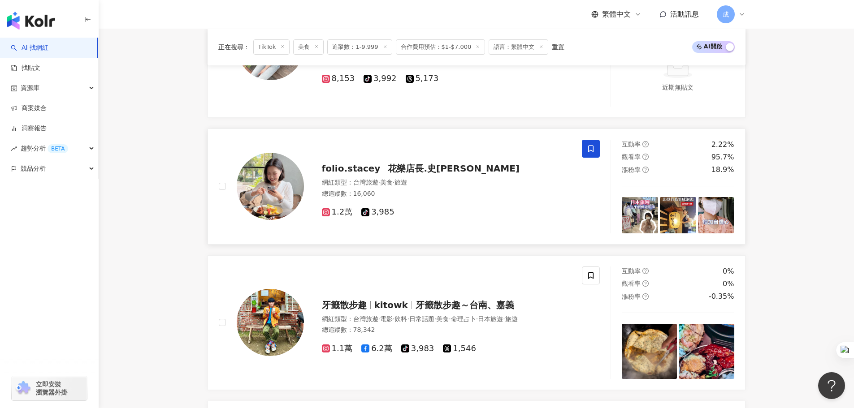
click at [590, 150] on icon at bounding box center [591, 149] width 8 height 8
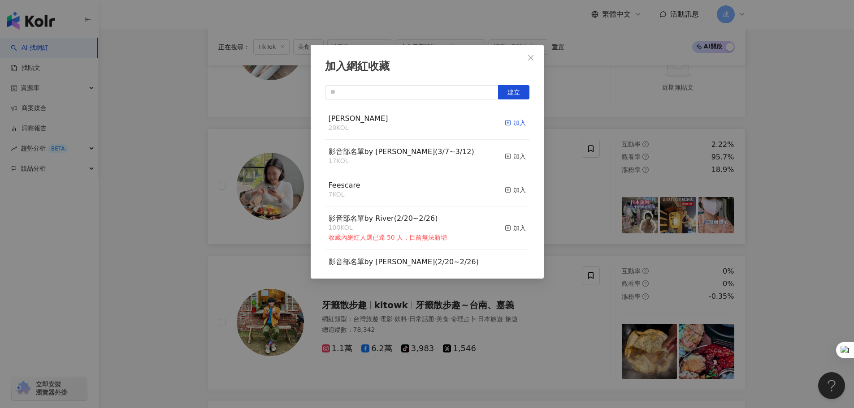
click at [508, 124] on line "button" at bounding box center [508, 123] width 0 height 2
click at [803, 175] on div "加入網紅收藏 建立 RYAN 21 KOL 已加入 影音部名單by Sandy(3/7~3/12) 17 KOL 加入 Feescare 7 KOL 加入 影…" at bounding box center [427, 204] width 854 height 408
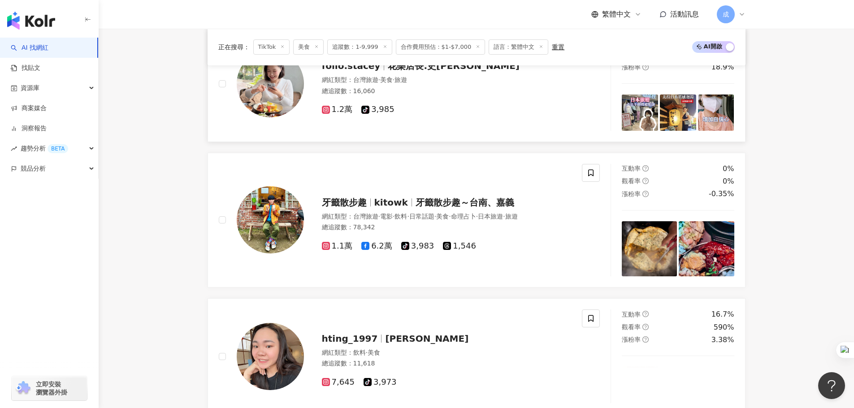
scroll to position [1569, 0]
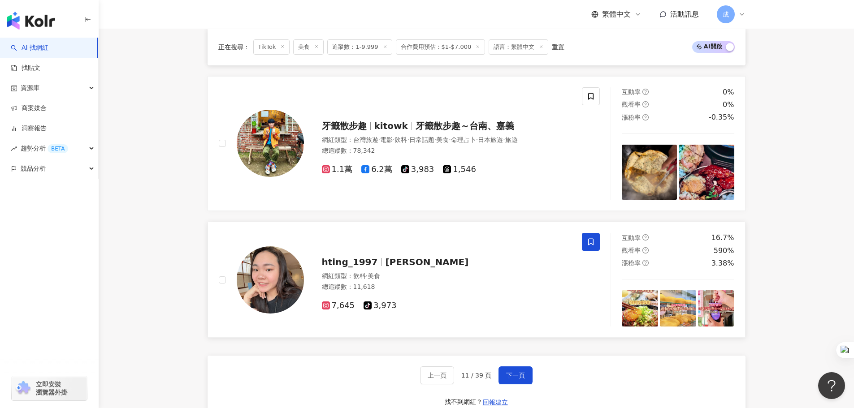
click at [595, 241] on span at bounding box center [591, 242] width 18 height 18
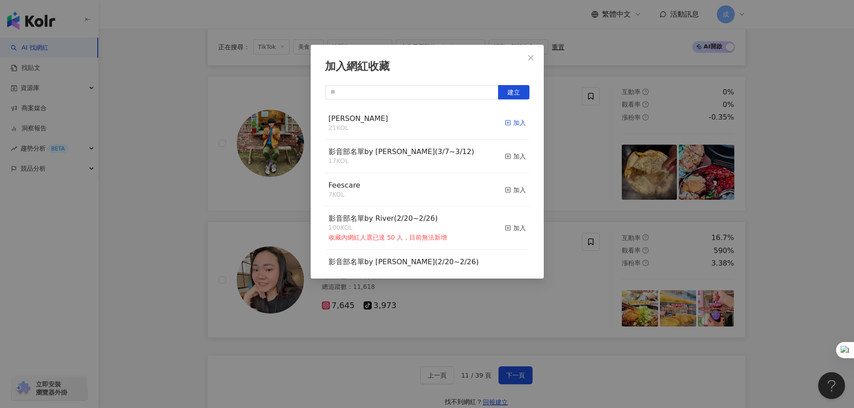
click at [507, 126] on div "加入" at bounding box center [515, 123] width 21 height 10
click at [530, 59] on icon "close" at bounding box center [530, 57] width 7 height 7
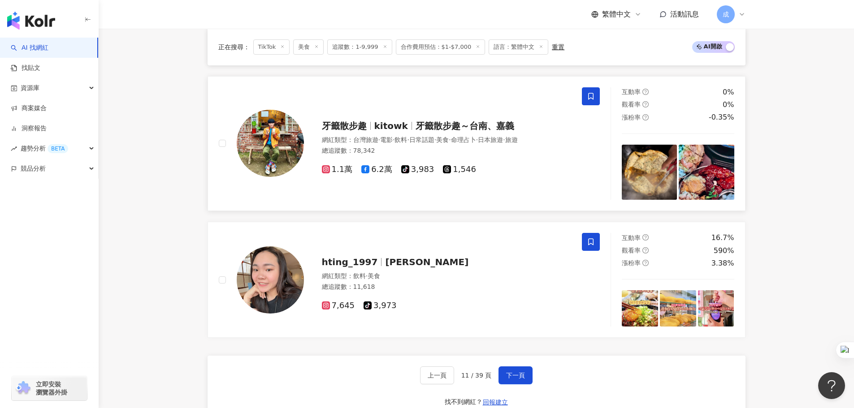
click at [588, 100] on icon at bounding box center [590, 96] width 5 height 7
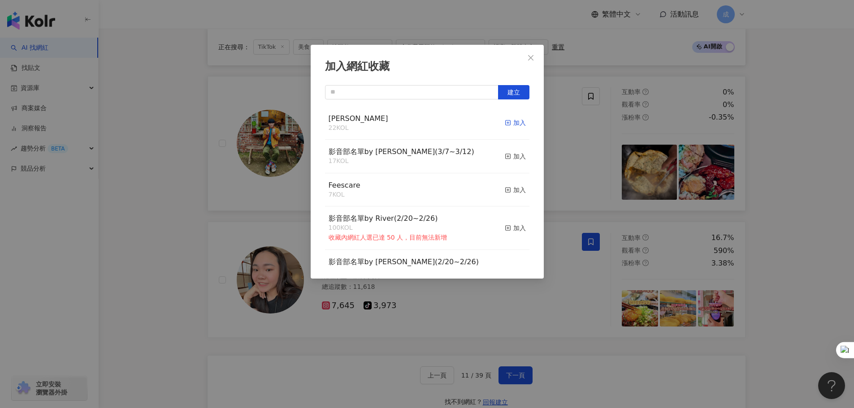
click at [505, 125] on div "加入" at bounding box center [515, 123] width 21 height 10
click at [531, 57] on icon "close" at bounding box center [530, 57] width 5 height 5
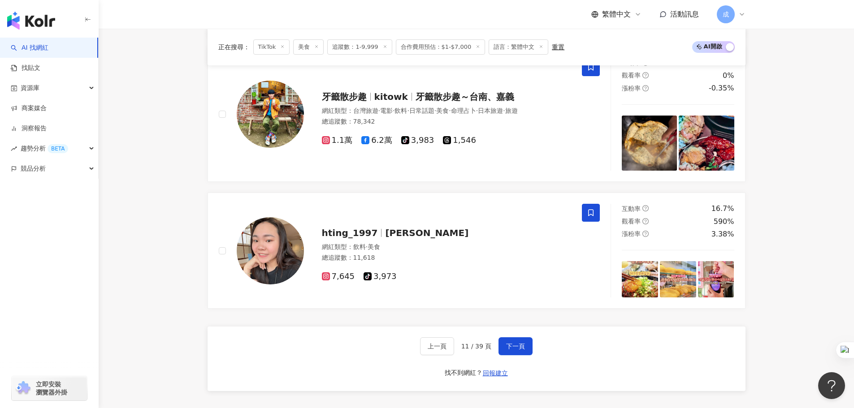
scroll to position [1614, 0]
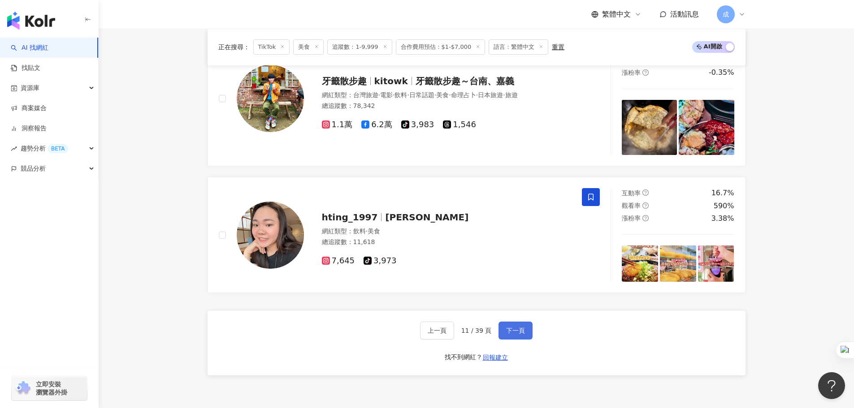
click at [518, 332] on span "下一頁" at bounding box center [515, 330] width 19 height 7
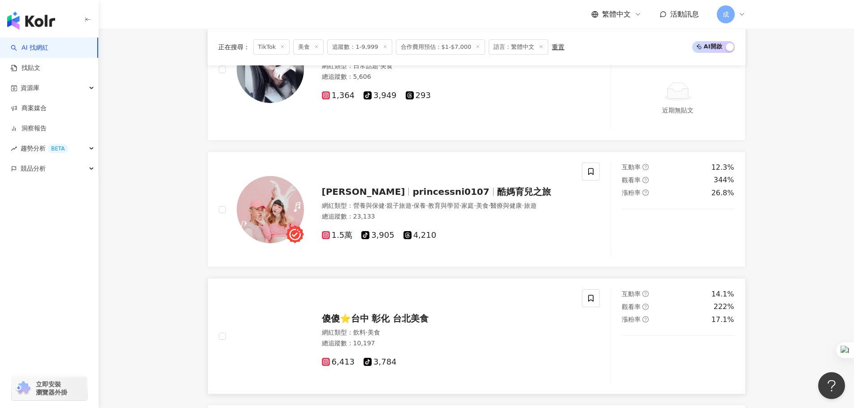
scroll to position [90, 0]
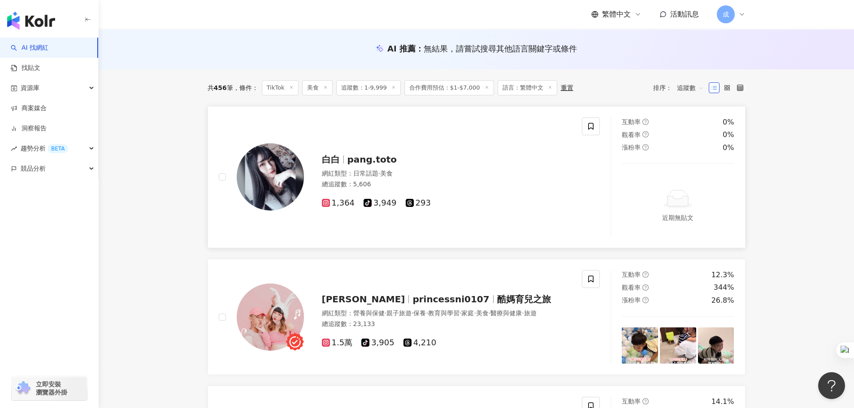
drag, startPoint x: 355, startPoint y: 158, endPoint x: 331, endPoint y: 204, distance: 51.7
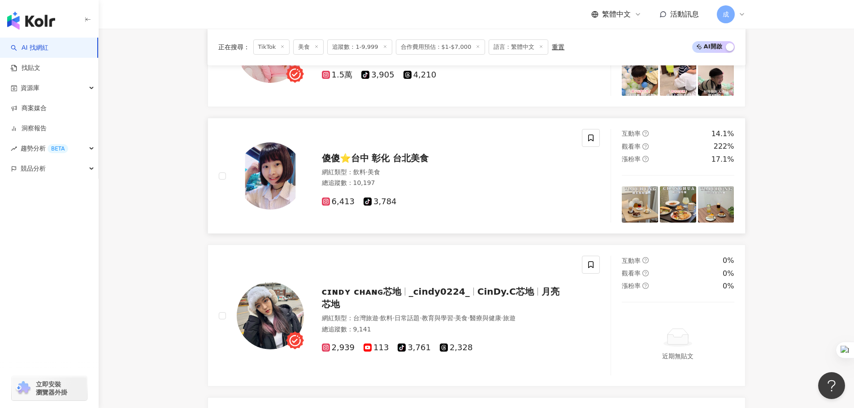
scroll to position [359, 0]
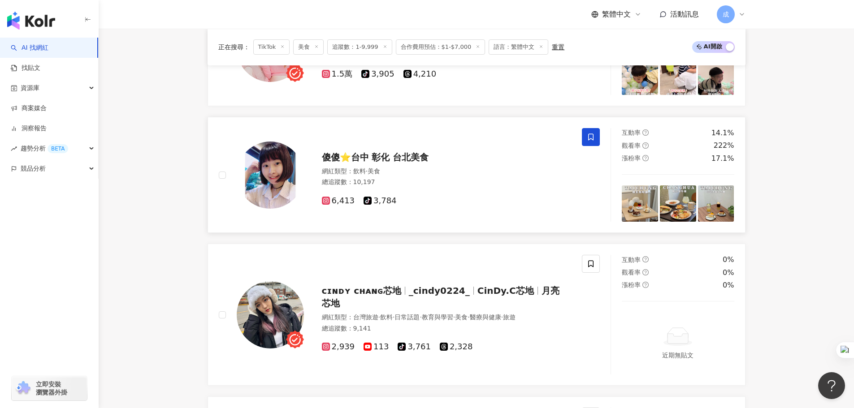
click at [588, 134] on icon at bounding box center [590, 137] width 5 height 7
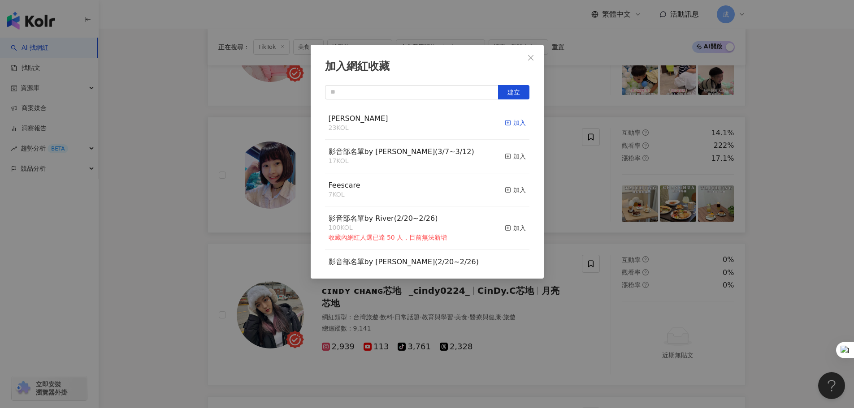
click at [508, 125] on div "加入" at bounding box center [515, 123] width 21 height 10
click at [836, 199] on div "加入網紅收藏 建立 RYAN 23 KOL 加入 影音部名單by Sandy(3/7~3/12) 17 KOL 加入 Feescare 7 KOL 加入 影音…" at bounding box center [427, 204] width 854 height 408
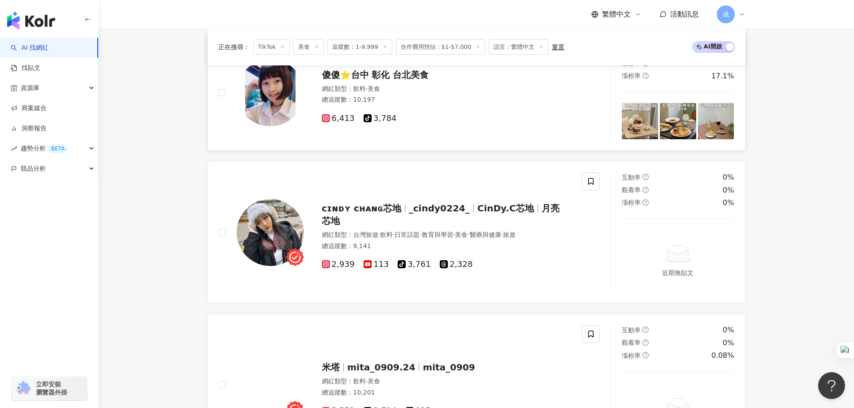
scroll to position [448, 0]
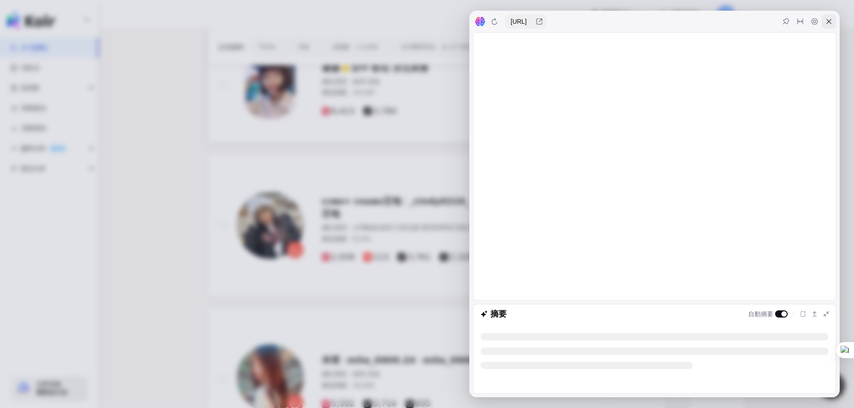
click at [830, 24] on icon at bounding box center [828, 21] width 7 height 7
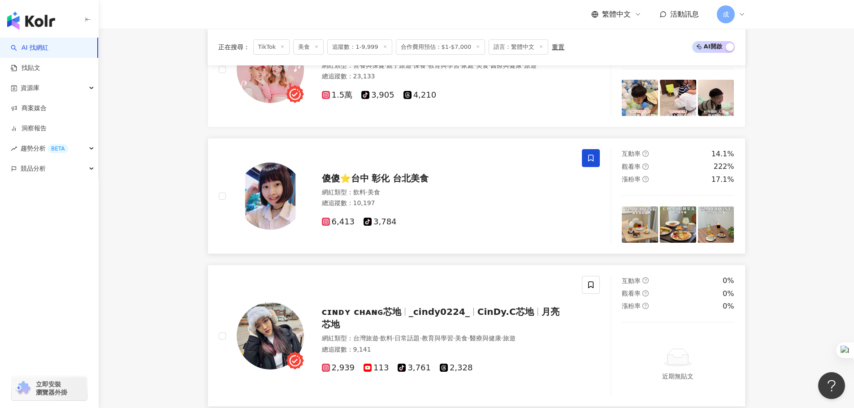
scroll to position [359, 0]
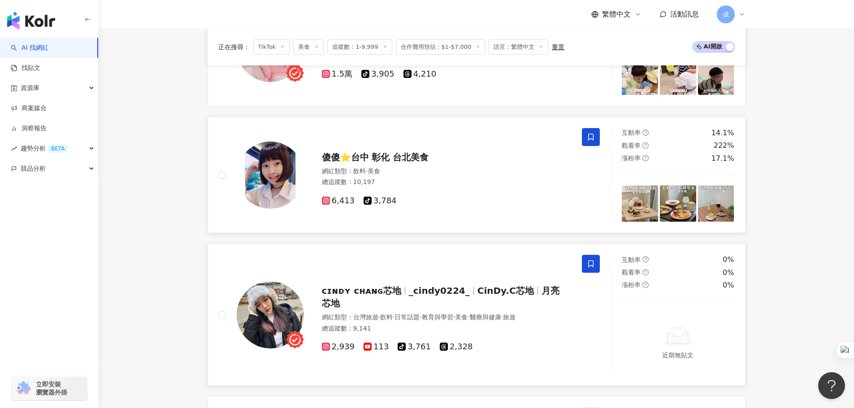
click at [596, 267] on span at bounding box center [591, 264] width 18 height 18
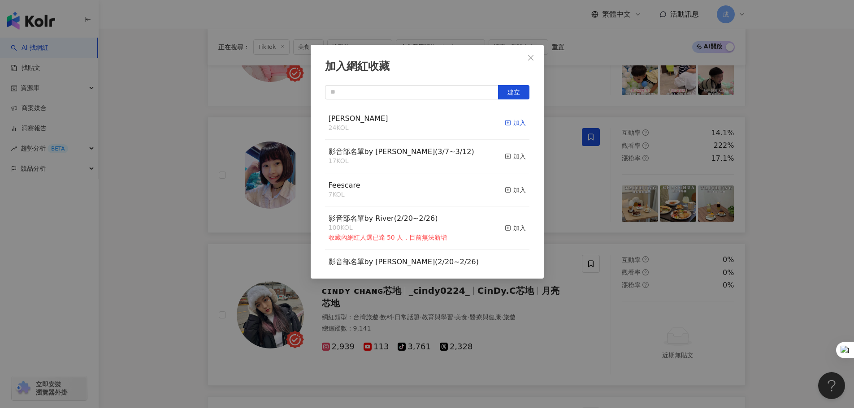
click at [510, 119] on div "加入" at bounding box center [515, 123] width 21 height 10
click at [805, 213] on div "加入網紅收藏 建立 RYAN 24 KOL 加入 影音部名單by Sandy(3/7~3/12) 17 KOL 加入 Feescare 7 KOL 加入 影音…" at bounding box center [427, 204] width 854 height 408
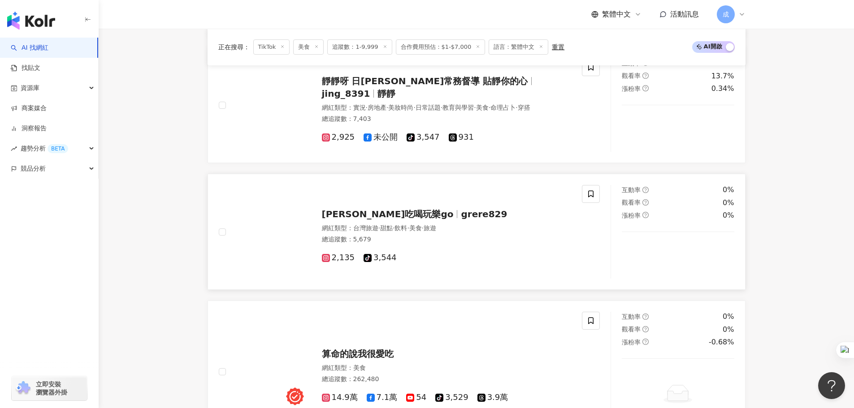
scroll to position [1434, 0]
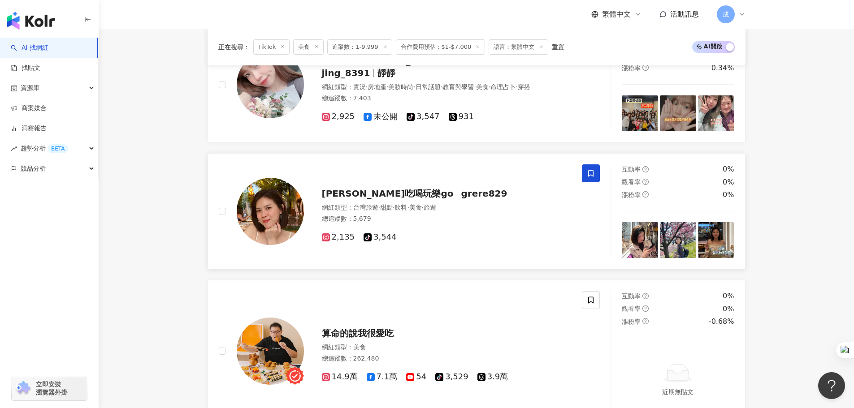
click at [593, 172] on icon at bounding box center [590, 173] width 5 height 7
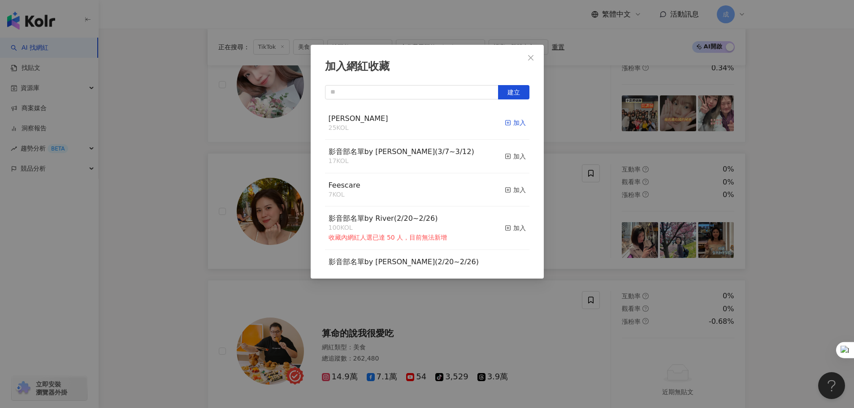
click at [509, 121] on div "加入" at bounding box center [515, 123] width 21 height 10
click at [792, 203] on div "加入網紅收藏 建立 RYAN 25 KOL 加入 影音部名單by Sandy(3/7~3/12) 17 KOL 加入 Feescare 7 KOL 加入 影音…" at bounding box center [427, 204] width 854 height 408
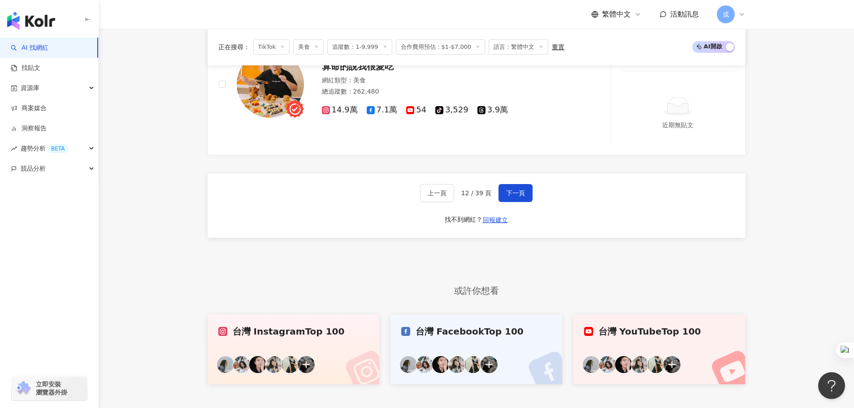
scroll to position [1703, 0]
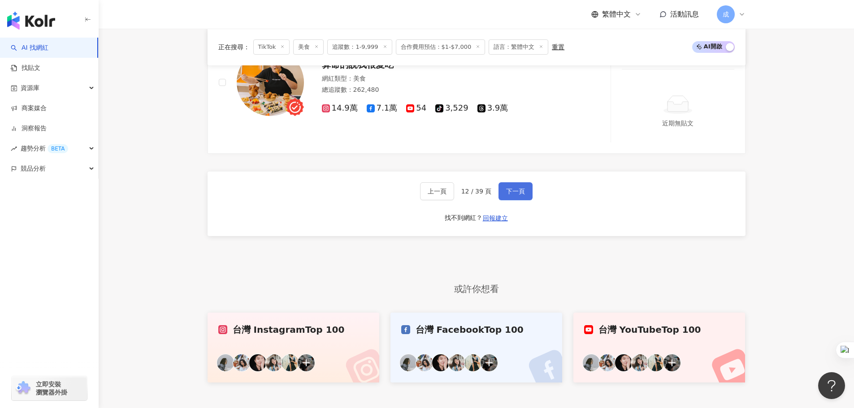
click at [518, 188] on span "下一頁" at bounding box center [515, 191] width 19 height 7
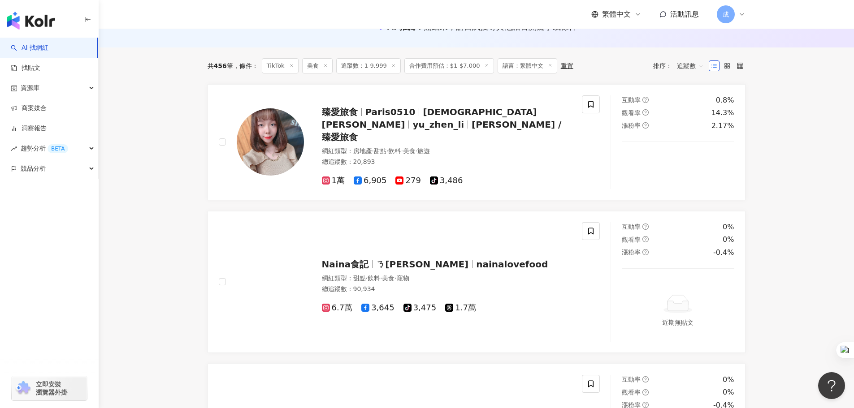
scroll to position [134, 0]
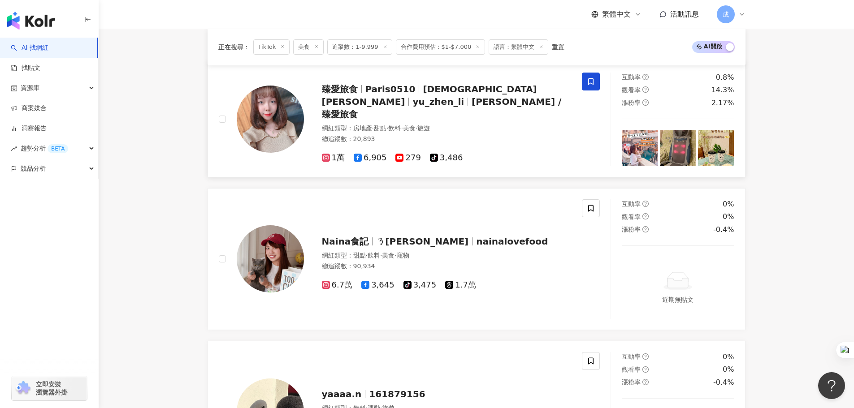
click at [587, 83] on icon at bounding box center [591, 82] width 8 height 8
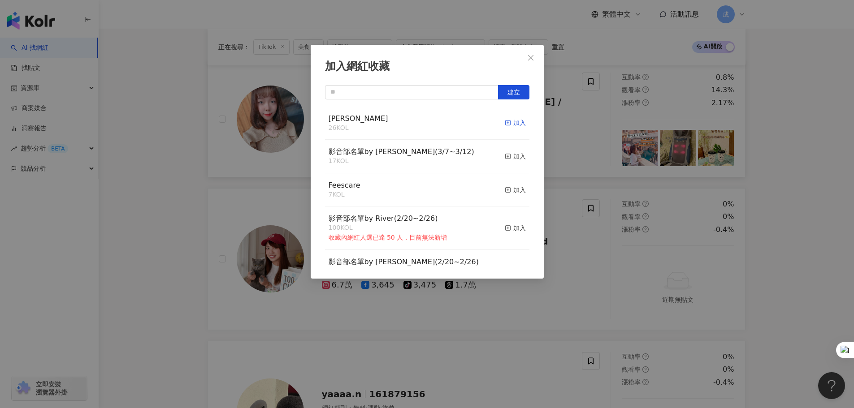
click at [508, 124] on div "加入" at bounding box center [515, 123] width 21 height 10
click at [797, 194] on div "加入網紅收藏 建立 RYAN 27 KOL 已加入 影音部名單by Sandy(3/7~3/12) 17 KOL 加入 Feescare 7 KOL 加入 影…" at bounding box center [427, 204] width 854 height 408
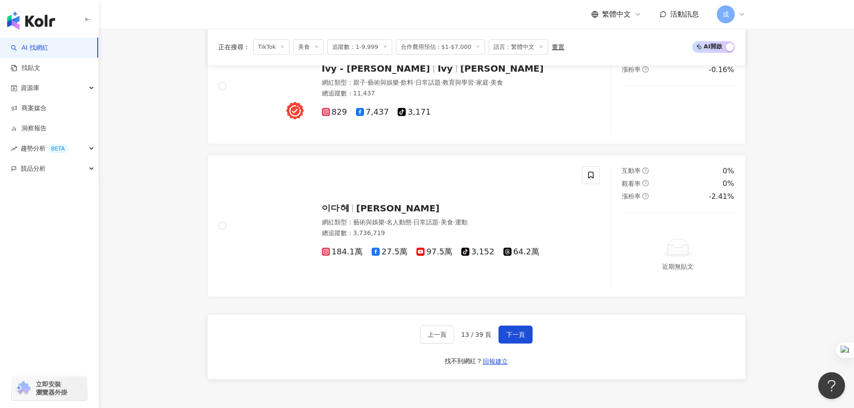
scroll to position [1658, 0]
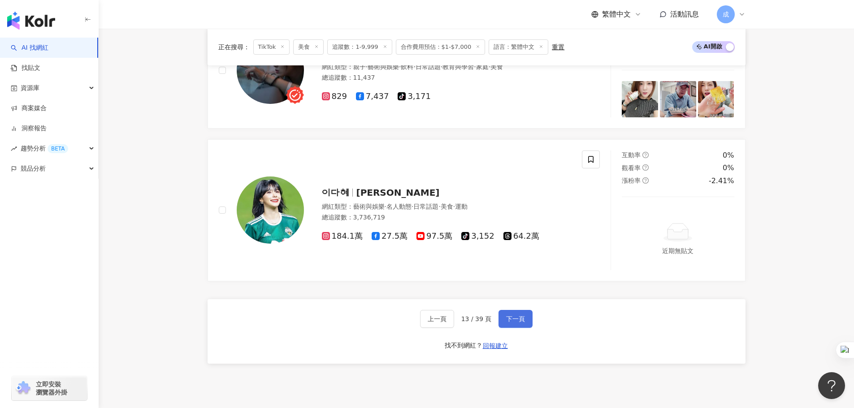
click at [526, 319] on button "下一頁" at bounding box center [515, 319] width 34 height 18
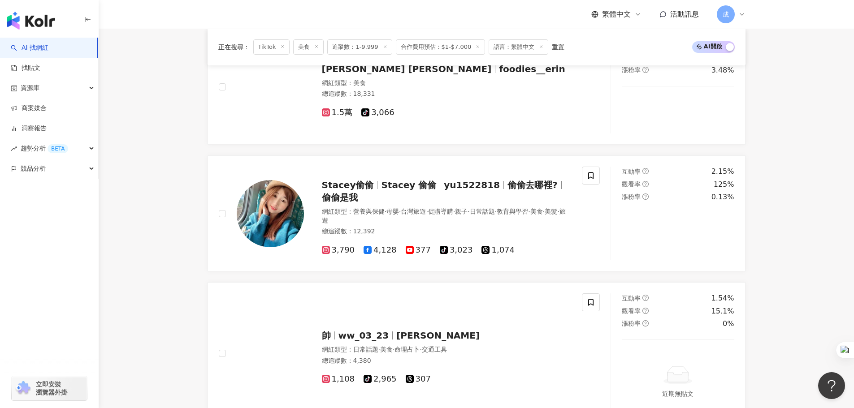
scroll to position [1684, 0]
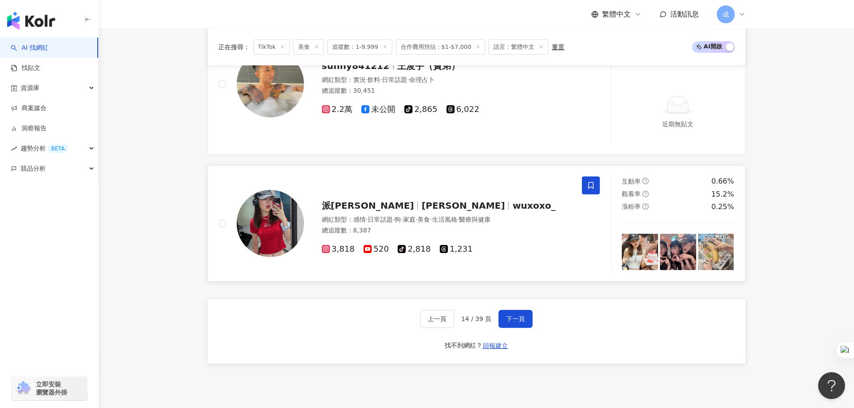
click at [594, 186] on icon at bounding box center [591, 186] width 8 height 8
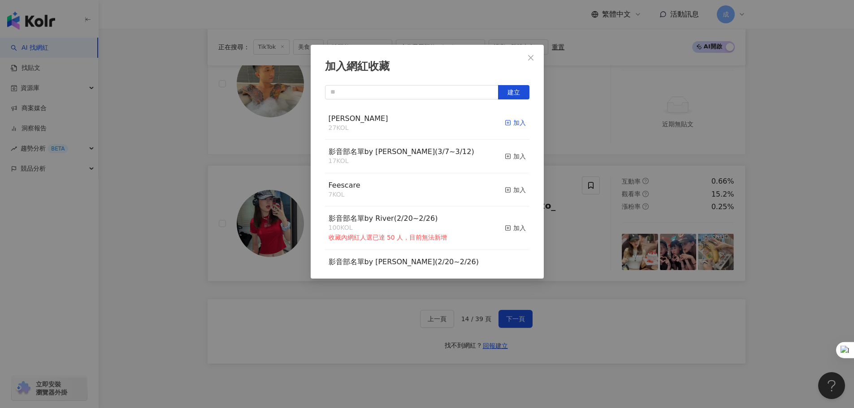
click at [512, 123] on div "加入" at bounding box center [515, 123] width 21 height 10
click at [774, 191] on div "加入網紅收藏 建立 RYAN 27 KOL 加入 影音部名單by Sandy(3/7~3/12) 17 KOL 加入 Feescare 7 KOL 加入 影音…" at bounding box center [427, 204] width 854 height 408
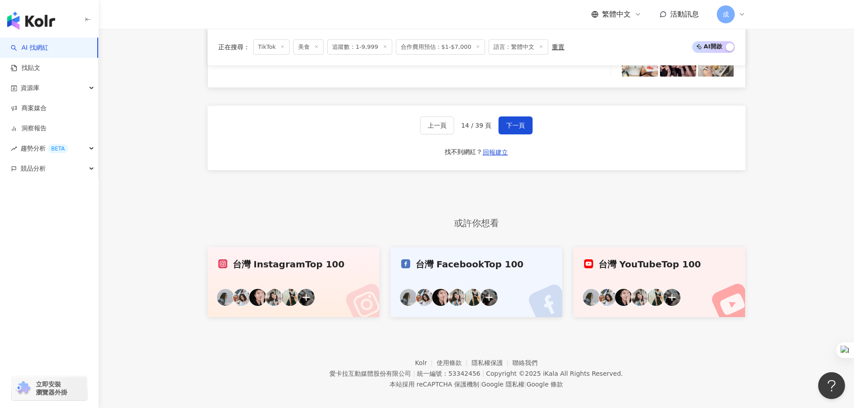
scroll to position [1886, 0]
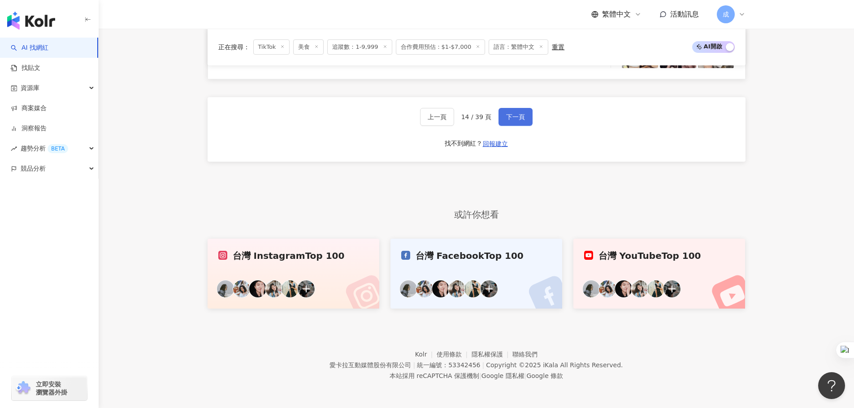
click at [523, 119] on span "下一頁" at bounding box center [515, 116] width 19 height 7
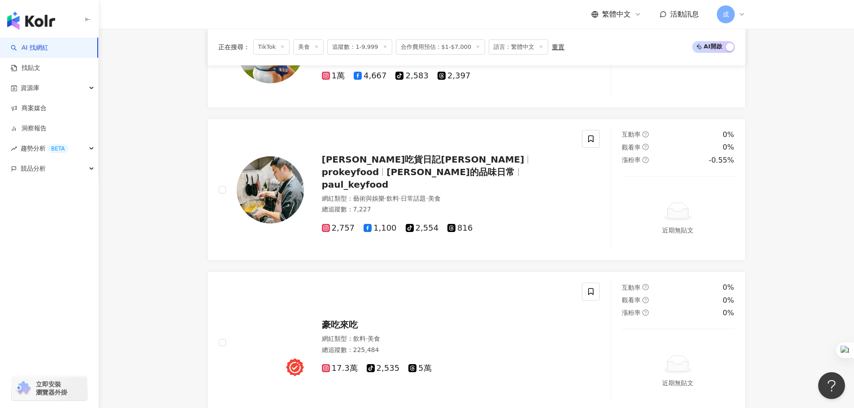
scroll to position [1345, 0]
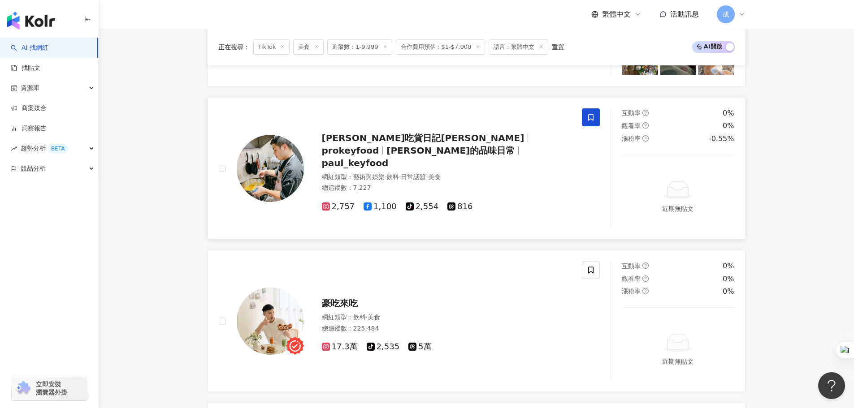
click at [591, 120] on icon at bounding box center [591, 117] width 8 height 8
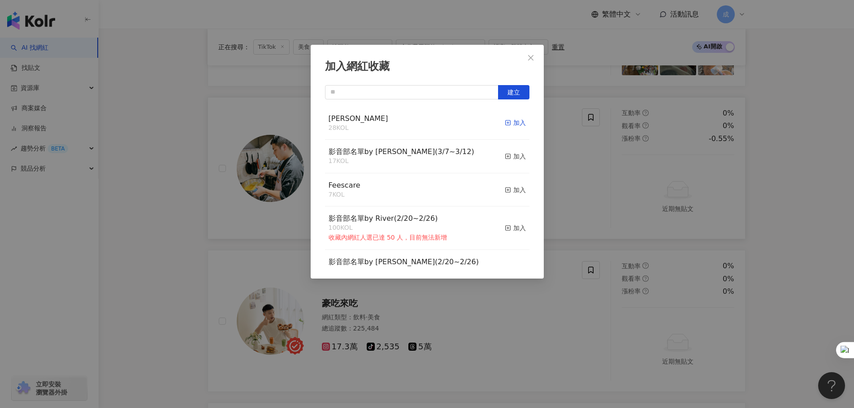
click at [511, 122] on div "加入" at bounding box center [515, 123] width 21 height 10
click at [786, 176] on div "加入網紅收藏 建立 RYAN 29 KOL 已加入 影音部名單by Sandy(3/7~3/12) 17 KOL 加入 Feescare 7 KOL 加入 影…" at bounding box center [427, 204] width 854 height 408
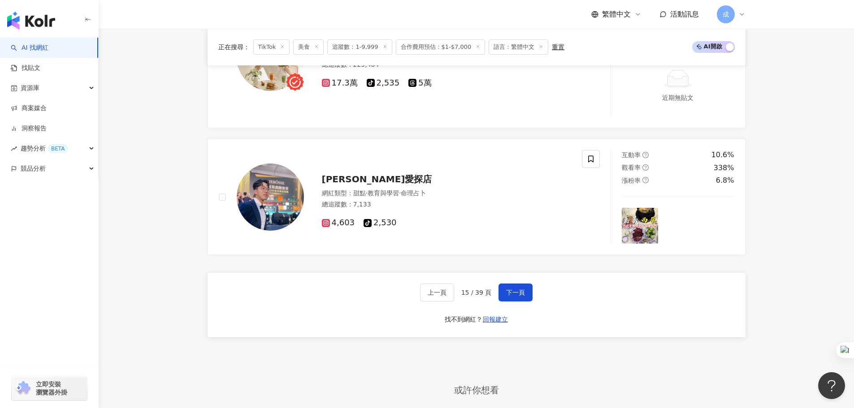
scroll to position [1658, 0]
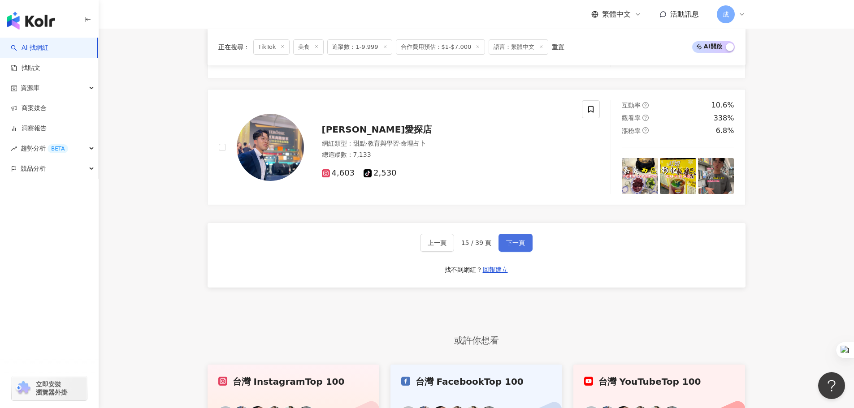
click at [522, 243] on span "下一頁" at bounding box center [515, 242] width 19 height 7
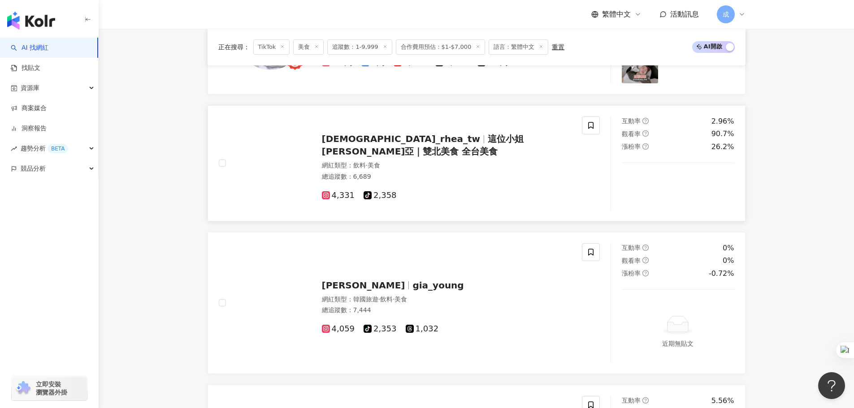
scroll to position [1151, 0]
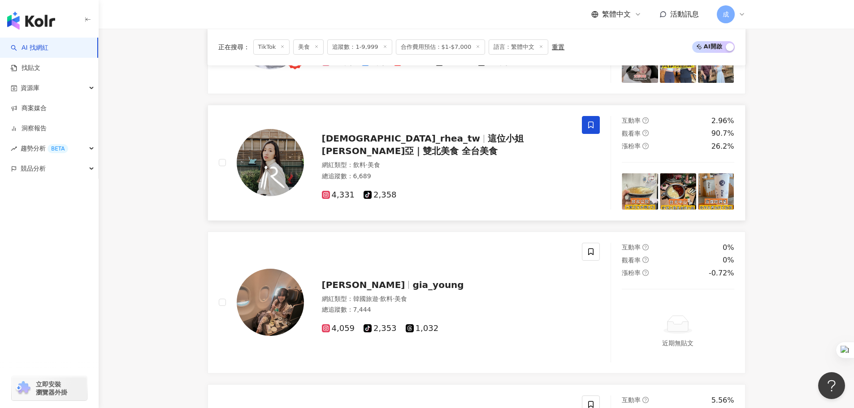
click at [594, 121] on icon at bounding box center [591, 125] width 8 height 8
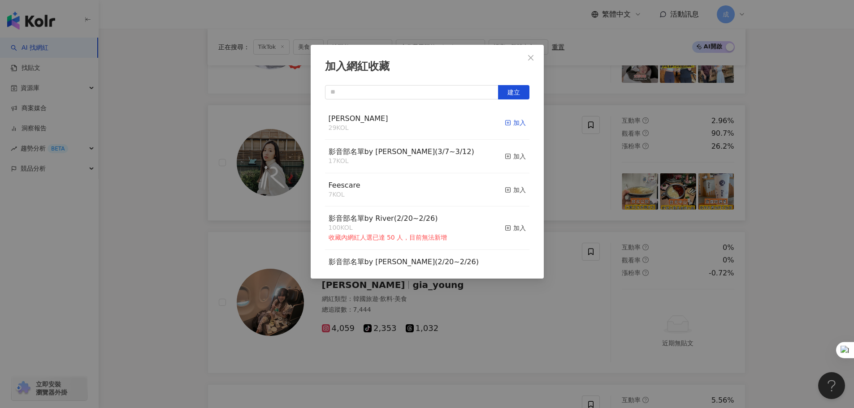
click at [507, 121] on div "加入" at bounding box center [515, 123] width 21 height 10
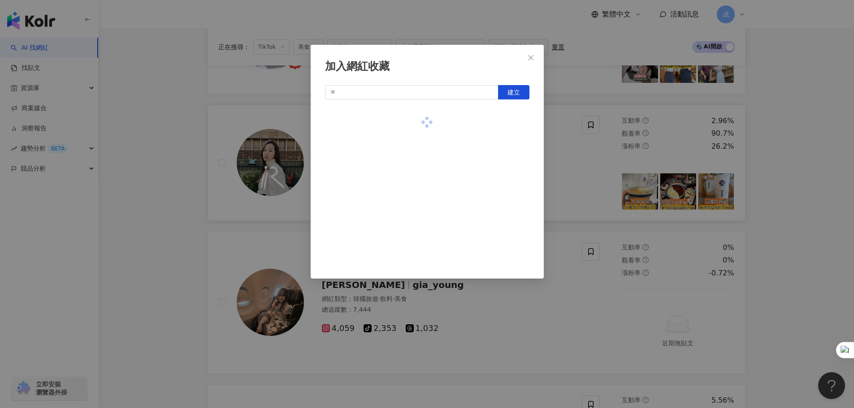
click at [796, 164] on div "加入網紅收藏 建立" at bounding box center [427, 204] width 854 height 408
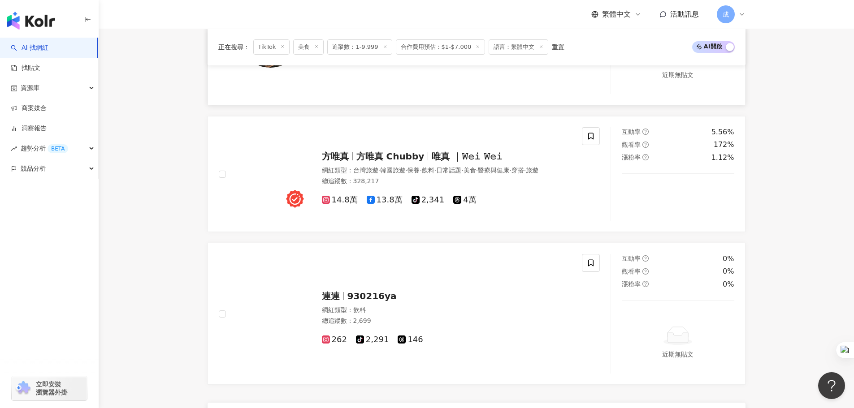
scroll to position [1465, 0]
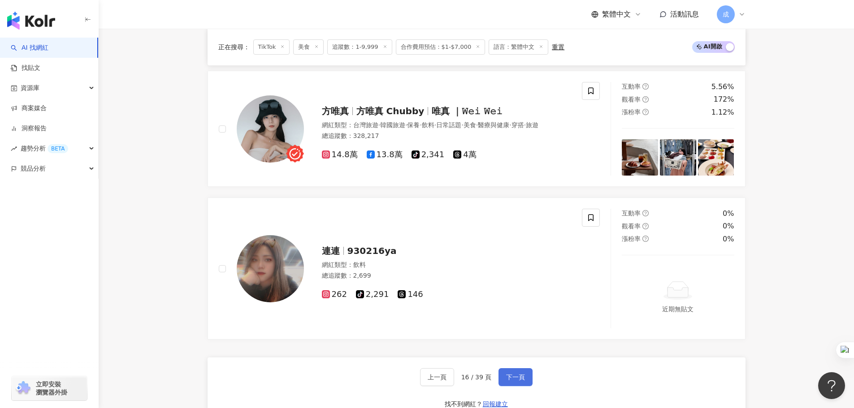
click at [516, 377] on span "下一頁" at bounding box center [515, 377] width 19 height 7
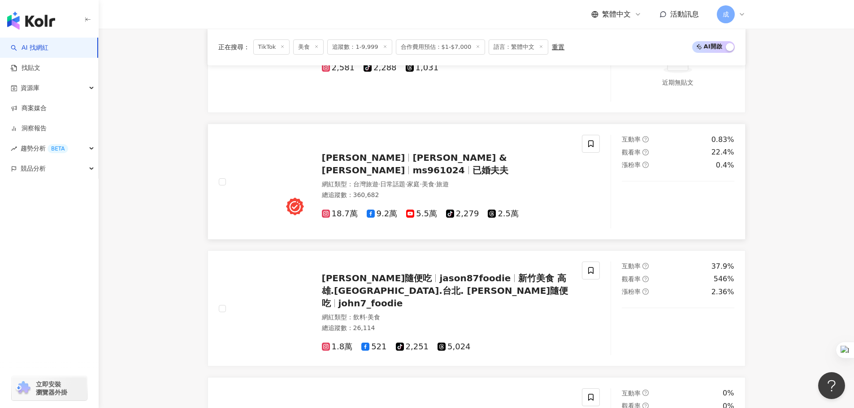
scroll to position [269, 0]
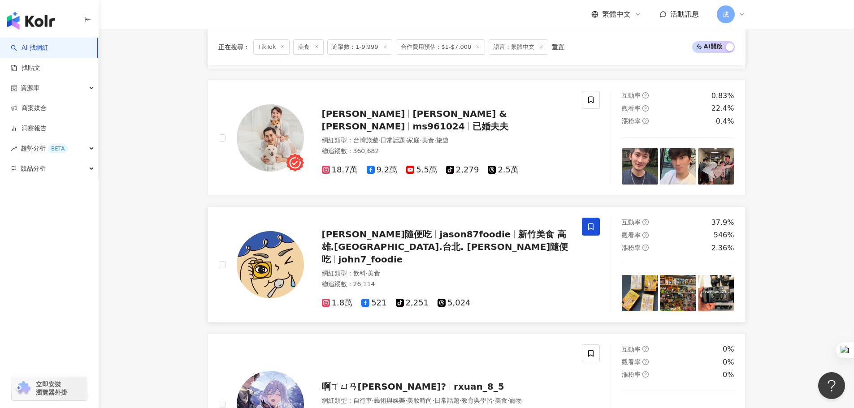
click at [592, 231] on span at bounding box center [591, 227] width 18 height 18
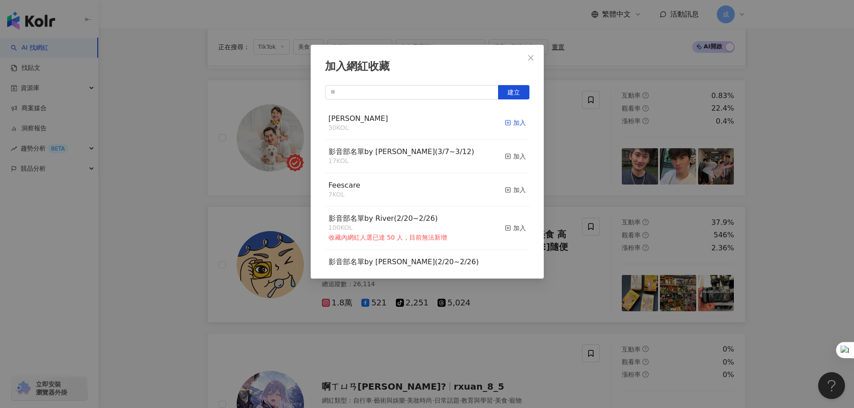
click at [512, 122] on div "加入" at bounding box center [515, 123] width 21 height 10
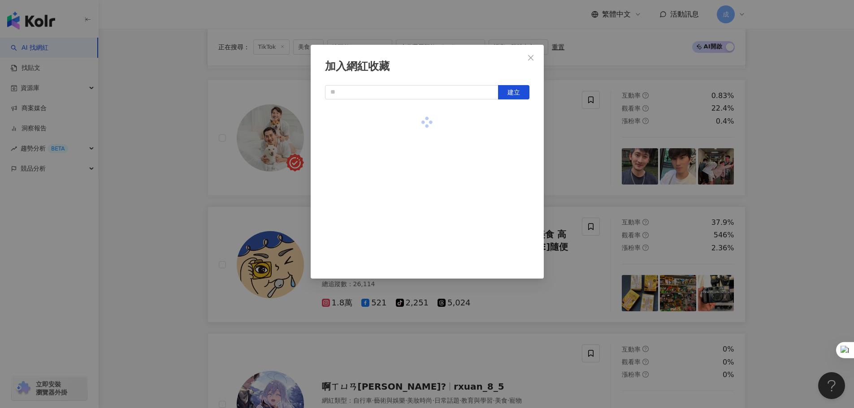
click at [815, 178] on div "加入網紅收藏 建立" at bounding box center [427, 204] width 854 height 408
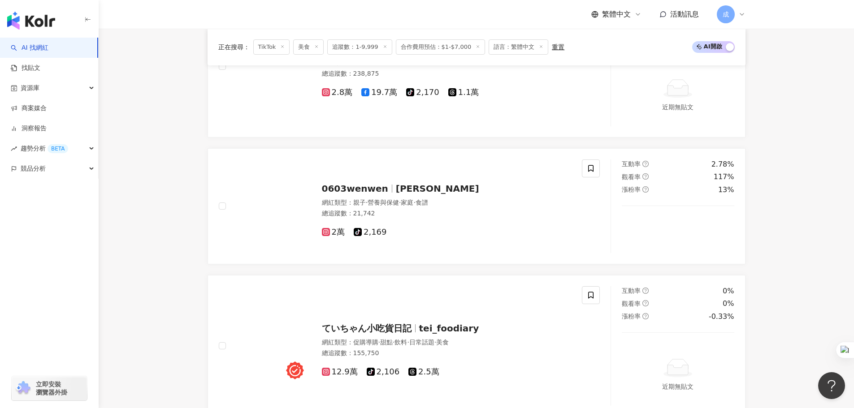
scroll to position [1076, 0]
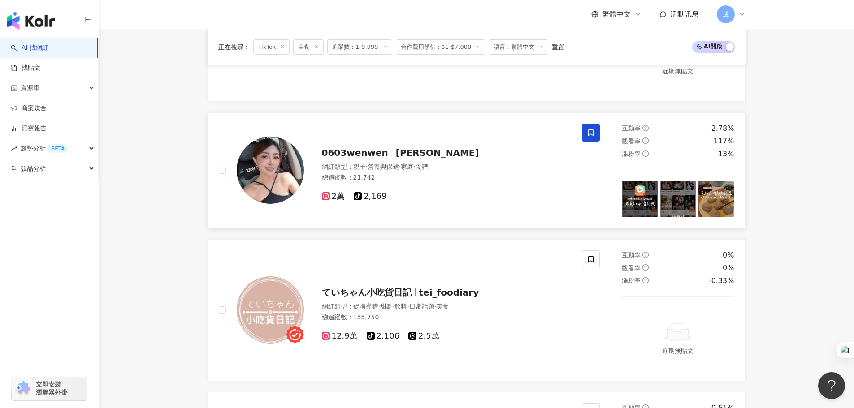
click at [586, 131] on span at bounding box center [591, 133] width 18 height 18
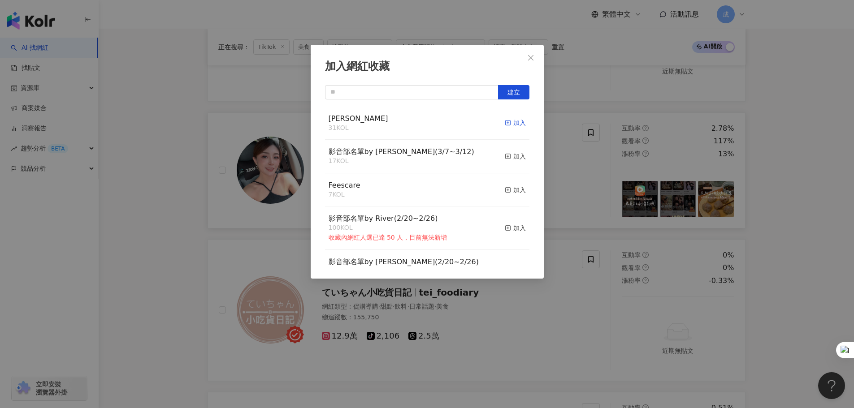
click at [511, 122] on div "加入" at bounding box center [515, 123] width 21 height 10
click at [809, 166] on div "加入網紅收藏 建立 RYAN 32 KOL 已加入 影音部名單by Sandy(3/7~3/12) 17 KOL 加入 Feescare 7 KOL 加入 影…" at bounding box center [427, 204] width 854 height 408
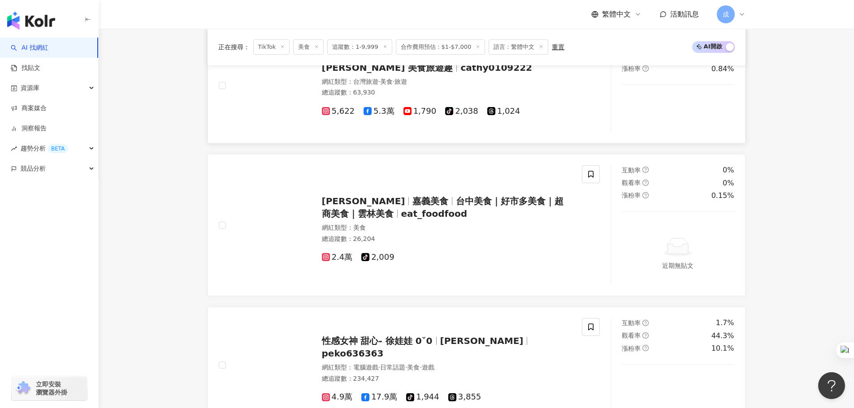
scroll to position [1479, 0]
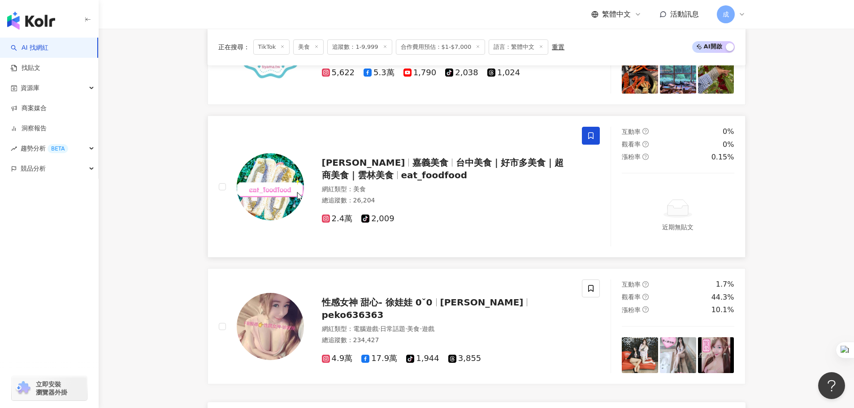
click at [598, 134] on span at bounding box center [591, 136] width 18 height 18
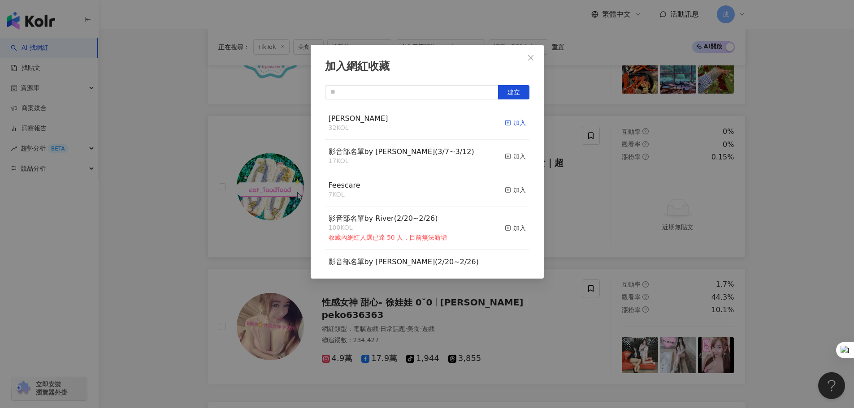
click at [511, 123] on div "加入" at bounding box center [515, 123] width 21 height 10
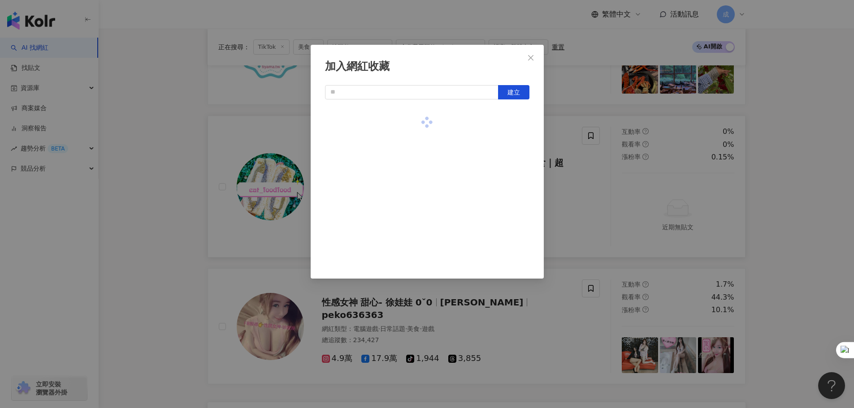
click at [802, 196] on div "加入網紅收藏 建立" at bounding box center [427, 204] width 854 height 408
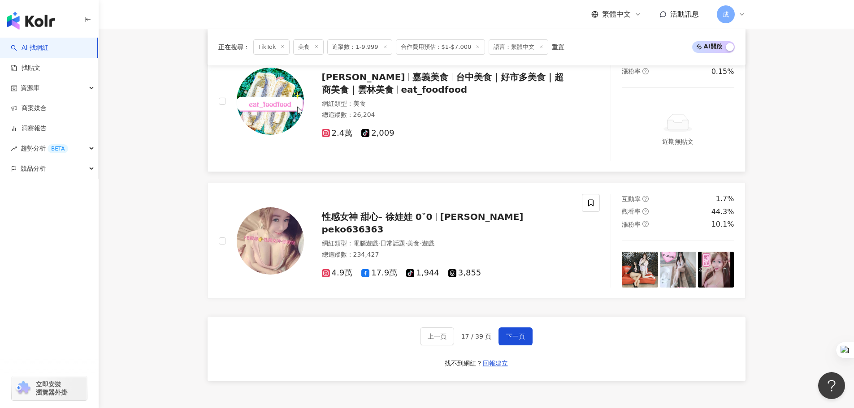
scroll to position [1569, 0]
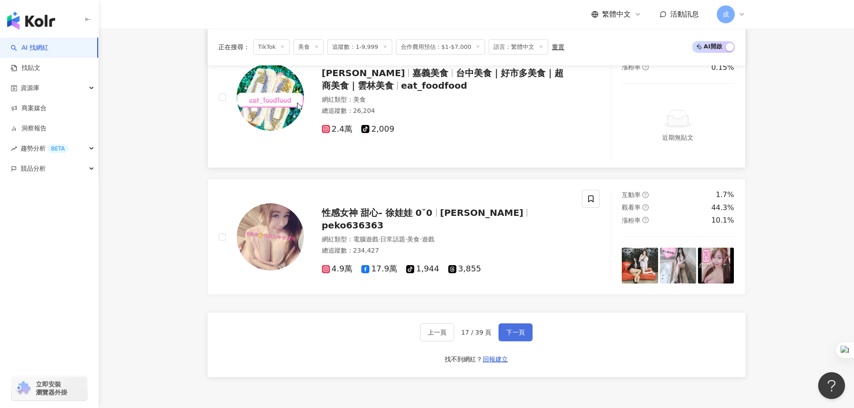
click at [515, 336] on span "下一頁" at bounding box center [515, 332] width 19 height 7
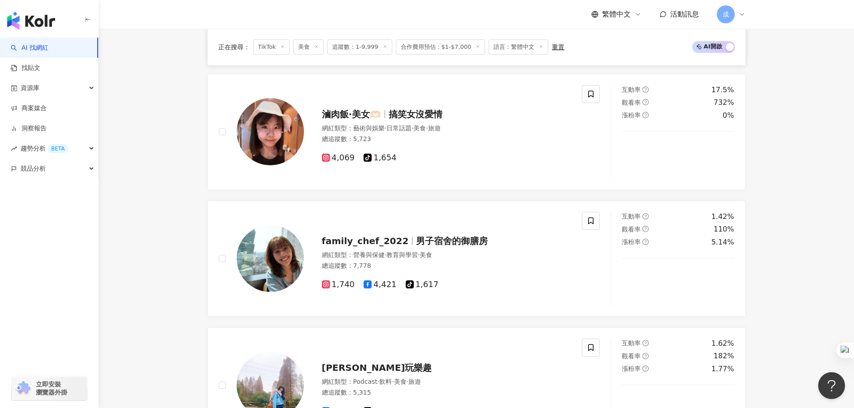
scroll to position [1210, 0]
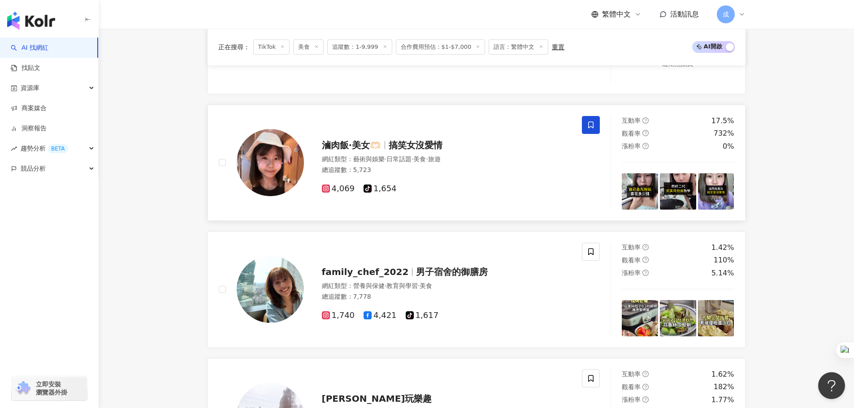
click at [591, 128] on icon at bounding box center [591, 125] width 8 height 8
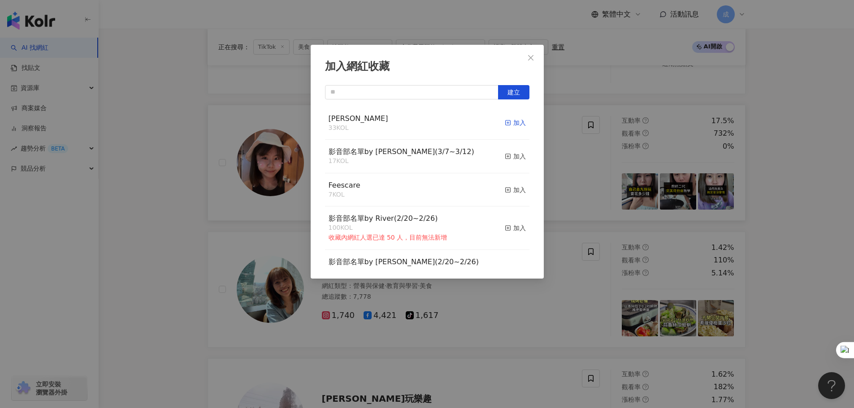
click at [509, 122] on div "加入" at bounding box center [515, 123] width 21 height 10
click at [534, 59] on span "Close" at bounding box center [531, 57] width 18 height 7
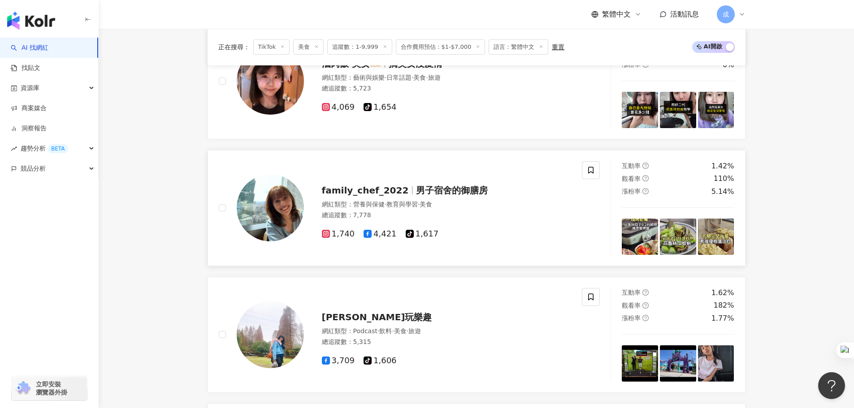
scroll to position [1345, 0]
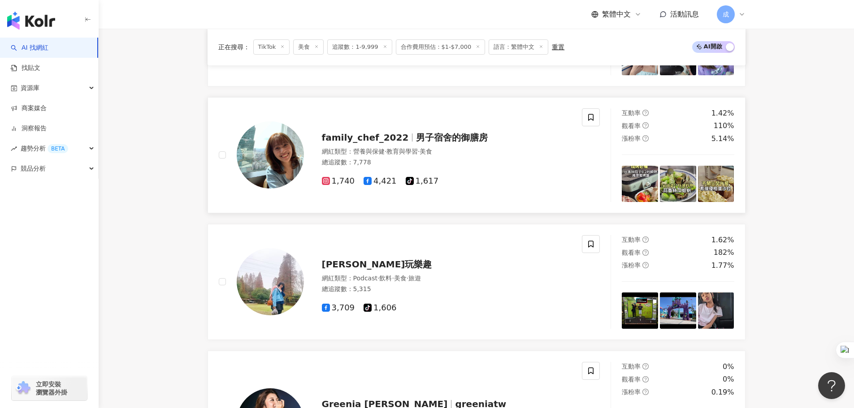
click at [644, 185] on img at bounding box center [640, 184] width 36 height 36
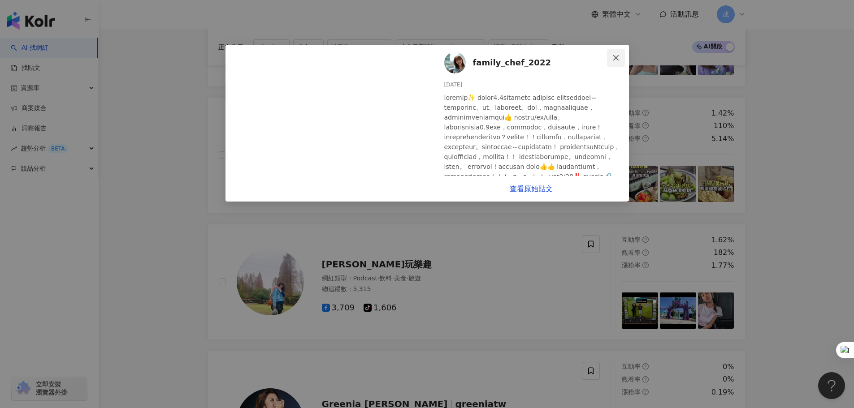
click at [619, 57] on span "Close" at bounding box center [616, 57] width 18 height 7
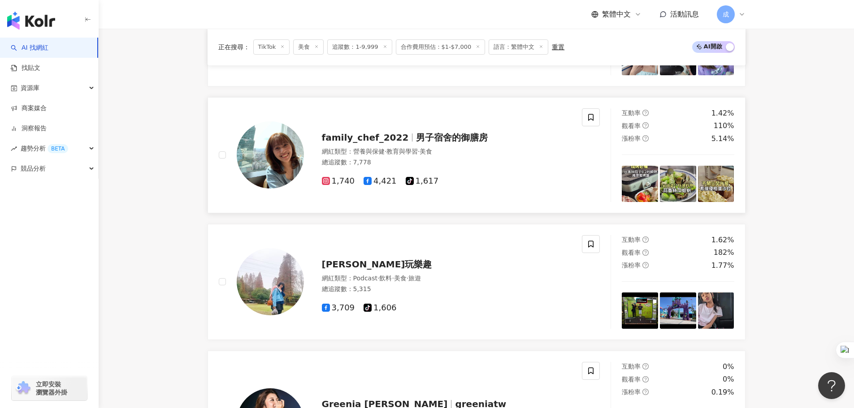
click at [674, 182] on img at bounding box center [678, 184] width 36 height 36
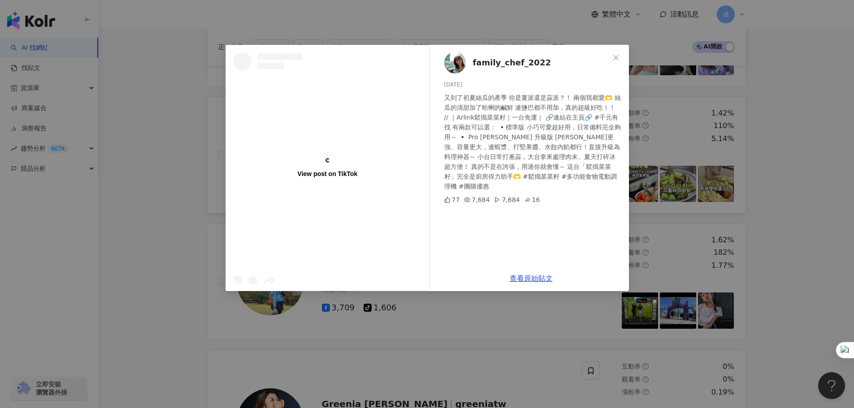
drag, startPoint x: 620, startPoint y: 57, endPoint x: 660, endPoint y: 131, distance: 83.8
click at [620, 57] on span "Close" at bounding box center [616, 57] width 18 height 7
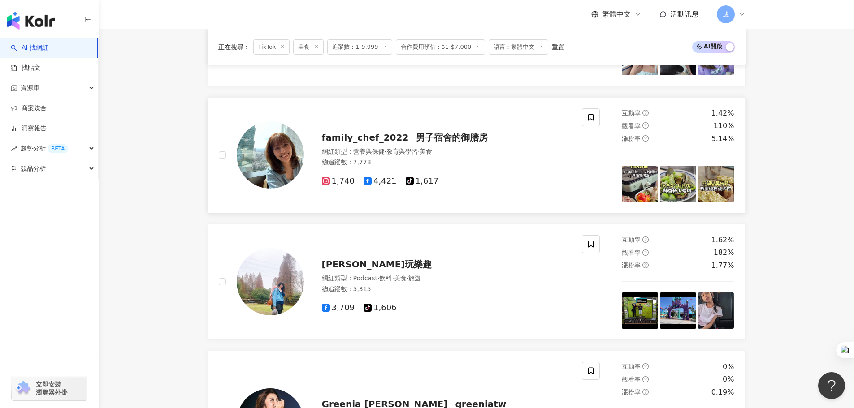
click at [706, 193] on img at bounding box center [716, 184] width 36 height 36
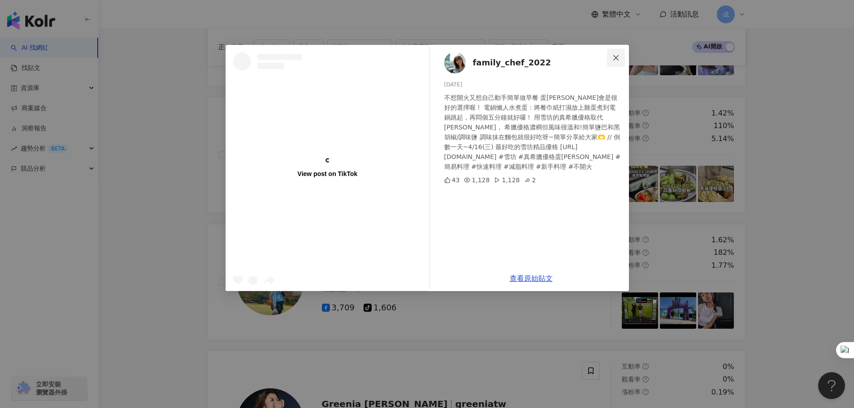
click at [615, 59] on icon "close" at bounding box center [615, 57] width 5 height 5
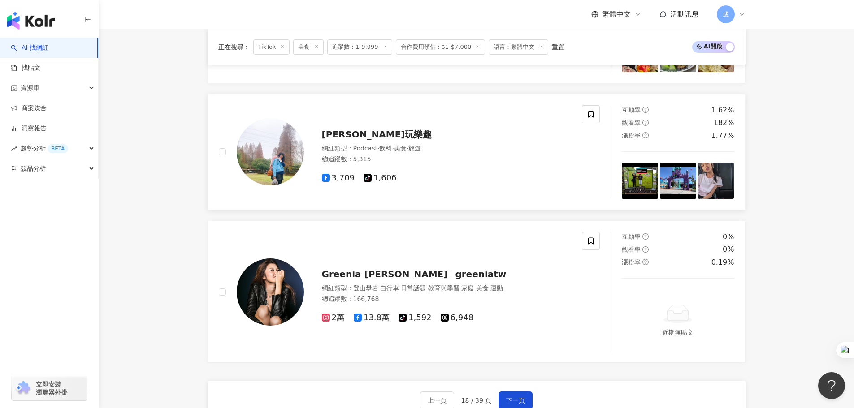
scroll to position [1524, 0]
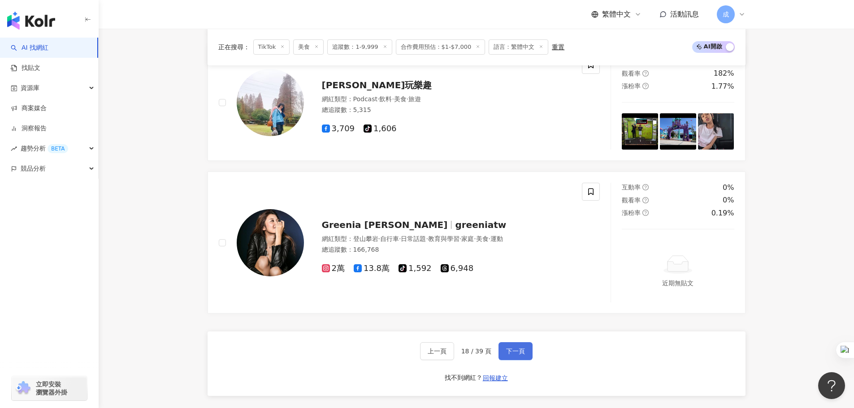
click at [514, 352] on span "下一頁" at bounding box center [515, 351] width 19 height 7
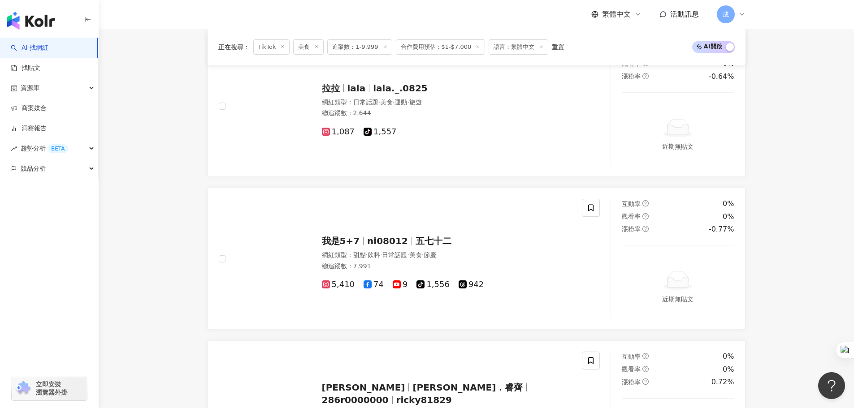
scroll to position [1550, 0]
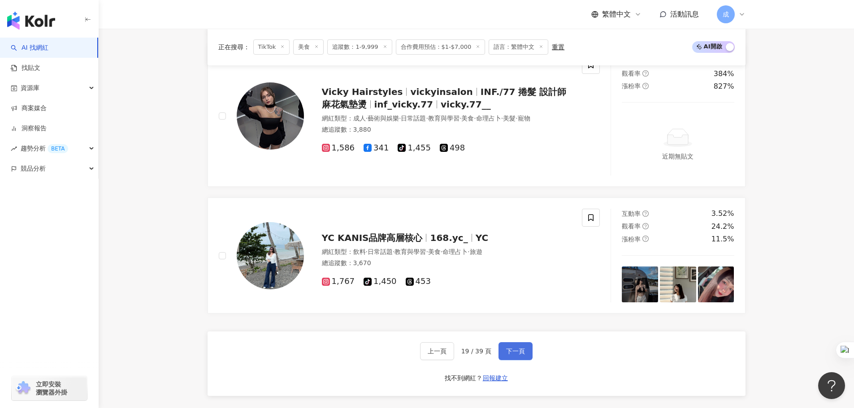
click at [523, 353] on span "下一頁" at bounding box center [515, 351] width 19 height 7
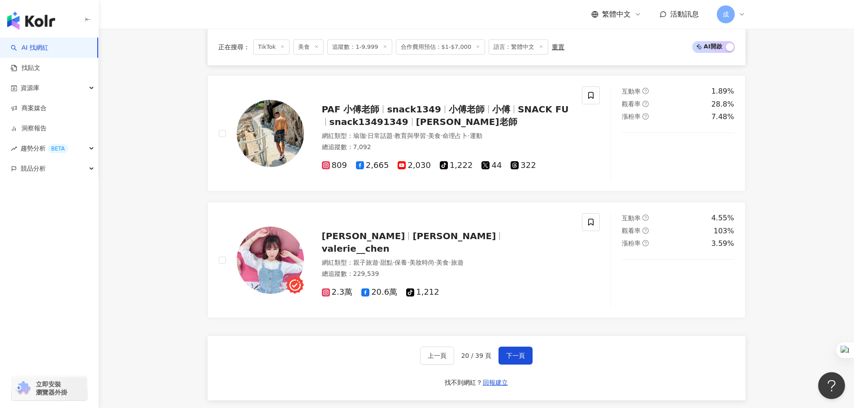
scroll to position [1748, 0]
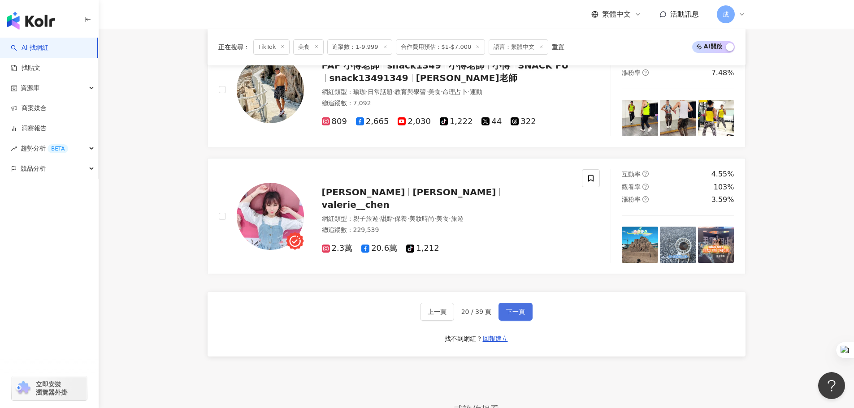
click at [514, 308] on span "下一頁" at bounding box center [515, 311] width 19 height 7
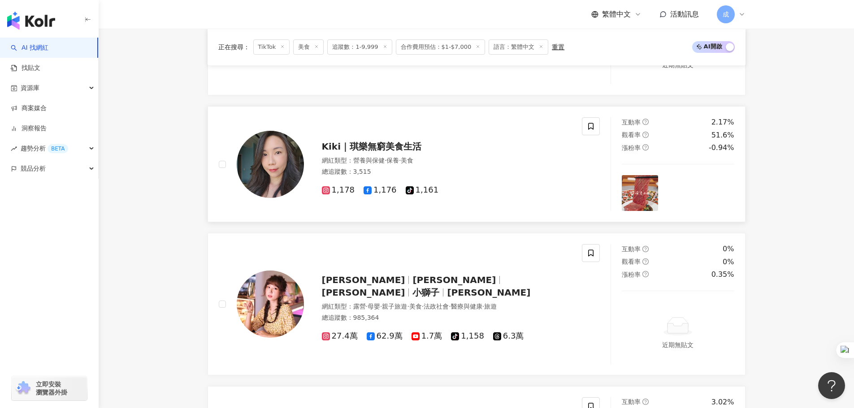
scroll to position [610, 0]
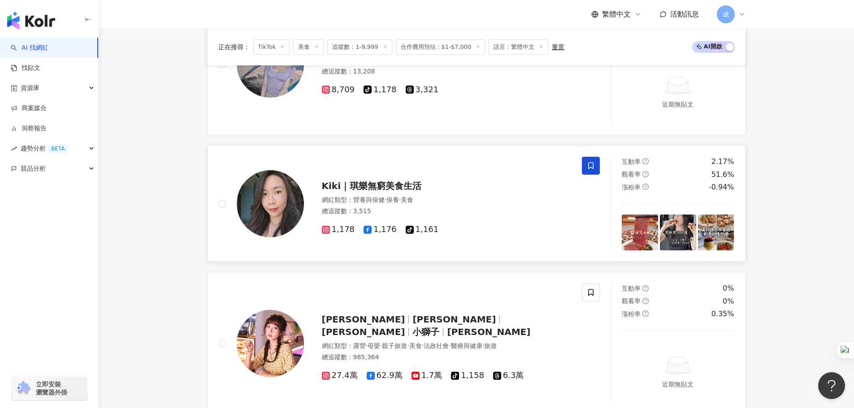
click at [593, 166] on icon at bounding box center [590, 166] width 5 height 7
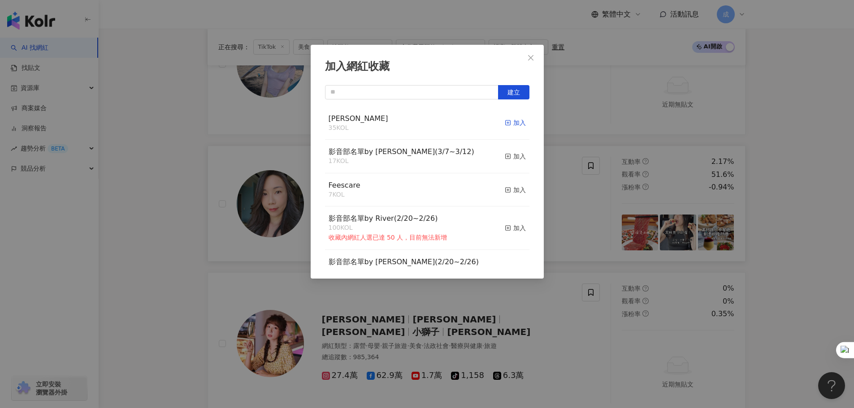
click at [509, 124] on div "加入" at bounding box center [515, 123] width 21 height 10
click at [811, 156] on div "加入網紅收藏 建立 RYAN 36 KOL 已加入 影音部名單by Sandy(3/7~3/12) 17 KOL 加入 Feescare 7 KOL 加入 影…" at bounding box center [427, 204] width 854 height 408
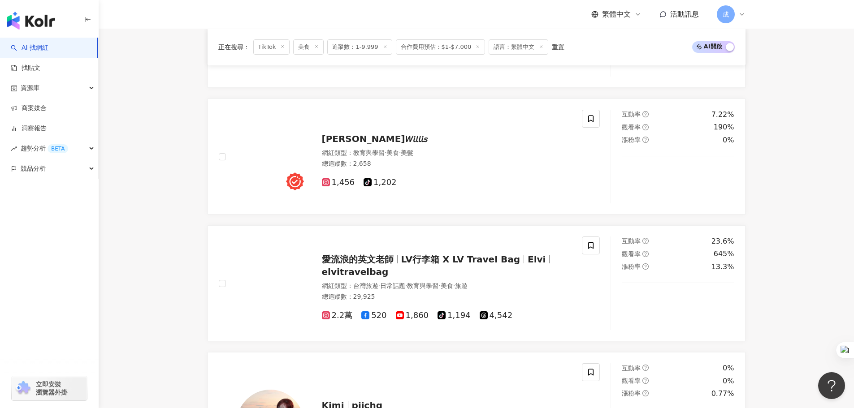
scroll to position [296, 0]
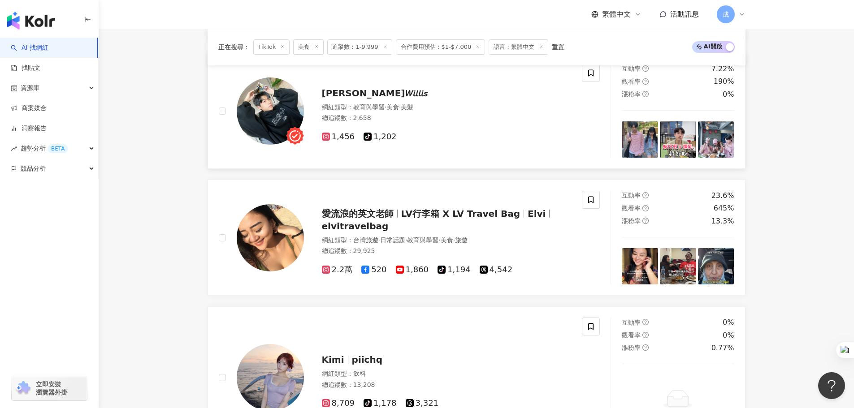
click at [645, 140] on img at bounding box center [640, 139] width 36 height 36
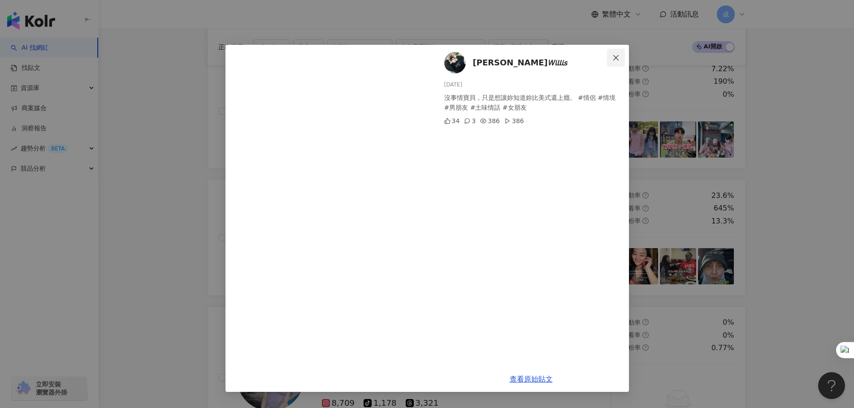
click at [619, 61] on icon "close" at bounding box center [615, 57] width 7 height 7
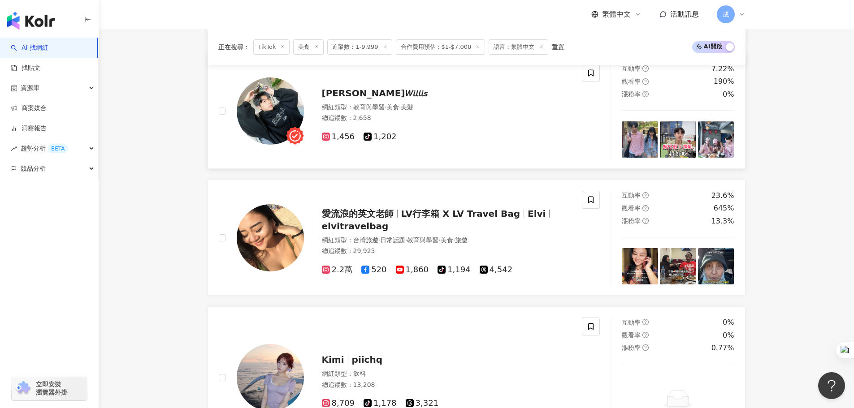
click at [678, 128] on img at bounding box center [678, 139] width 36 height 36
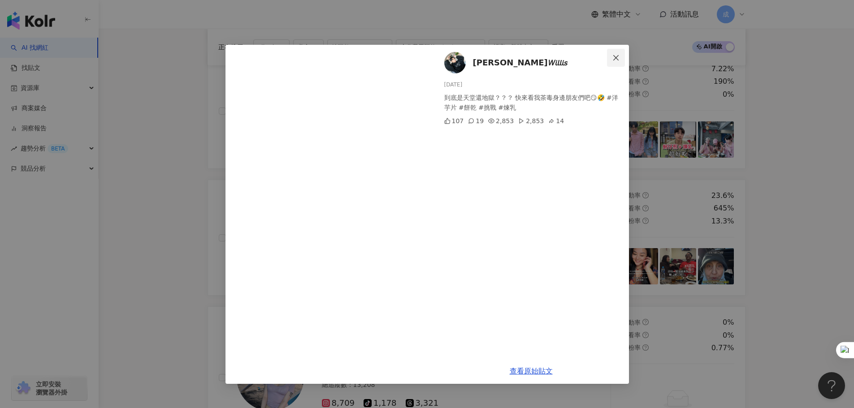
click at [616, 60] on icon "close" at bounding box center [615, 57] width 7 height 7
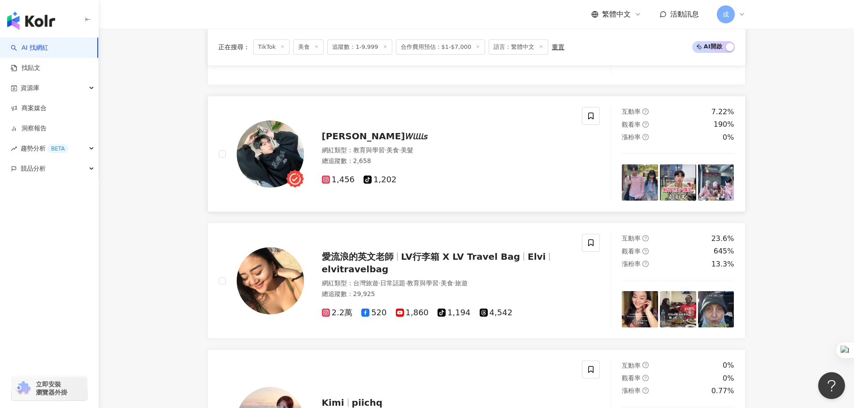
scroll to position [251, 0]
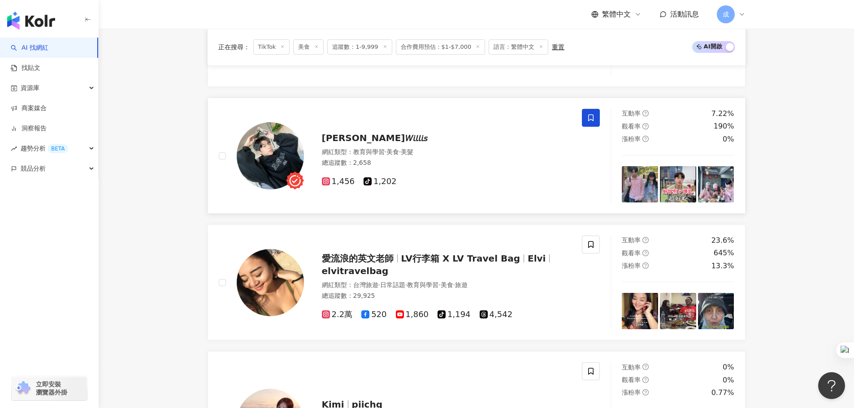
click at [593, 115] on icon at bounding box center [591, 118] width 8 height 8
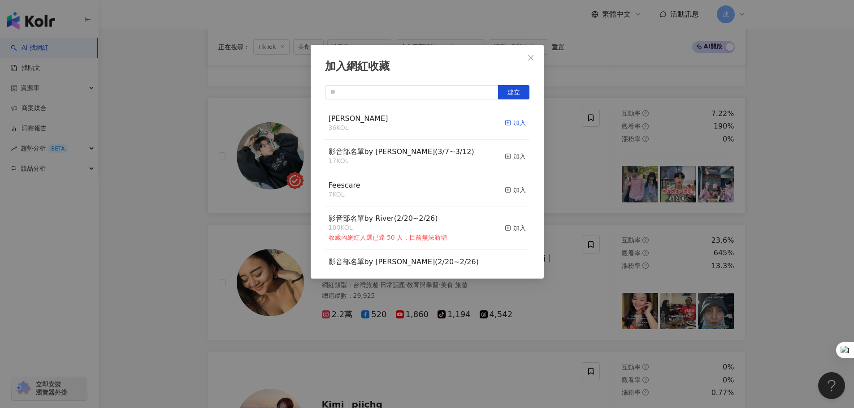
click at [506, 122] on div "加入" at bounding box center [515, 123] width 21 height 10
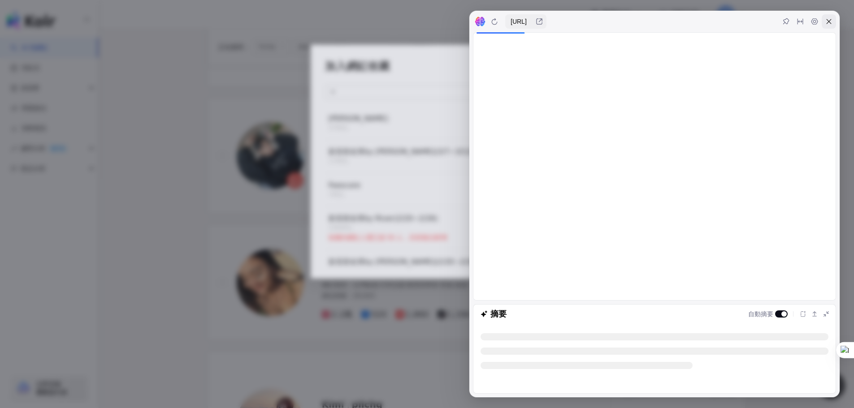
click at [827, 22] on icon at bounding box center [828, 21] width 7 height 7
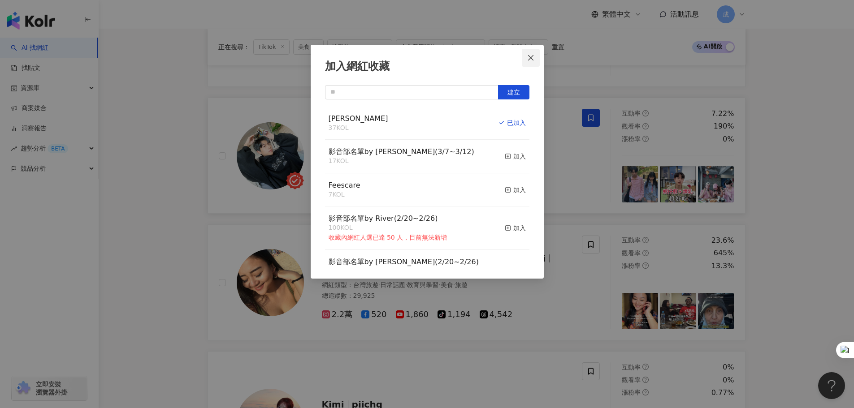
click at [530, 57] on icon "close" at bounding box center [530, 57] width 7 height 7
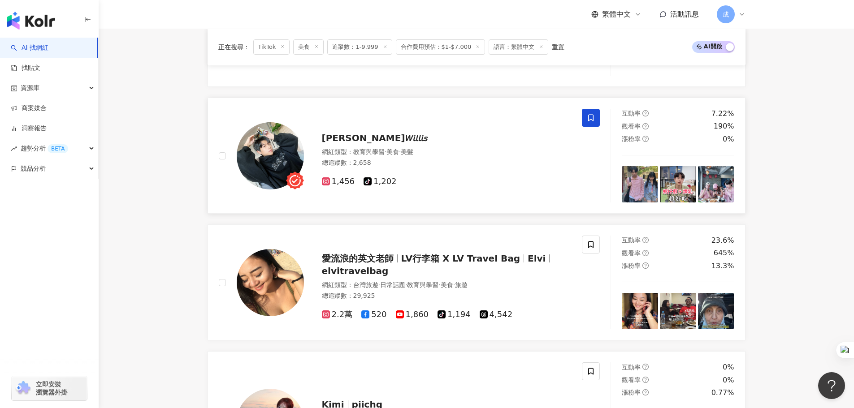
click at [713, 184] on img at bounding box center [716, 184] width 36 height 36
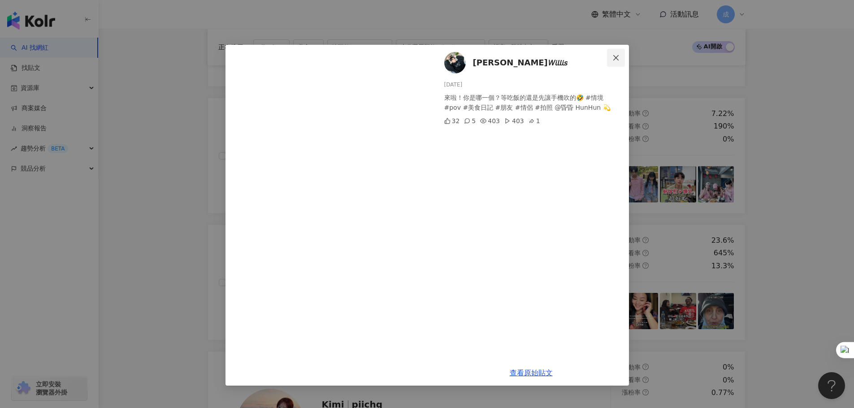
click at [614, 58] on icon "close" at bounding box center [615, 57] width 7 height 7
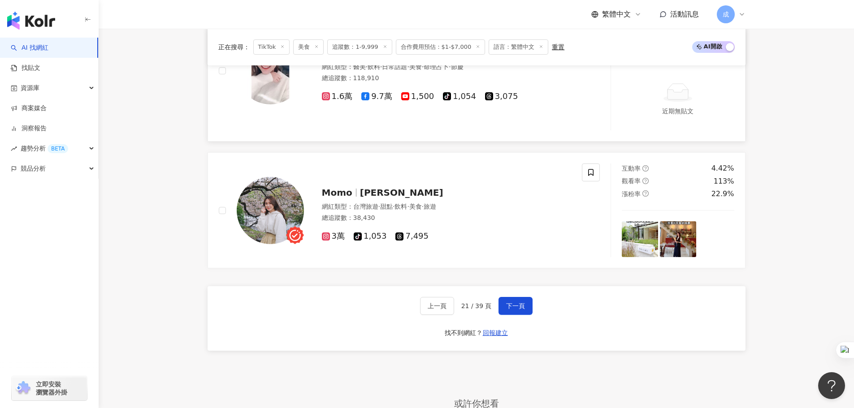
scroll to position [1596, 0]
click at [508, 308] on span "下一頁" at bounding box center [515, 305] width 19 height 7
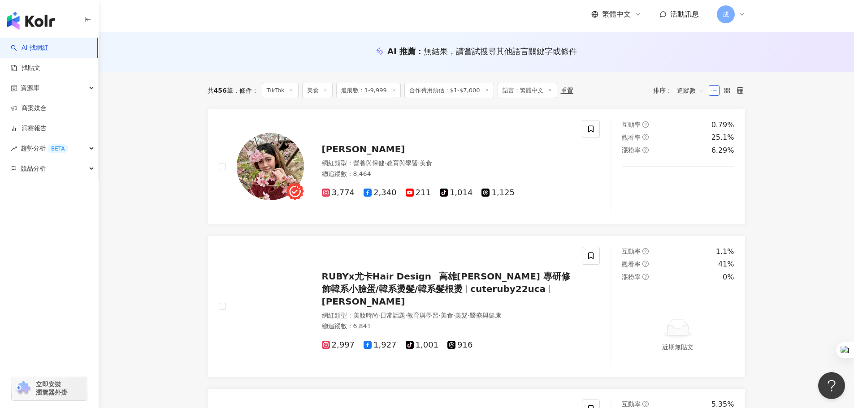
scroll to position [90, 0]
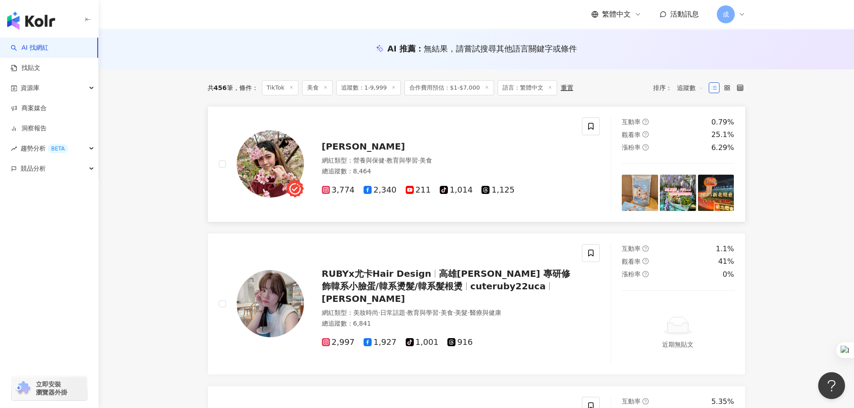
click at [638, 195] on img at bounding box center [640, 193] width 36 height 36
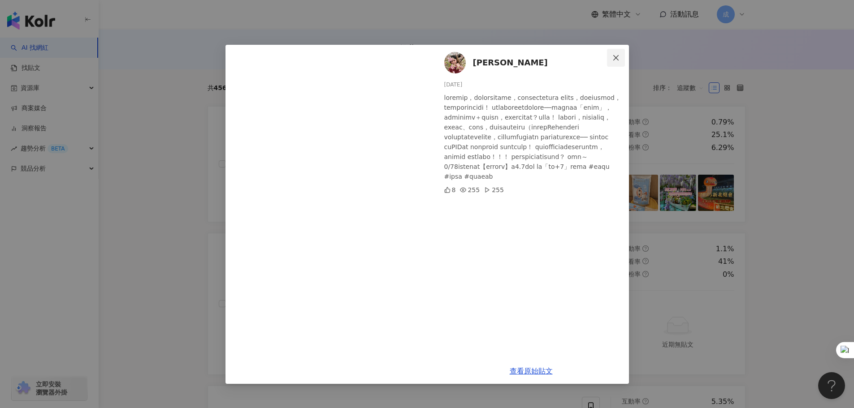
click at [614, 56] on icon "close" at bounding box center [615, 57] width 7 height 7
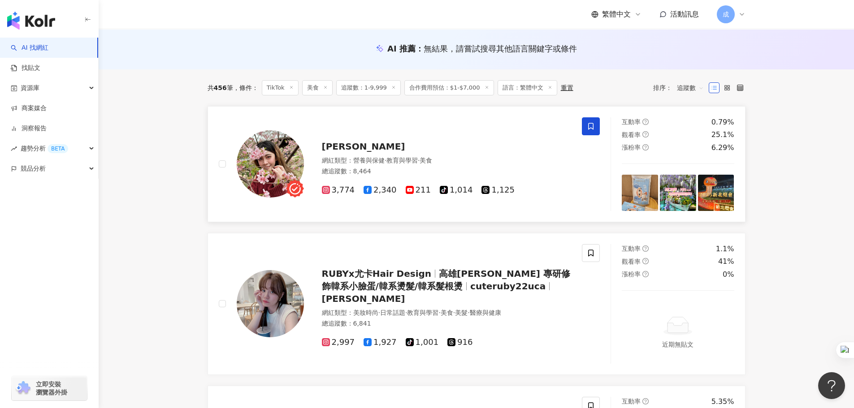
click at [594, 127] on icon at bounding box center [591, 126] width 8 height 8
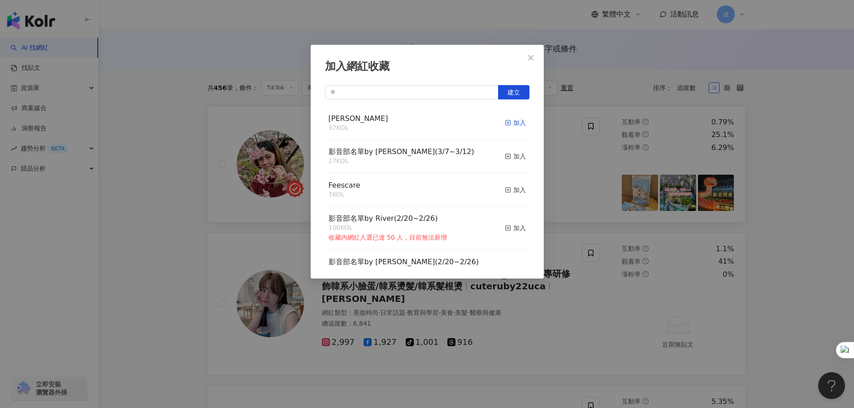
click at [509, 125] on div "加入" at bounding box center [515, 123] width 21 height 10
click at [528, 59] on icon "close" at bounding box center [530, 57] width 7 height 7
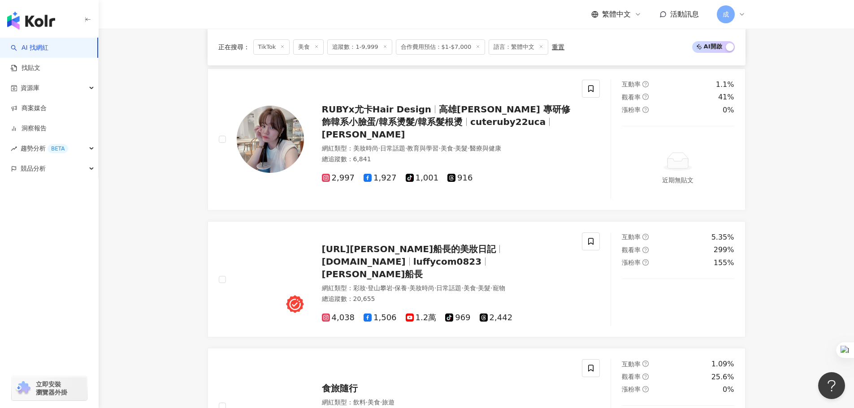
scroll to position [269, 0]
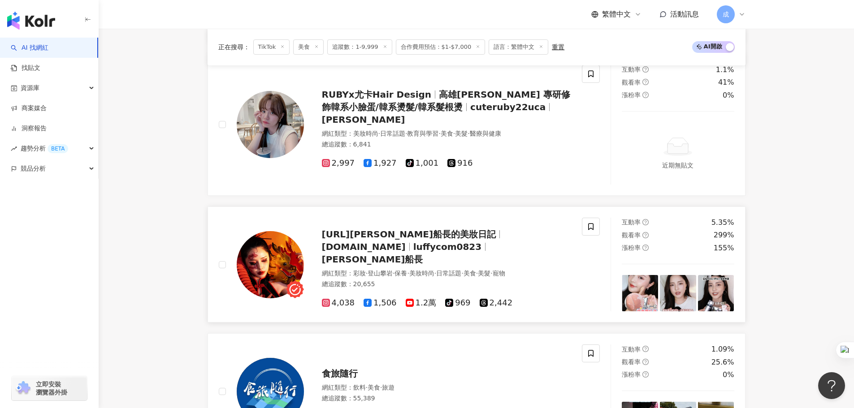
click at [647, 294] on img at bounding box center [640, 293] width 36 height 36
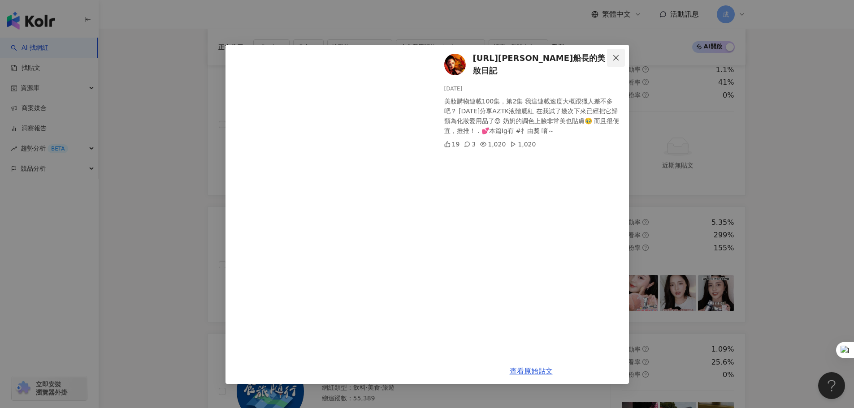
click at [614, 56] on icon "close" at bounding box center [615, 57] width 5 height 5
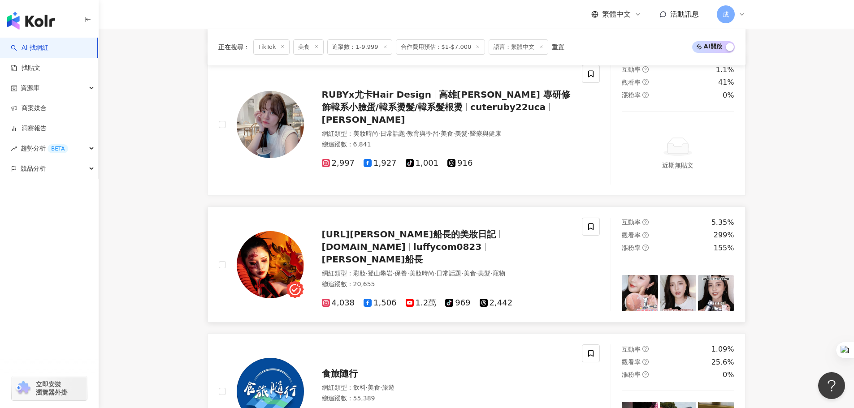
click at [714, 300] on img at bounding box center [716, 293] width 36 height 36
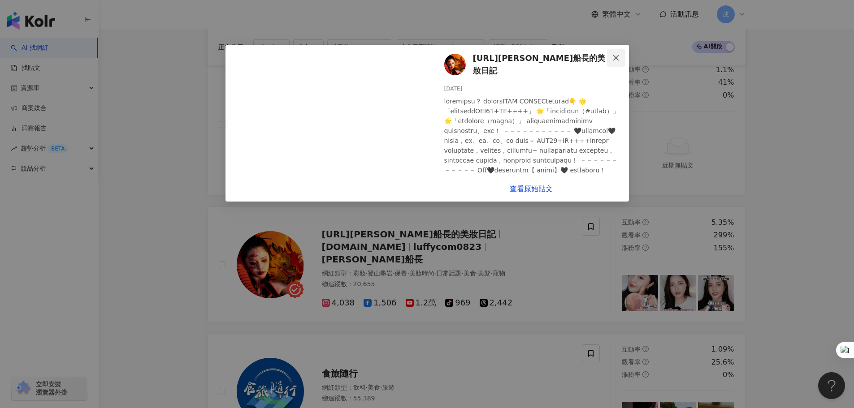
click at [615, 56] on icon "close" at bounding box center [615, 57] width 7 height 7
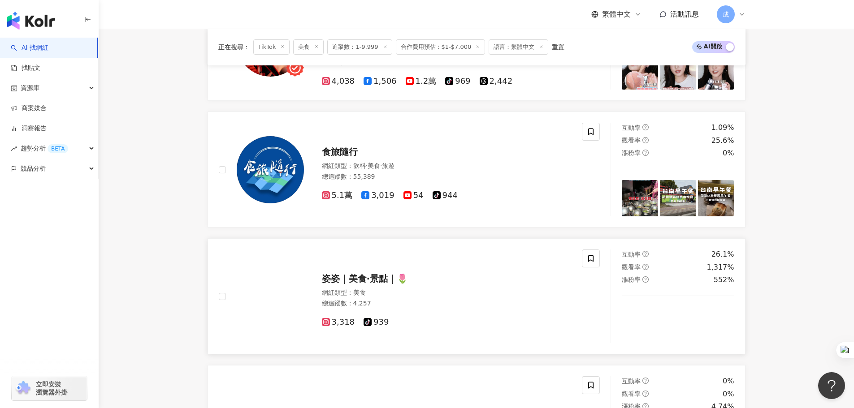
scroll to position [583, 0]
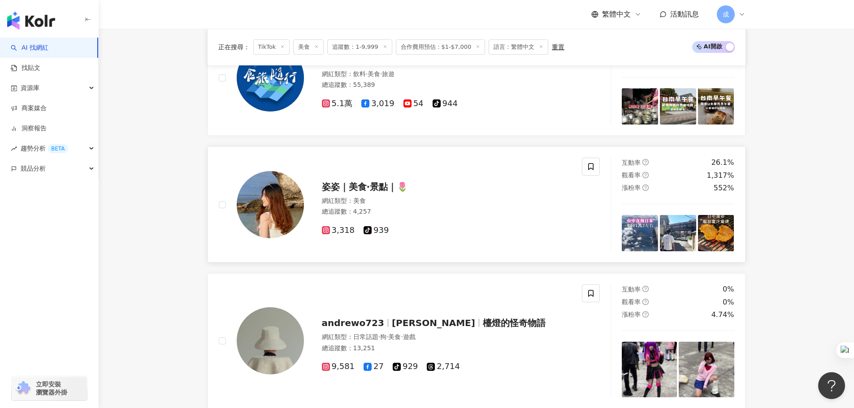
click at [643, 231] on img at bounding box center [640, 233] width 36 height 36
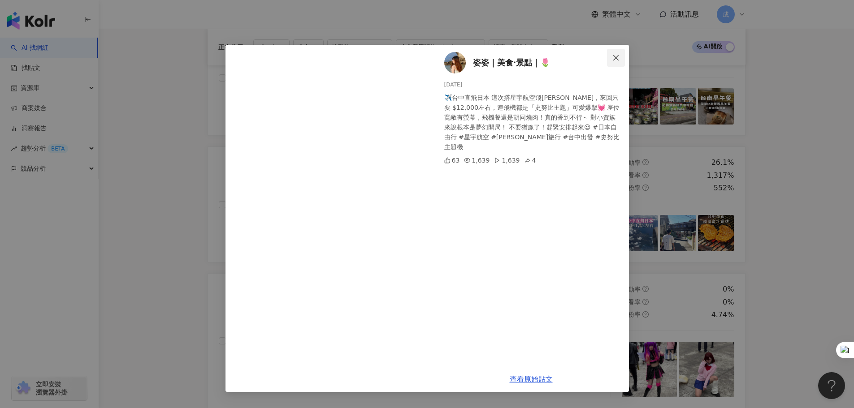
click at [616, 58] on icon "close" at bounding box center [615, 57] width 7 height 7
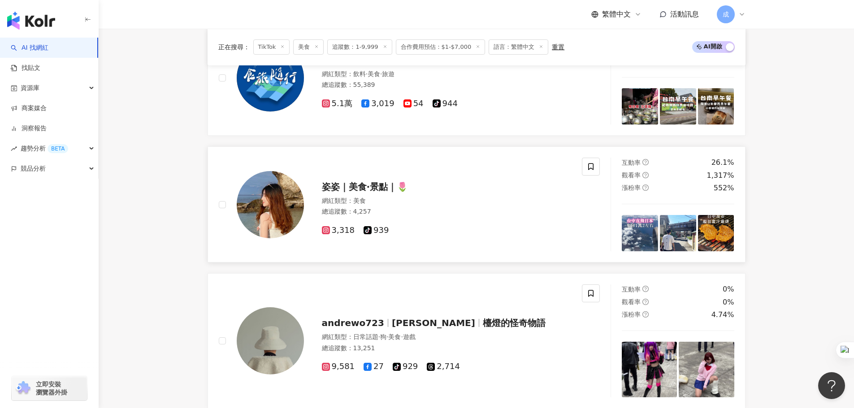
click at [706, 229] on img at bounding box center [716, 233] width 36 height 36
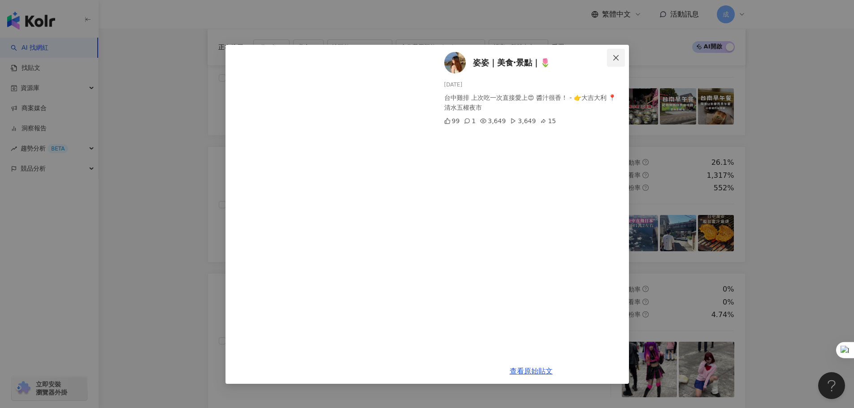
click at [611, 61] on span "Close" at bounding box center [616, 57] width 18 height 7
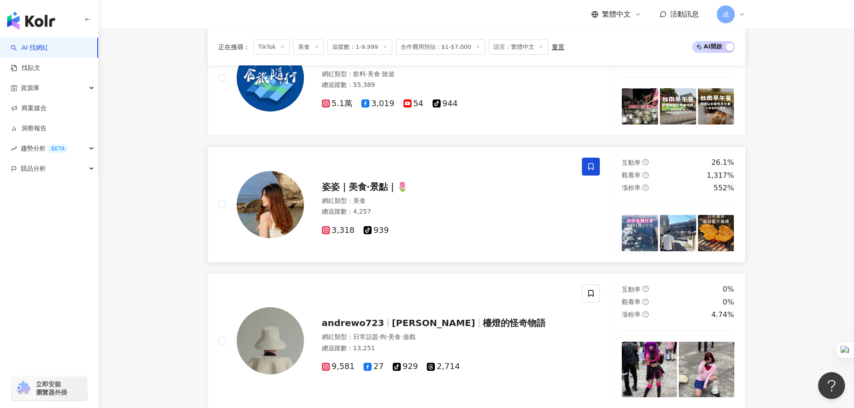
click at [587, 163] on icon at bounding box center [591, 167] width 8 height 8
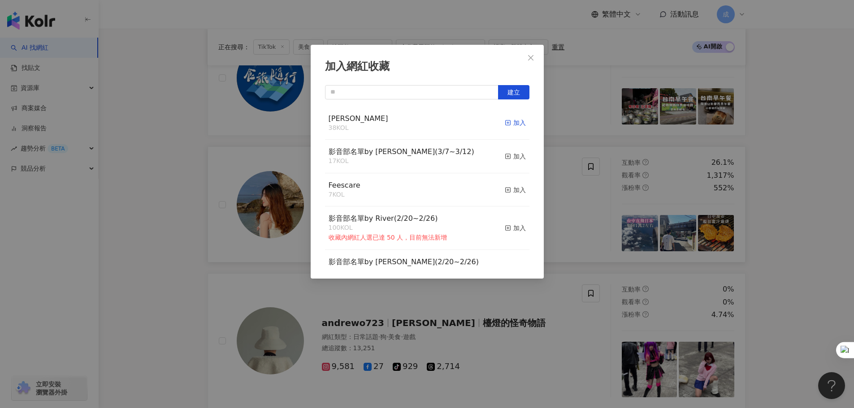
click at [512, 124] on div "加入" at bounding box center [515, 123] width 21 height 10
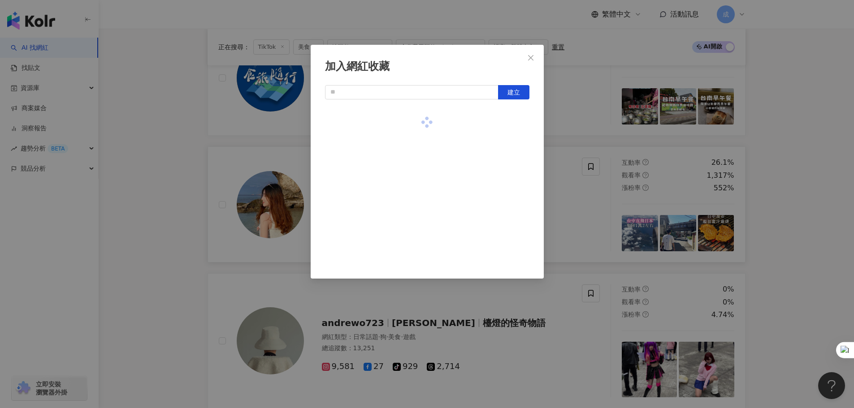
click at [817, 185] on div "加入網紅收藏 建立" at bounding box center [427, 204] width 854 height 408
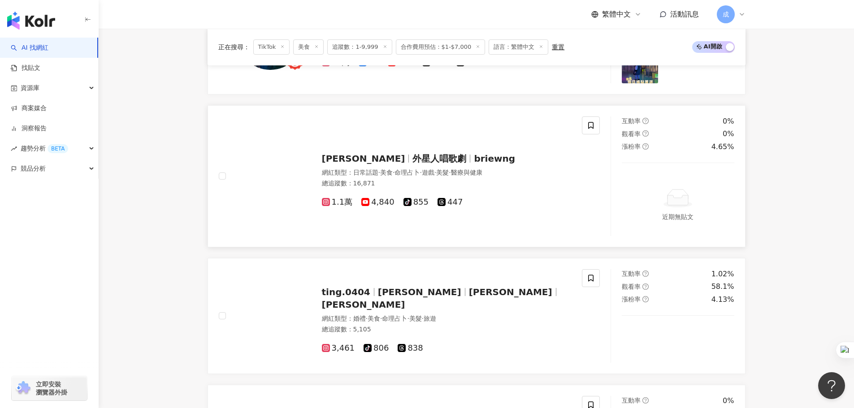
scroll to position [1076, 0]
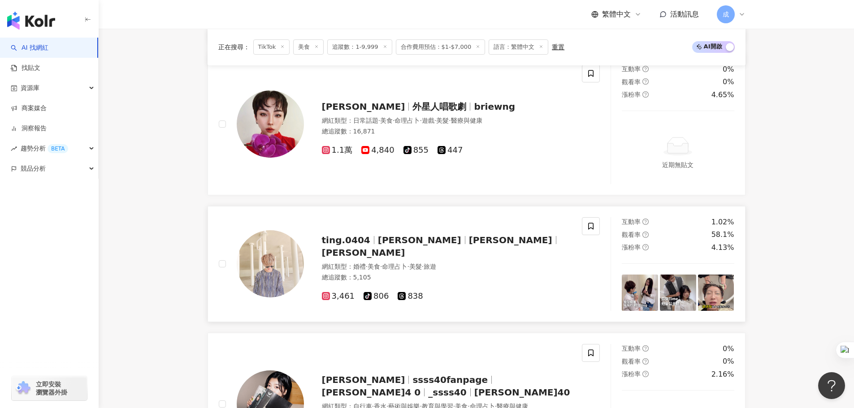
click at [646, 287] on img at bounding box center [640, 293] width 36 height 36
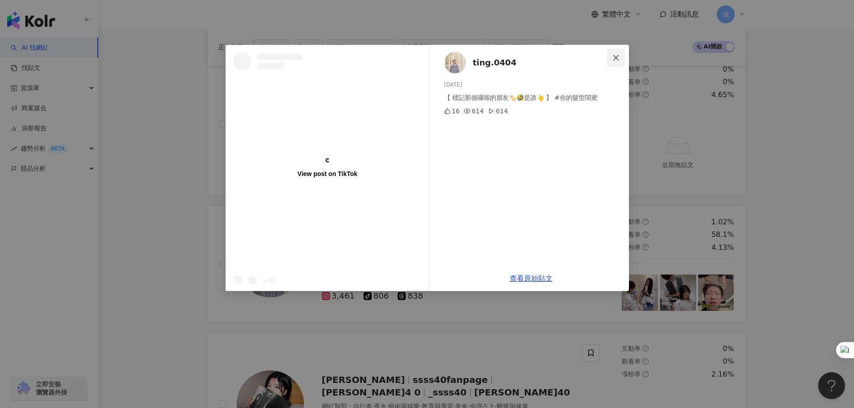
click at [612, 57] on icon "close" at bounding box center [615, 57] width 7 height 7
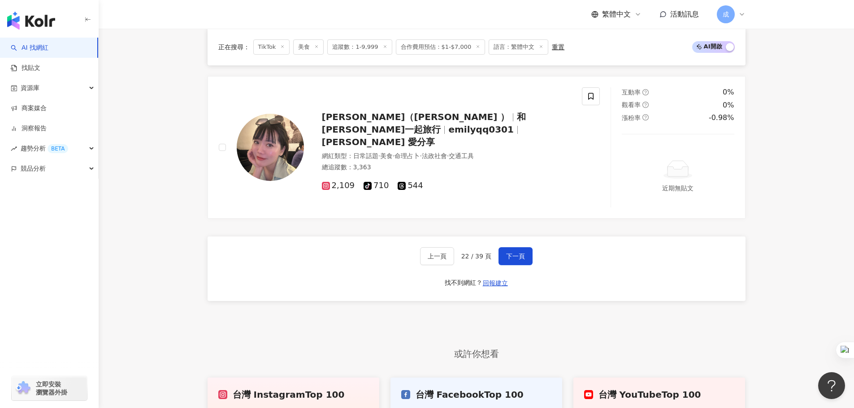
scroll to position [1658, 0]
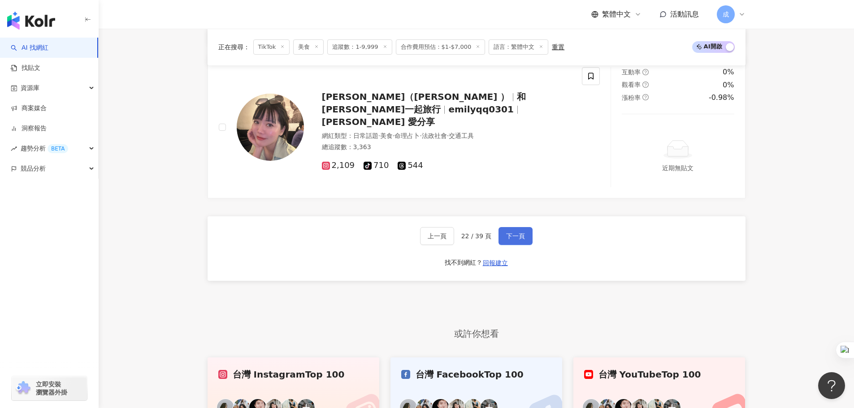
click at [513, 233] on span "下一頁" at bounding box center [515, 236] width 19 height 7
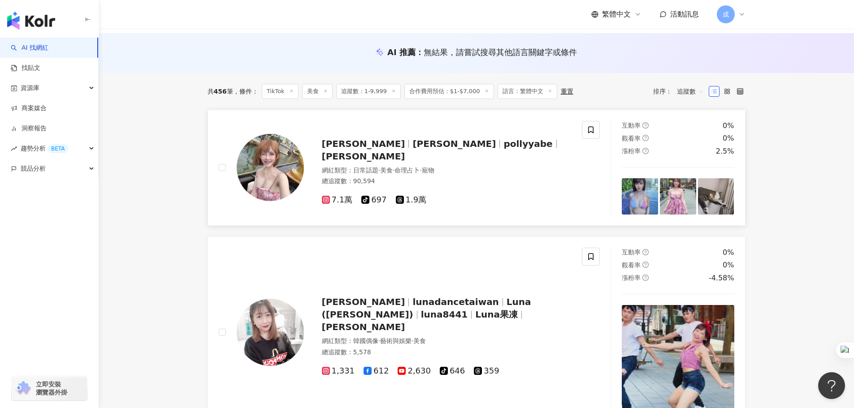
scroll to position [90, 0]
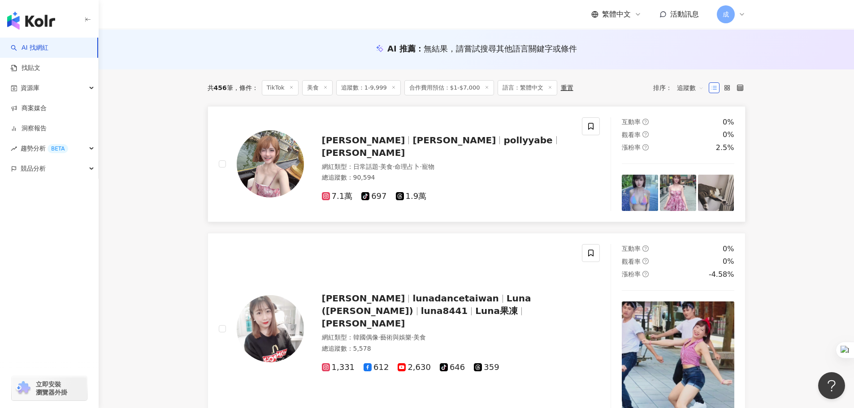
click at [642, 186] on img at bounding box center [640, 193] width 36 height 36
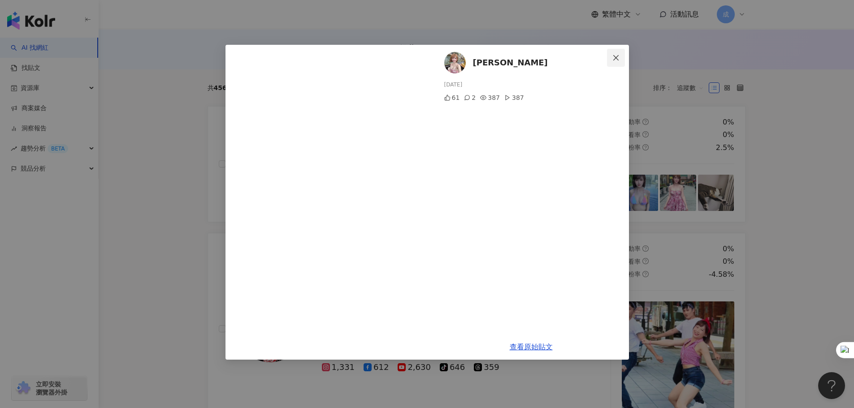
click at [613, 63] on button "Close" at bounding box center [616, 58] width 18 height 18
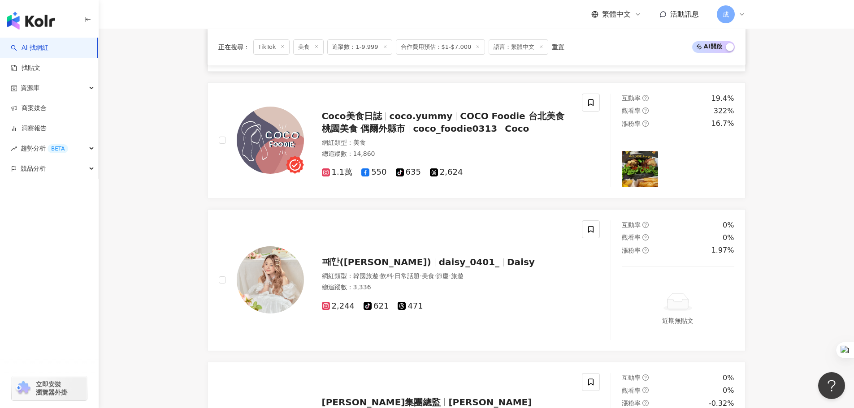
scroll to position [448, 0]
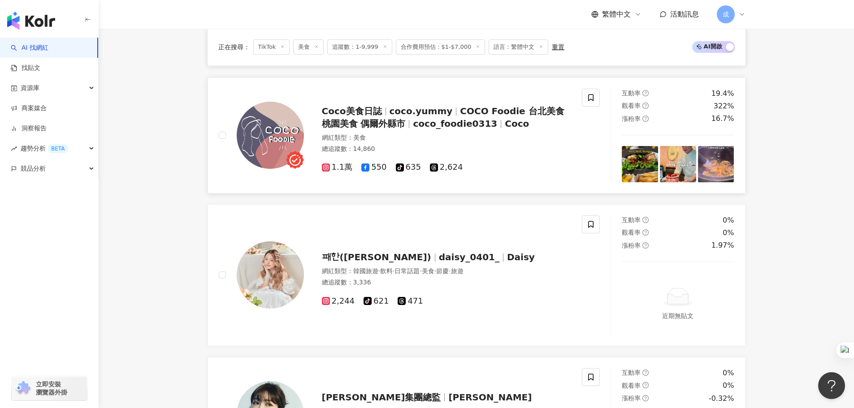
click at [639, 160] on img at bounding box center [640, 164] width 36 height 36
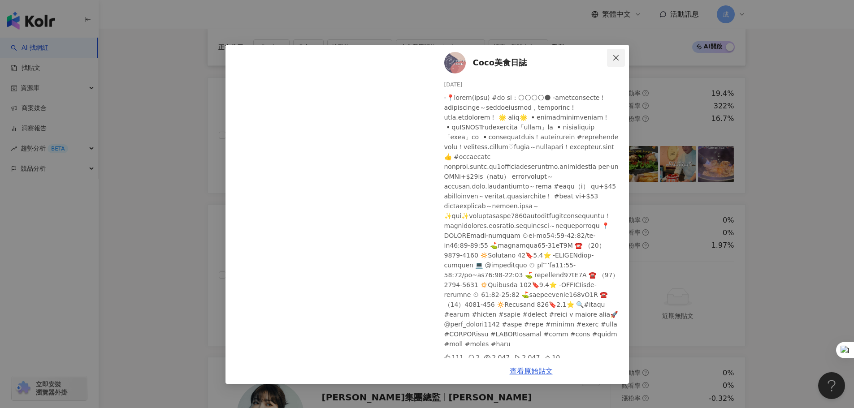
click at [614, 60] on icon "close" at bounding box center [615, 57] width 7 height 7
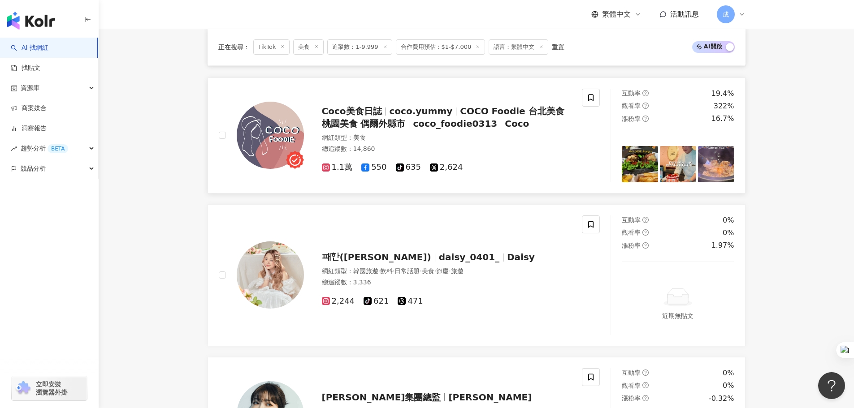
click at [677, 161] on img at bounding box center [678, 164] width 36 height 36
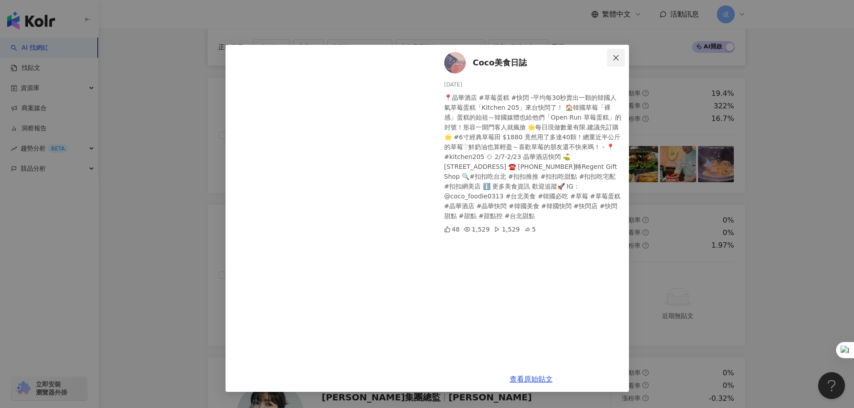
click at [614, 60] on icon "close" at bounding box center [615, 57] width 7 height 7
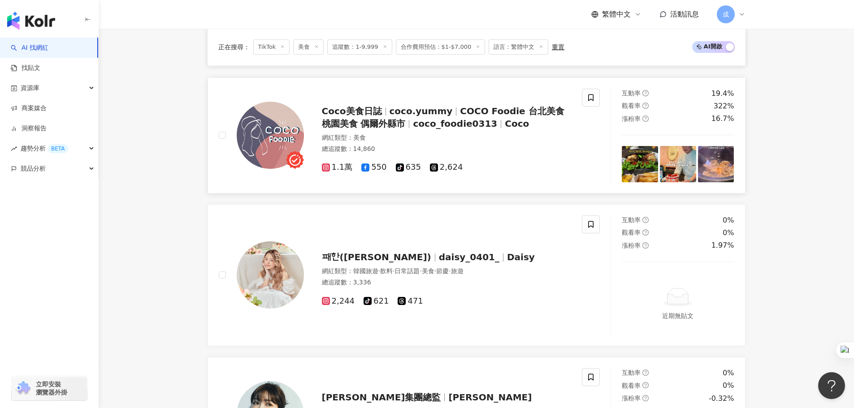
click at [717, 159] on img at bounding box center [716, 164] width 36 height 36
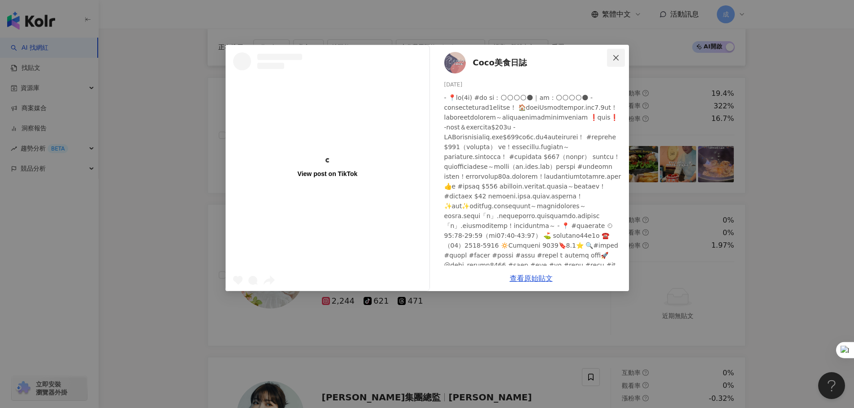
click at [614, 61] on icon "close" at bounding box center [615, 57] width 7 height 7
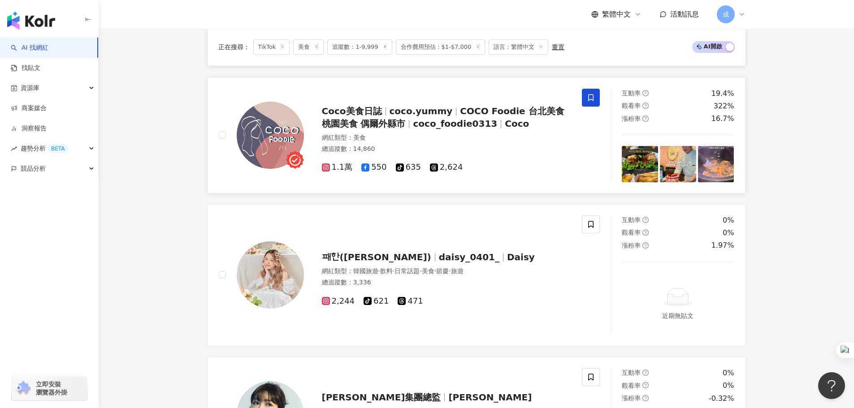
click at [587, 99] on icon at bounding box center [591, 98] width 8 height 8
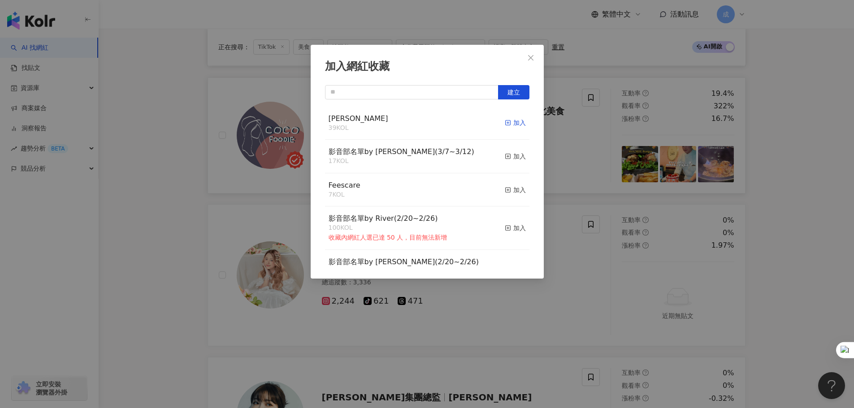
click at [505, 121] on div "加入" at bounding box center [515, 123] width 21 height 10
click at [529, 64] on button "Close" at bounding box center [531, 58] width 18 height 18
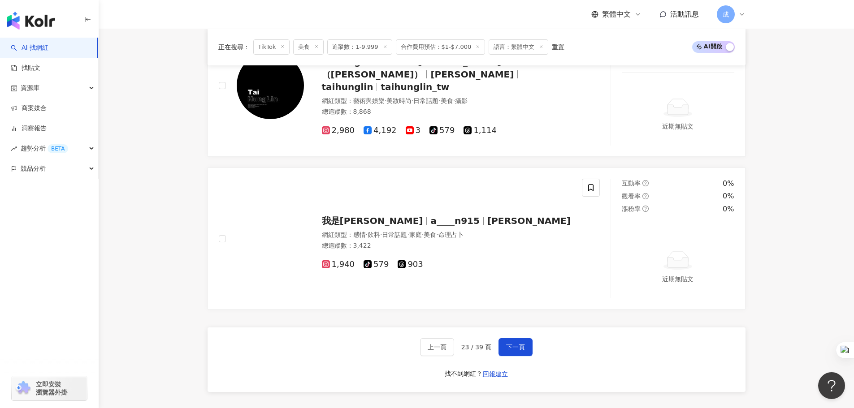
scroll to position [1658, 0]
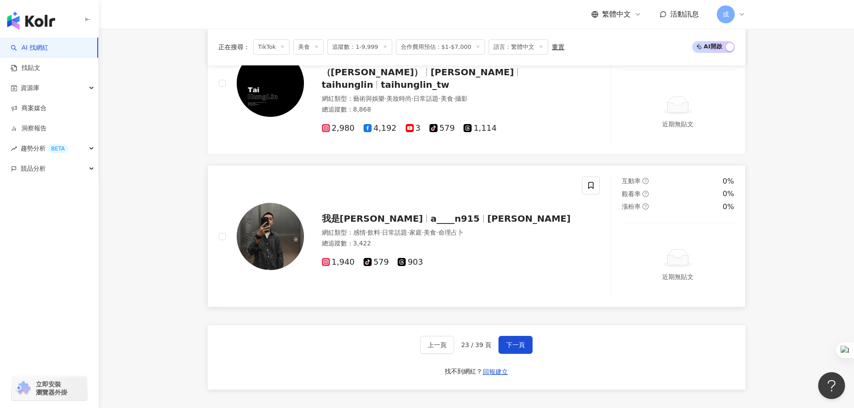
click at [430, 222] on span "a____n915" at bounding box center [454, 218] width 49 height 11
click at [520, 347] on span "下一頁" at bounding box center [515, 345] width 19 height 7
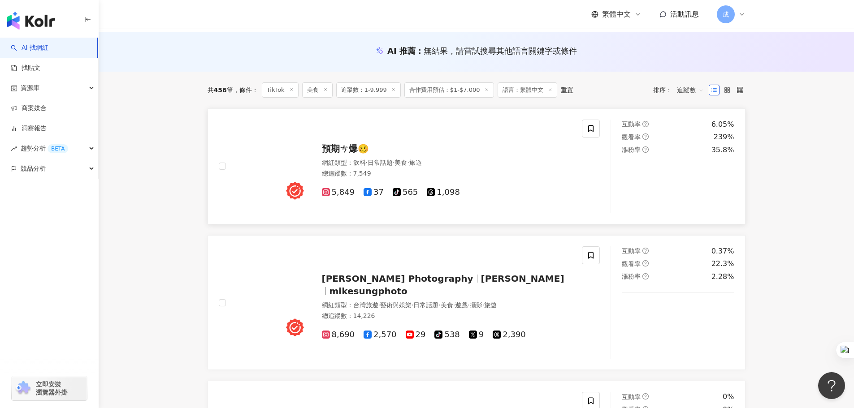
scroll to position [134, 0]
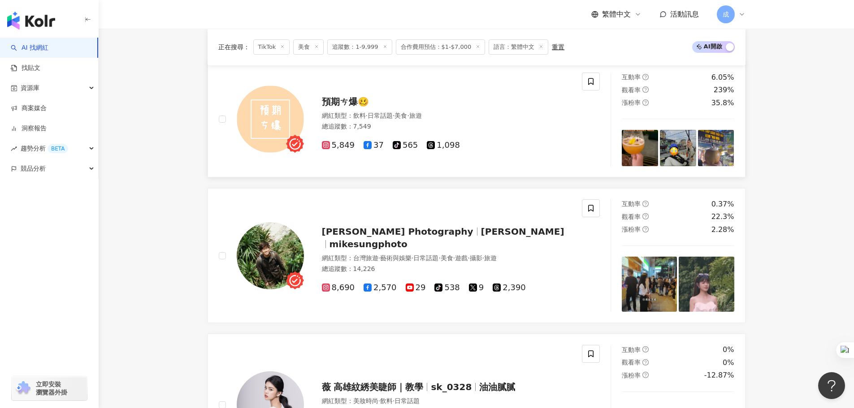
click at [633, 143] on img at bounding box center [640, 148] width 36 height 36
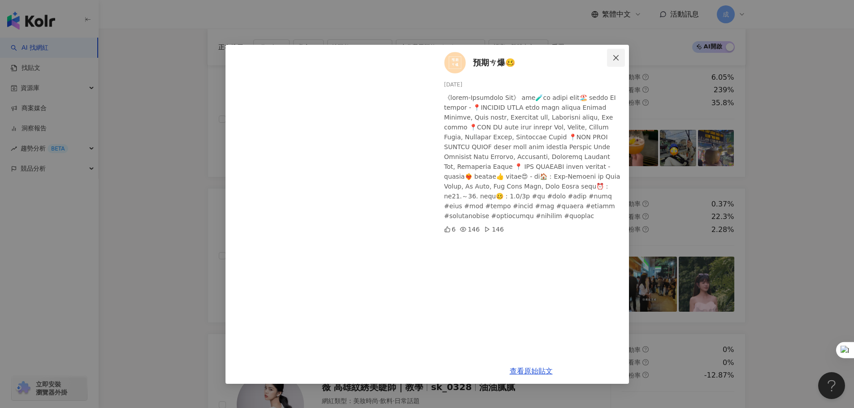
click at [616, 59] on icon "close" at bounding box center [615, 57] width 7 height 7
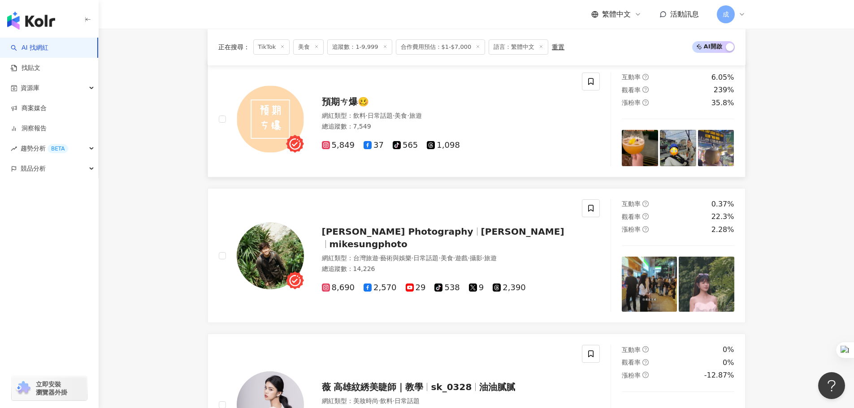
click at [688, 147] on img at bounding box center [678, 148] width 36 height 36
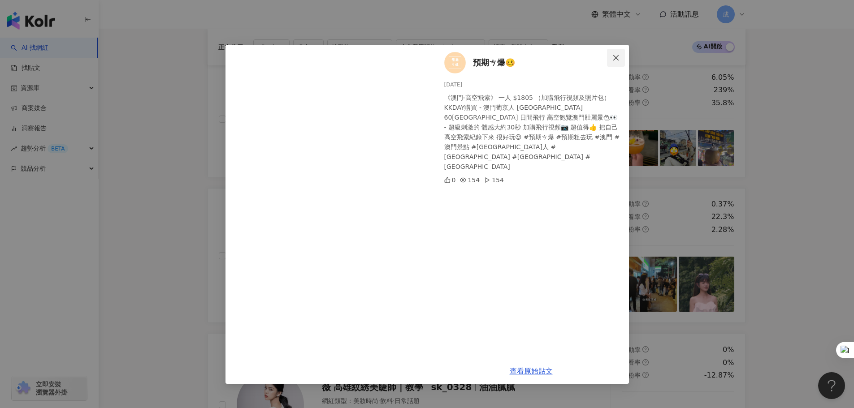
click at [614, 59] on icon "close" at bounding box center [615, 57] width 7 height 7
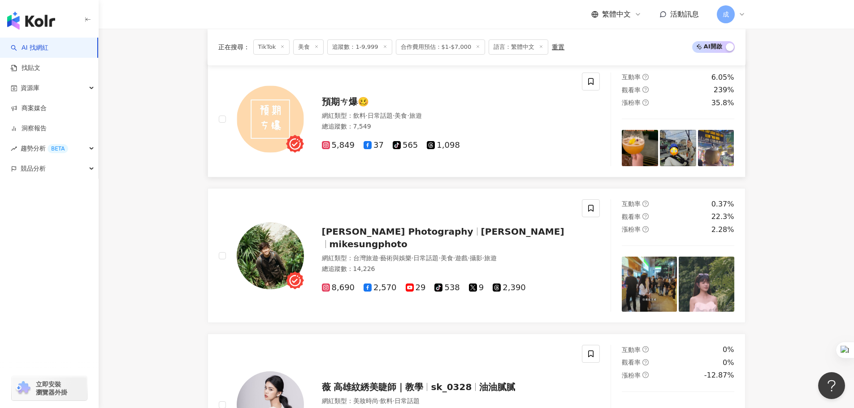
click at [708, 153] on img at bounding box center [716, 148] width 36 height 36
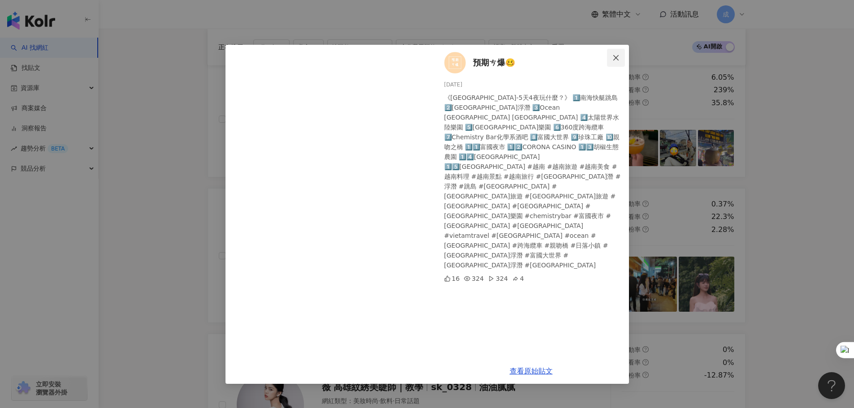
click at [615, 61] on icon "close" at bounding box center [615, 57] width 7 height 7
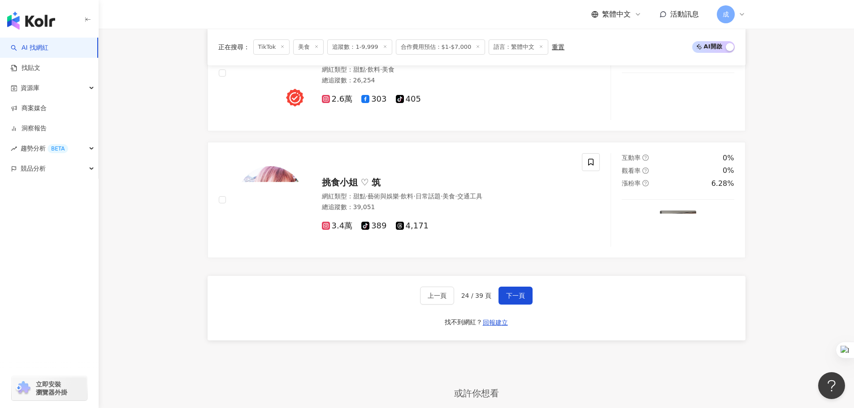
scroll to position [1658, 0]
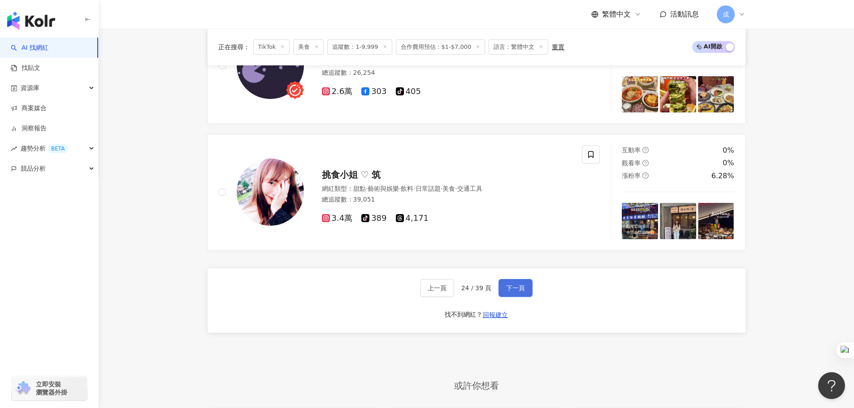
click at [521, 290] on span "下一頁" at bounding box center [515, 288] width 19 height 7
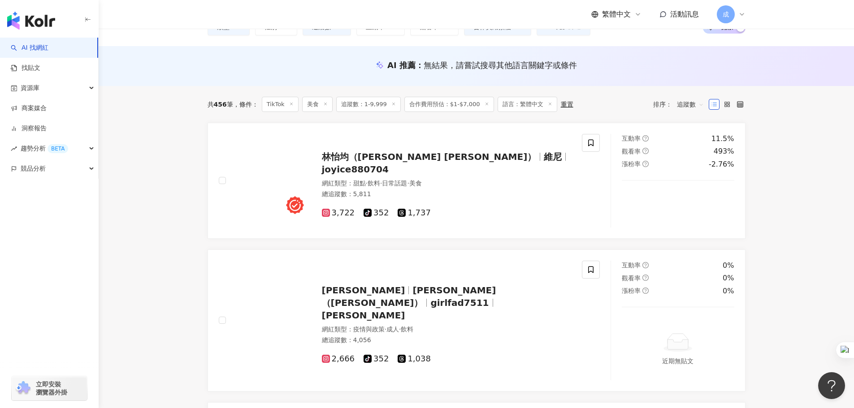
scroll to position [134, 0]
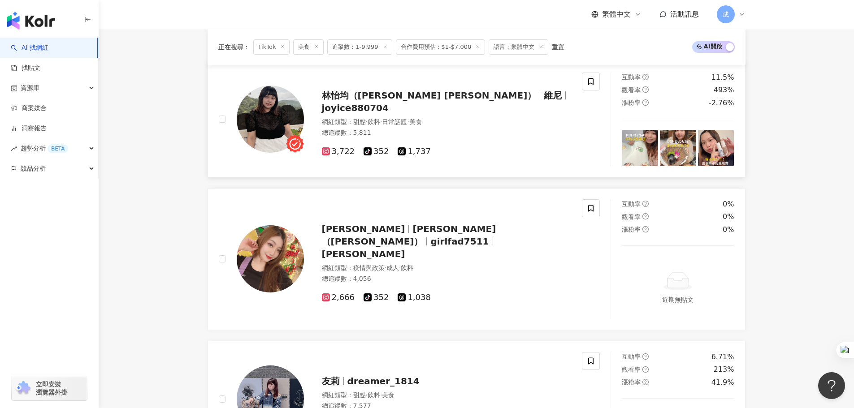
click at [643, 141] on img at bounding box center [640, 148] width 36 height 36
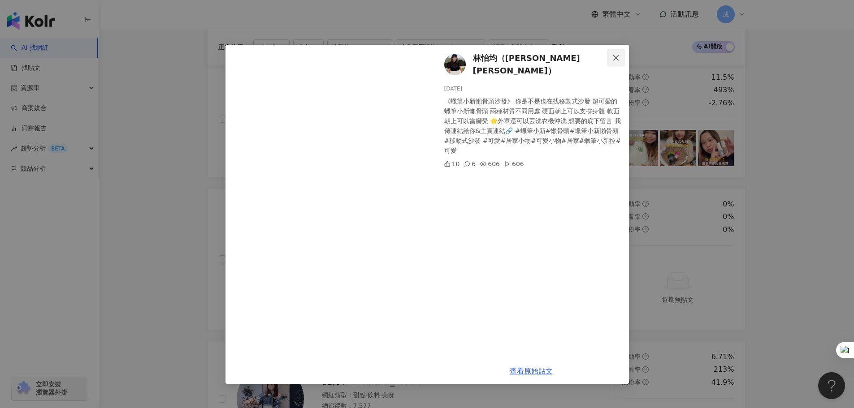
click at [617, 53] on button "Close" at bounding box center [616, 58] width 18 height 18
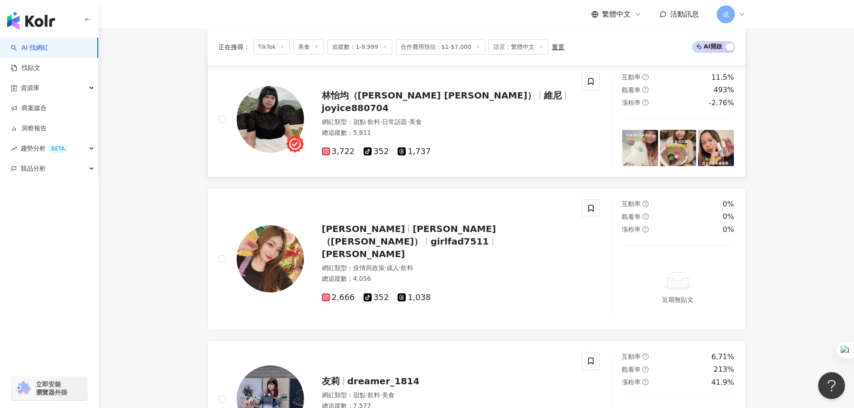
click at [673, 147] on img at bounding box center [678, 148] width 36 height 36
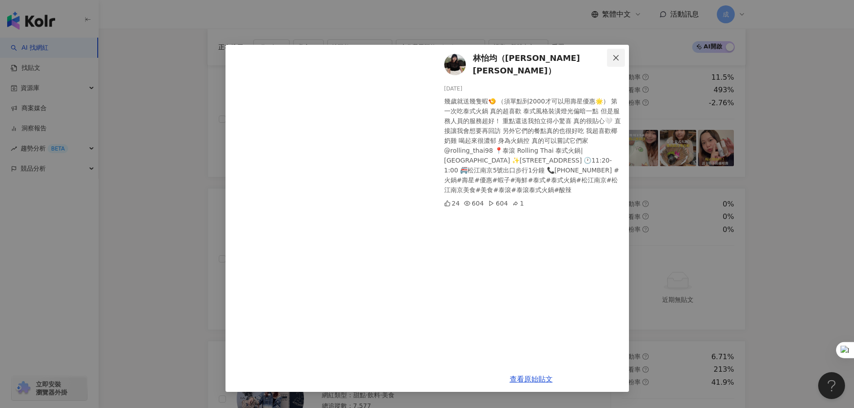
click at [615, 58] on icon "close" at bounding box center [615, 57] width 5 height 5
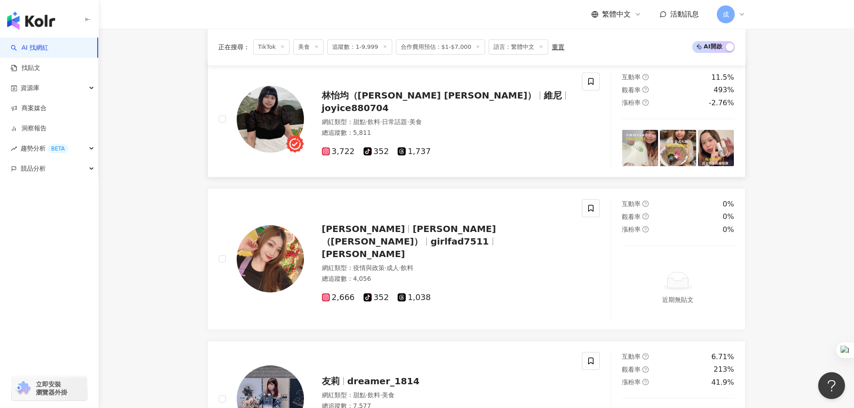
click at [705, 152] on img at bounding box center [716, 148] width 36 height 36
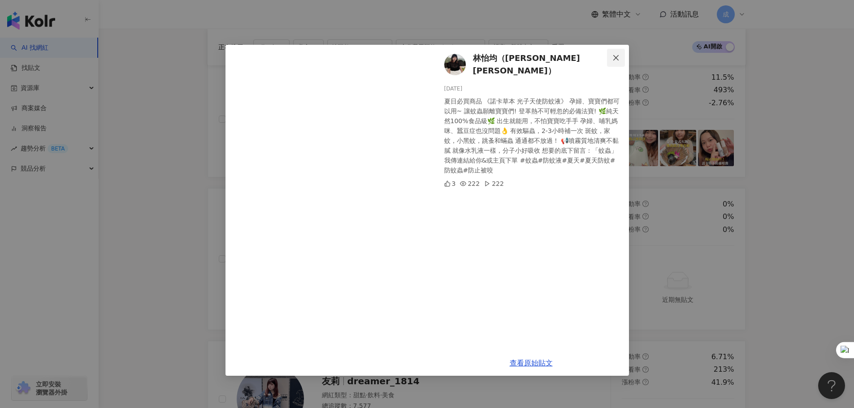
click at [612, 55] on icon "close" at bounding box center [615, 57] width 7 height 7
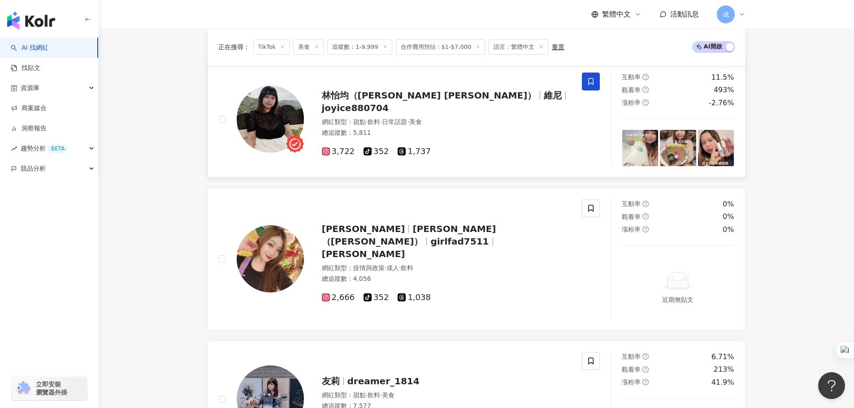
click at [589, 81] on icon at bounding box center [591, 82] width 8 height 8
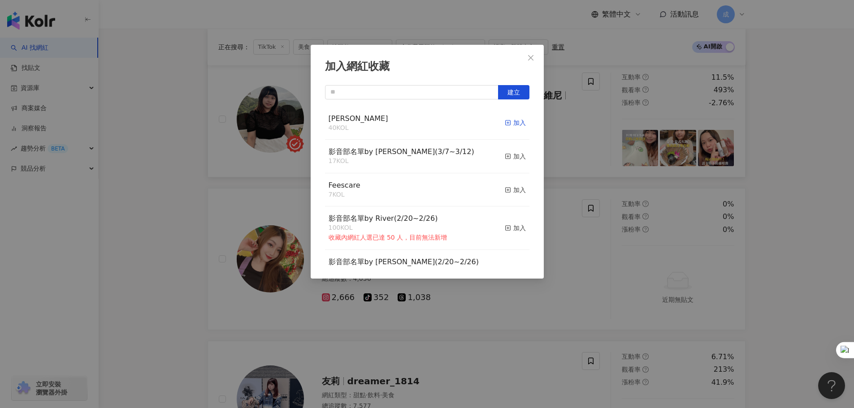
click at [511, 121] on div "加入" at bounding box center [515, 123] width 21 height 10
click at [774, 182] on div "加入網紅收藏 建立 RYAN 41 KOL 已加入 影音部名單by Sandy(3/7~3/12) 17 KOL 加入 Feescare 7 KOL 加入 影…" at bounding box center [427, 204] width 854 height 408
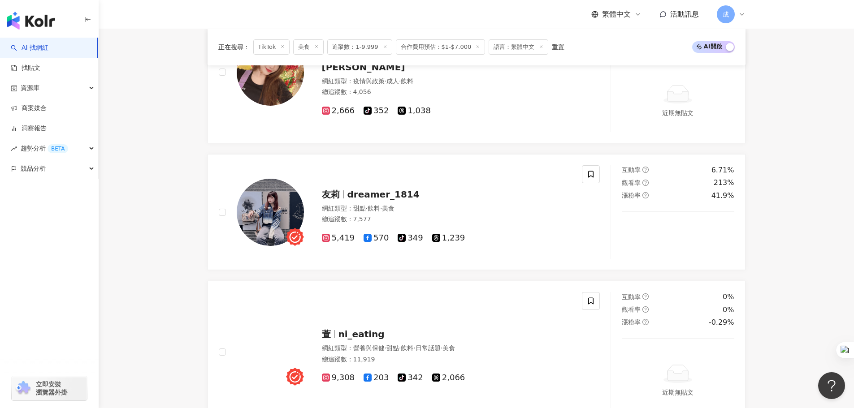
scroll to position [359, 0]
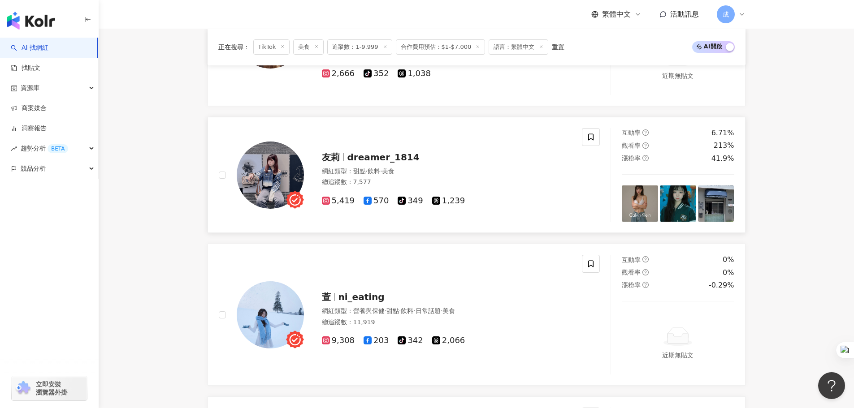
click at [645, 199] on img at bounding box center [640, 204] width 36 height 36
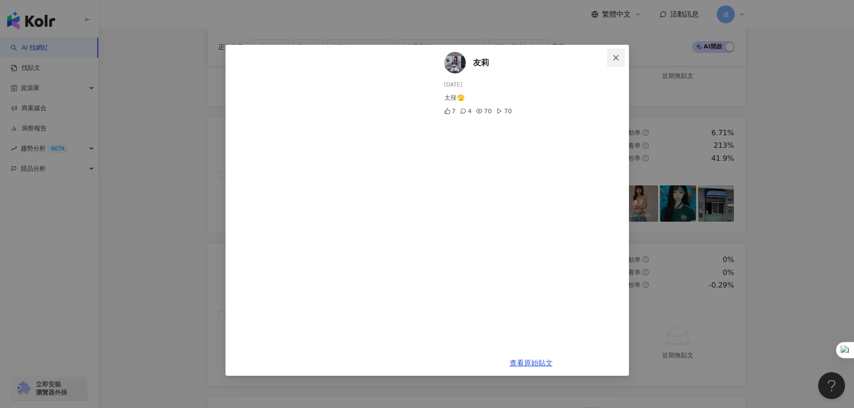
click at [621, 56] on span "Close" at bounding box center [616, 57] width 18 height 7
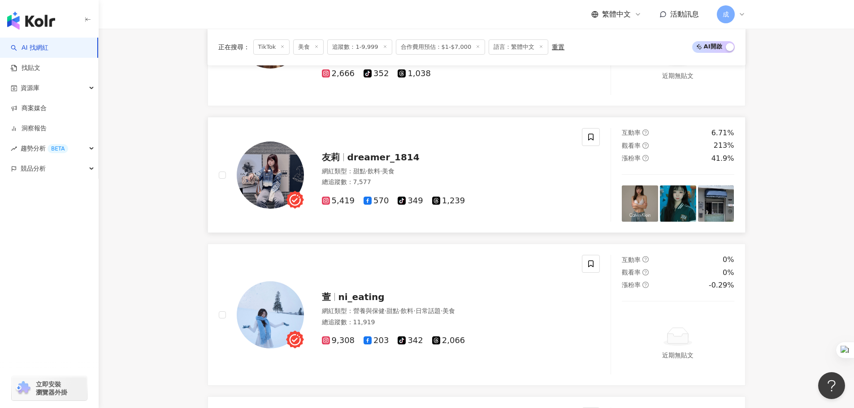
click at [671, 196] on img at bounding box center [678, 204] width 36 height 36
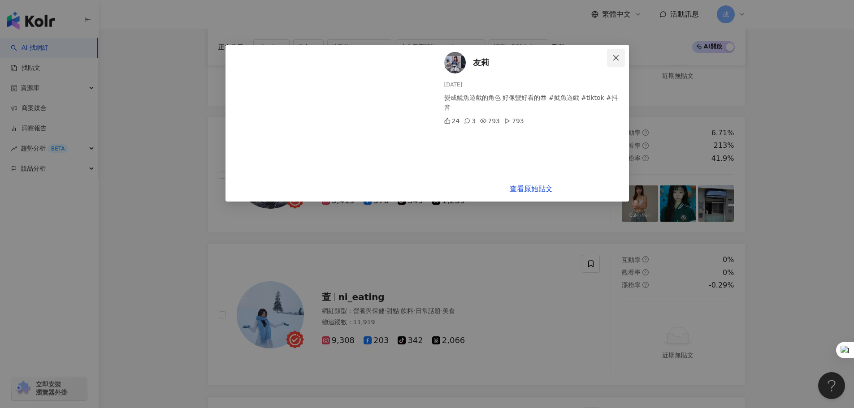
click at [617, 60] on icon "close" at bounding box center [615, 57] width 7 height 7
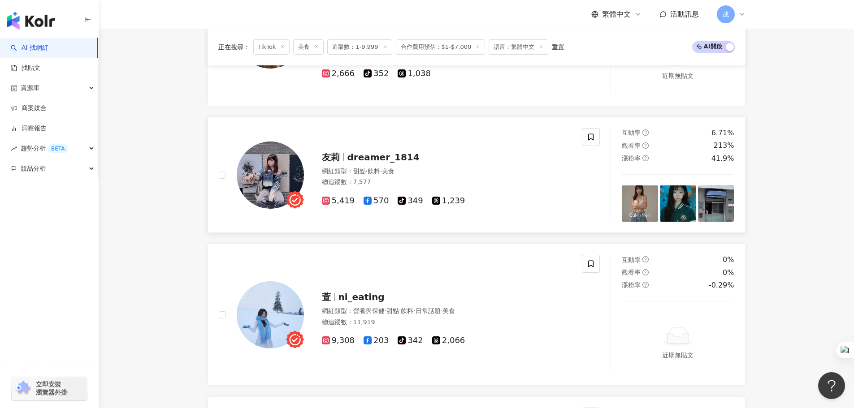
click at [718, 199] on img at bounding box center [716, 204] width 36 height 36
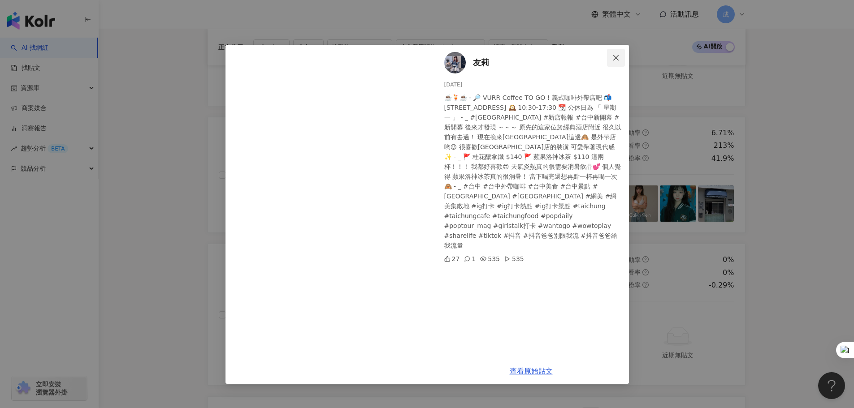
click at [616, 58] on icon "close" at bounding box center [615, 57] width 7 height 7
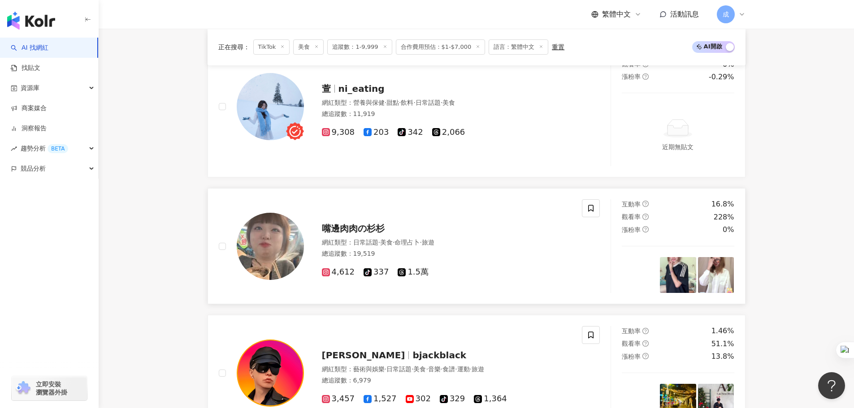
scroll to position [583, 0]
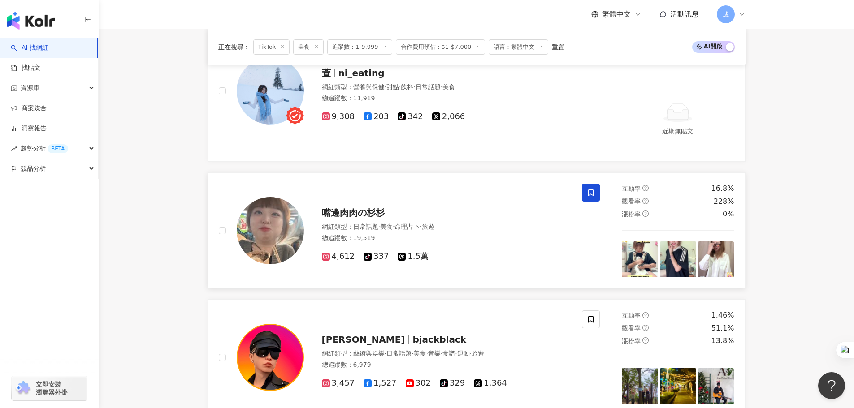
click at [586, 193] on span at bounding box center [591, 193] width 18 height 18
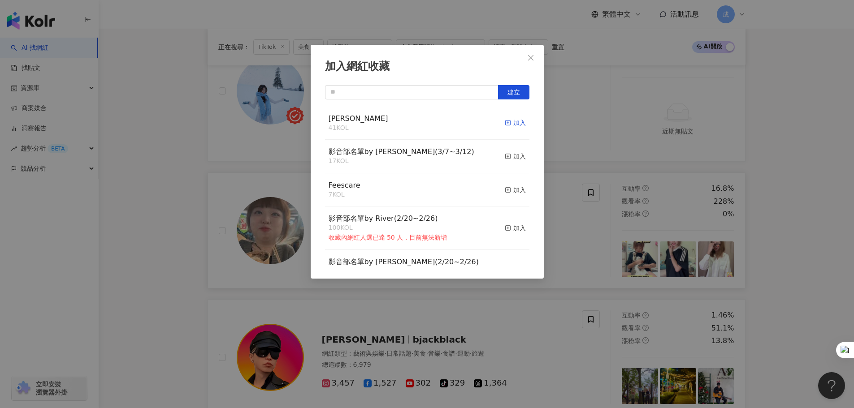
click at [507, 126] on div "加入" at bounding box center [515, 123] width 21 height 10
click at [801, 203] on div "加入網紅收藏 建立 RYAN 41 KOL 加入 影音部名單by Sandy(3/7~3/12) 17 KOL 加入 Feescare 7 KOL 加入 影音…" at bounding box center [427, 204] width 854 height 408
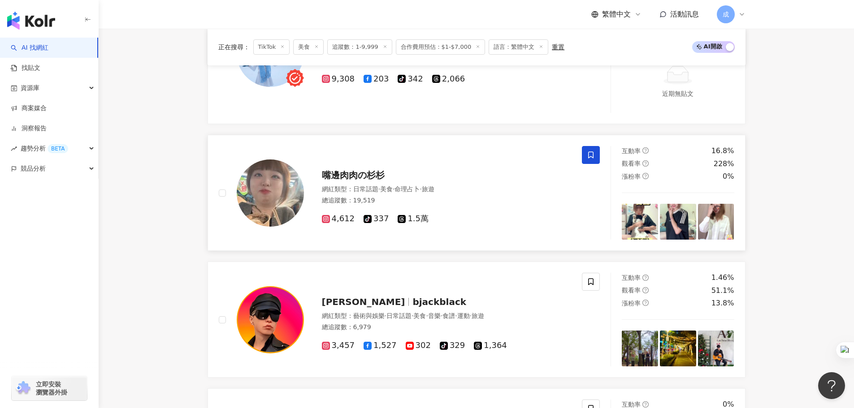
scroll to position [717, 0]
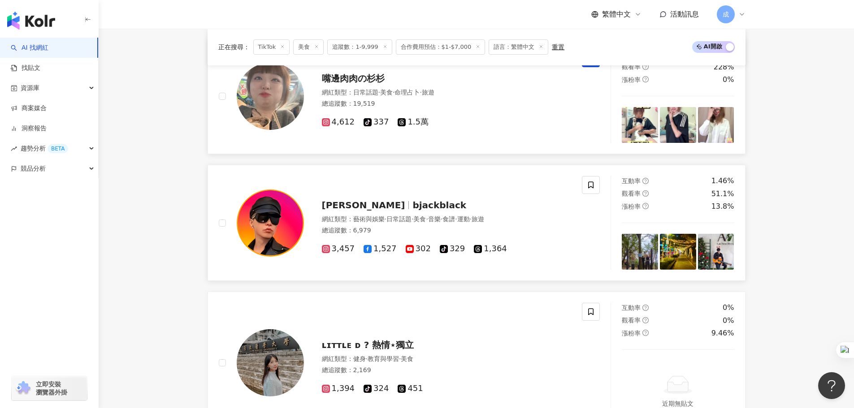
click at [649, 256] on img at bounding box center [640, 252] width 36 height 36
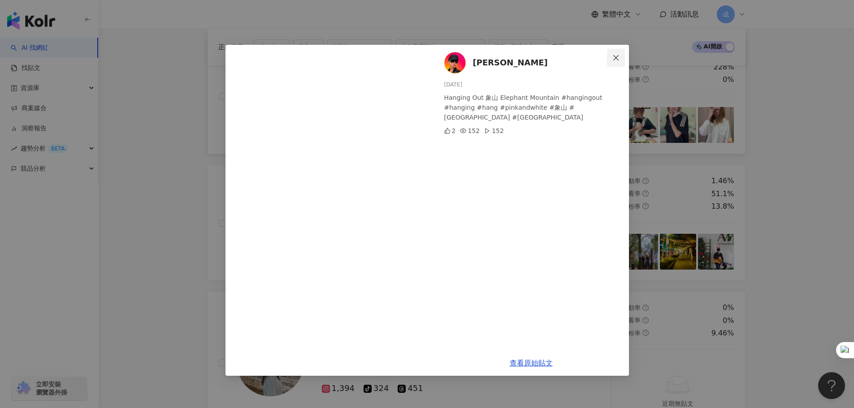
click at [616, 56] on icon "close" at bounding box center [615, 57] width 7 height 7
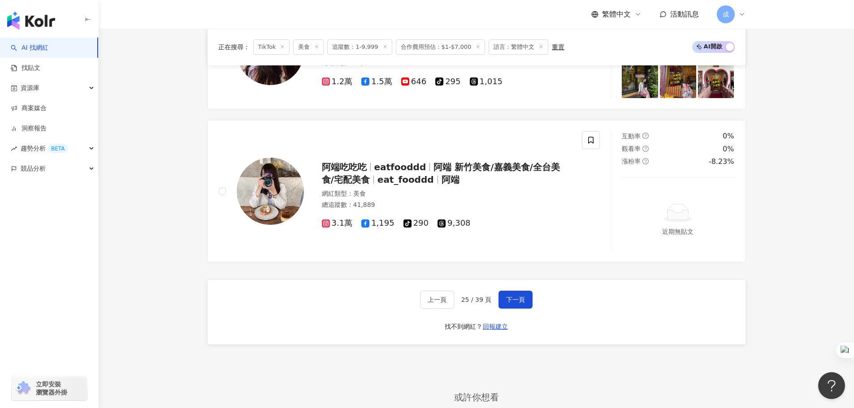
scroll to position [1614, 0]
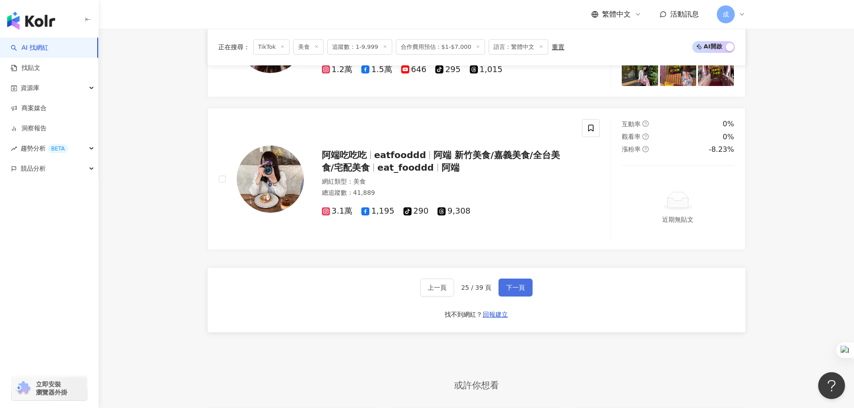
click at [520, 288] on span "下一頁" at bounding box center [515, 287] width 19 height 7
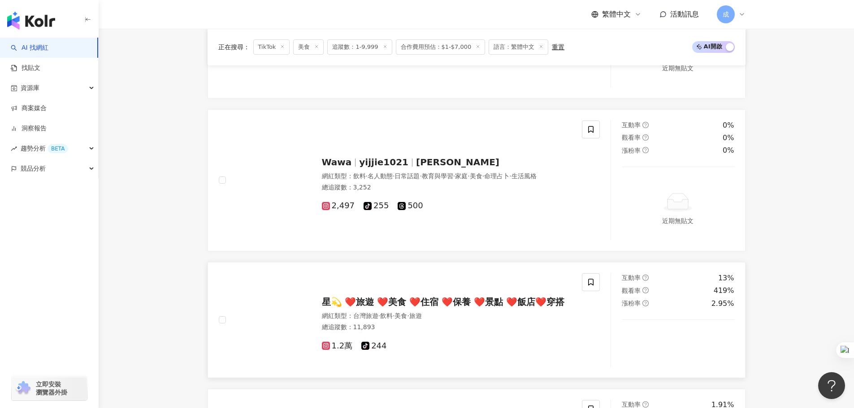
scroll to position [762, 0]
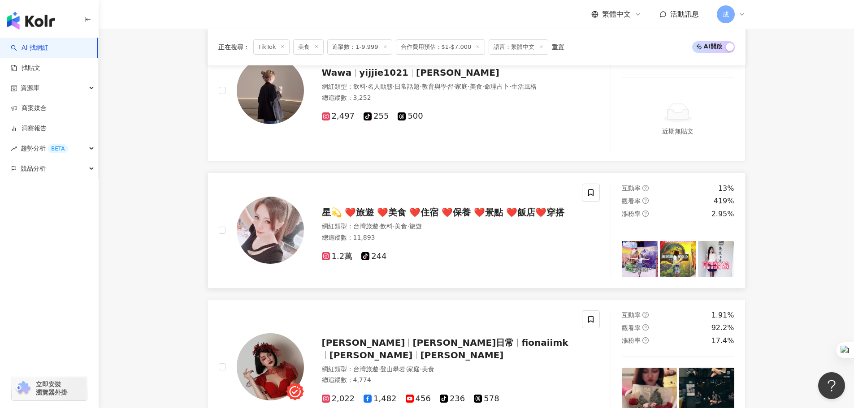
click at [649, 261] on img at bounding box center [640, 259] width 36 height 36
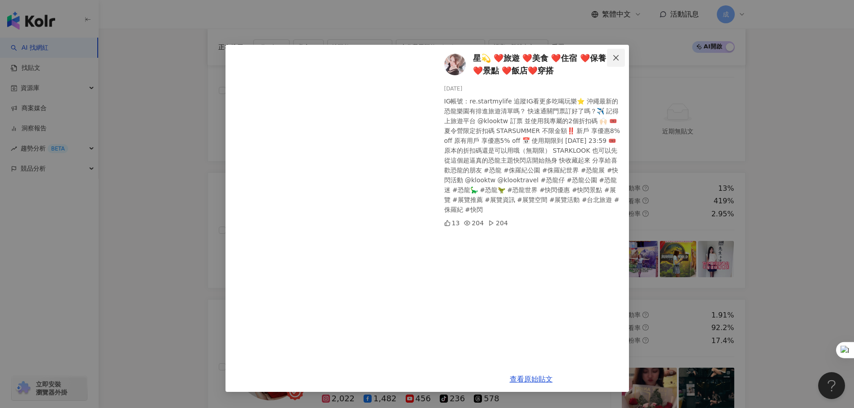
click at [614, 57] on icon "close" at bounding box center [615, 57] width 7 height 7
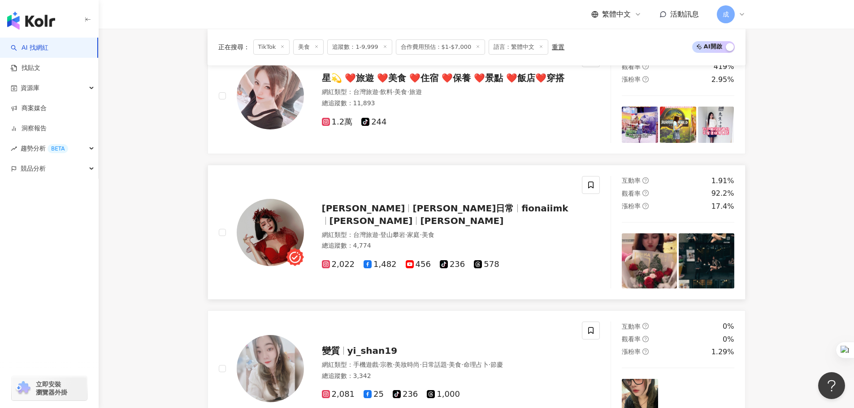
scroll to position [941, 0]
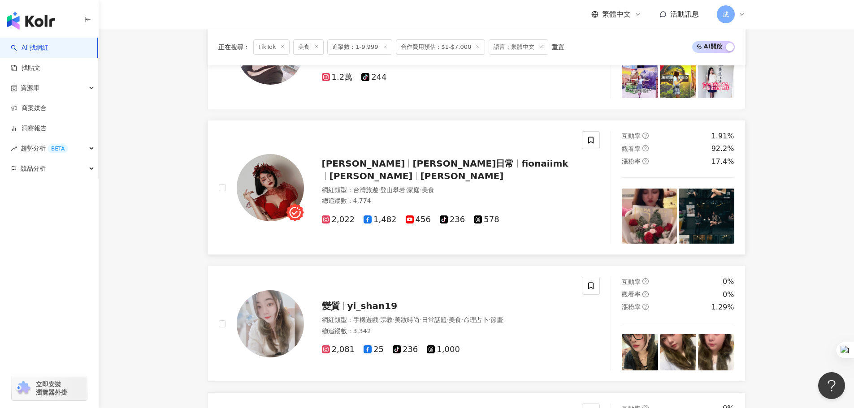
click at [647, 215] on img at bounding box center [649, 216] width 55 height 55
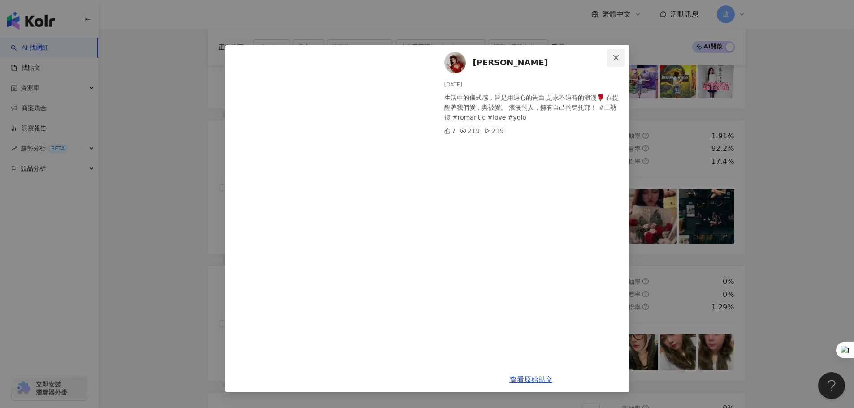
click at [617, 55] on icon "close" at bounding box center [615, 57] width 7 height 7
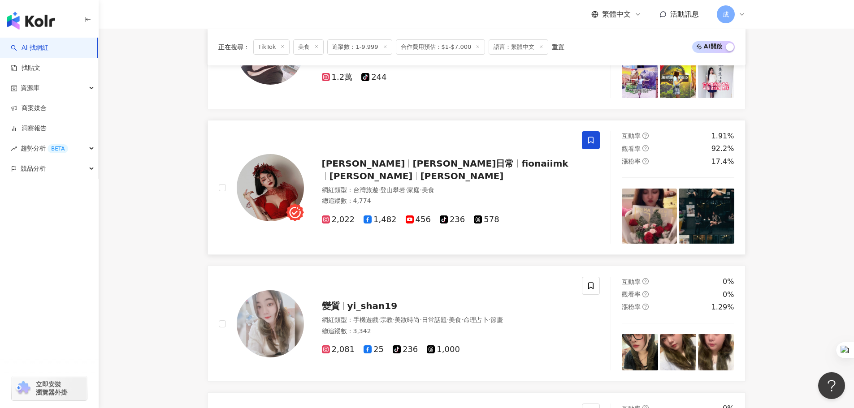
click at [587, 138] on icon at bounding box center [591, 140] width 8 height 8
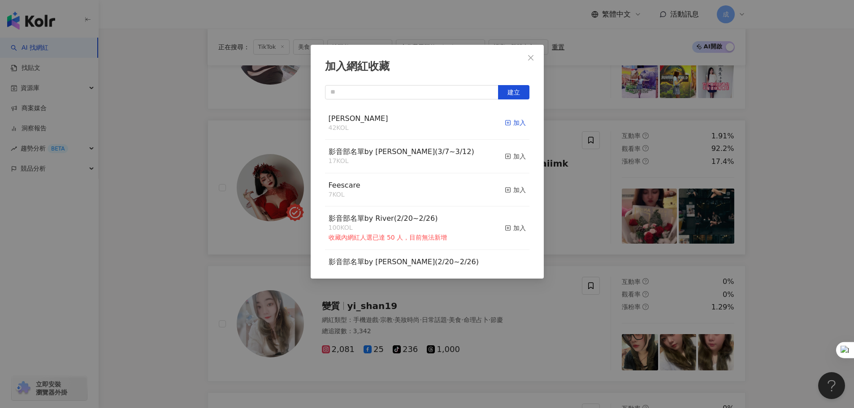
click at [514, 122] on div "加入" at bounding box center [515, 123] width 21 height 10
click at [806, 199] on div "加入網紅收藏 建立 RYAN 42 KOL 加入 影音部名單by Sandy(3/7~3/12) 17 KOL 加入 Feescare 7 KOL 加入 影音…" at bounding box center [427, 204] width 854 height 408
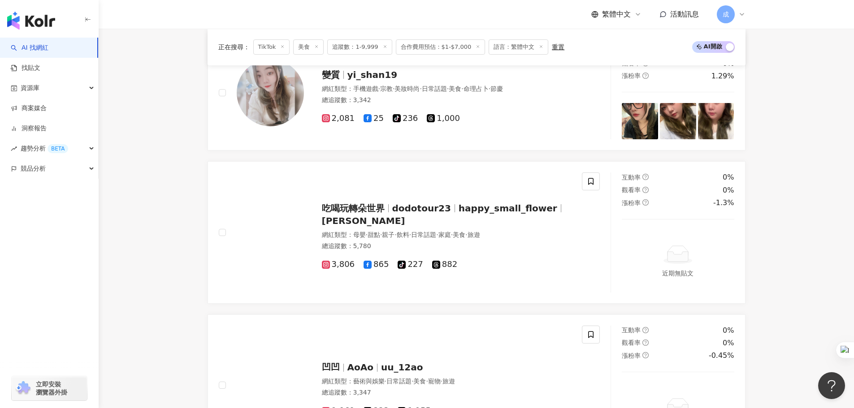
scroll to position [1255, 0]
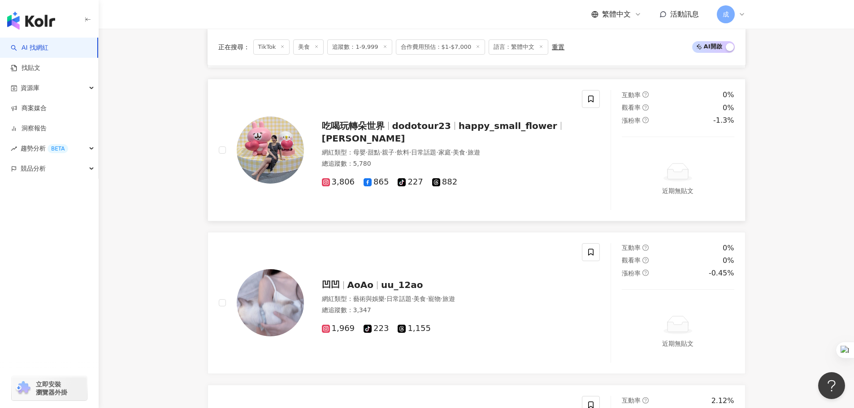
click at [329, 183] on icon at bounding box center [326, 182] width 8 height 8
click at [589, 101] on icon at bounding box center [591, 99] width 8 height 8
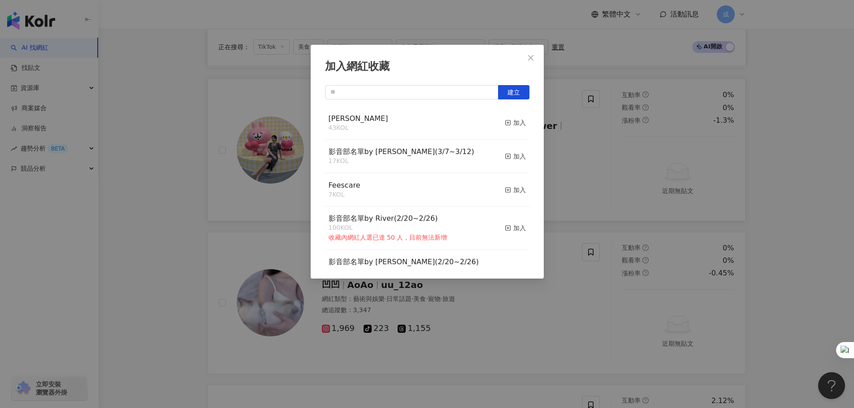
click at [507, 129] on button "加入" at bounding box center [515, 123] width 21 height 19
click at [826, 139] on div "加入網紅收藏 建立 RYAN 43 KOL 加入 影音部名單by Sandy(3/7~3/12) 17 KOL 加入 Feescare 7 KOL 加入 影音…" at bounding box center [427, 204] width 854 height 408
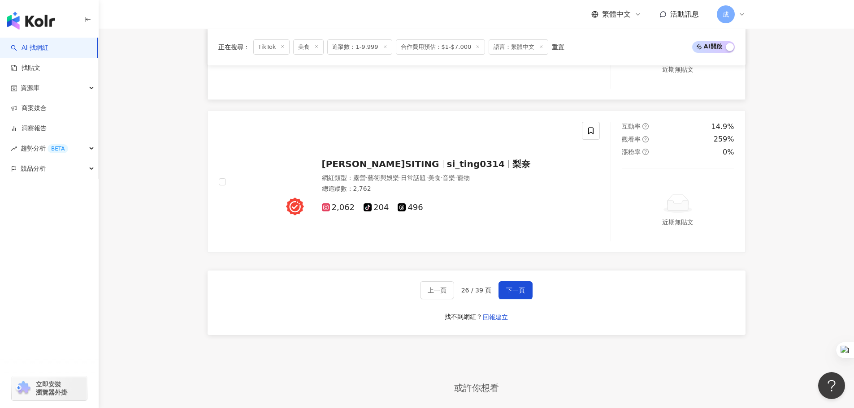
scroll to position [1703, 0]
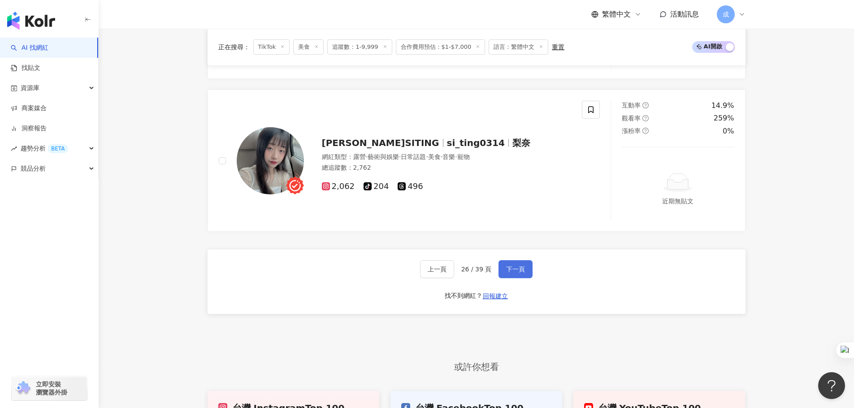
click at [520, 268] on span "下一頁" at bounding box center [515, 269] width 19 height 7
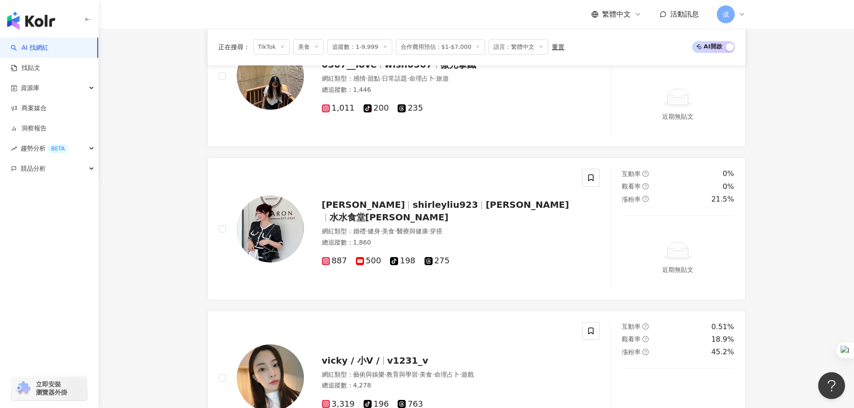
scroll to position [1748, 0]
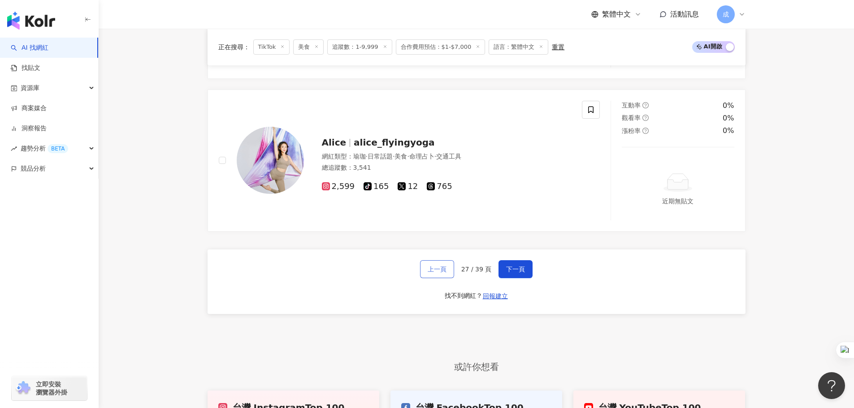
click at [437, 270] on span "上一頁" at bounding box center [437, 269] width 19 height 7
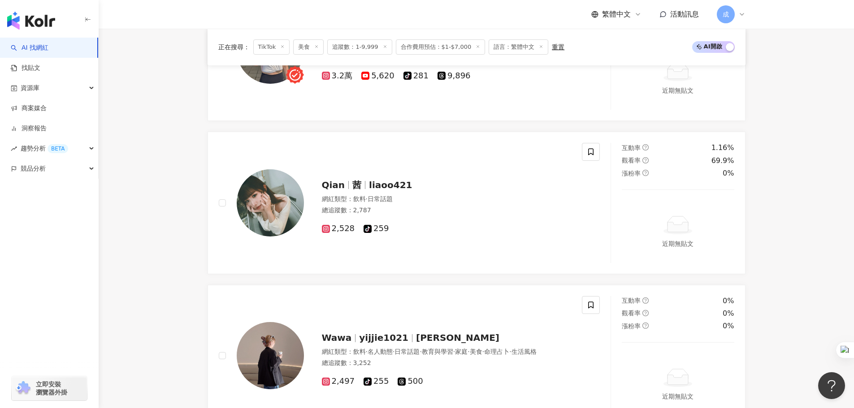
scroll to position [1703, 0]
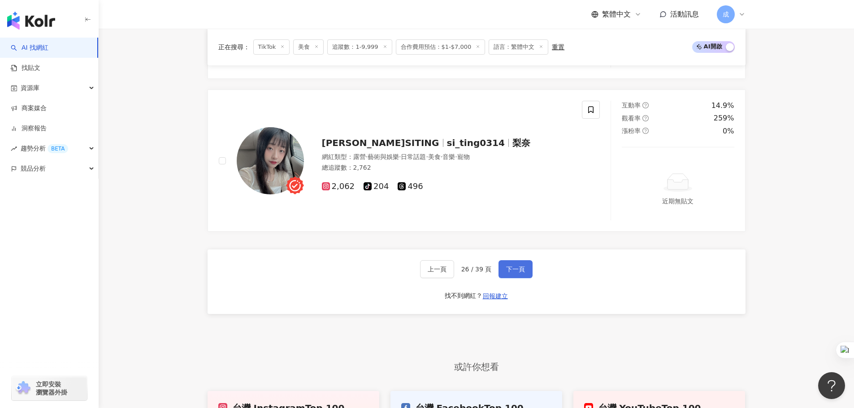
click at [519, 262] on button "下一頁" at bounding box center [515, 269] width 34 height 18
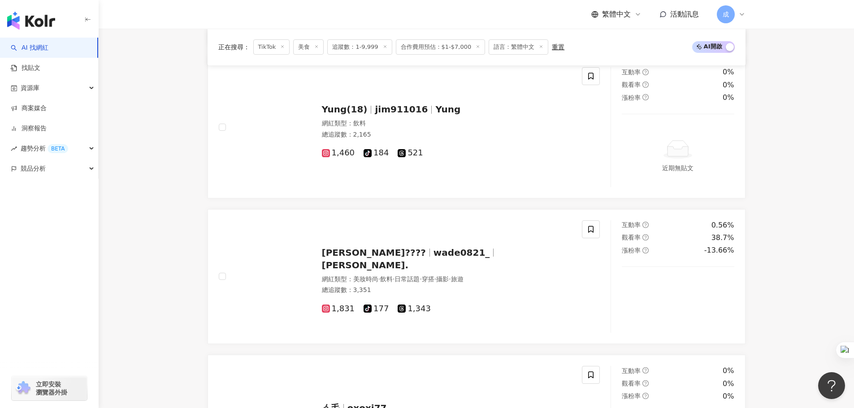
scroll to position [709, 0]
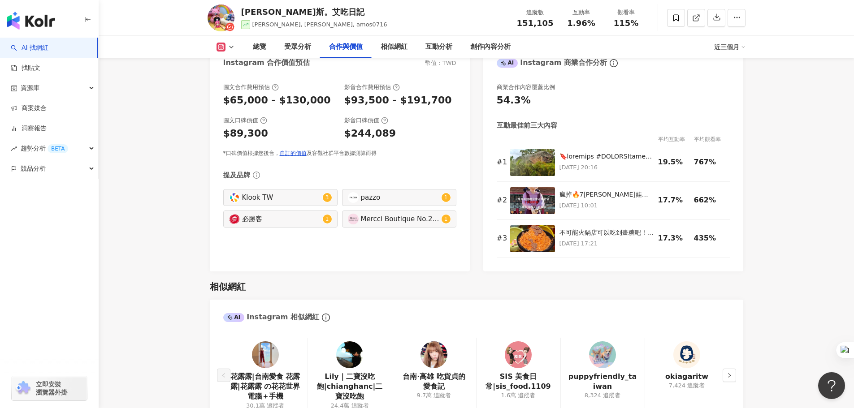
scroll to position [1255, 0]
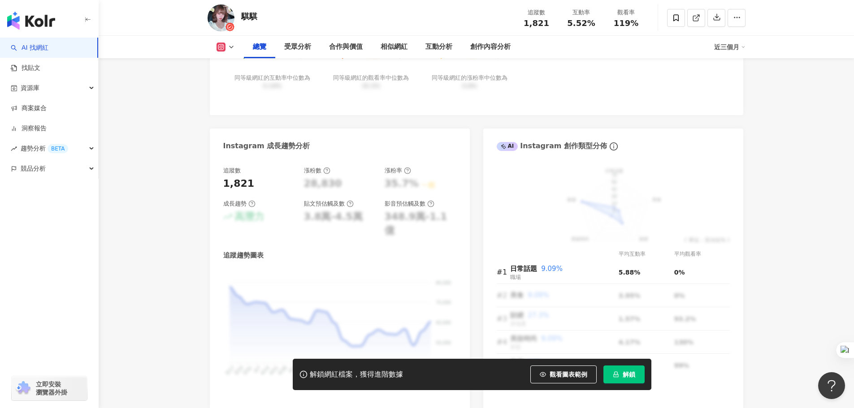
scroll to position [314, 0]
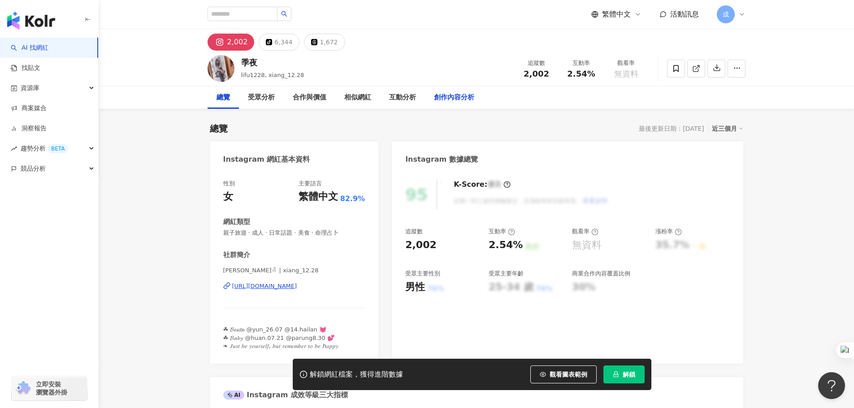
click at [454, 96] on div "創作內容分析" at bounding box center [454, 97] width 40 height 11
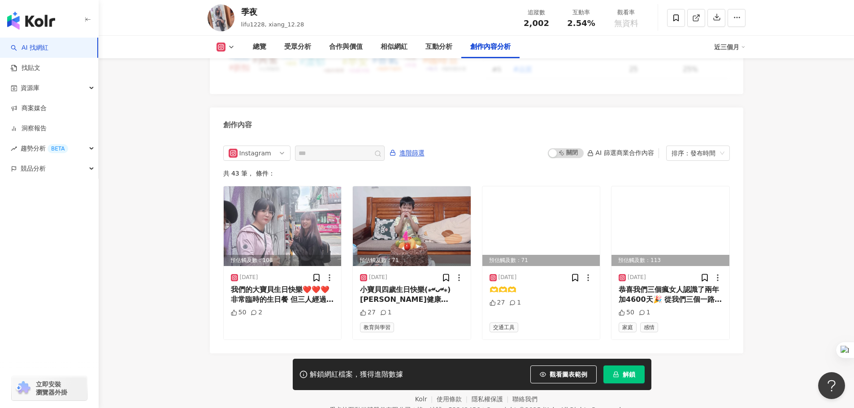
scroll to position [2637, 0]
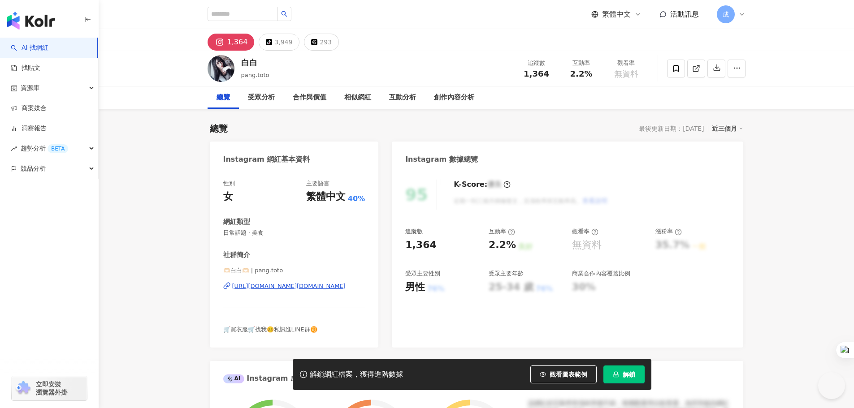
click at [317, 287] on div "[URL][DOMAIN_NAME][DOMAIN_NAME]" at bounding box center [288, 286] width 113 height 8
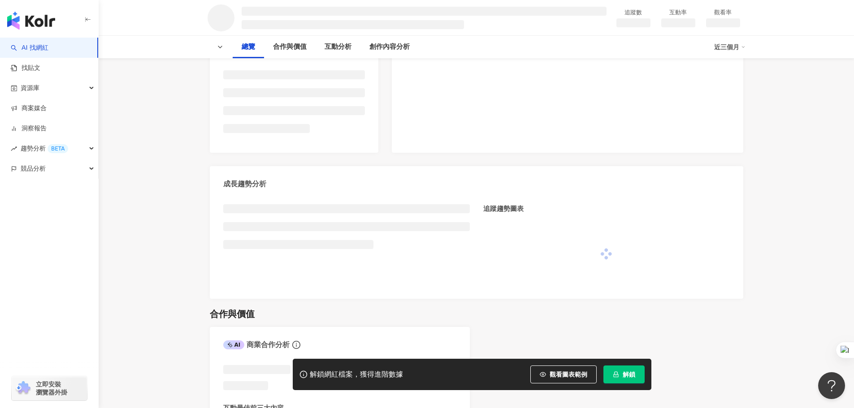
scroll to position [224, 0]
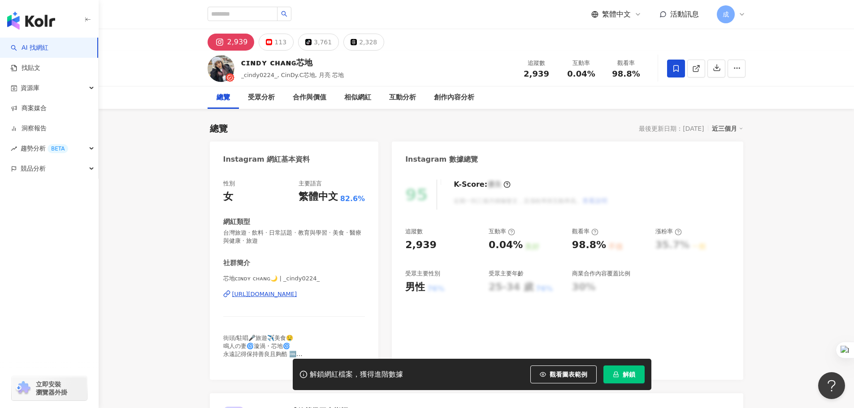
click at [297, 290] on div "[URL][DOMAIN_NAME]" at bounding box center [264, 294] width 65 height 8
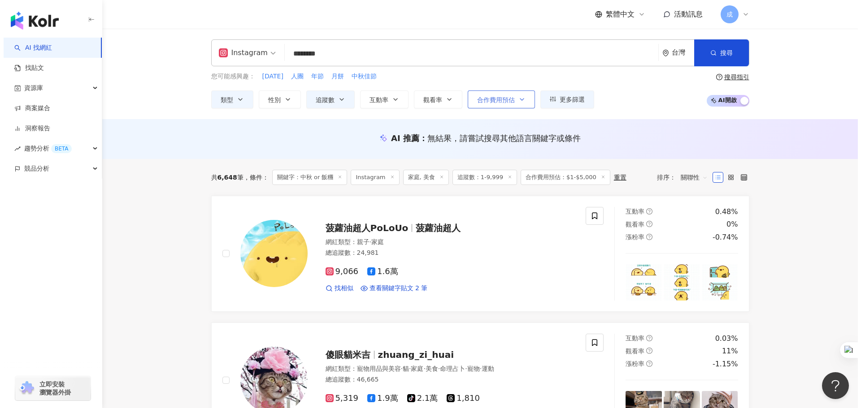
scroll to position [45, 0]
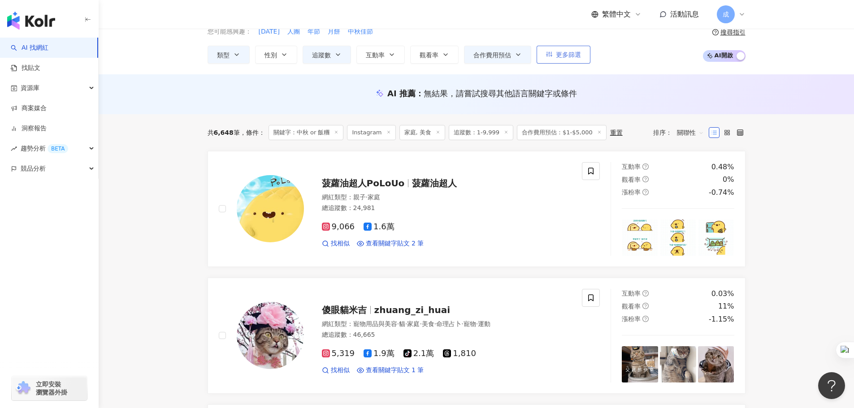
click at [573, 54] on span "更多篩選" at bounding box center [568, 54] width 25 height 7
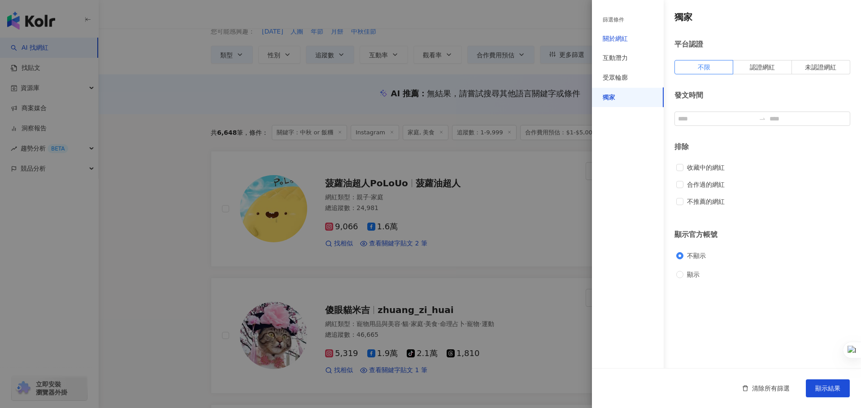
click at [627, 38] on div "關於網紅" at bounding box center [614, 39] width 25 height 9
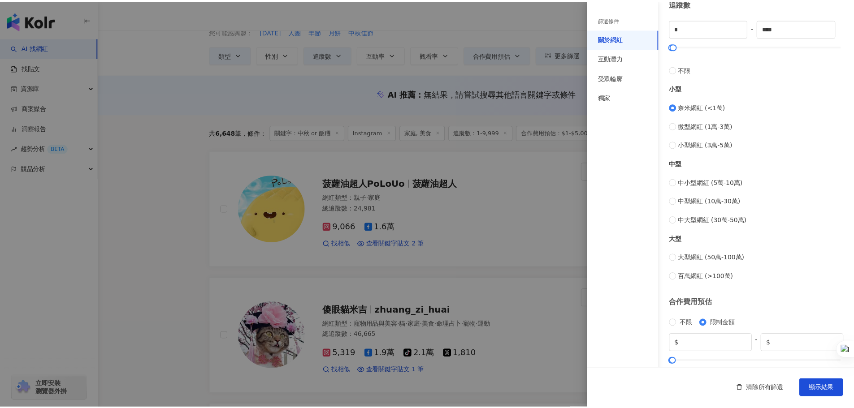
scroll to position [269, 0]
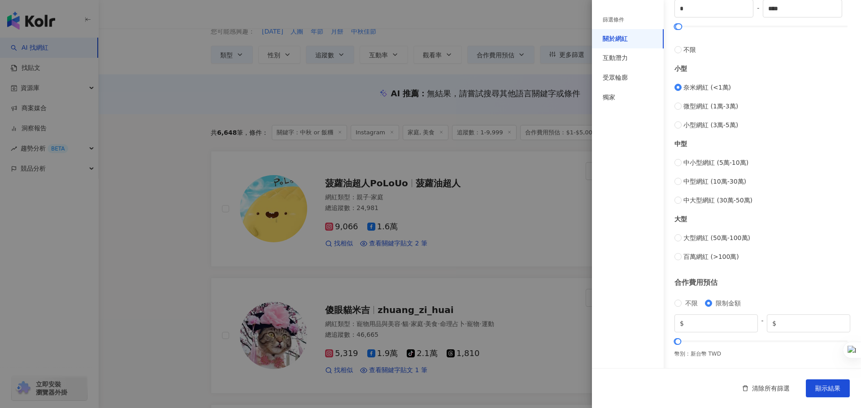
click at [160, 151] on div at bounding box center [430, 204] width 861 height 408
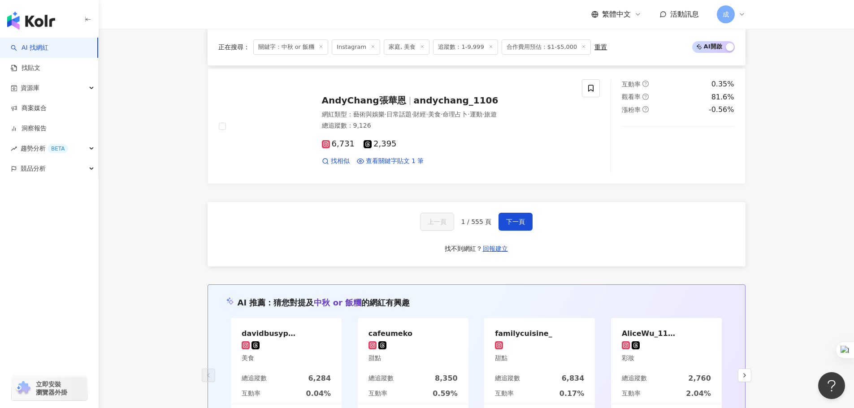
scroll to position [1524, 0]
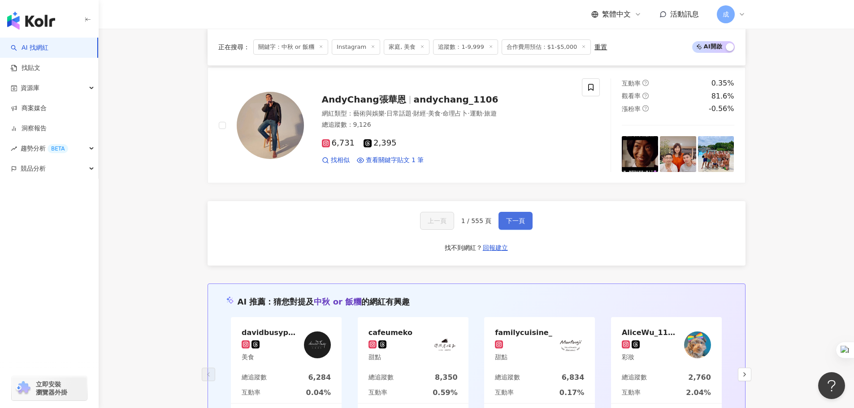
click at [521, 225] on span "下一頁" at bounding box center [515, 220] width 19 height 7
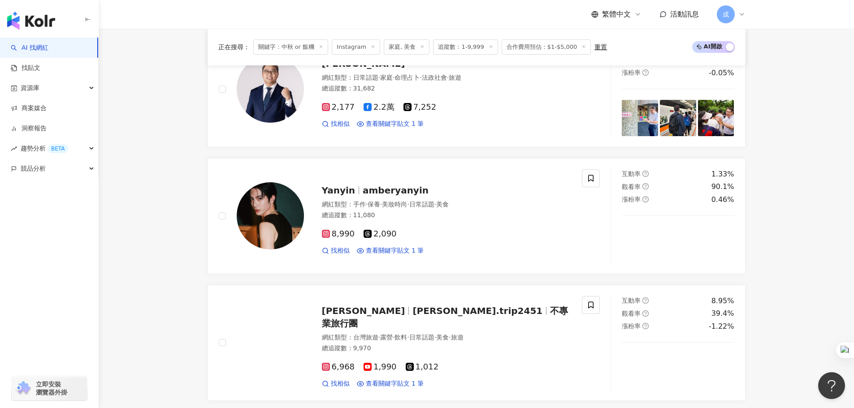
scroll to position [0, 0]
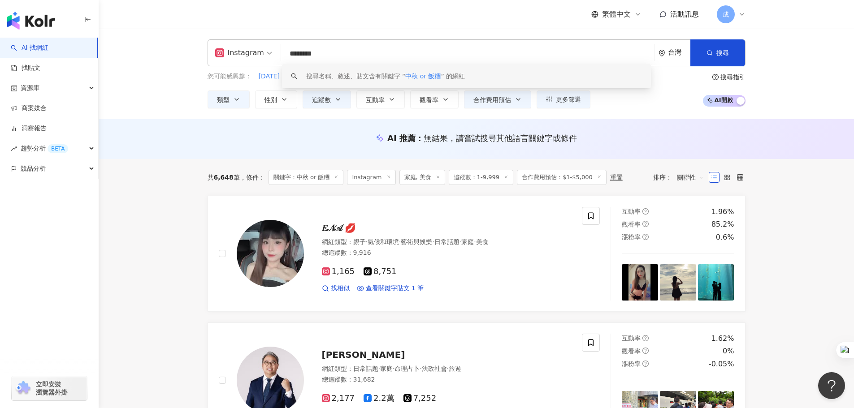
drag, startPoint x: 309, startPoint y: 52, endPoint x: 261, endPoint y: 48, distance: 48.6
click at [261, 48] on div "Instagram ******** 台灣 搜尋 keyword 搜尋名稱、敘述、貼文含有關鍵字 “ 中秋 or 飯糰 ” 的網紅" at bounding box center [477, 52] width 538 height 27
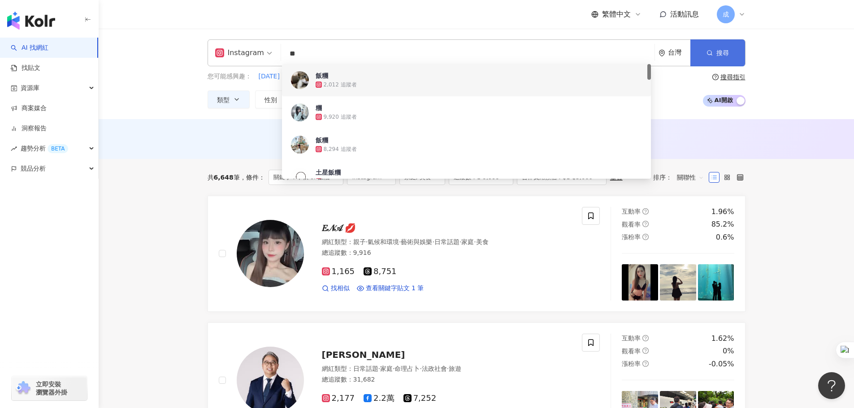
type input "**"
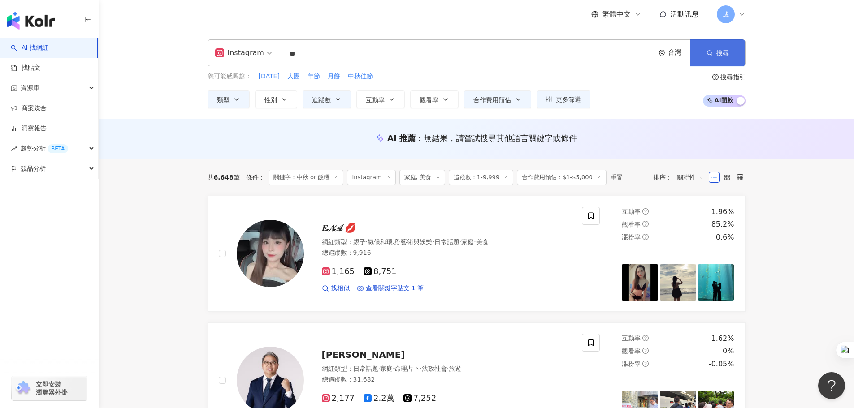
click at [725, 51] on span "搜尋" at bounding box center [722, 52] width 13 height 7
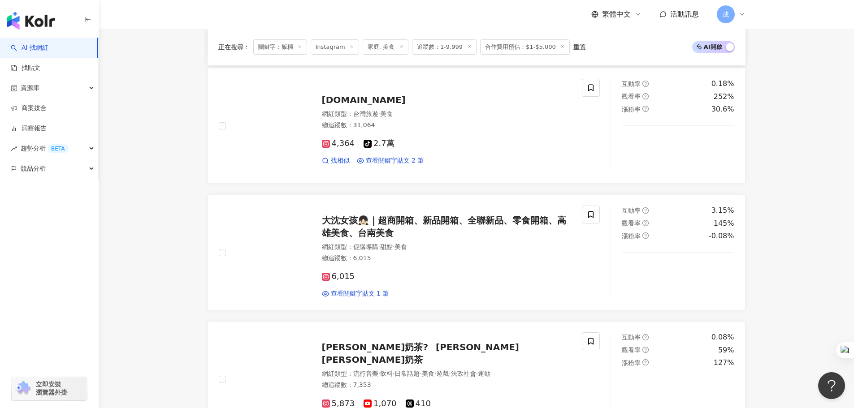
scroll to position [192, 0]
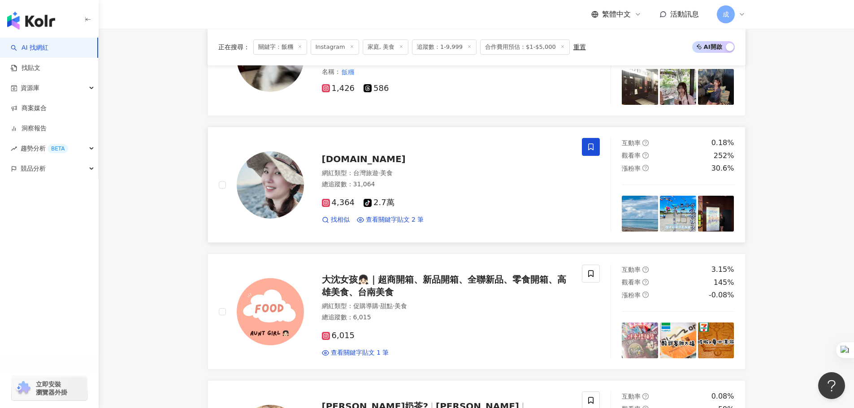
click at [594, 146] on icon at bounding box center [591, 147] width 8 height 8
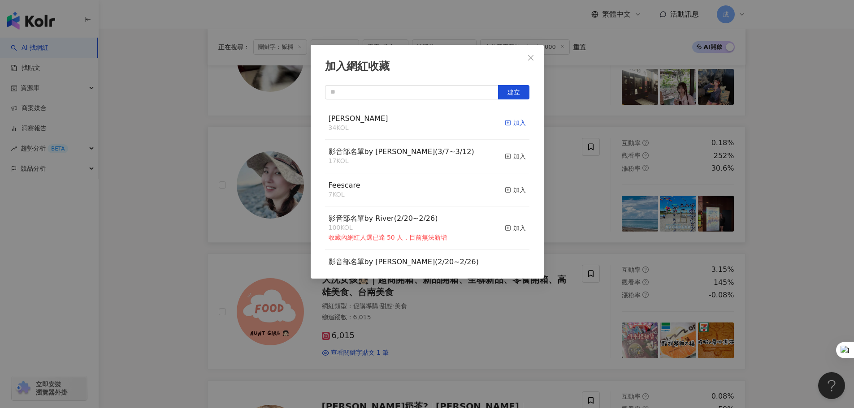
click at [511, 128] on div "加入" at bounding box center [515, 123] width 21 height 10
click at [527, 57] on icon "close" at bounding box center [530, 57] width 7 height 7
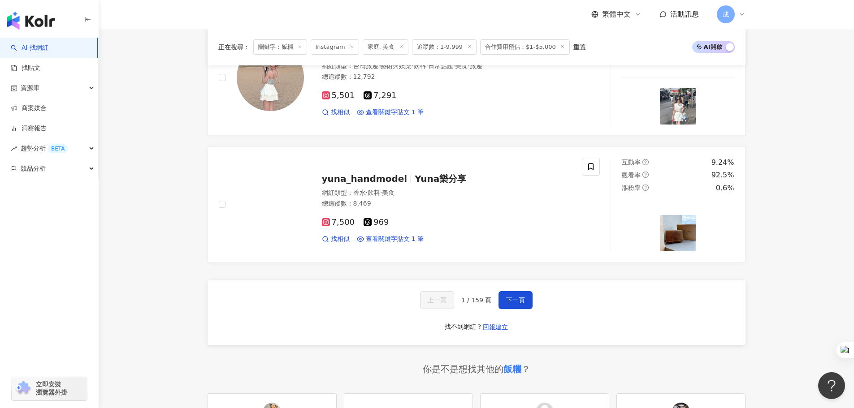
scroll to position [1447, 0]
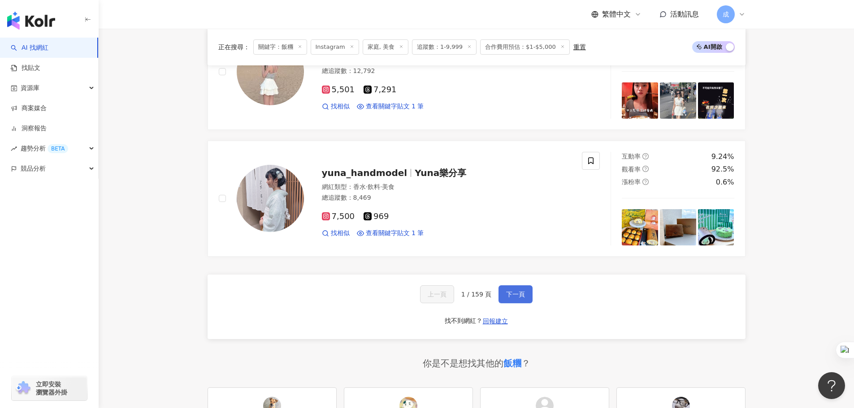
click at [521, 296] on span "下一頁" at bounding box center [515, 294] width 19 height 7
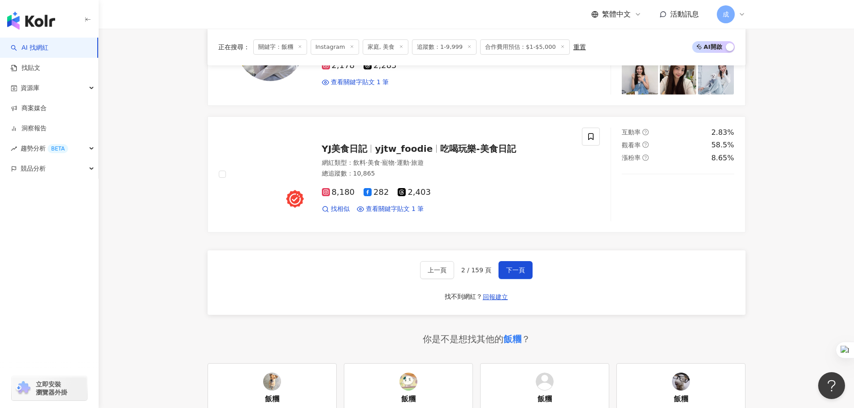
scroll to position [1479, 0]
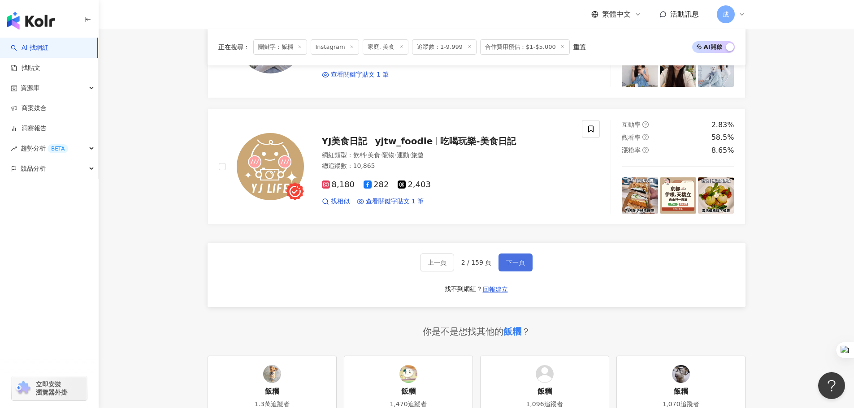
click at [518, 264] on span "下一頁" at bounding box center [515, 262] width 19 height 7
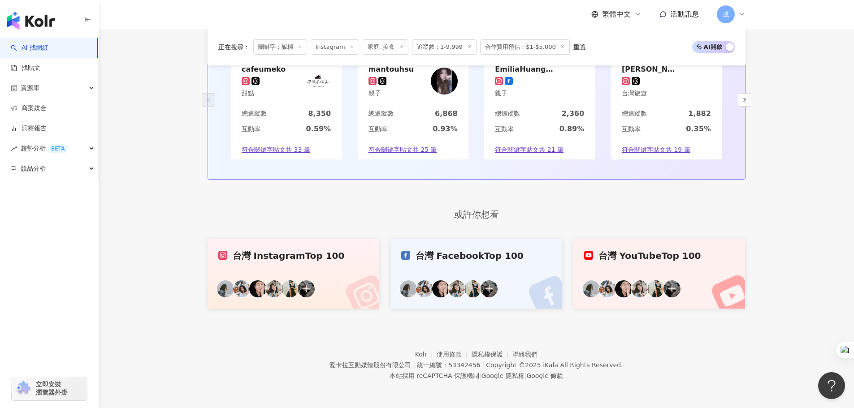
scroll to position [1703, 0]
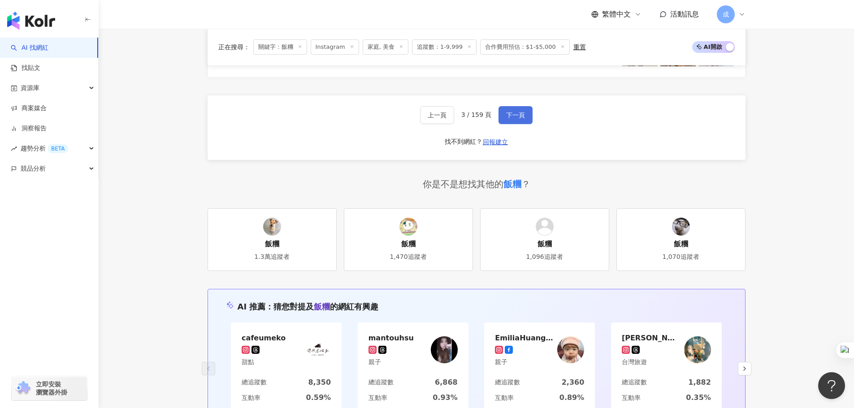
click at [504, 112] on button "下一頁" at bounding box center [515, 115] width 34 height 18
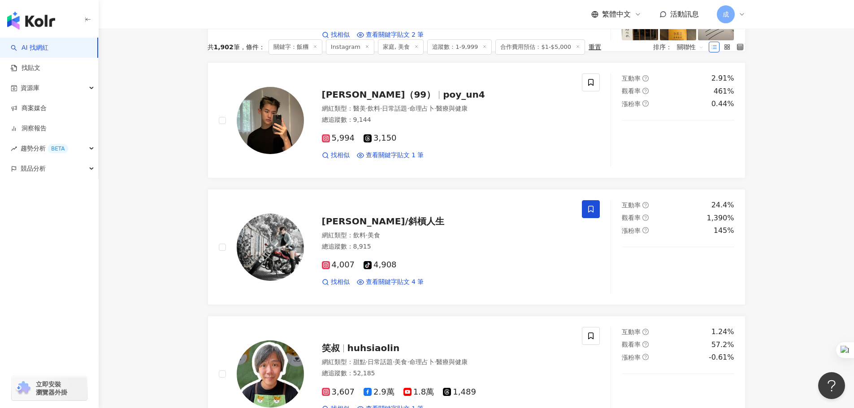
scroll to position [0, 0]
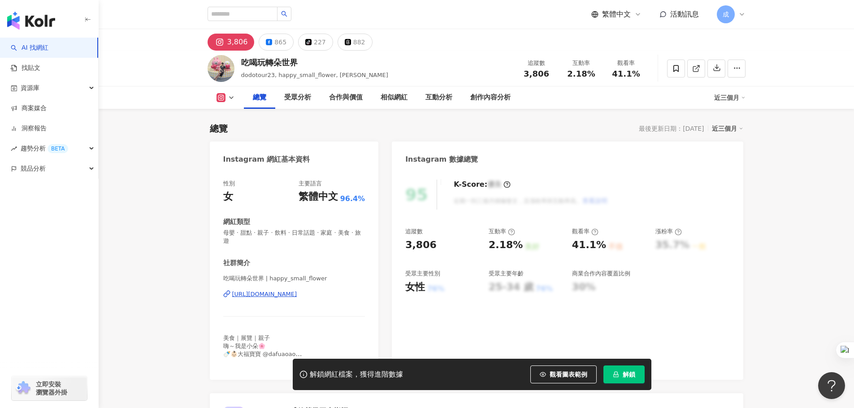
click at [297, 290] on div "[URL][DOMAIN_NAME]" at bounding box center [264, 294] width 65 height 8
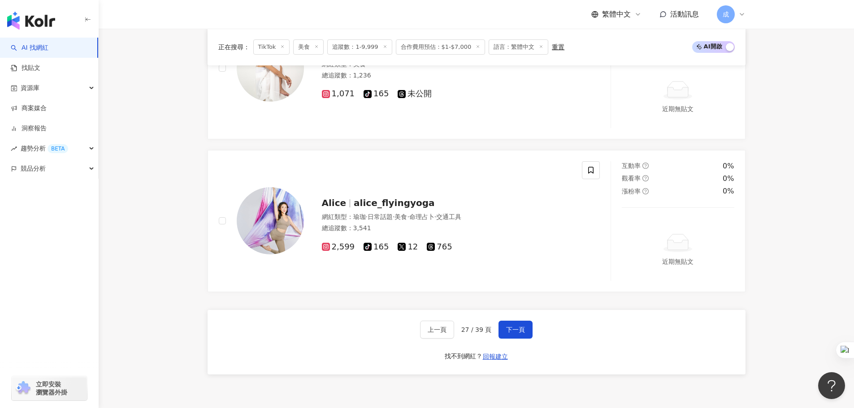
scroll to position [1703, 0]
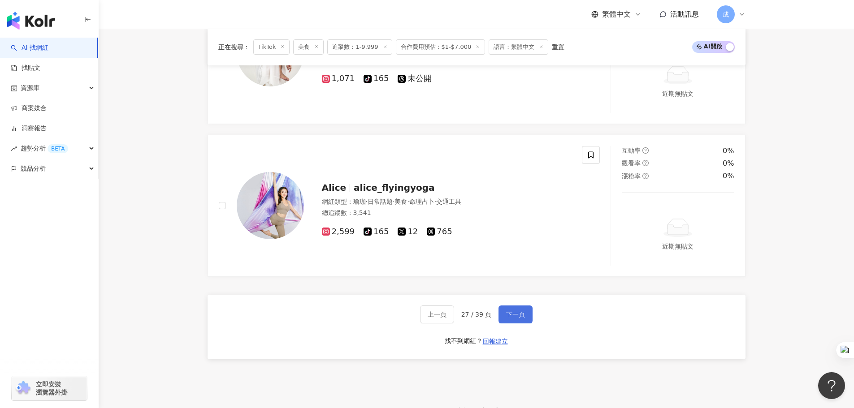
click at [513, 313] on span "下一頁" at bounding box center [515, 314] width 19 height 7
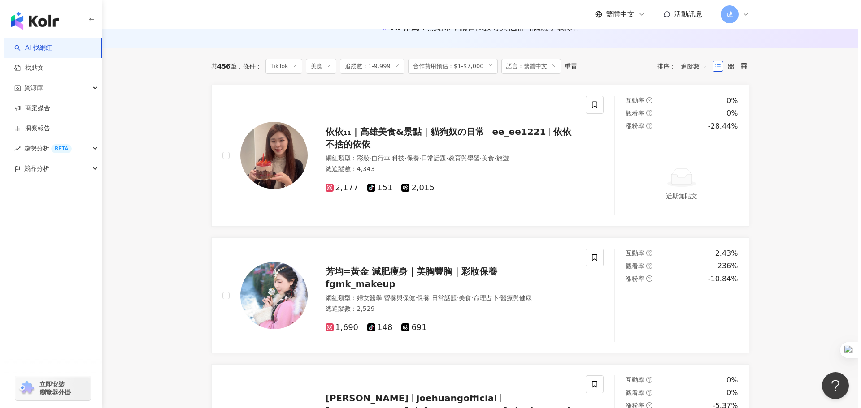
scroll to position [0, 0]
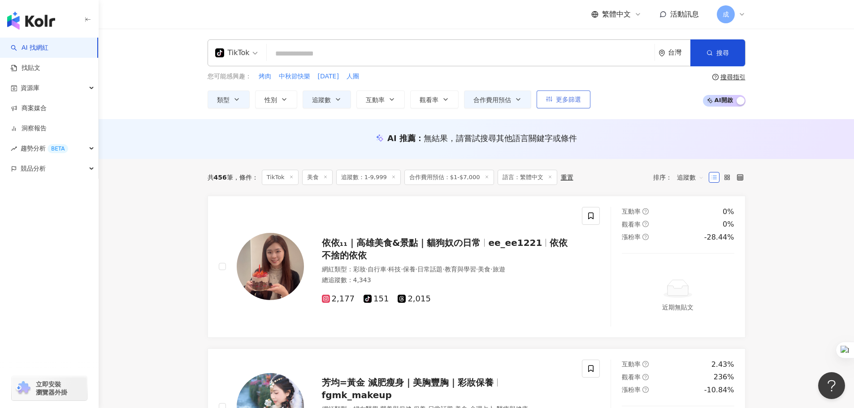
click at [561, 103] on span "更多篩選" at bounding box center [568, 99] width 25 height 7
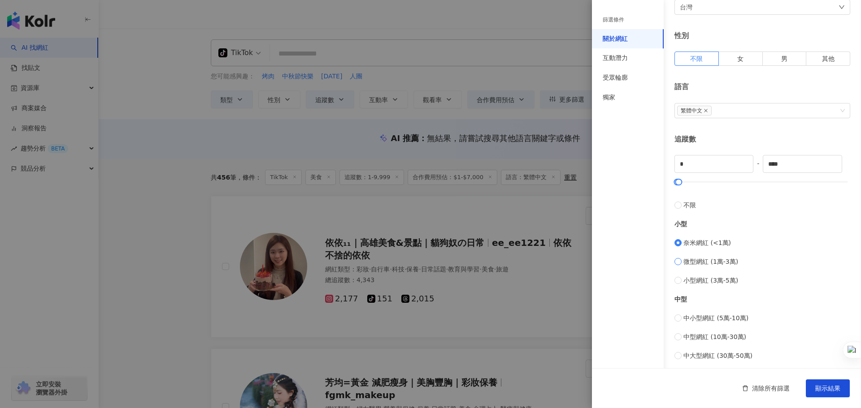
scroll to position [134, 0]
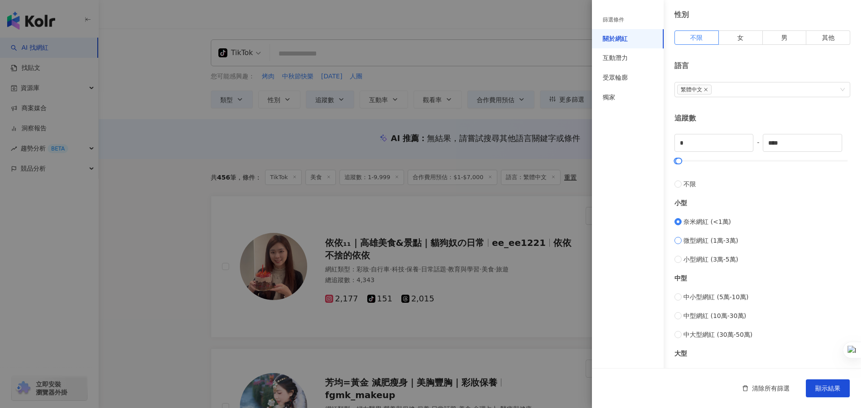
click at [716, 243] on span "微型網紅 (1萬-3萬)" at bounding box center [710, 241] width 55 height 10
type input "*****"
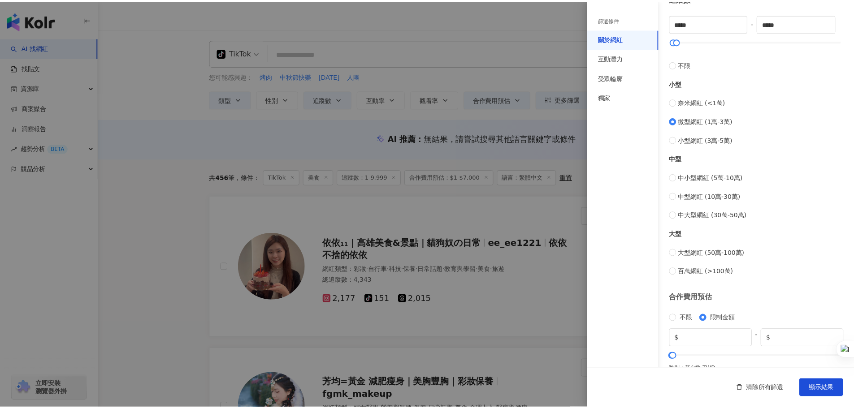
scroll to position [269, 0]
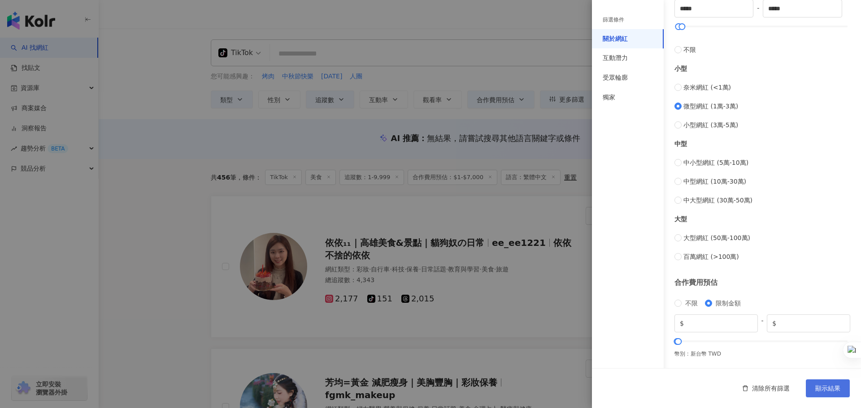
click at [823, 391] on span "顯示結果" at bounding box center [827, 388] width 25 height 7
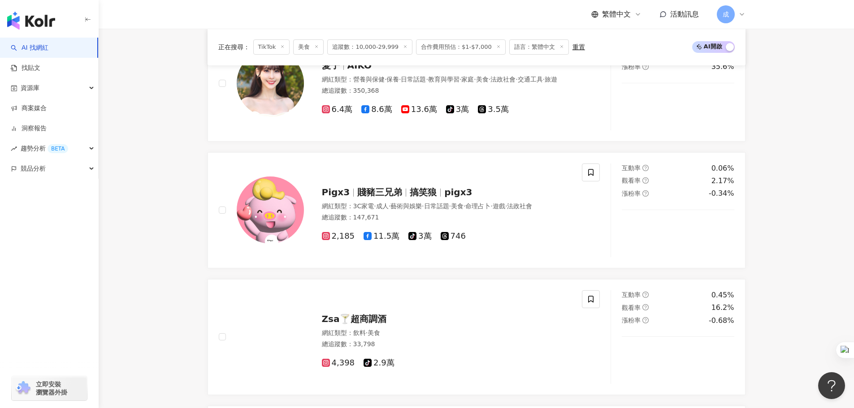
scroll to position [627, 0]
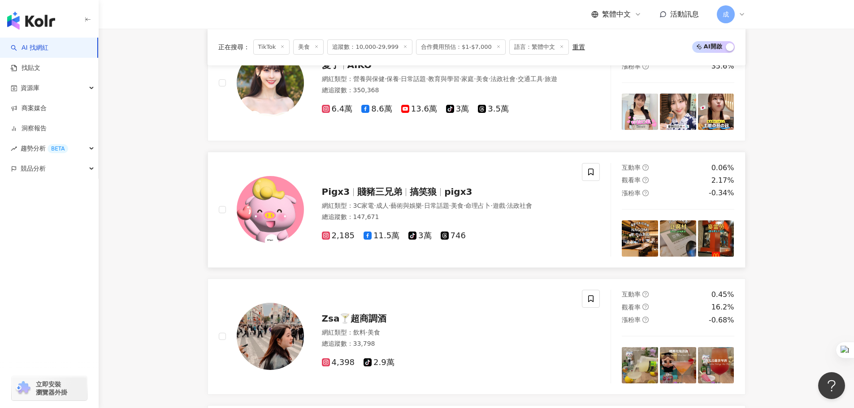
click at [638, 243] on img at bounding box center [640, 239] width 36 height 36
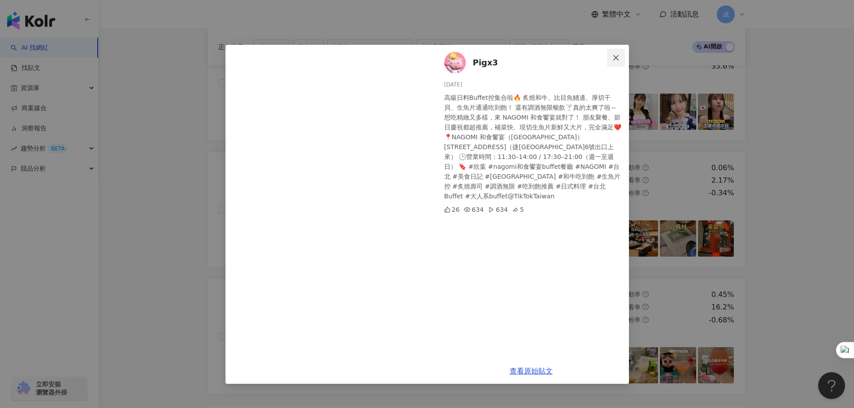
click at [618, 59] on icon "close" at bounding box center [615, 57] width 7 height 7
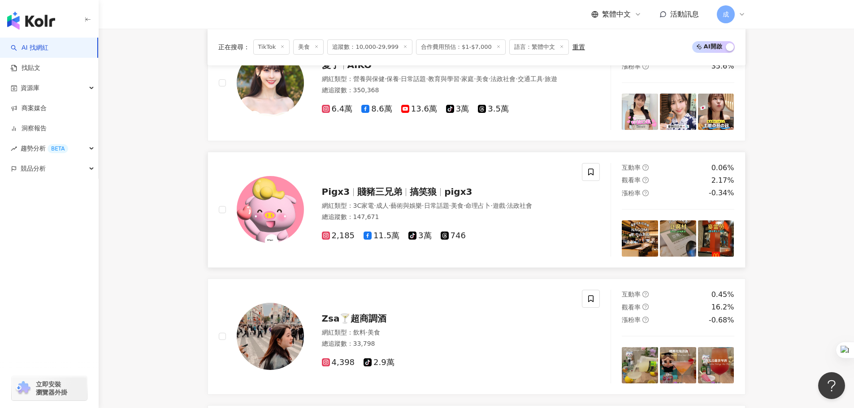
click at [677, 236] on img at bounding box center [678, 239] width 36 height 36
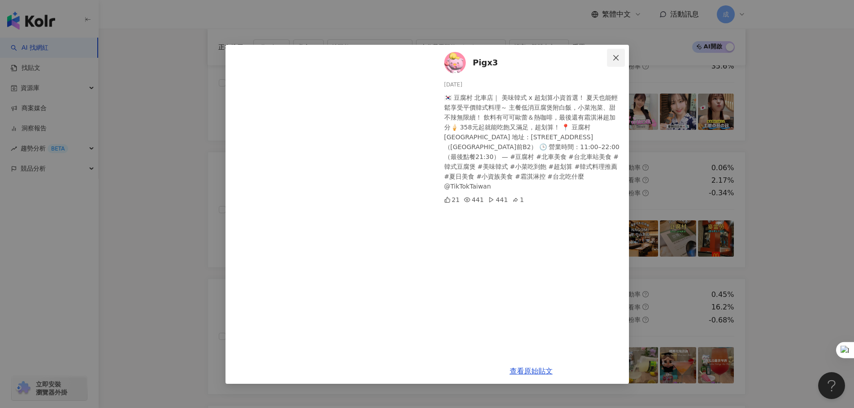
click at [616, 61] on icon "close" at bounding box center [615, 57] width 7 height 7
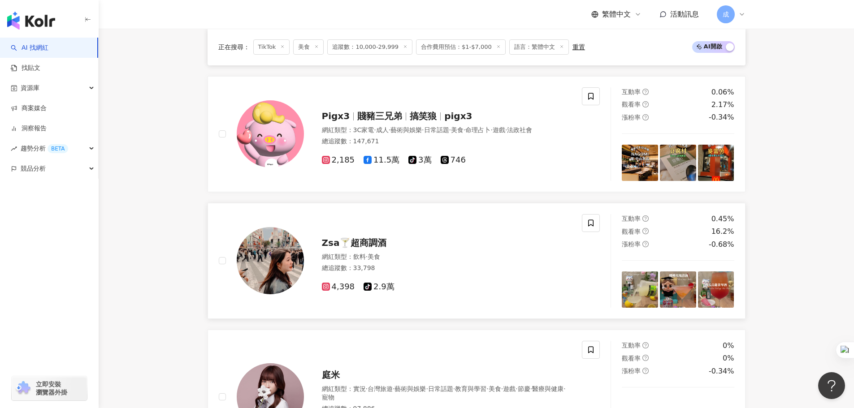
scroll to position [583, 0]
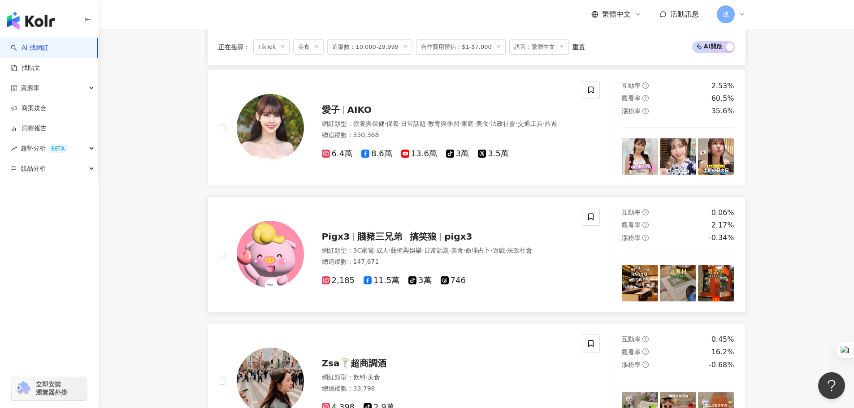
drag, startPoint x: 429, startPoint y: 234, endPoint x: 378, endPoint y: 229, distance: 50.8
click at [378, 231] on span "賤豬三兄弟" at bounding box center [379, 236] width 45 height 11
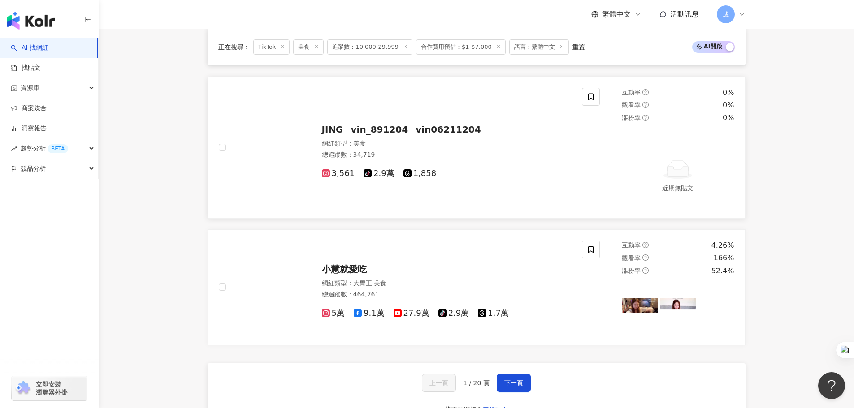
scroll to position [1614, 0]
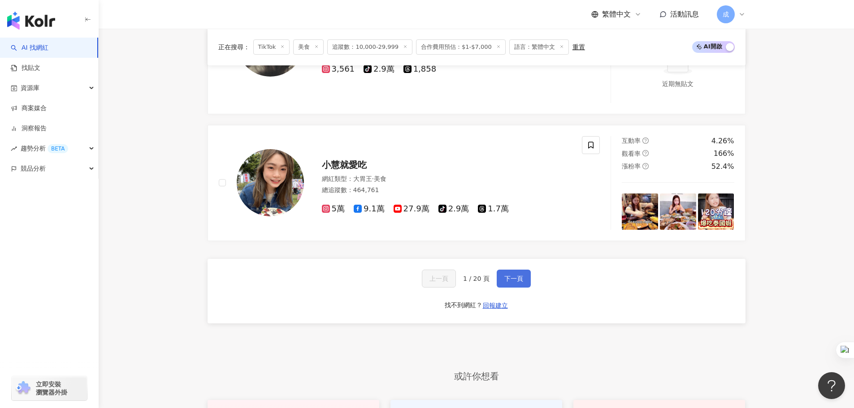
click at [514, 280] on span "下一頁" at bounding box center [513, 278] width 19 height 7
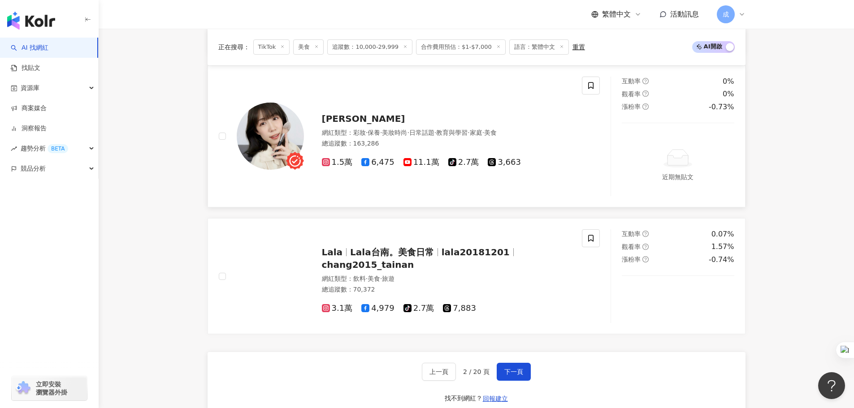
scroll to position [1479, 0]
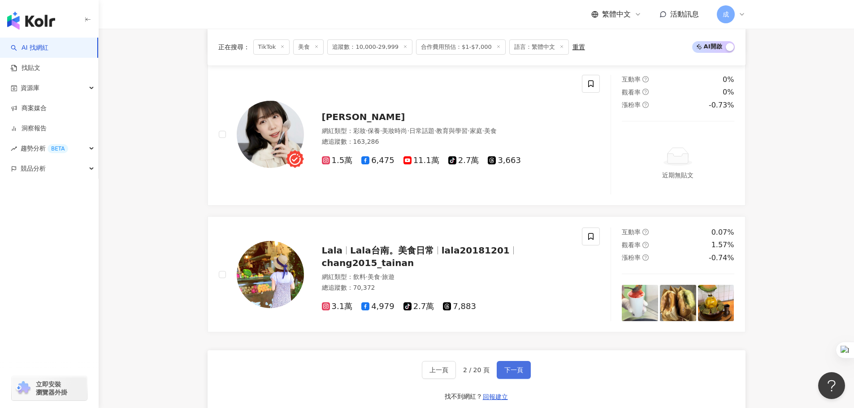
click at [518, 370] on span "下一頁" at bounding box center [513, 370] width 19 height 7
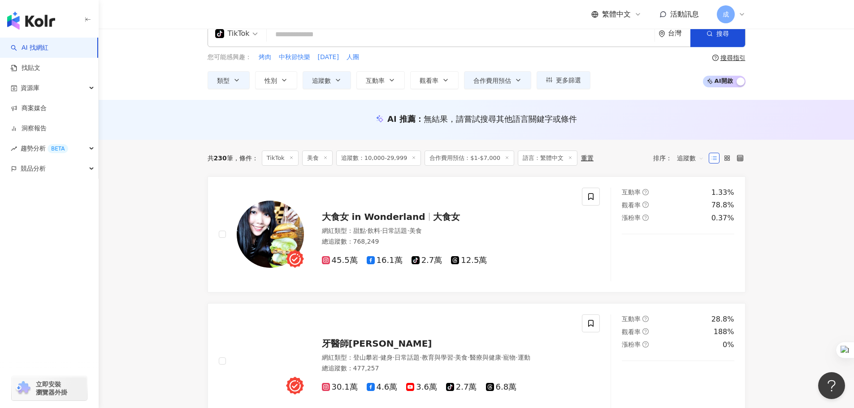
scroll to position [0, 0]
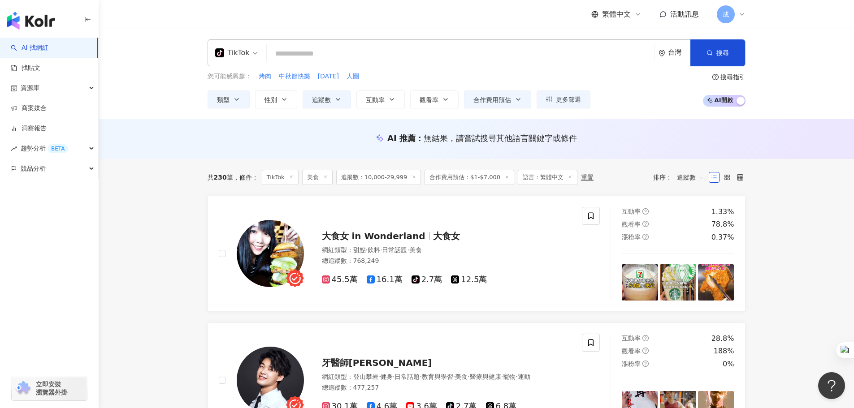
click at [299, 52] on input "search" at bounding box center [460, 53] width 381 height 17
paste input "*****"
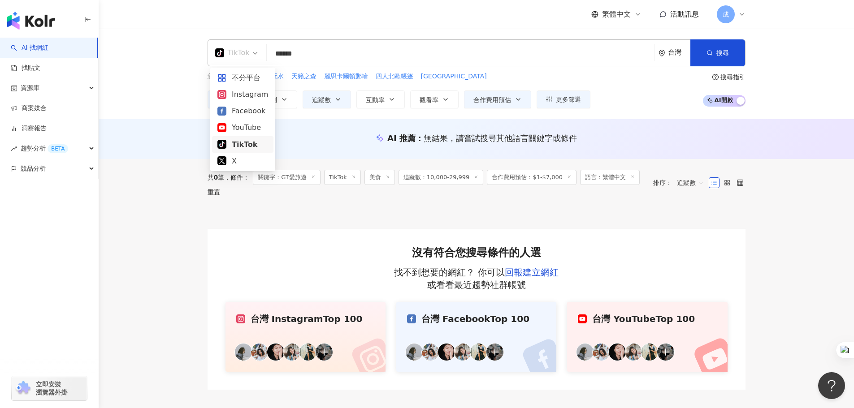
click at [258, 52] on div "TikTok" at bounding box center [236, 53] width 52 height 26
click at [251, 75] on div "不分平台" at bounding box center [242, 77] width 51 height 11
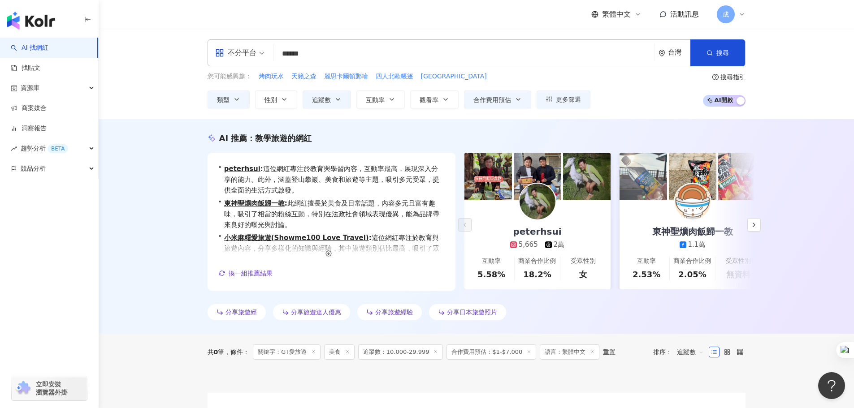
click at [323, 55] on input "*****" at bounding box center [464, 53] width 374 height 17
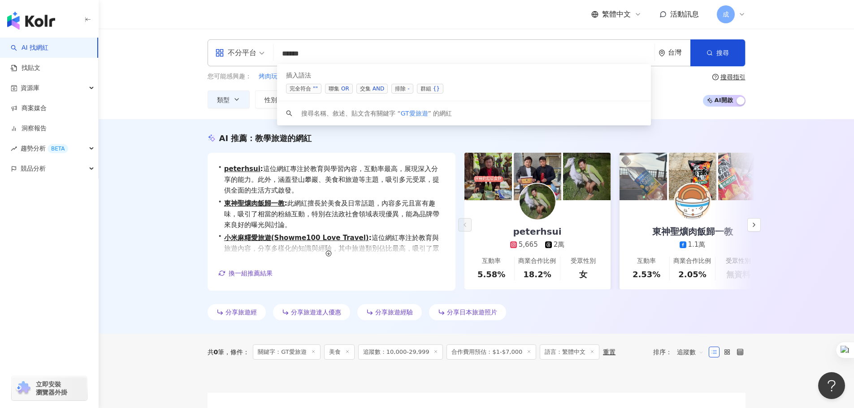
click at [325, 55] on input "*****" at bounding box center [464, 53] width 374 height 17
paste input "**********"
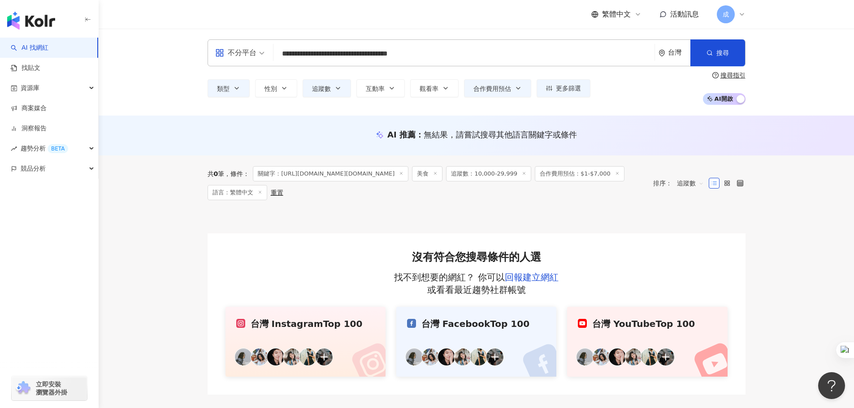
type input "**********"
click at [616, 174] on line at bounding box center [617, 174] width 2 height 2
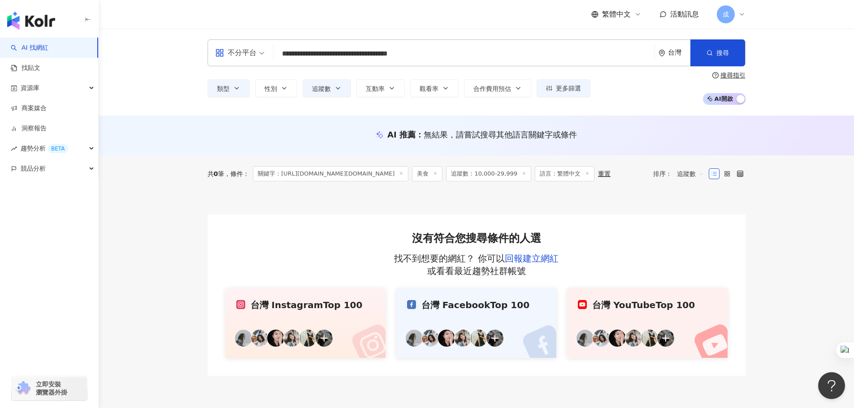
click at [586, 174] on icon at bounding box center [587, 173] width 4 height 4
click at [522, 173] on icon at bounding box center [524, 173] width 4 height 4
click at [437, 173] on line at bounding box center [435, 174] width 2 height 2
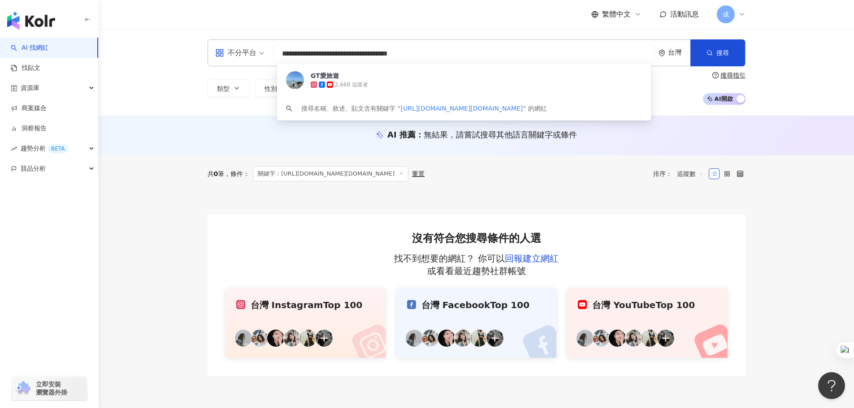
click at [497, 55] on input "**********" at bounding box center [464, 53] width 374 height 17
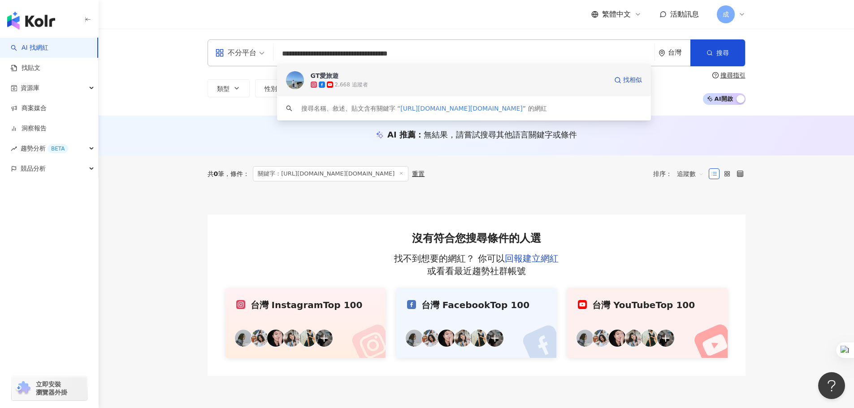
click at [349, 75] on span "GT愛旅遊" at bounding box center [459, 75] width 297 height 9
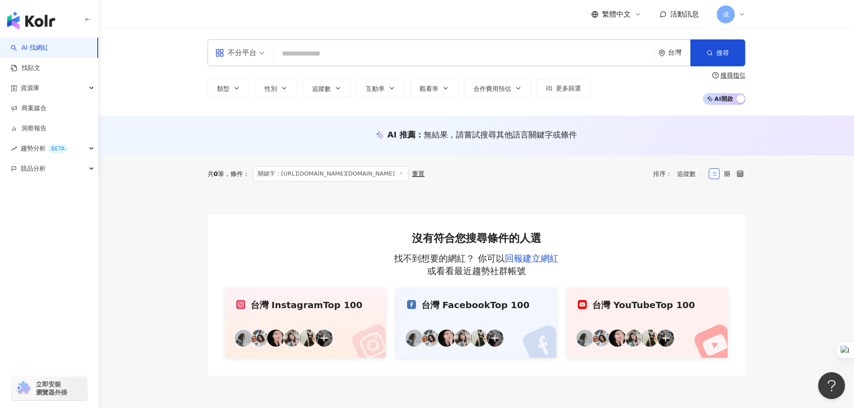
click at [339, 54] on input "search" at bounding box center [464, 53] width 374 height 17
paste input "**********"
click at [364, 53] on input "**********" at bounding box center [464, 53] width 374 height 17
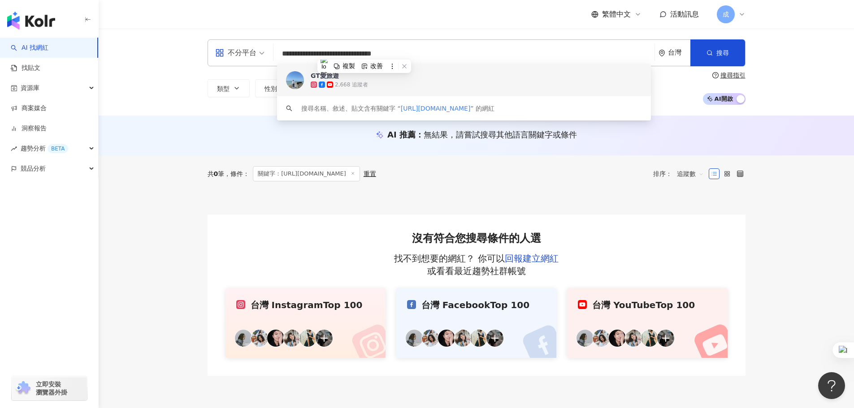
click at [364, 53] on input "**********" at bounding box center [464, 53] width 374 height 17
paste input "******"
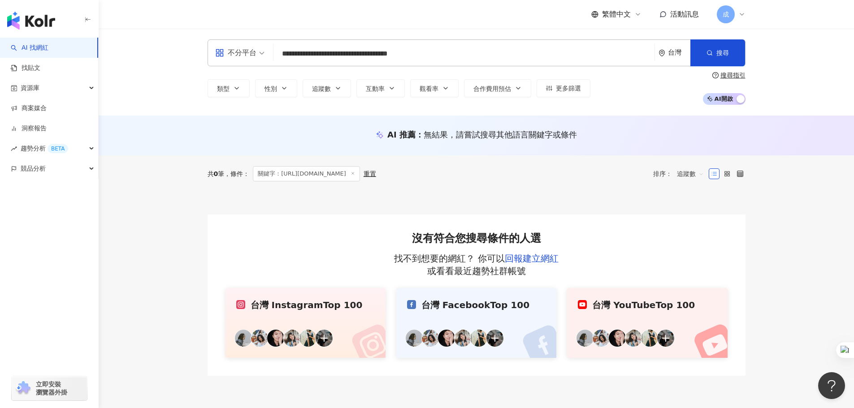
click at [458, 54] on input "**********" at bounding box center [464, 53] width 374 height 17
click at [458, 53] on input "**********" at bounding box center [464, 53] width 374 height 17
click at [334, 54] on input "**********" at bounding box center [464, 53] width 374 height 17
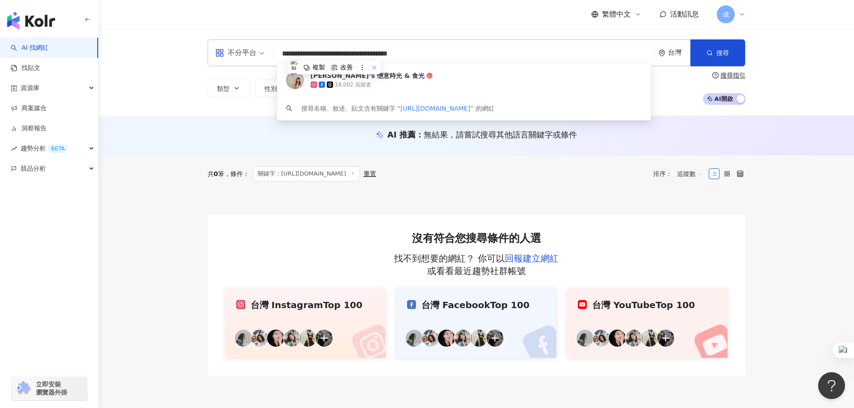
paste input "search"
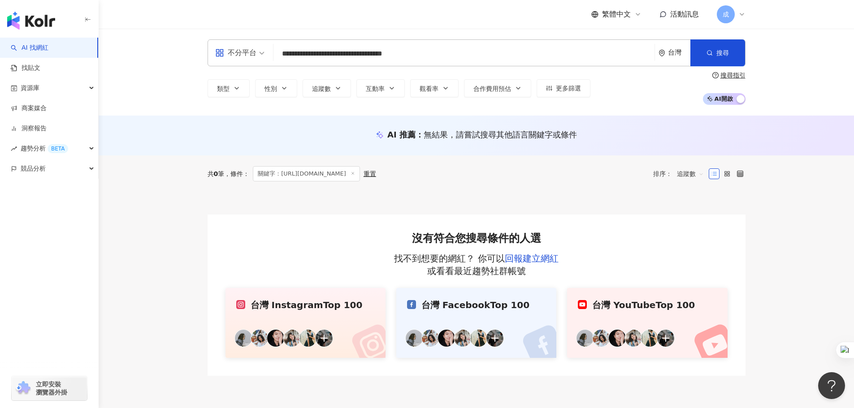
click at [345, 52] on input "**********" at bounding box center [464, 53] width 374 height 17
click at [453, 56] on input "**********" at bounding box center [464, 53] width 374 height 17
drag, startPoint x: 379, startPoint y: 54, endPoint x: 302, endPoint y: 53, distance: 77.1
click at [302, 53] on input "**********" at bounding box center [464, 53] width 374 height 17
click at [381, 56] on input "**********" at bounding box center [464, 53] width 374 height 17
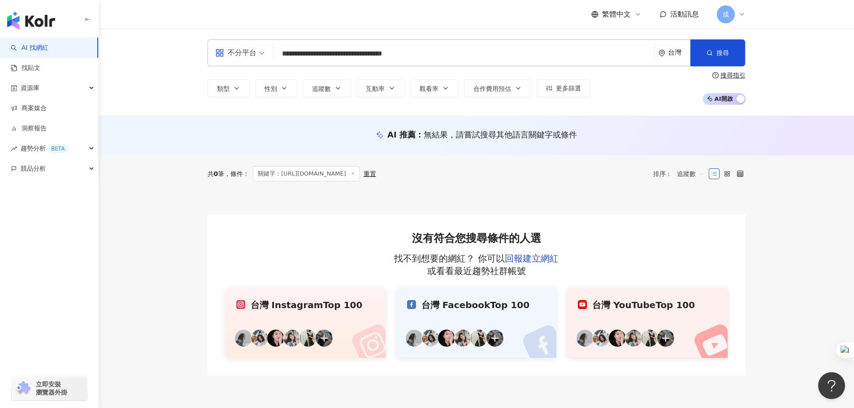
drag, startPoint x: 377, startPoint y: 52, endPoint x: 284, endPoint y: 56, distance: 93.3
click at [284, 56] on input "**********" at bounding box center [464, 53] width 374 height 17
click at [308, 52] on input "**********" at bounding box center [464, 53] width 374 height 17
click at [349, 61] on input "**********" at bounding box center [464, 53] width 374 height 17
click at [344, 56] on input "**********" at bounding box center [464, 53] width 374 height 17
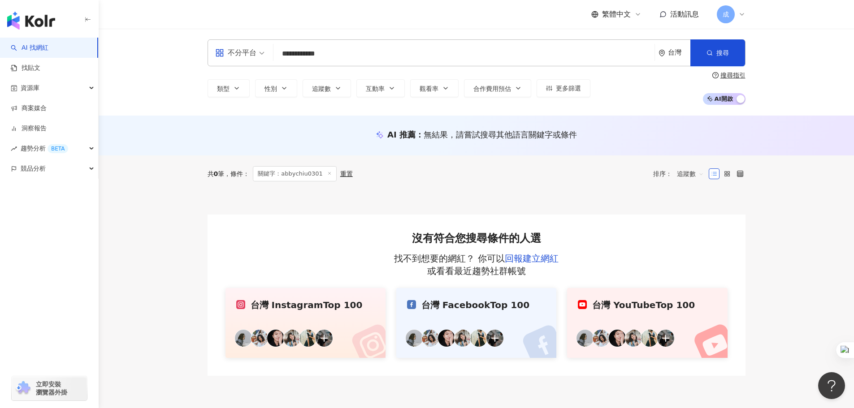
click at [344, 56] on input "**********" at bounding box center [464, 53] width 374 height 17
click at [355, 53] on input "**********" at bounding box center [464, 53] width 374 height 17
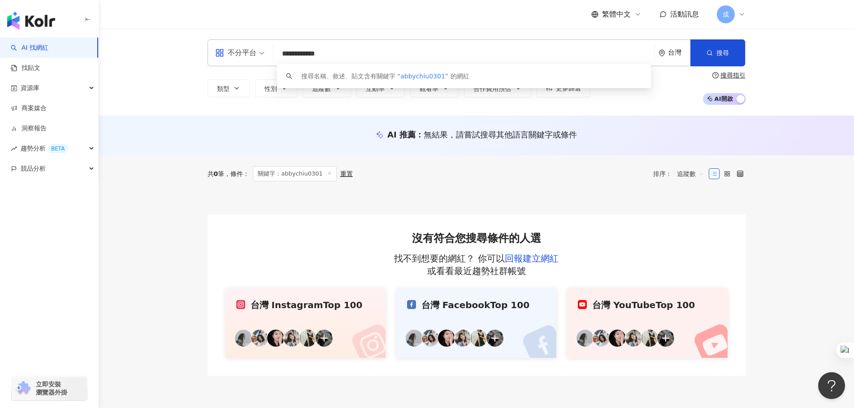
paste input "search"
click at [414, 76] on span "白白Abby 去哪兒" at bounding box center [436, 76] width 73 height 7
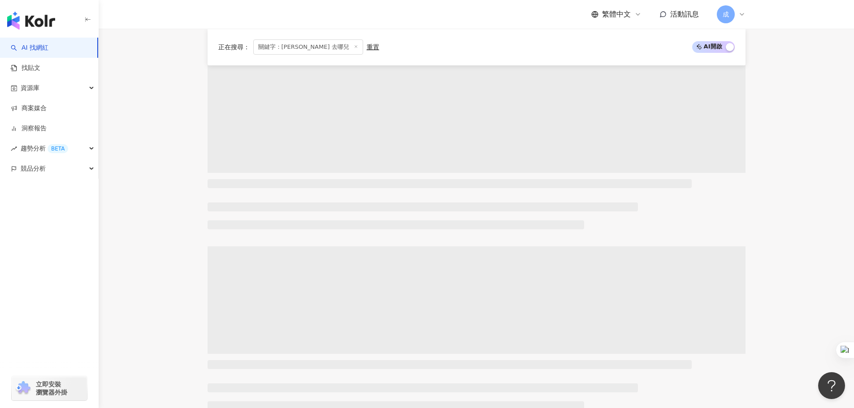
scroll to position [171, 0]
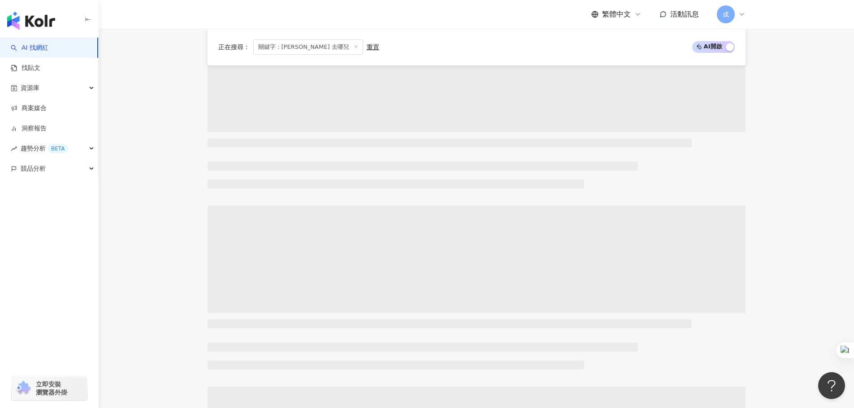
type input "**********"
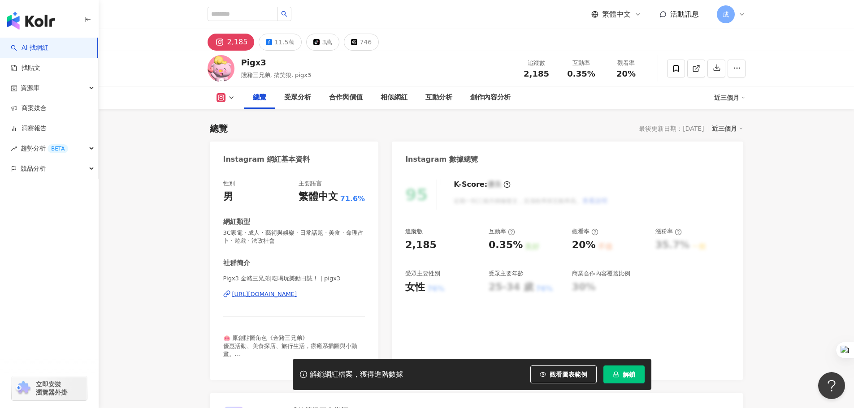
scroll to position [90, 0]
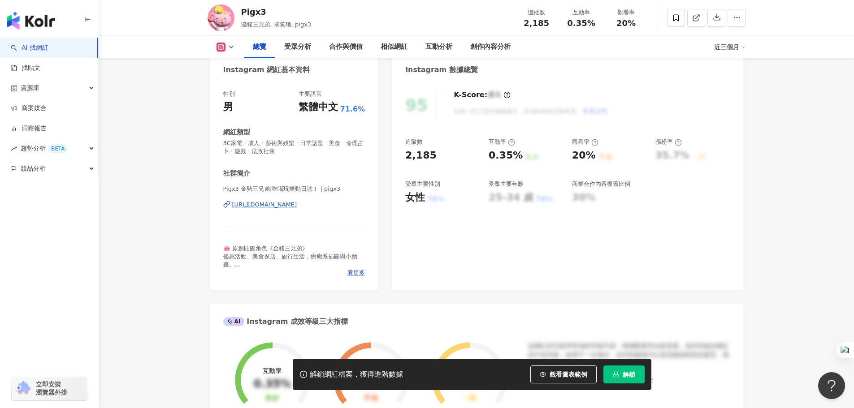
click at [266, 205] on div "[URL][DOMAIN_NAME]" at bounding box center [264, 205] width 65 height 8
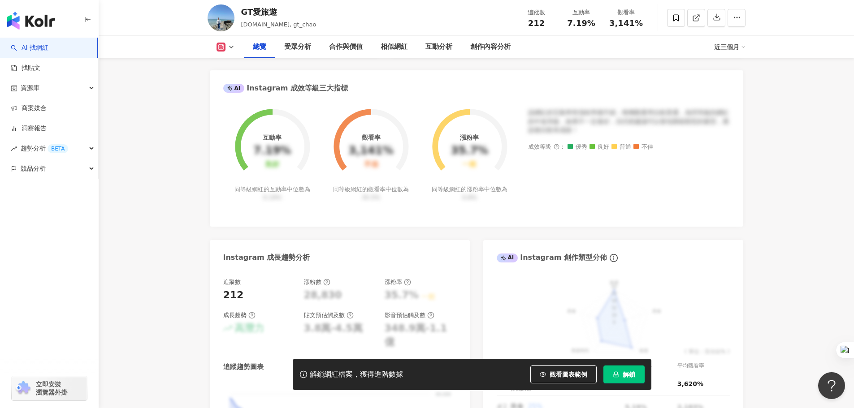
scroll to position [314, 0]
